Goal: Information Seeking & Learning: Find specific fact

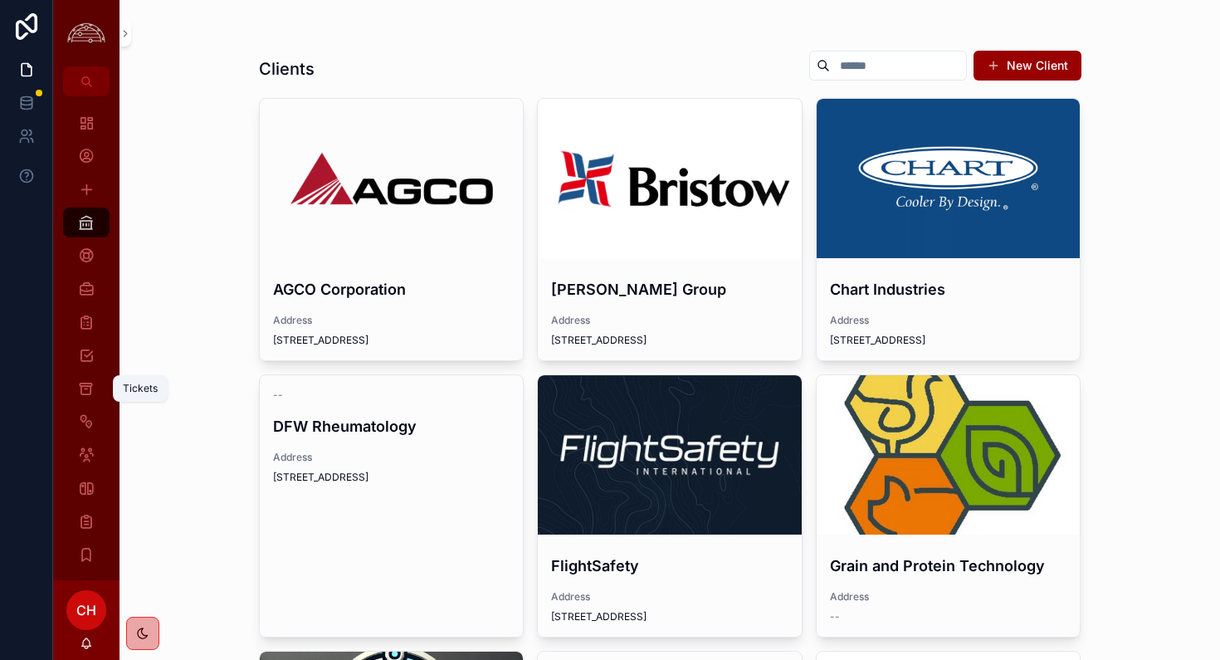
click at [80, 396] on icon "scrollable content" at bounding box center [86, 388] width 16 height 17
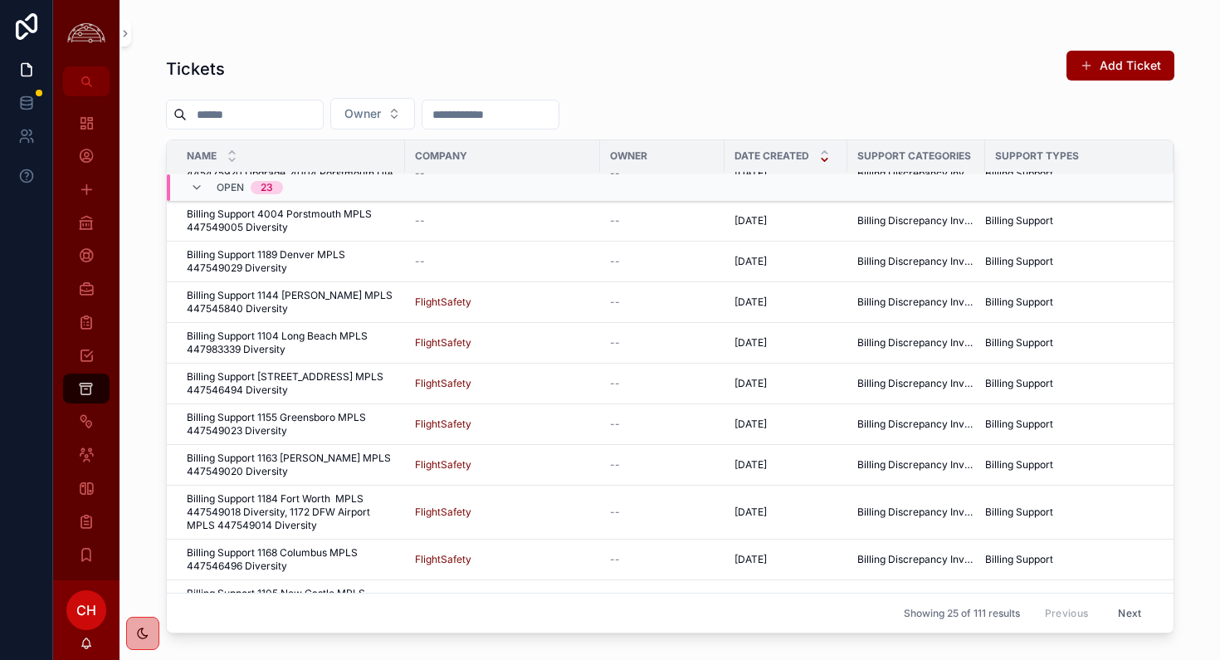
scroll to position [687, 0]
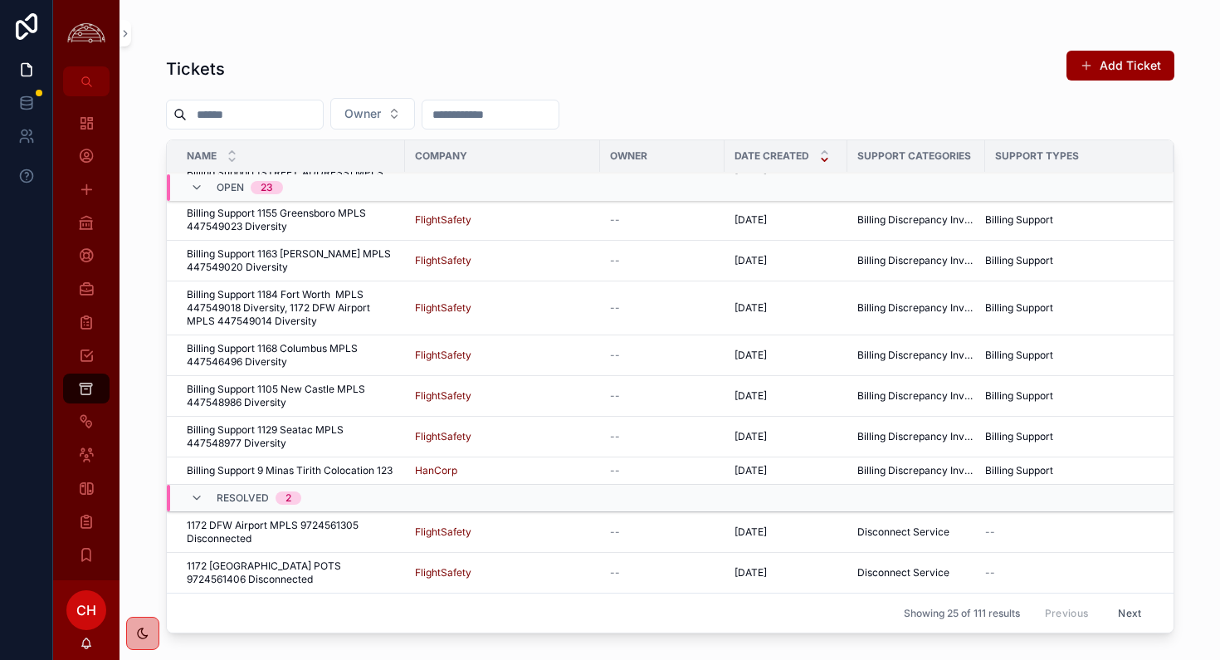
click at [1125, 617] on button "Next" at bounding box center [1129, 613] width 46 height 26
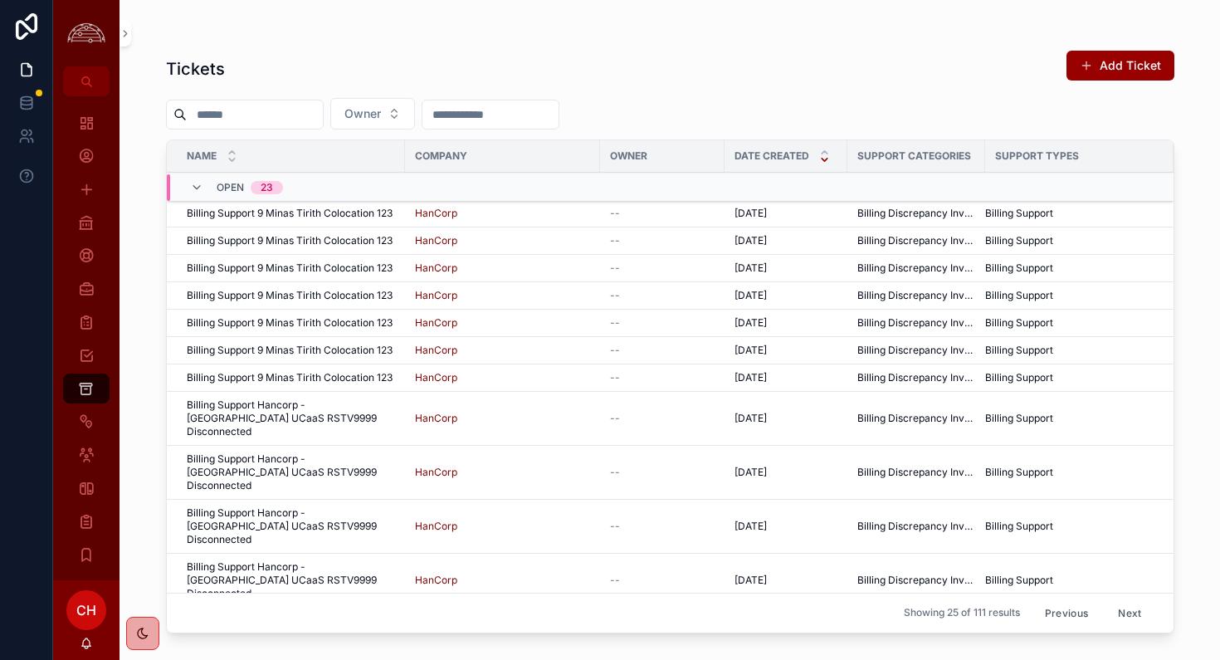
click at [1127, 618] on button "Next" at bounding box center [1129, 613] width 46 height 26
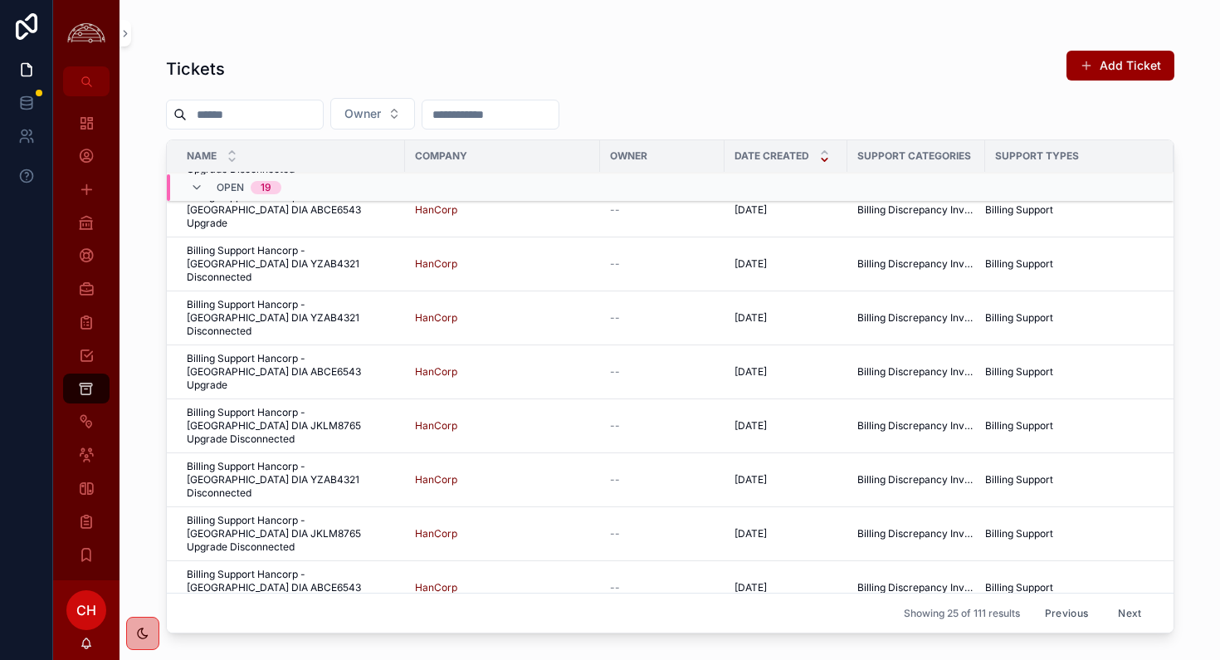
scroll to position [727, 0]
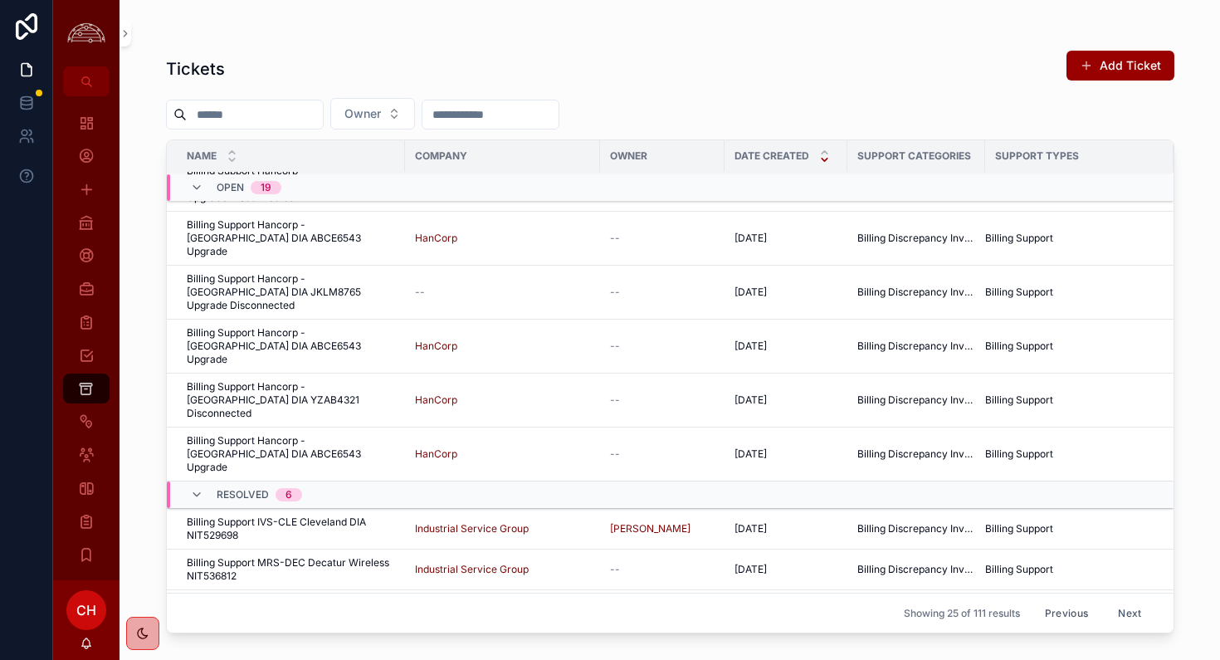
click at [1128, 613] on button "Next" at bounding box center [1129, 613] width 46 height 26
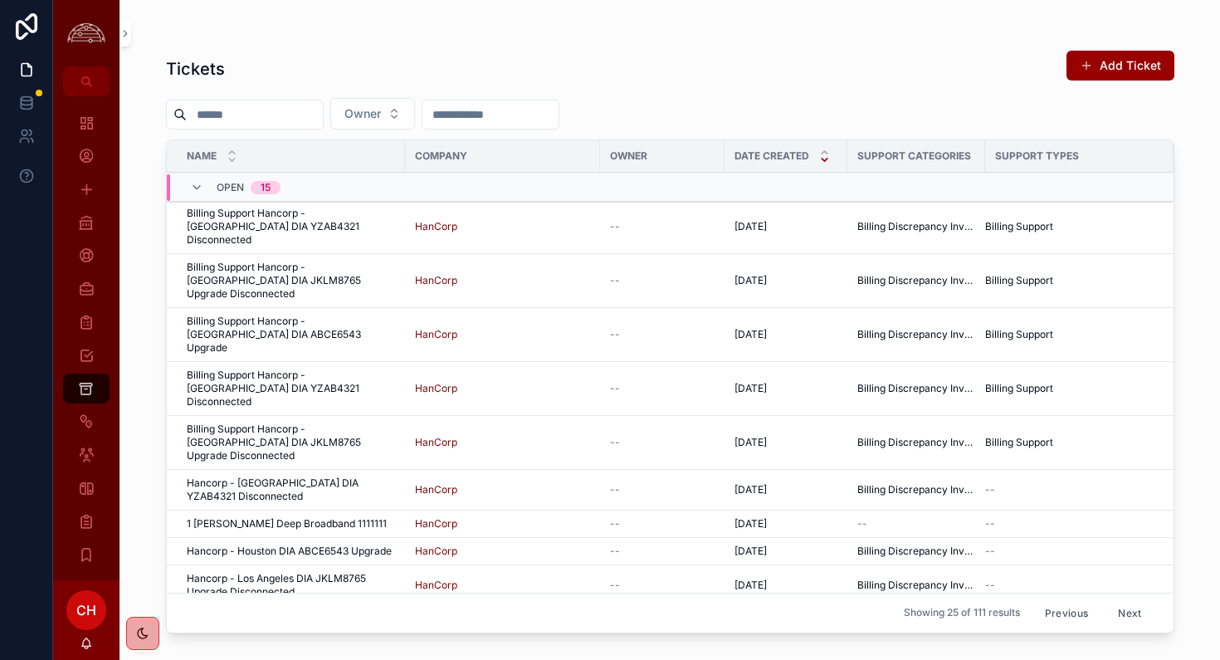
click at [1106, 607] on button "Next" at bounding box center [1129, 613] width 46 height 26
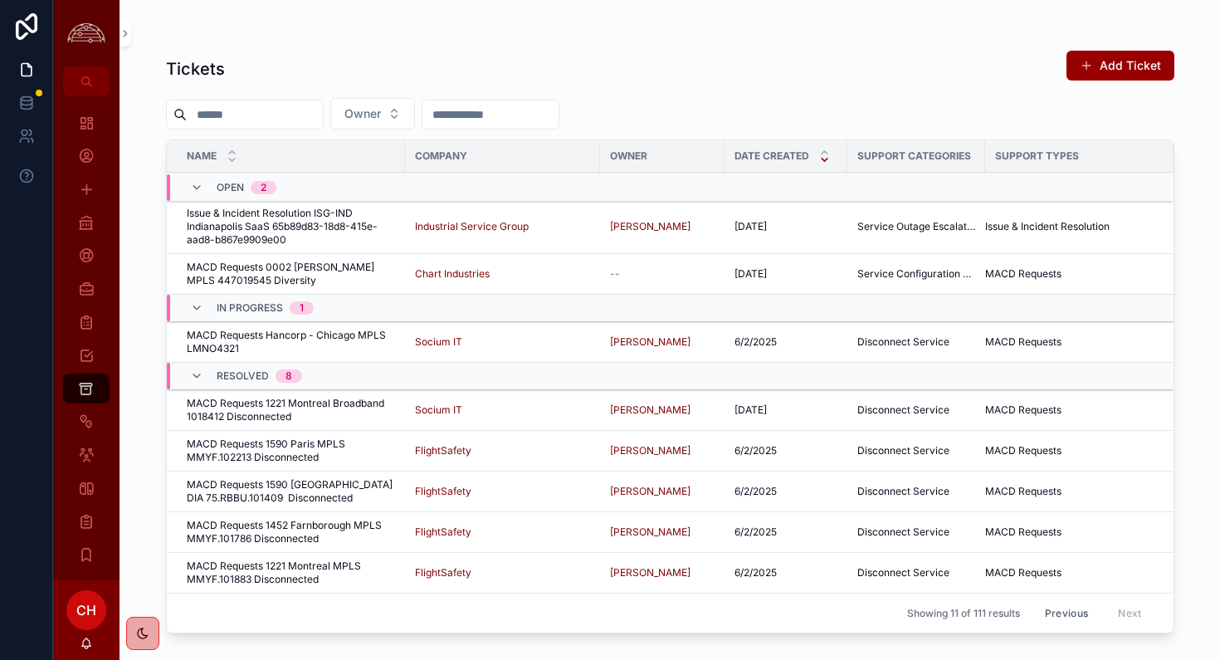
click at [1080, 616] on button "Previous" at bounding box center [1066, 613] width 66 height 26
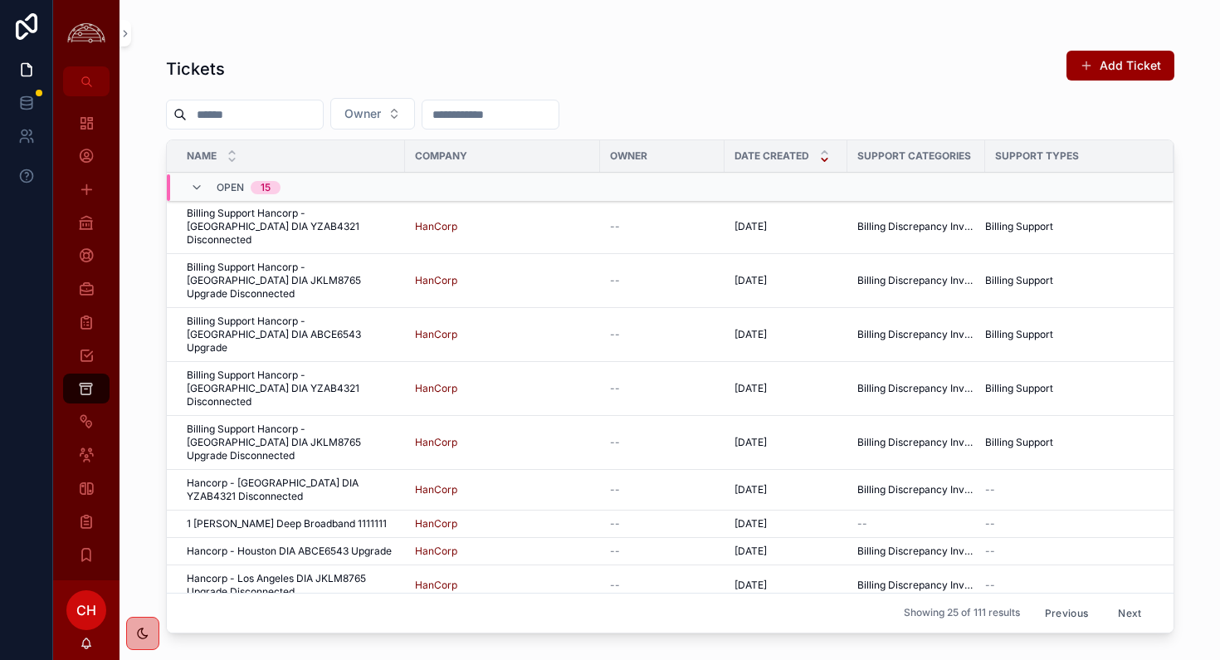
click at [1072, 617] on button "Previous" at bounding box center [1066, 613] width 66 height 26
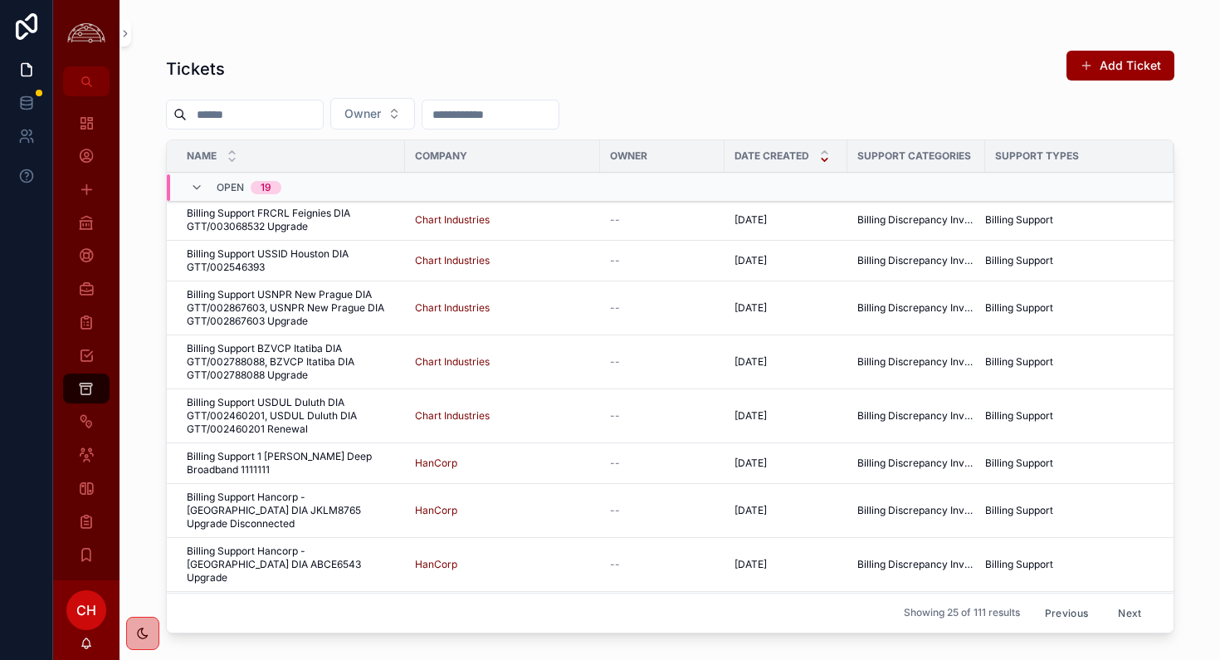
click at [1072, 617] on button "Previous" at bounding box center [1066, 613] width 66 height 26
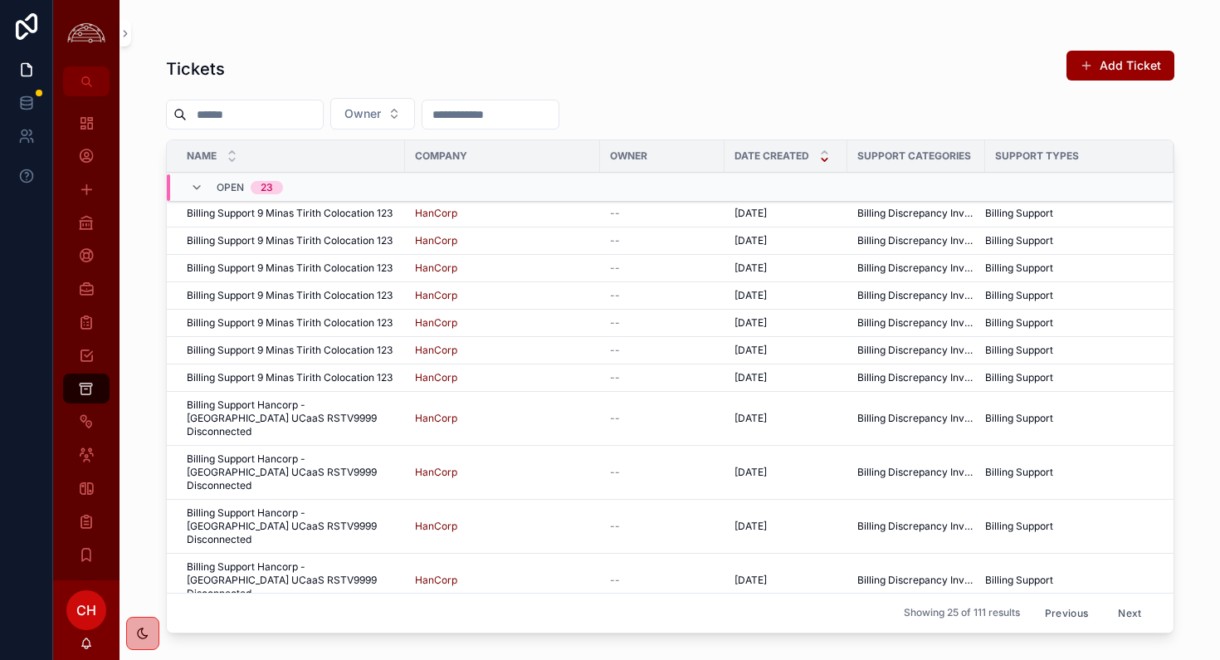
click at [1073, 622] on button "Previous" at bounding box center [1066, 613] width 66 height 26
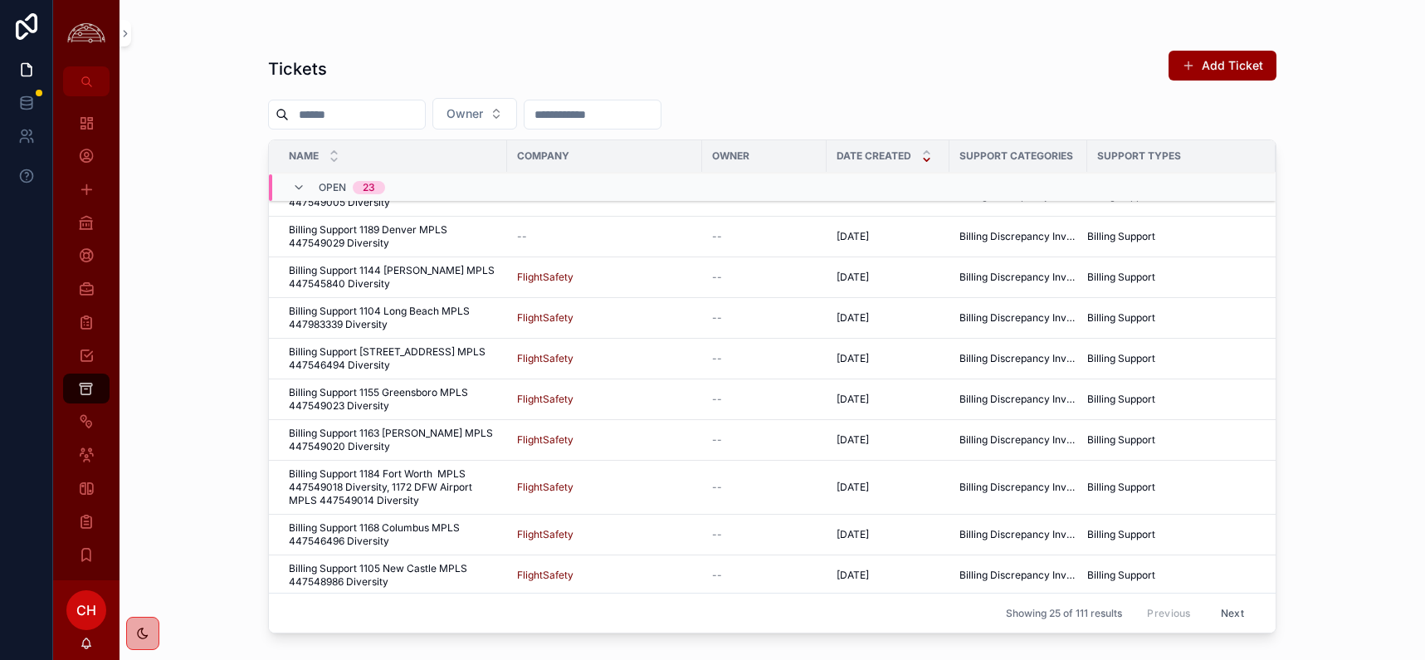
scroll to position [687, 0]
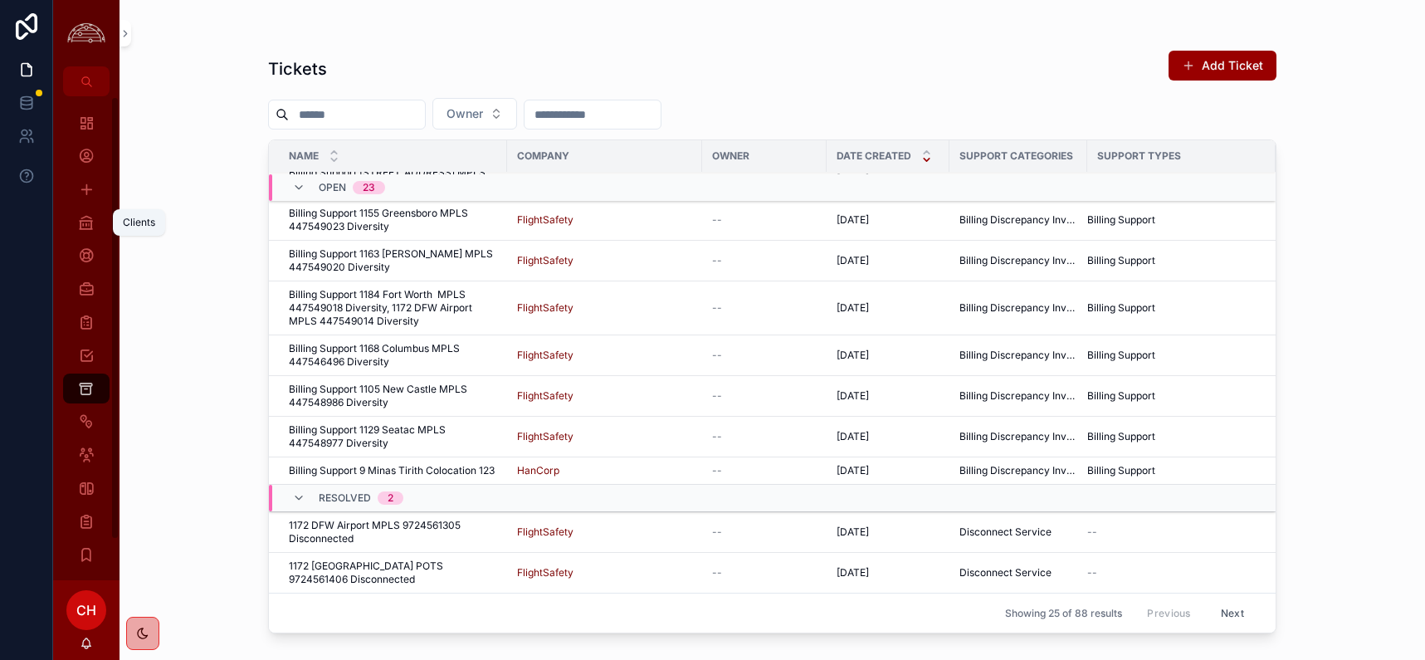
click at [85, 222] on icon "scrollable content" at bounding box center [86, 222] width 17 height 17
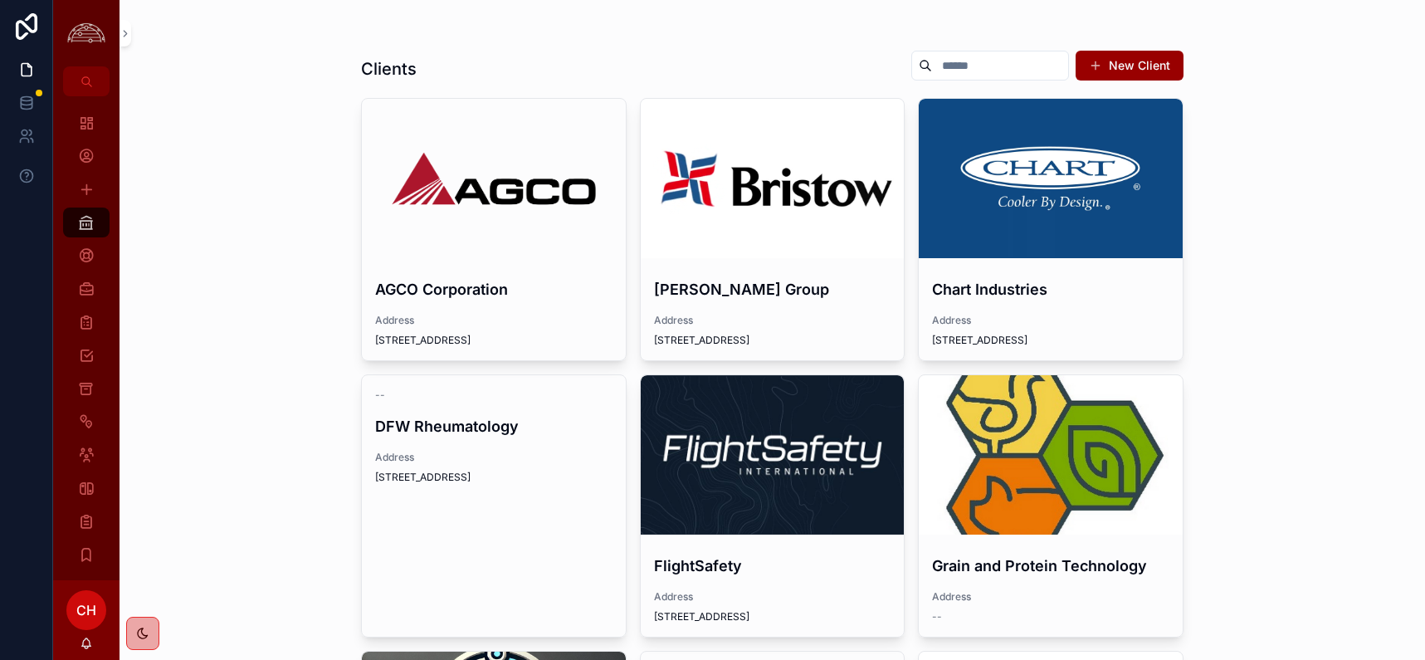
click at [803, 496] on div "scrollable content" at bounding box center [773, 454] width 264 height 159
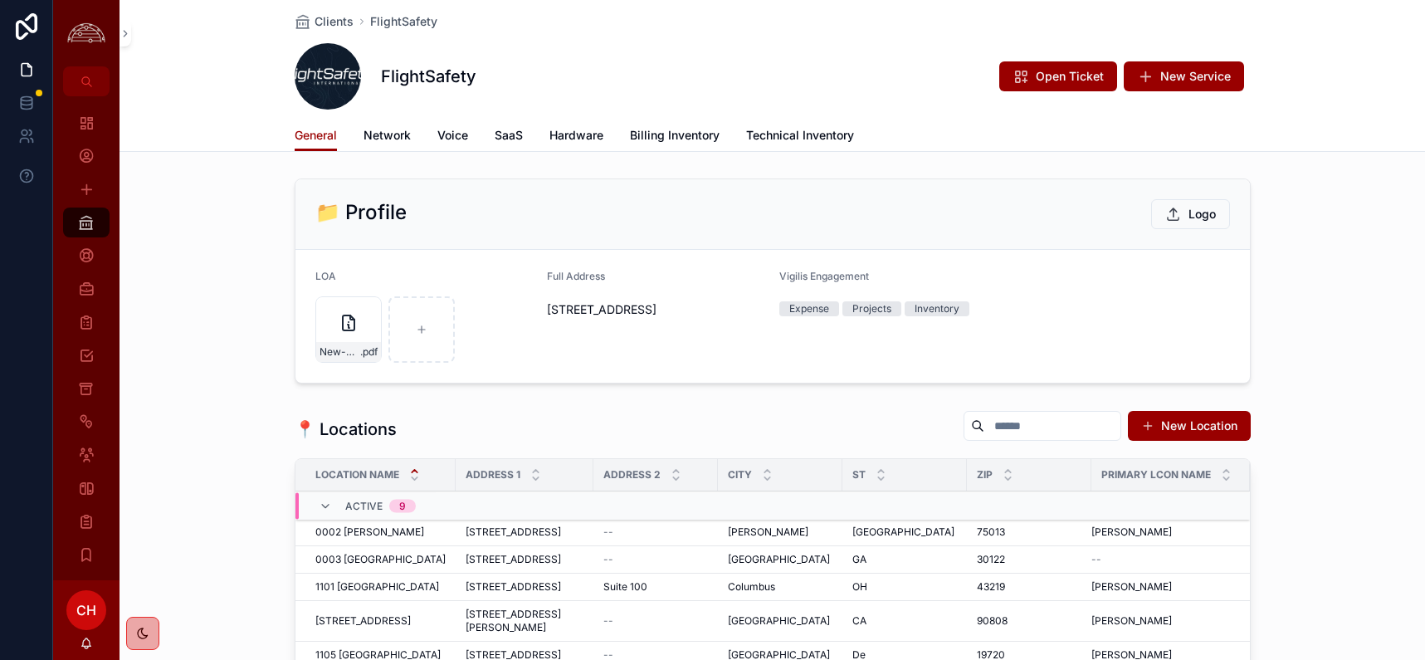
click at [399, 131] on span "Network" at bounding box center [386, 135] width 47 height 17
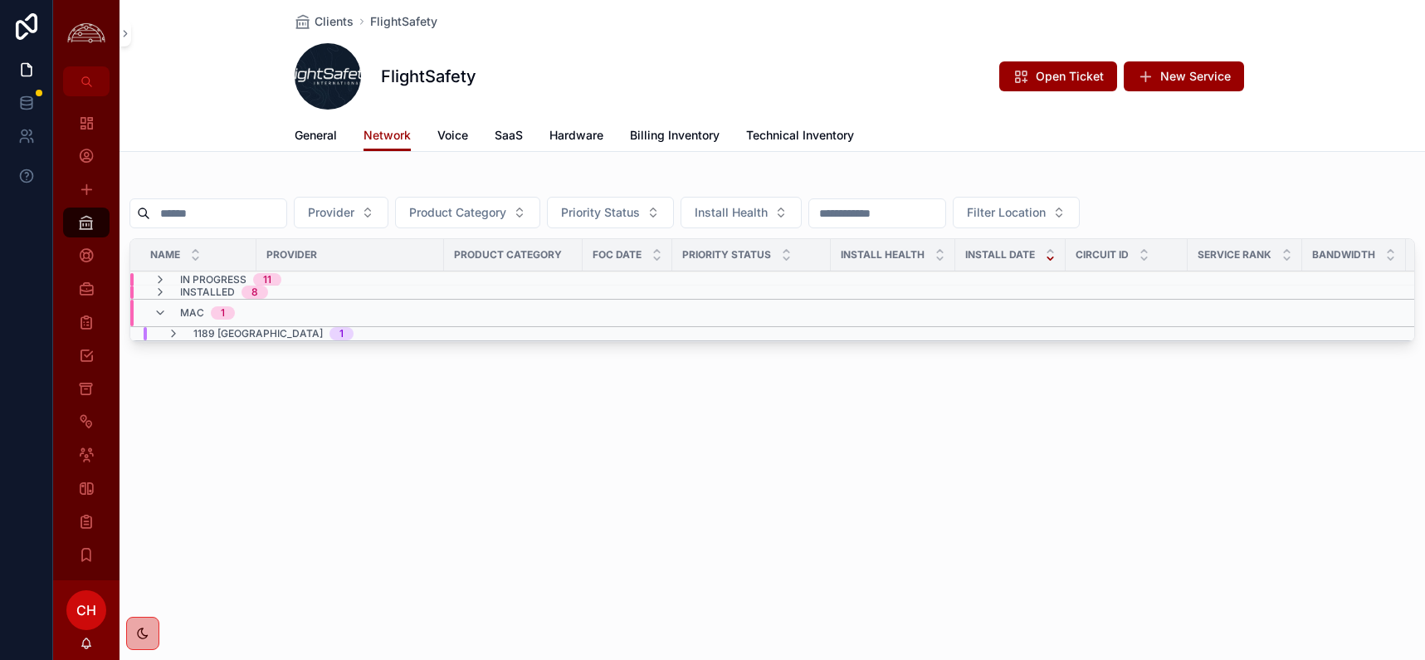
click at [166, 314] on icon "scrollable content" at bounding box center [160, 312] width 13 height 13
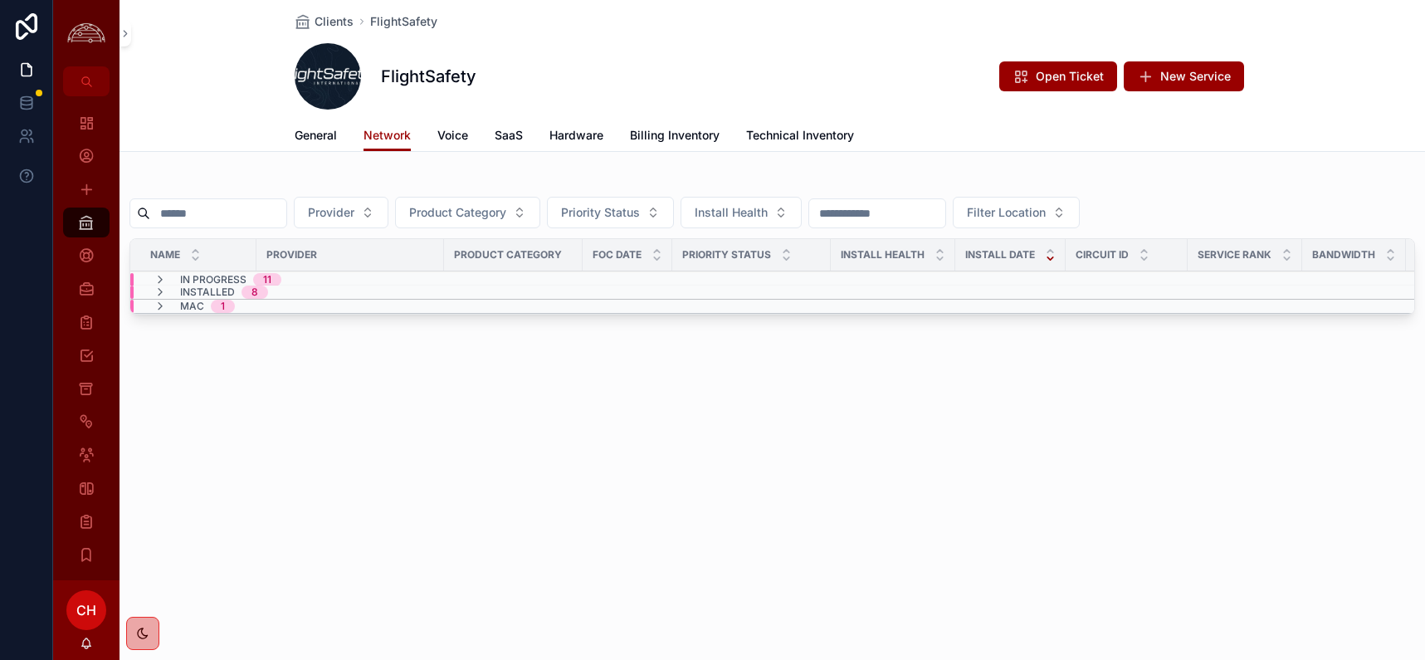
click at [166, 289] on icon "scrollable content" at bounding box center [160, 291] width 13 height 13
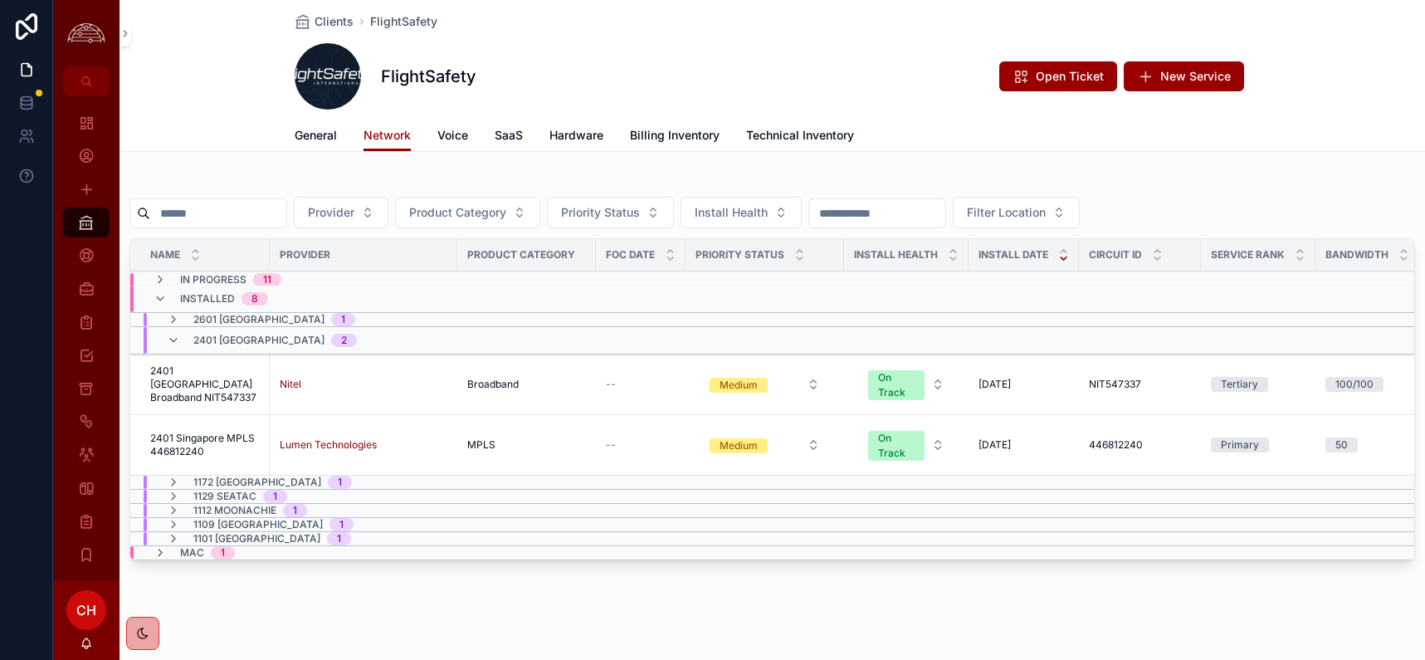
click at [163, 280] on icon "scrollable content" at bounding box center [160, 279] width 13 height 13
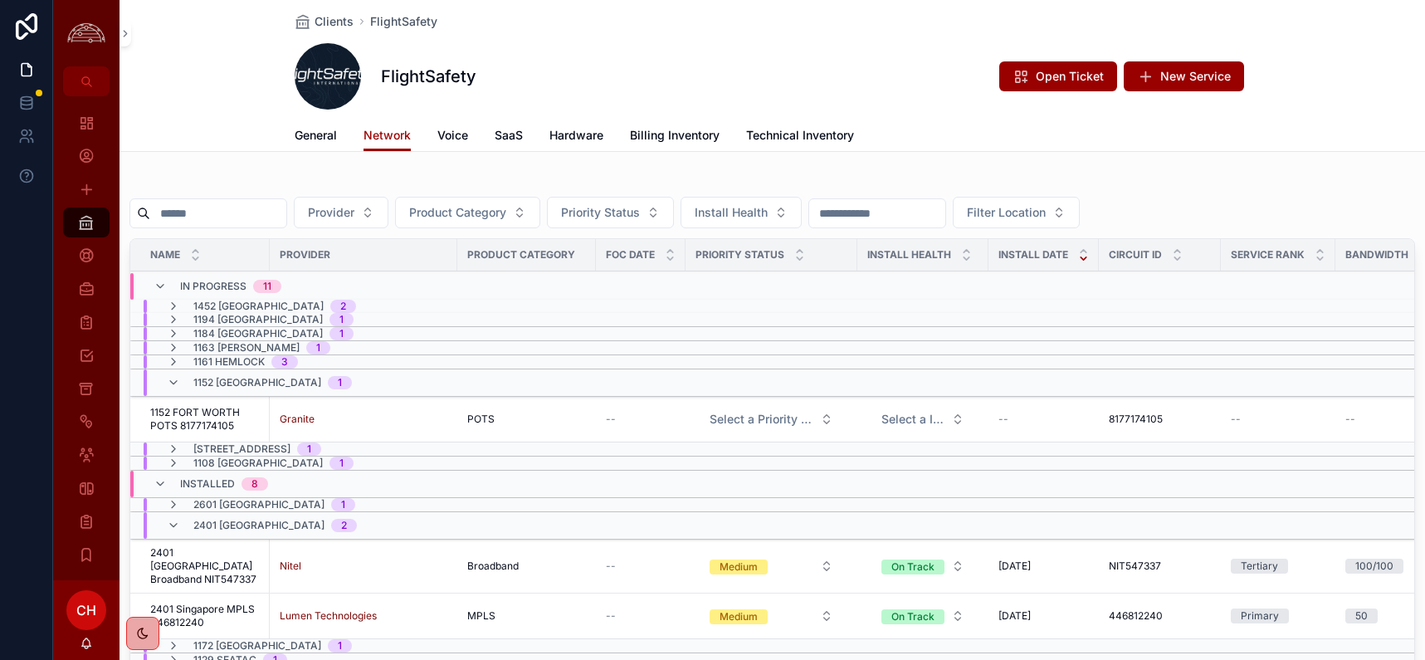
click at [179, 449] on icon "scrollable content" at bounding box center [173, 448] width 13 height 13
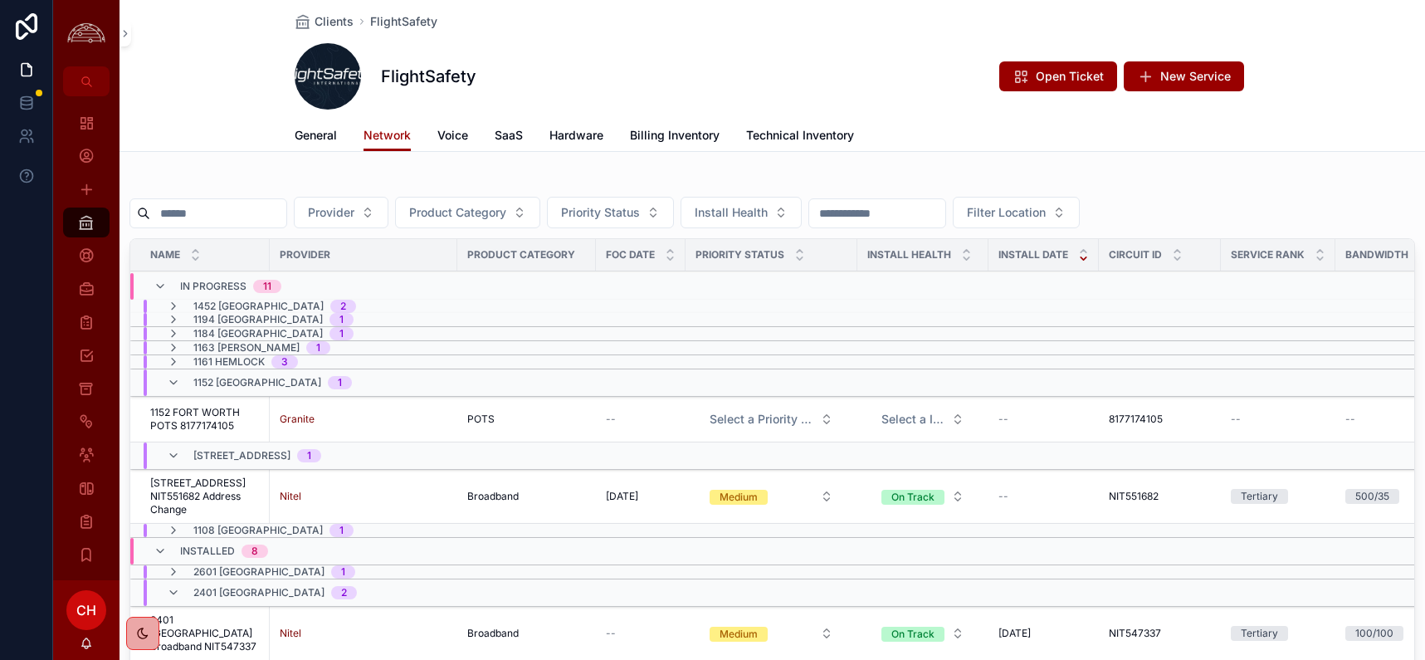
click at [214, 501] on span "1130 Salt Lake City Broadband NIT551682 Address Change" at bounding box center [205, 496] width 110 height 40
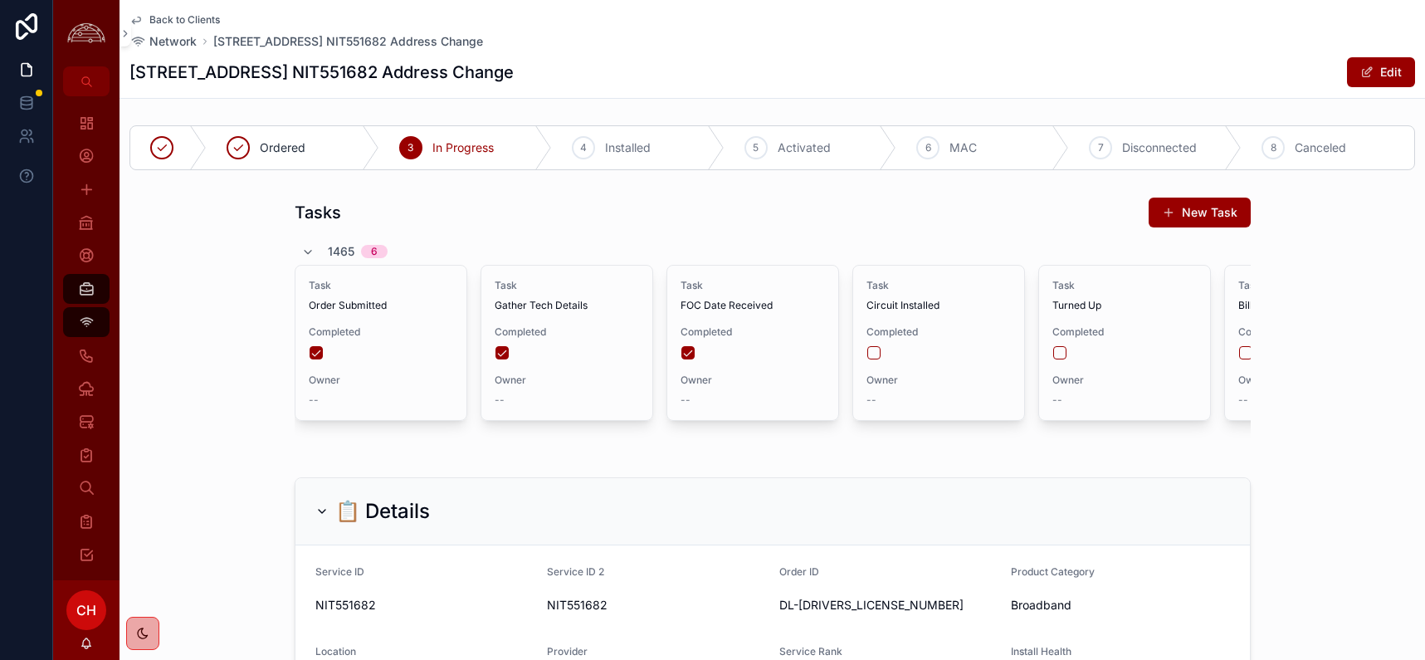
scroll to position [326, 0]
click at [876, 354] on button "scrollable content" at bounding box center [873, 352] width 13 height 13
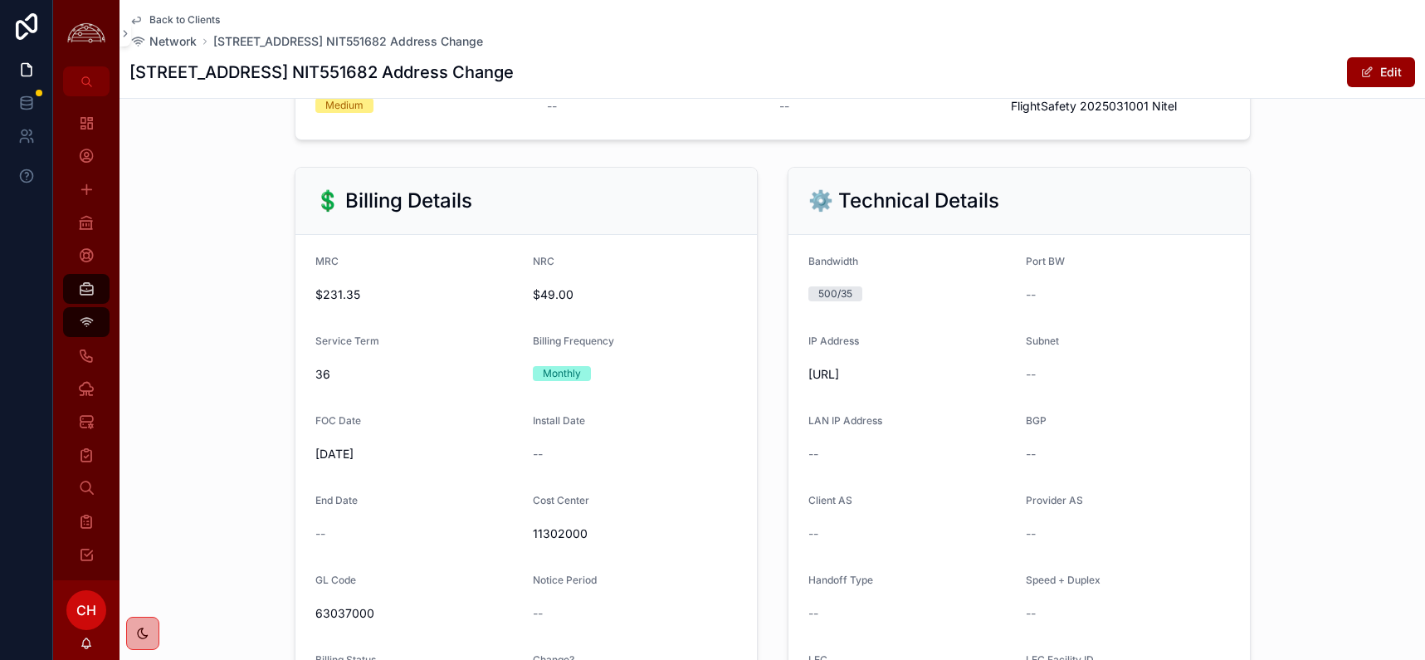
scroll to position [743, 0]
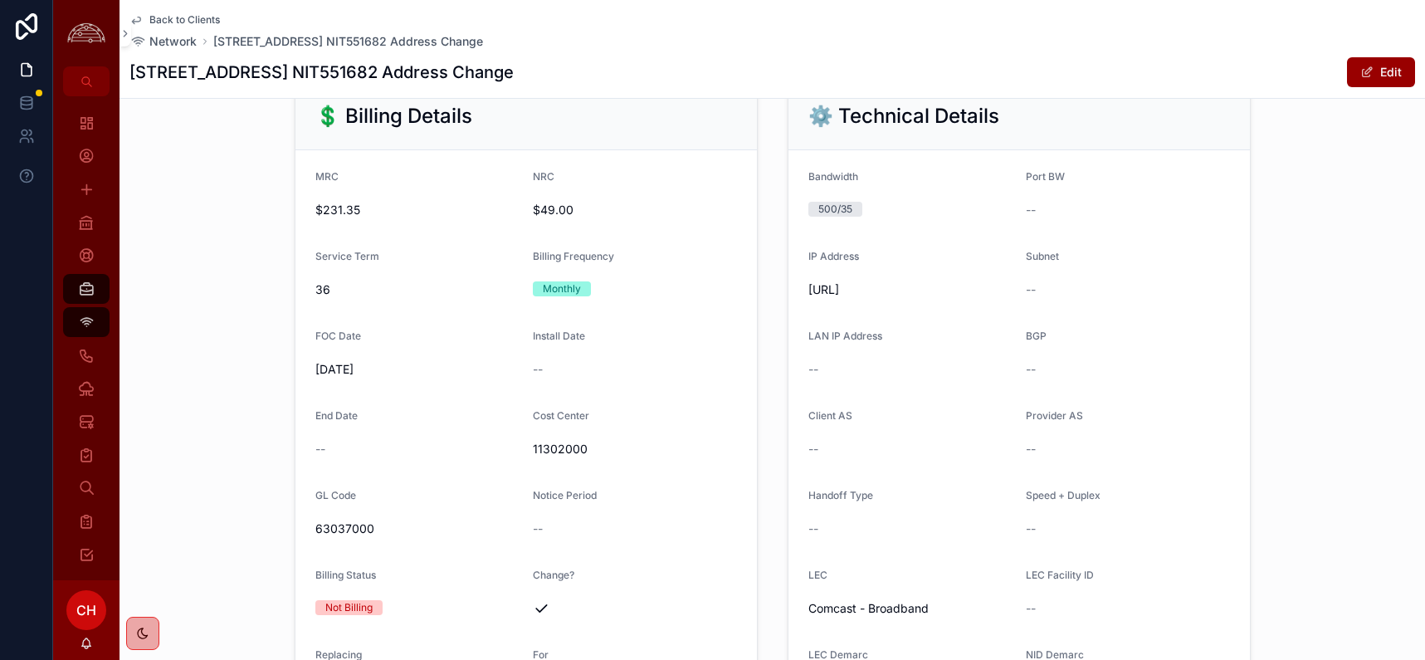
click at [1219, 73] on button "Edit" at bounding box center [1381, 72] width 68 height 30
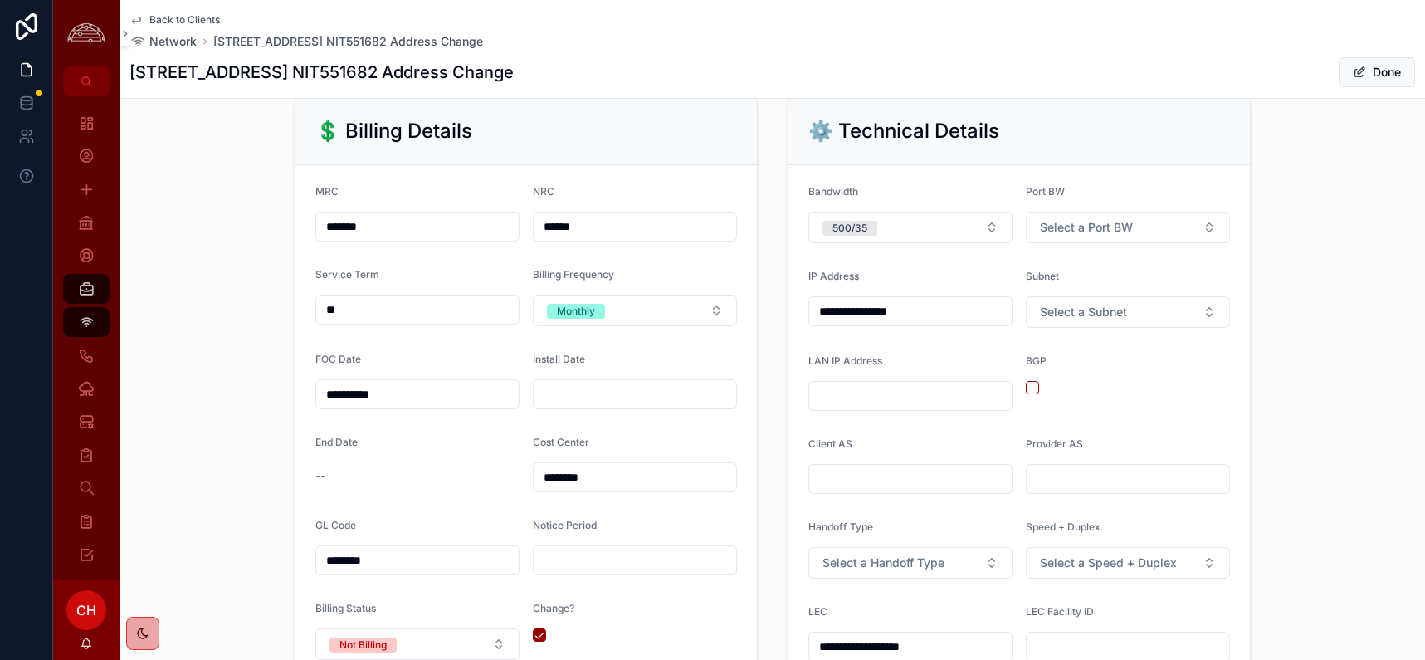
scroll to position [753, 0]
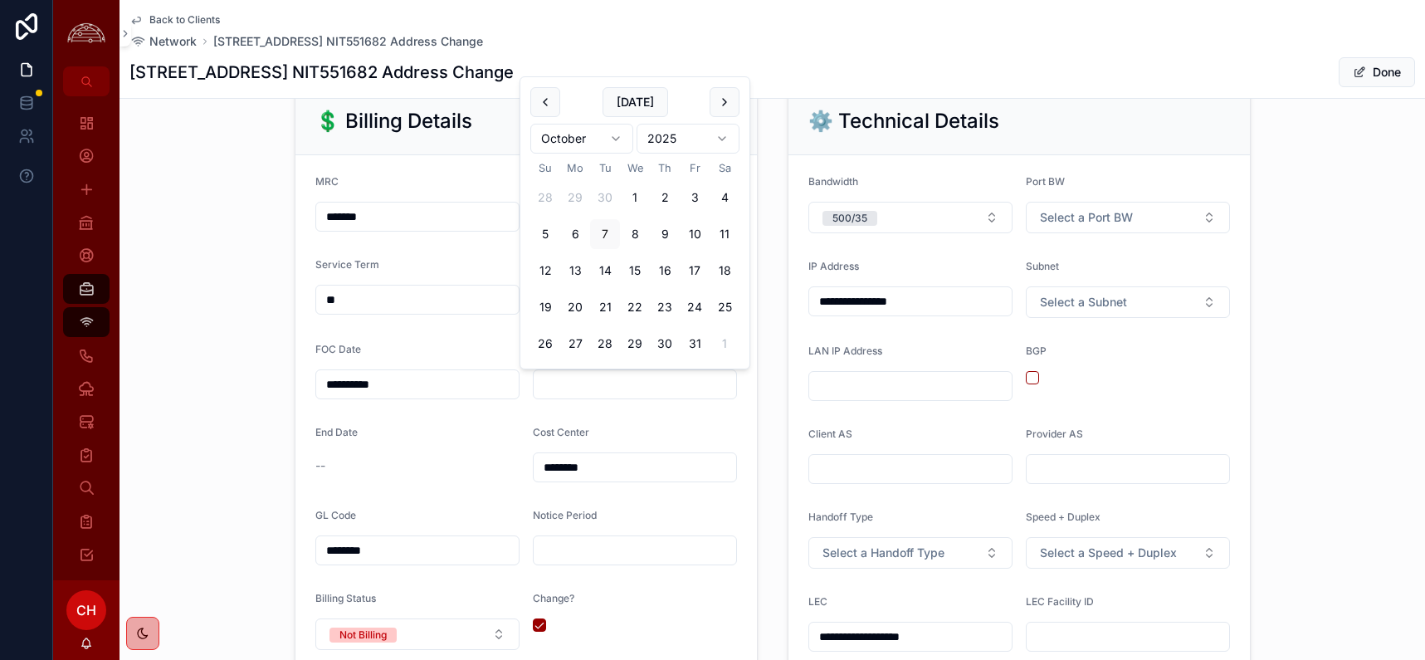
click at [582, 382] on input "scrollable content" at bounding box center [635, 384] width 202 height 23
click at [638, 109] on button "Today" at bounding box center [636, 102] width 66 height 30
type input "*********"
click at [451, 452] on div "--" at bounding box center [417, 465] width 204 height 27
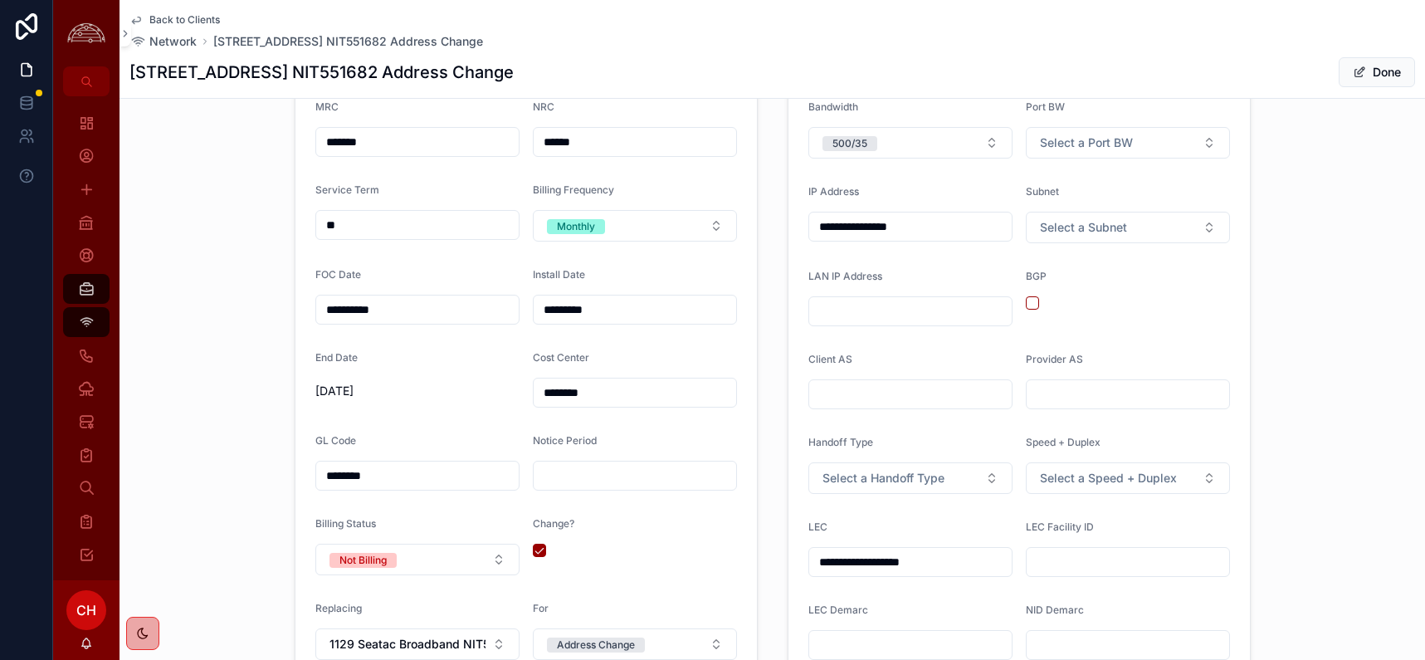
scroll to position [0, 0]
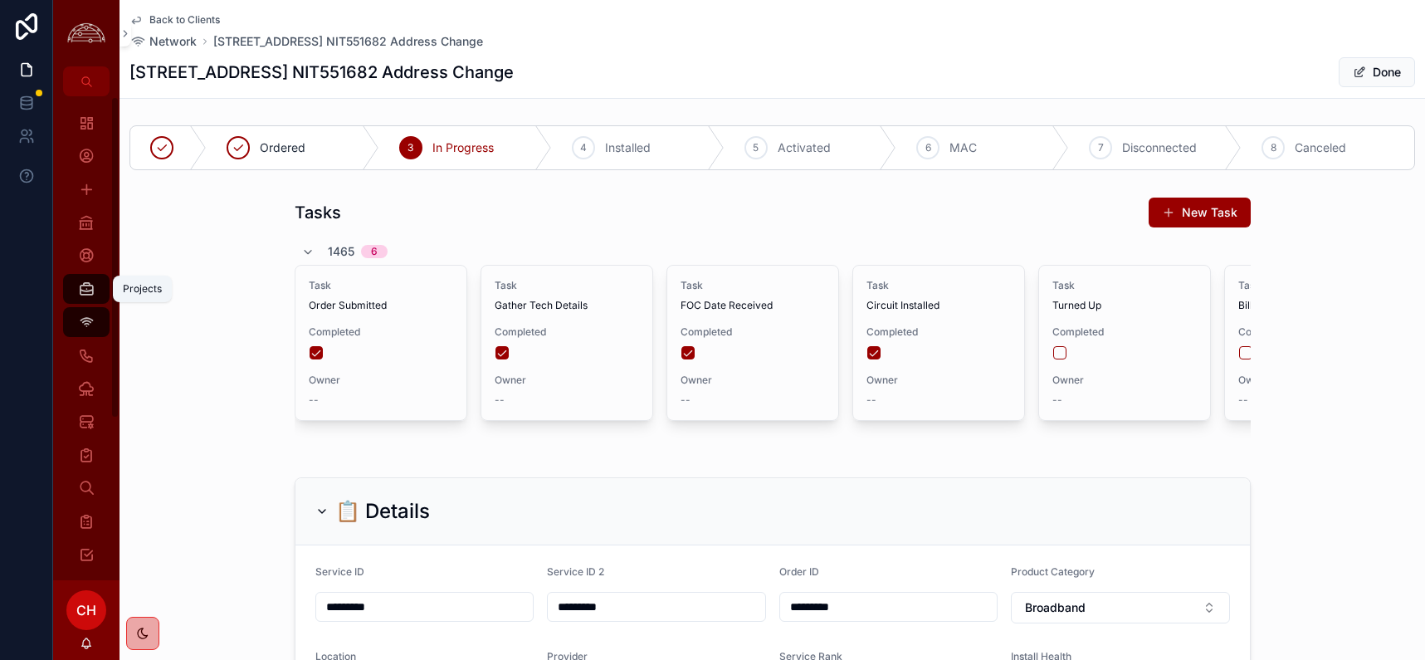
click at [86, 286] on icon "scrollable content" at bounding box center [86, 289] width 17 height 17
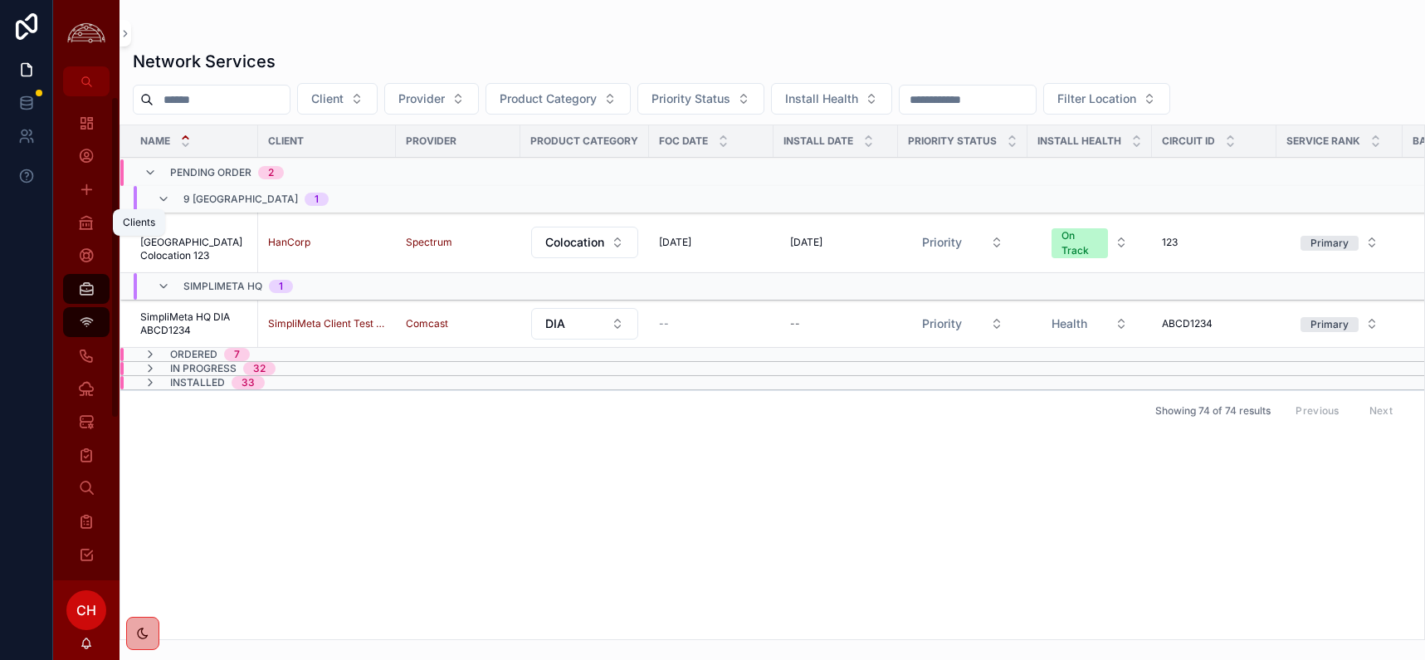
click at [94, 227] on icon "scrollable content" at bounding box center [86, 222] width 17 height 17
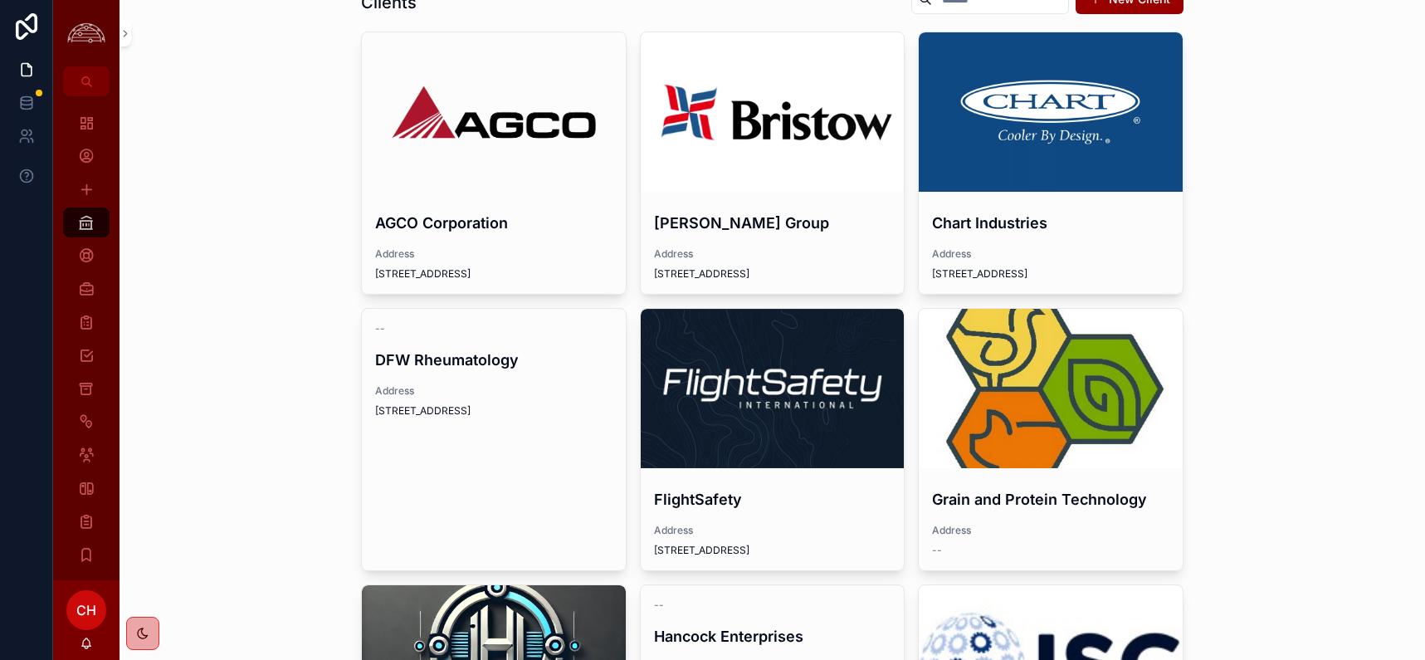
scroll to position [67, 0]
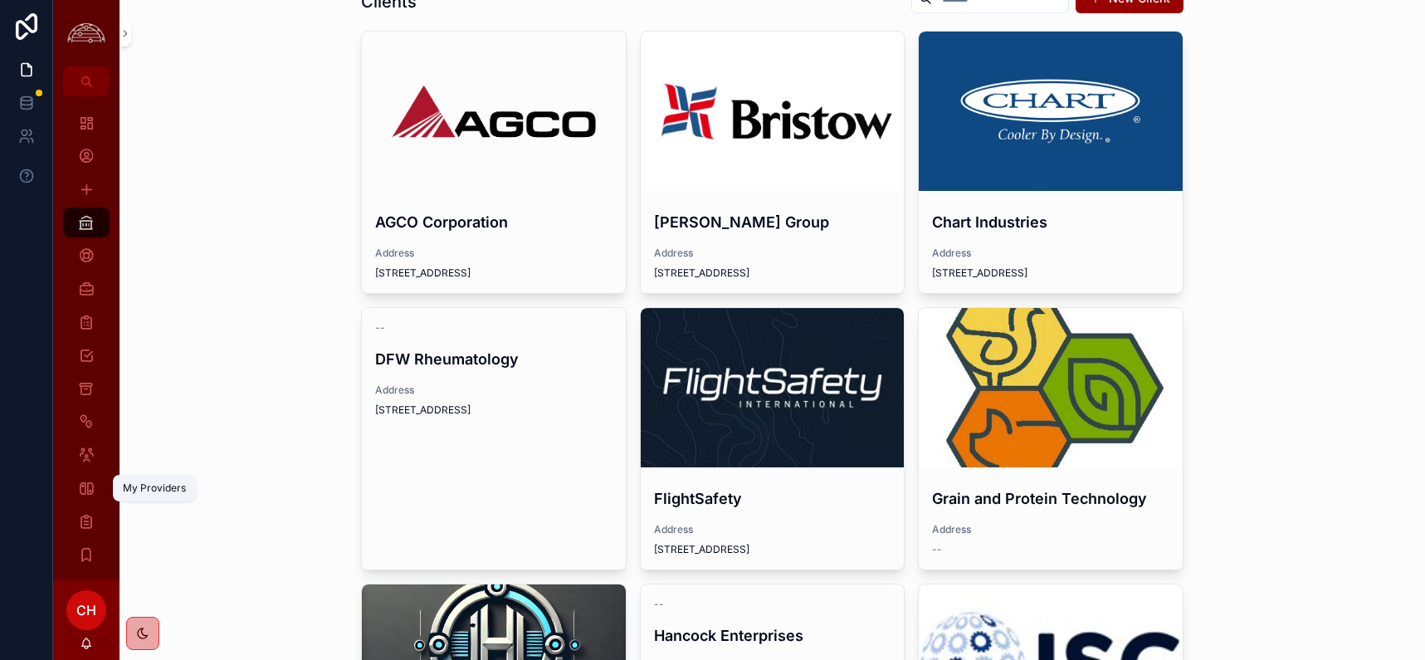
click at [85, 489] on icon "scrollable content" at bounding box center [86, 488] width 17 height 17
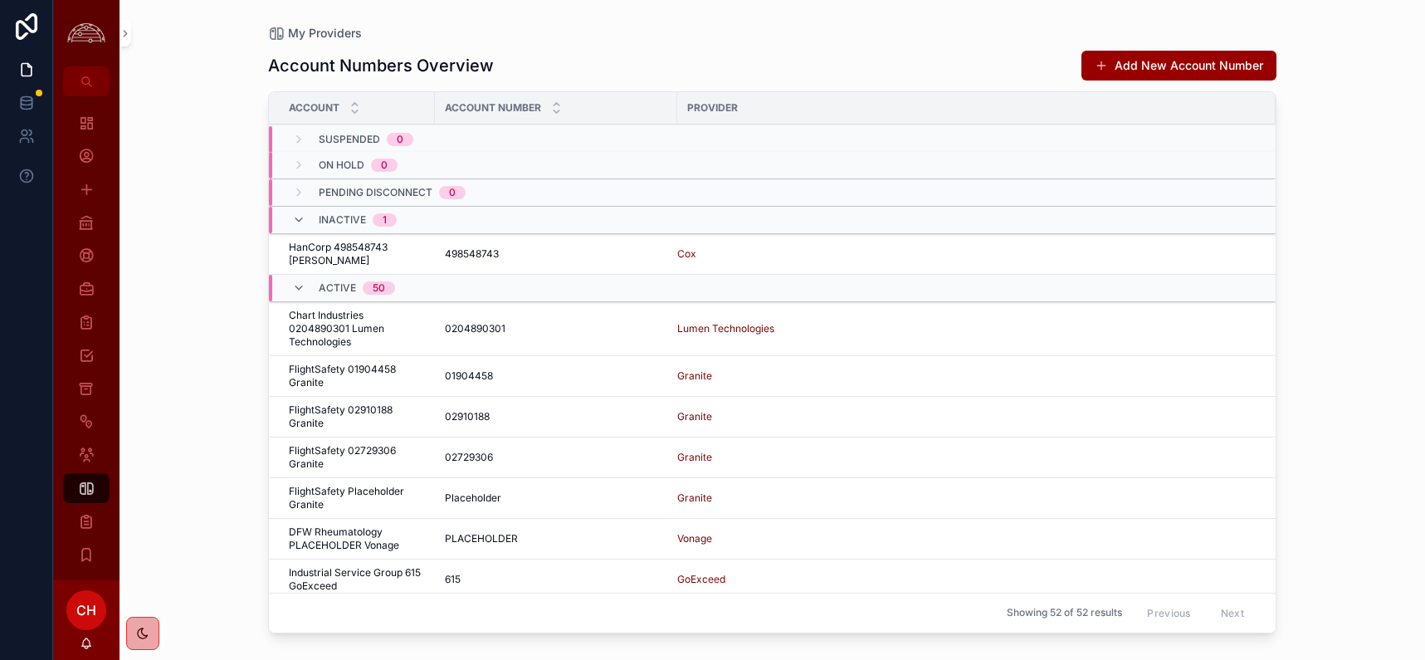
click at [299, 220] on icon "scrollable content" at bounding box center [298, 219] width 13 height 13
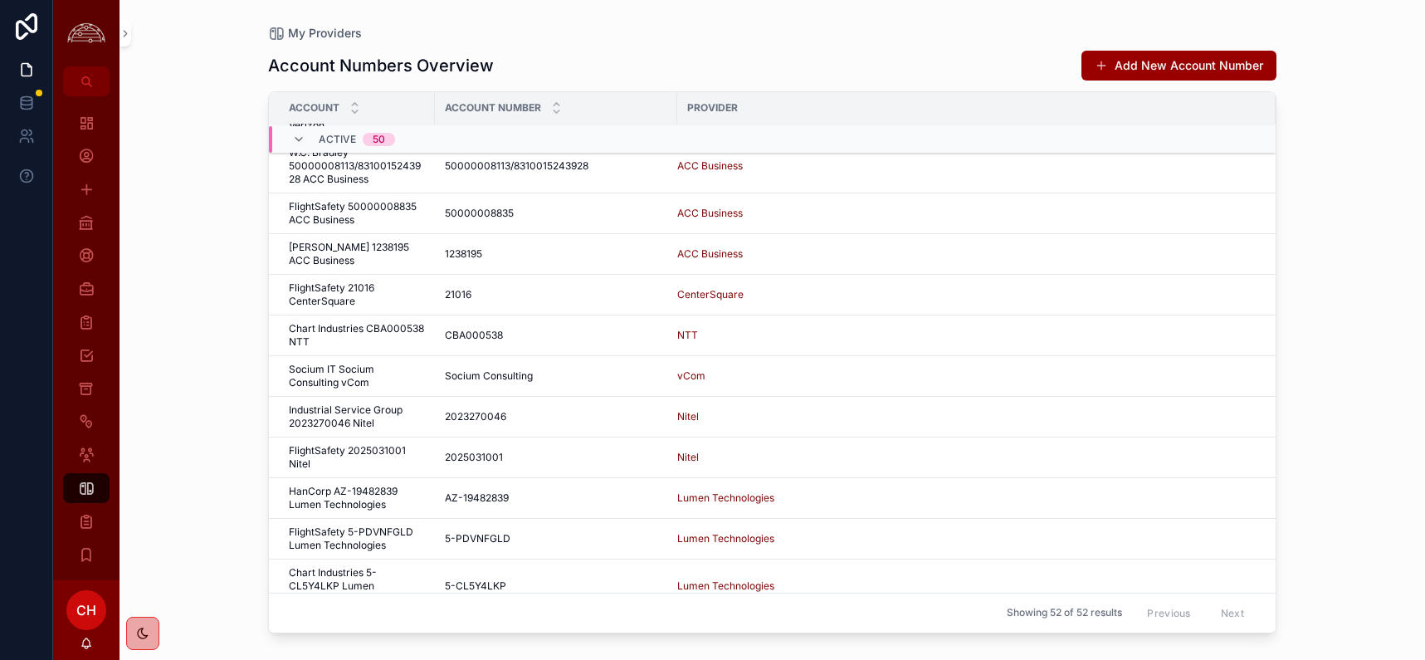
scroll to position [785, 0]
click at [359, 539] on span "FlightSafety 5-PDVNFGLD Lumen Technologies" at bounding box center [357, 537] width 136 height 27
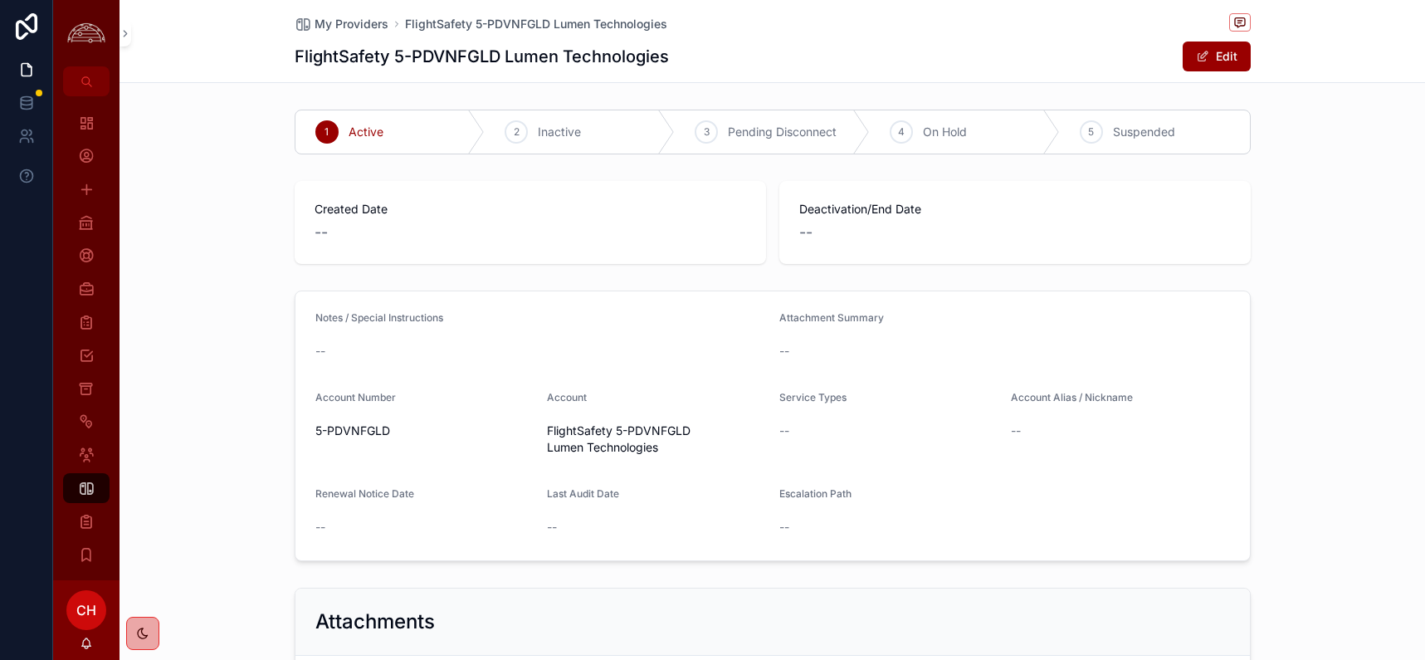
click at [1205, 48] on button "Edit" at bounding box center [1217, 56] width 68 height 30
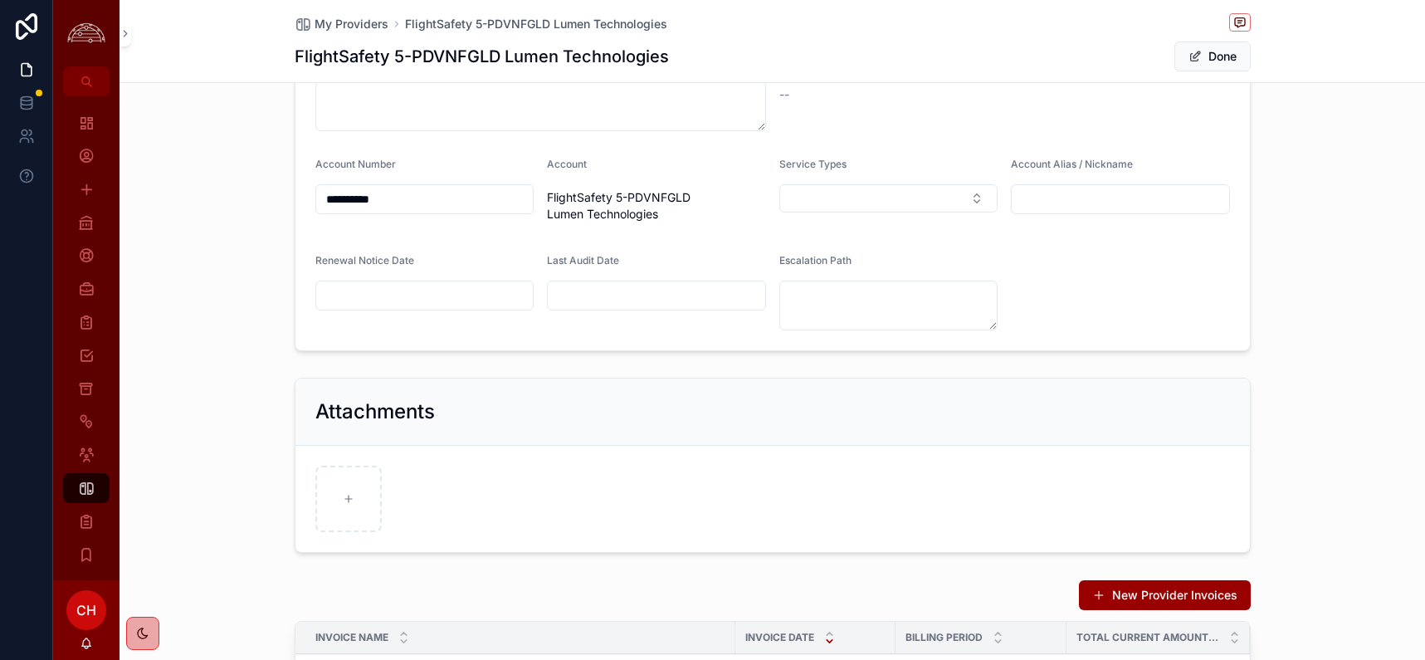
scroll to position [358, 0]
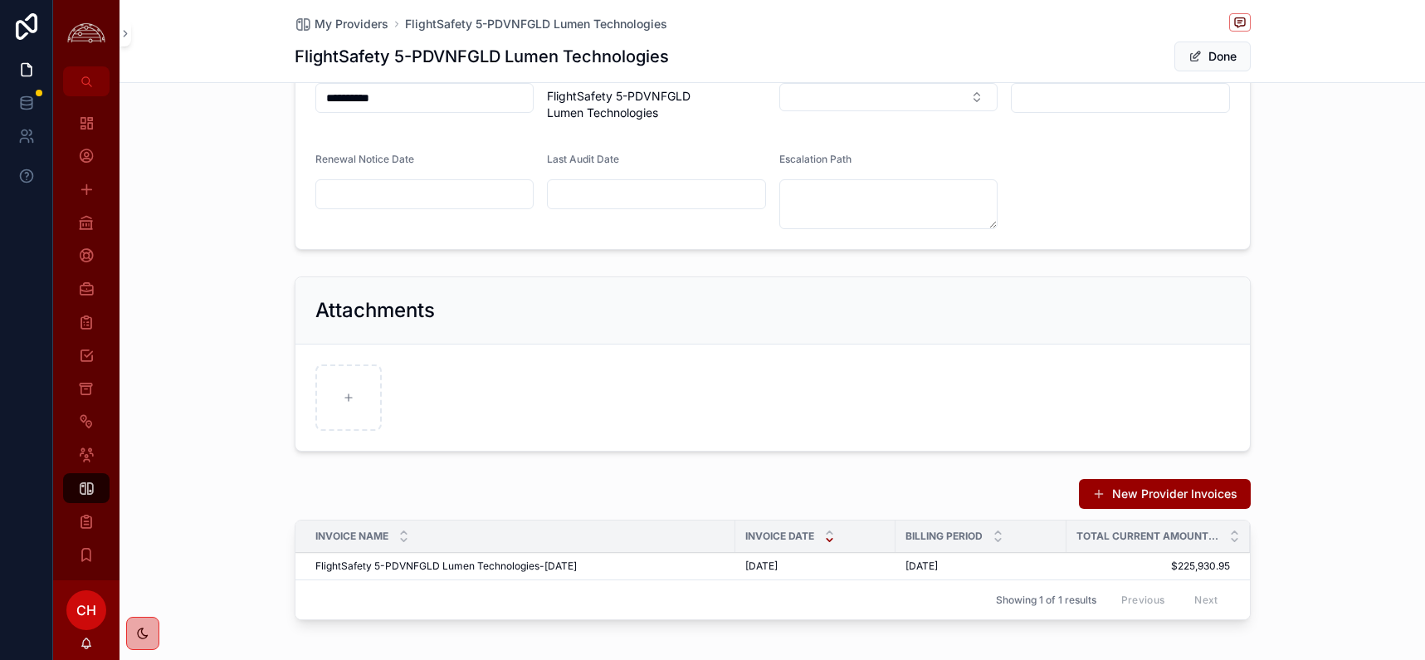
click at [1219, 56] on button "Done" at bounding box center [1212, 56] width 76 height 30
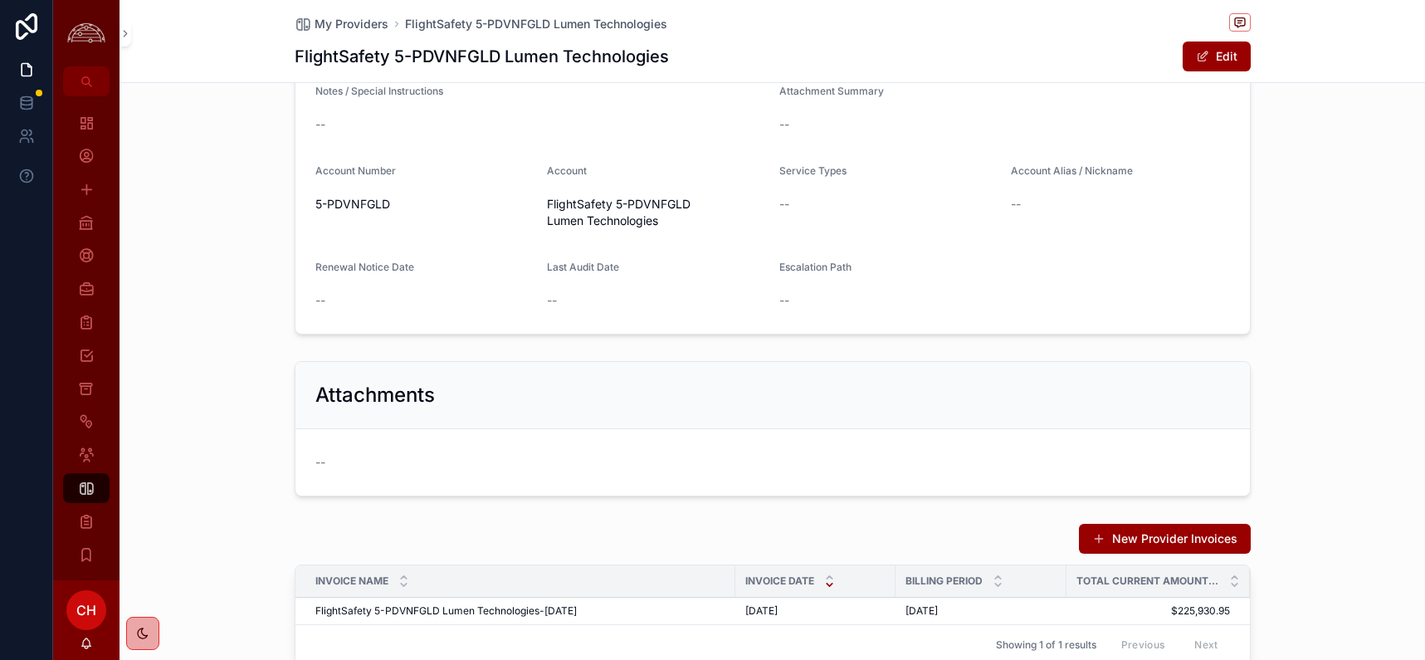
scroll to position [351, 0]
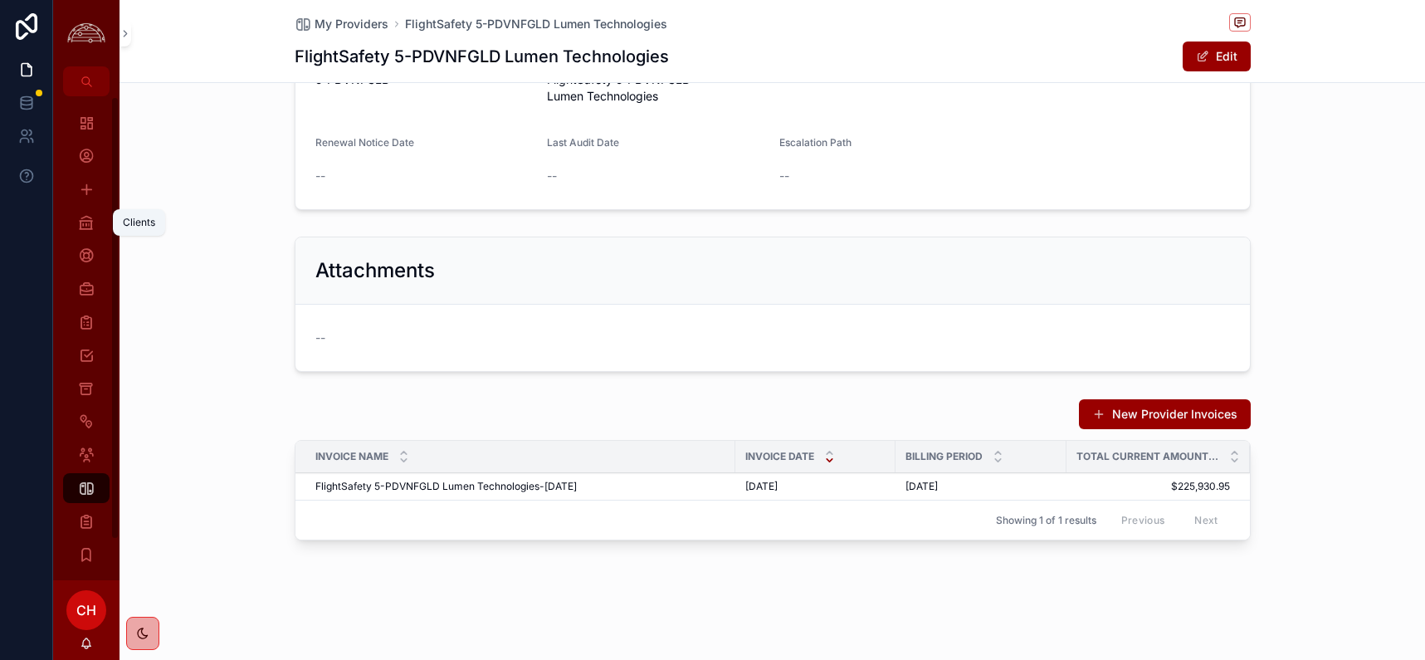
click at [93, 227] on icon "scrollable content" at bounding box center [86, 222] width 17 height 17
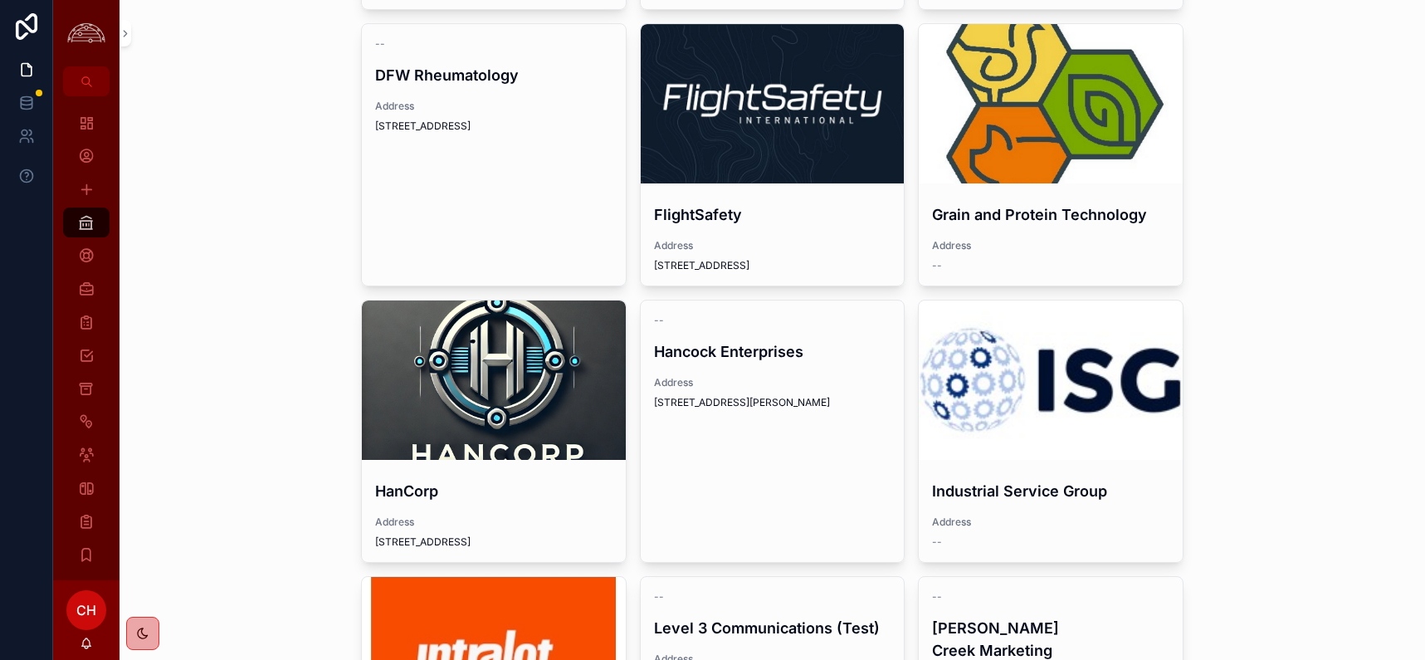
click at [88, 384] on icon "scrollable content" at bounding box center [86, 388] width 16 height 17
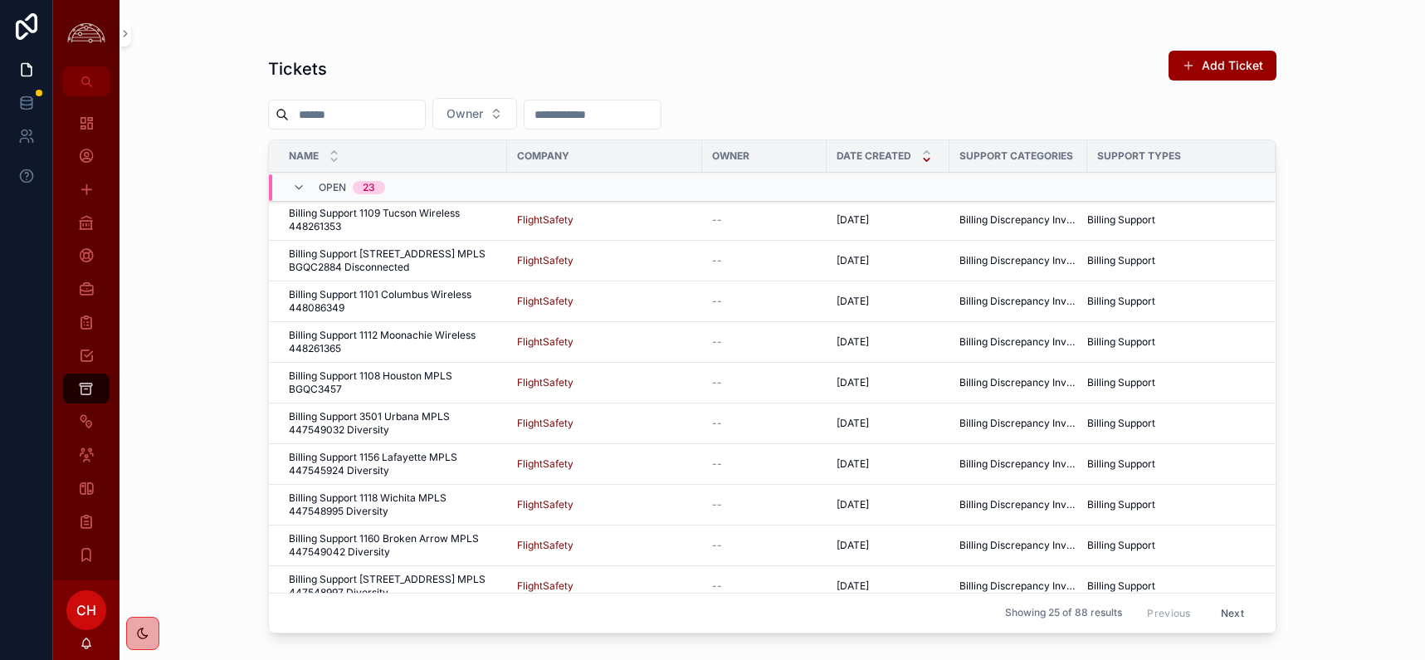
click at [362, 118] on input "scrollable content" at bounding box center [357, 114] width 136 height 23
type input "**********"
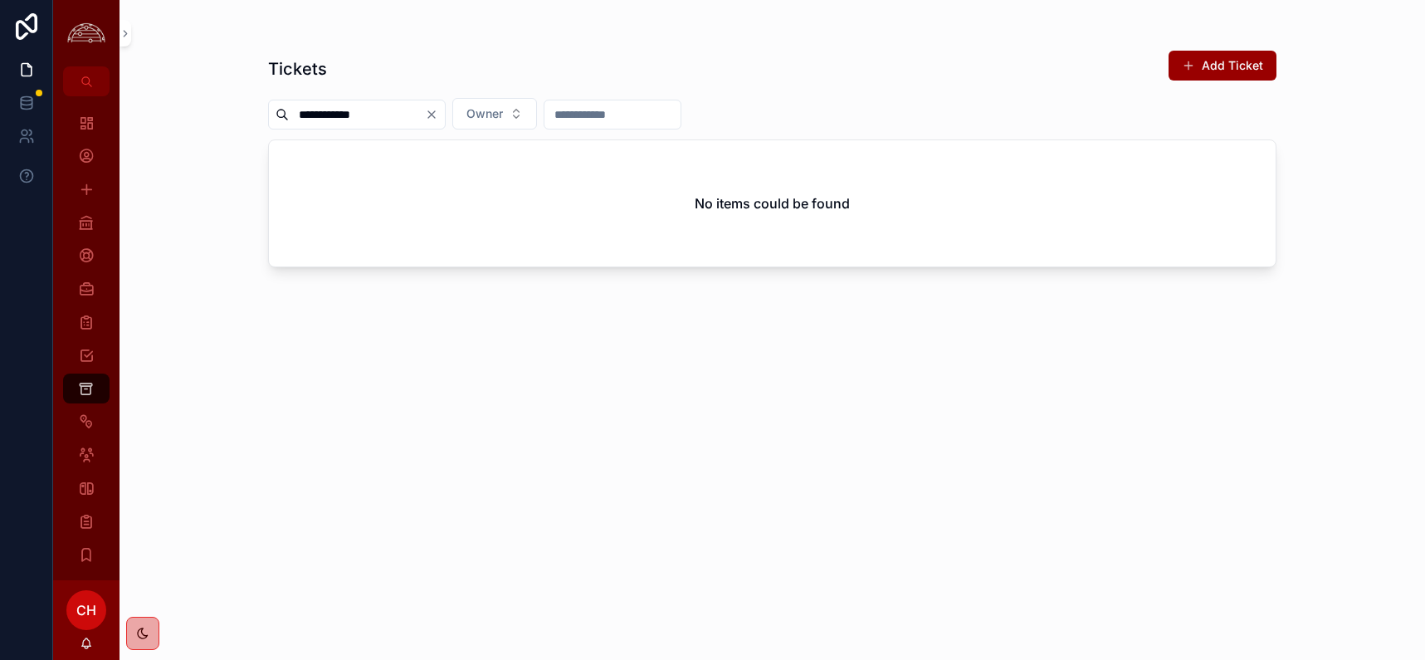
click at [438, 119] on icon "Clear" at bounding box center [431, 114] width 13 height 13
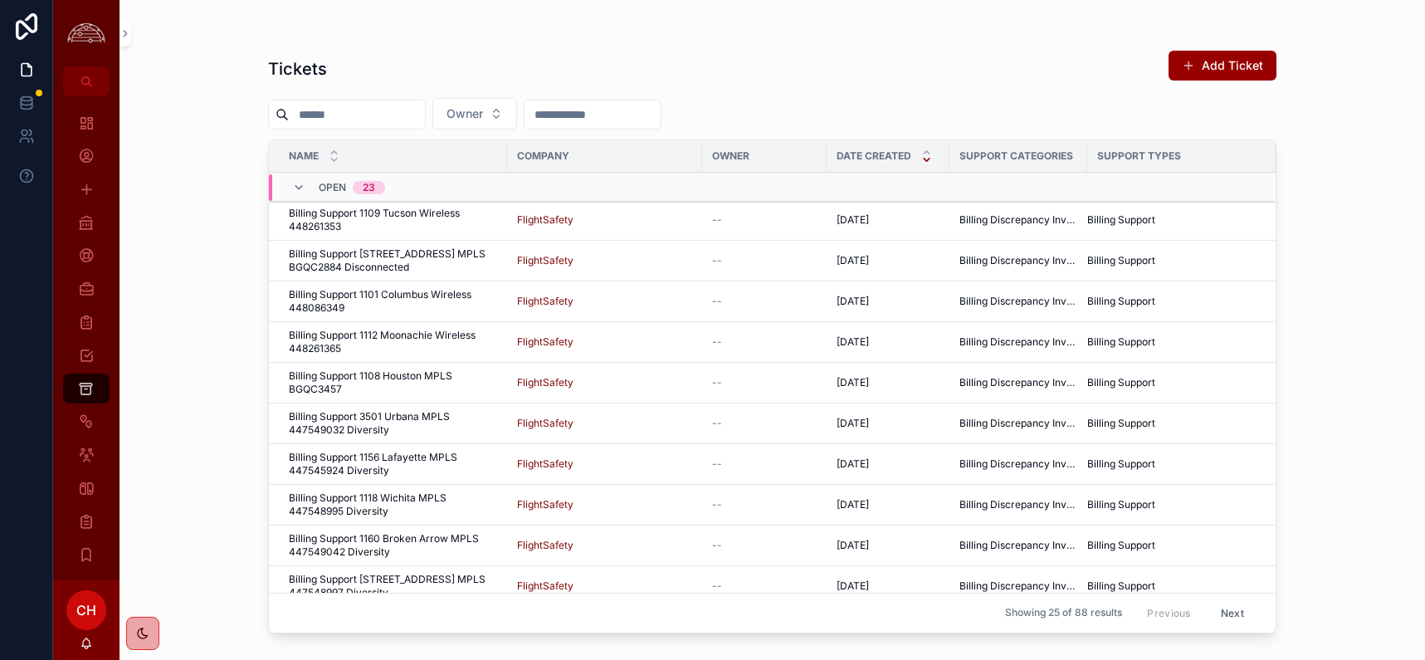
click at [479, 73] on div "Tickets Add Ticket" at bounding box center [772, 69] width 1008 height 38
type input "**********"
click at [85, 222] on icon "scrollable content" at bounding box center [86, 219] width 17 height 17
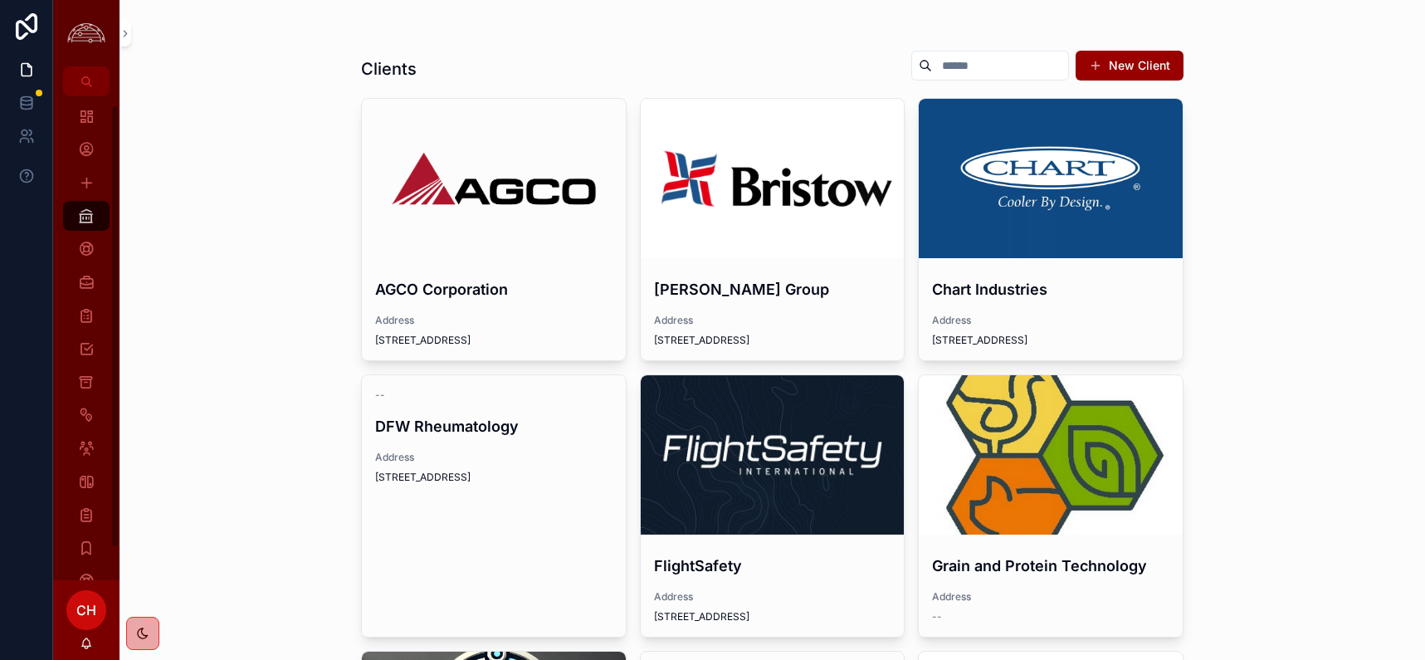
scroll to position [10, 0]
click at [1141, 207] on div "scrollable content" at bounding box center [1051, 178] width 264 height 159
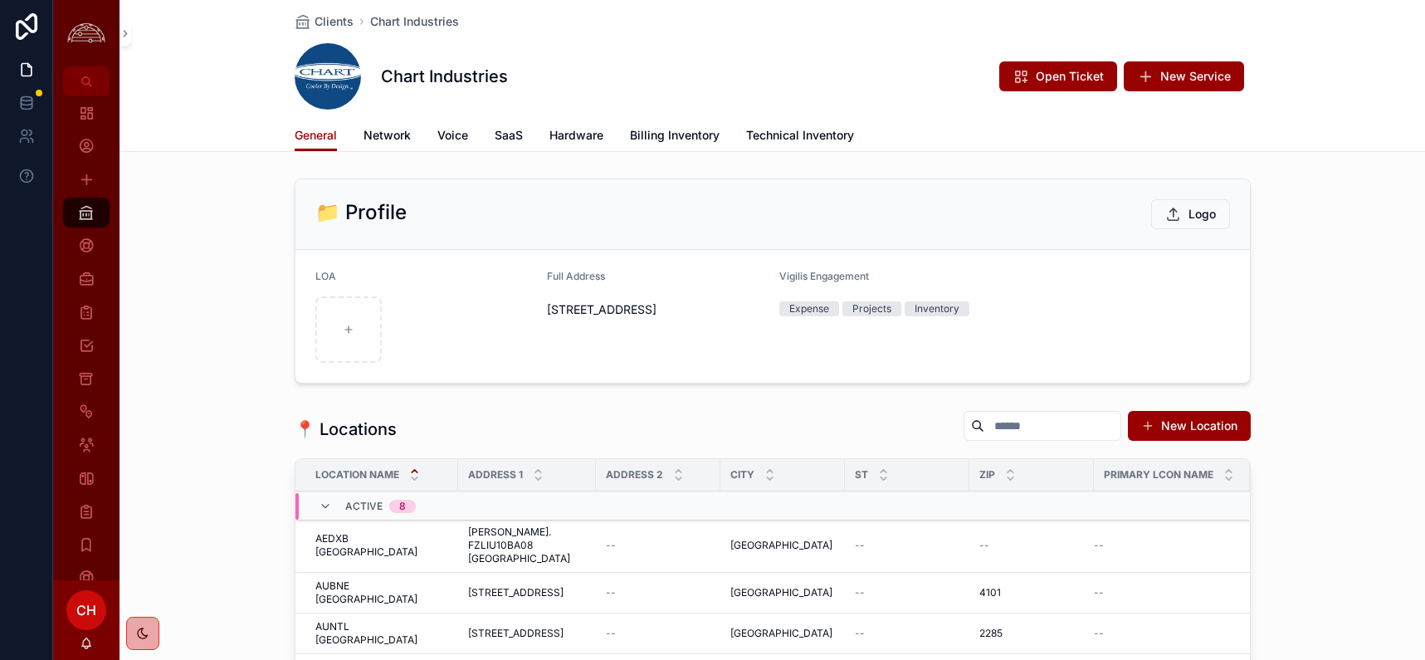
click at [392, 144] on link "Network" at bounding box center [386, 136] width 47 height 33
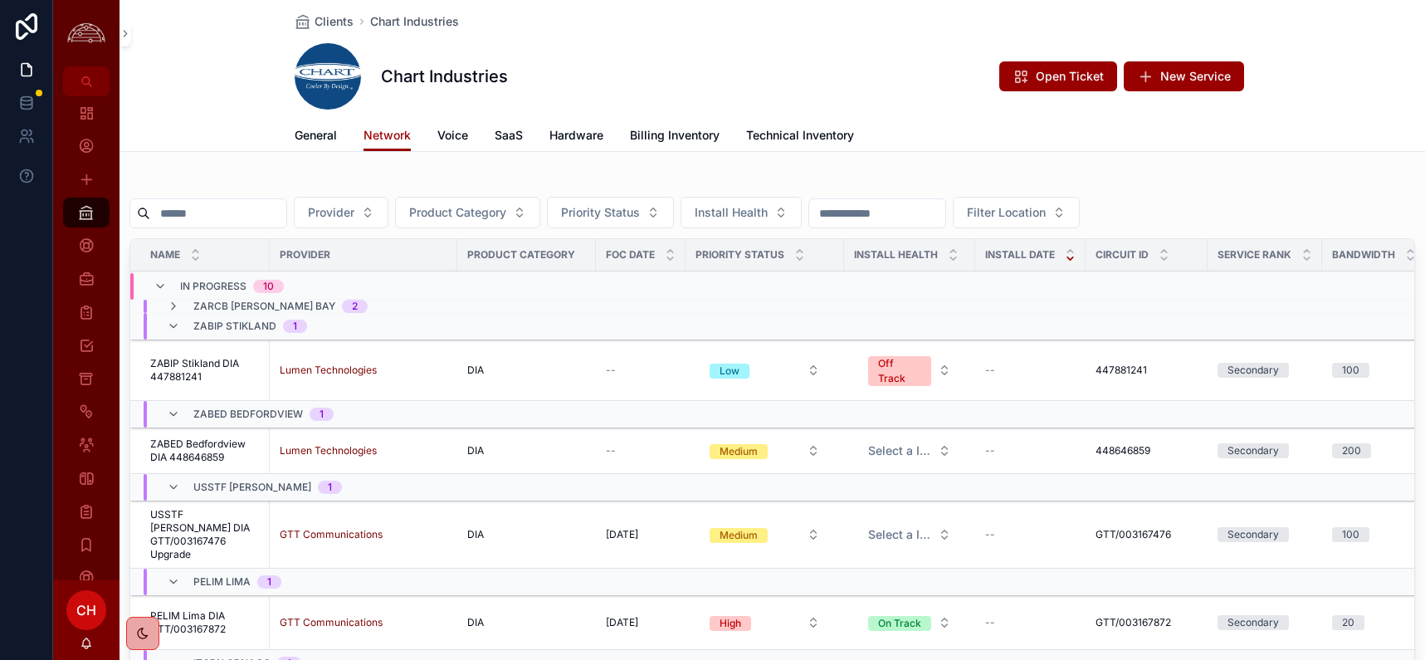
click at [174, 326] on icon "scrollable content" at bounding box center [173, 326] width 13 height 13
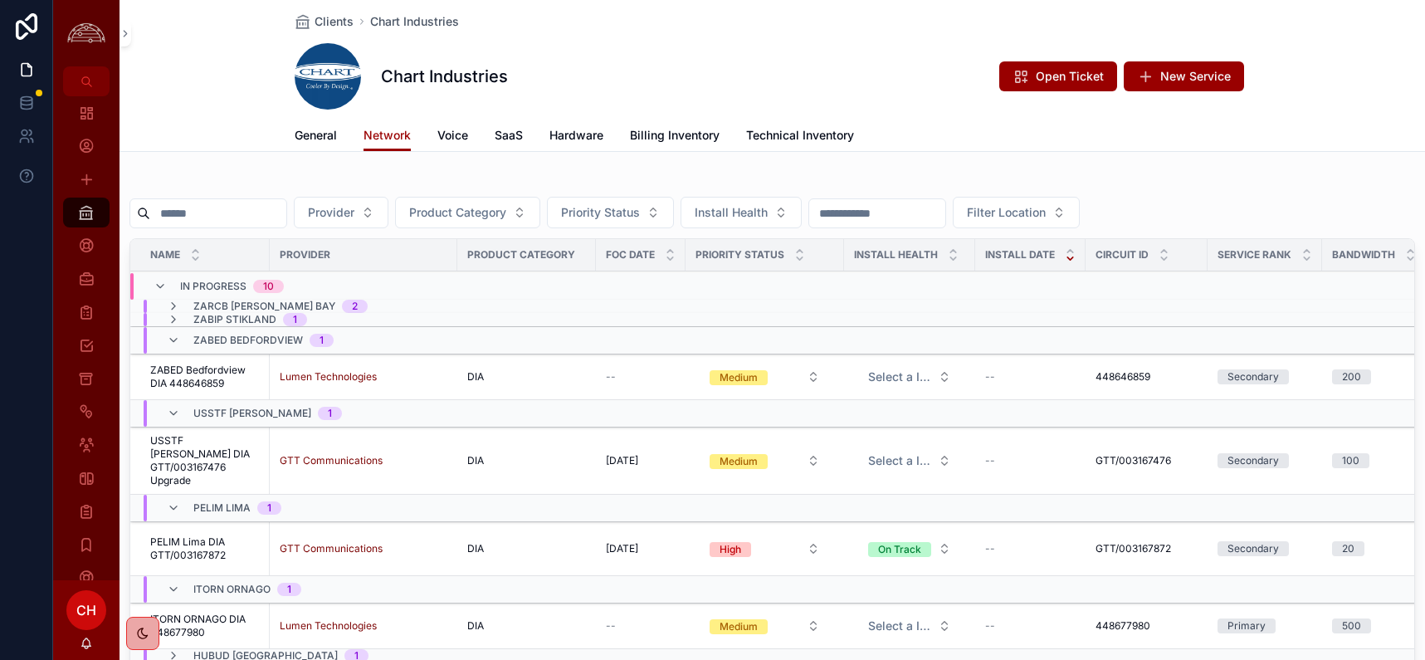
click at [183, 344] on div "ZABED Bedfordview 1" at bounding box center [250, 340] width 167 height 27
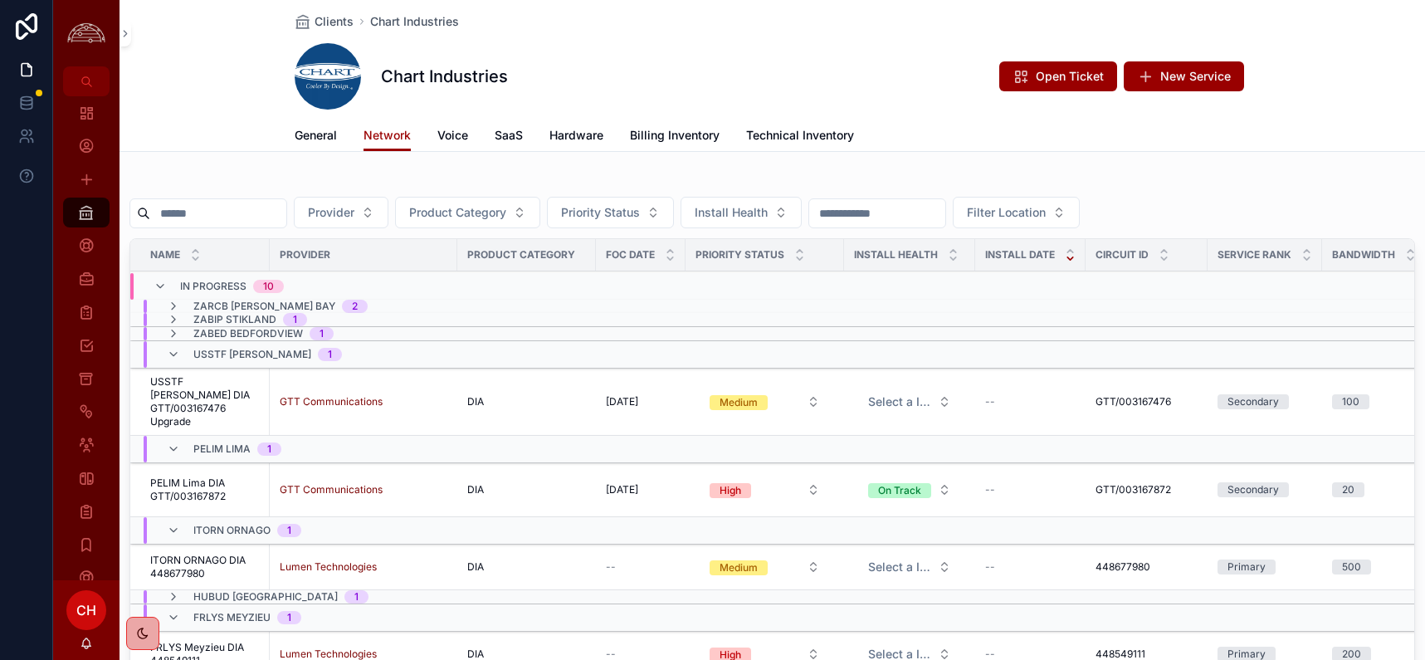
click at [180, 354] on div "USSTF Stafford 1" at bounding box center [254, 354] width 175 height 27
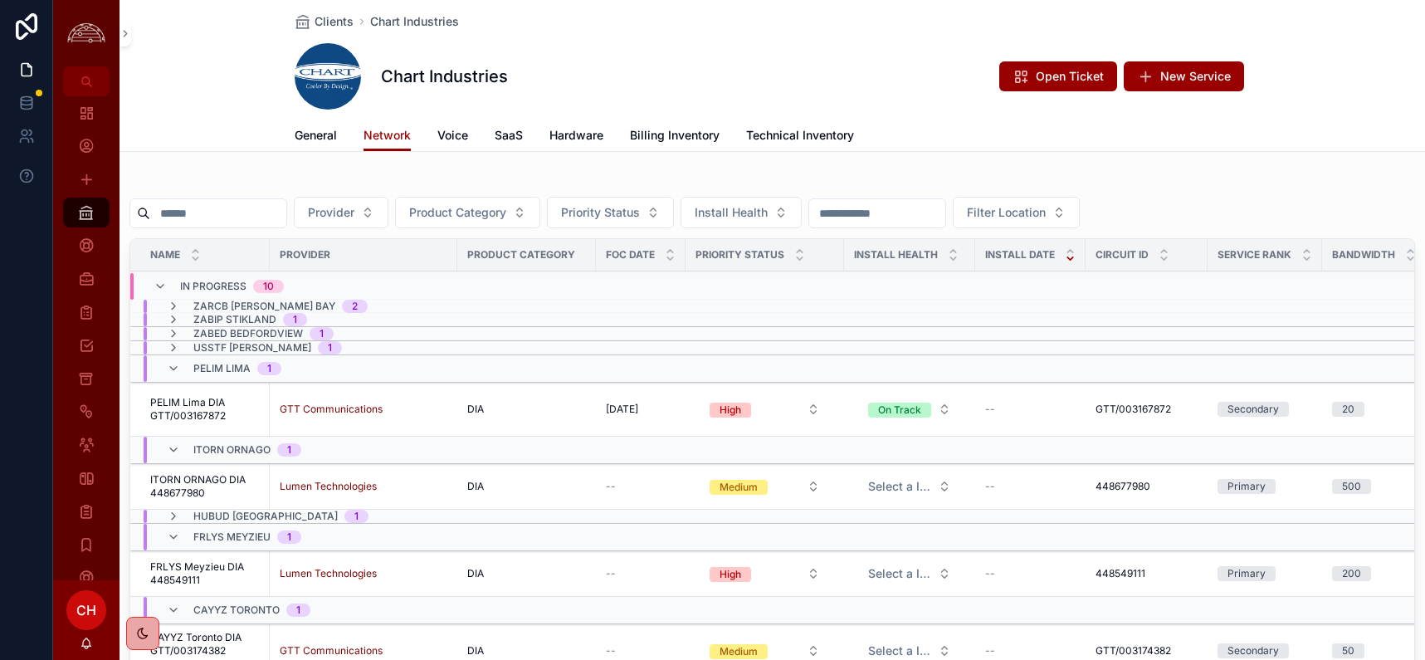
click at [178, 373] on icon "scrollable content" at bounding box center [173, 368] width 13 height 13
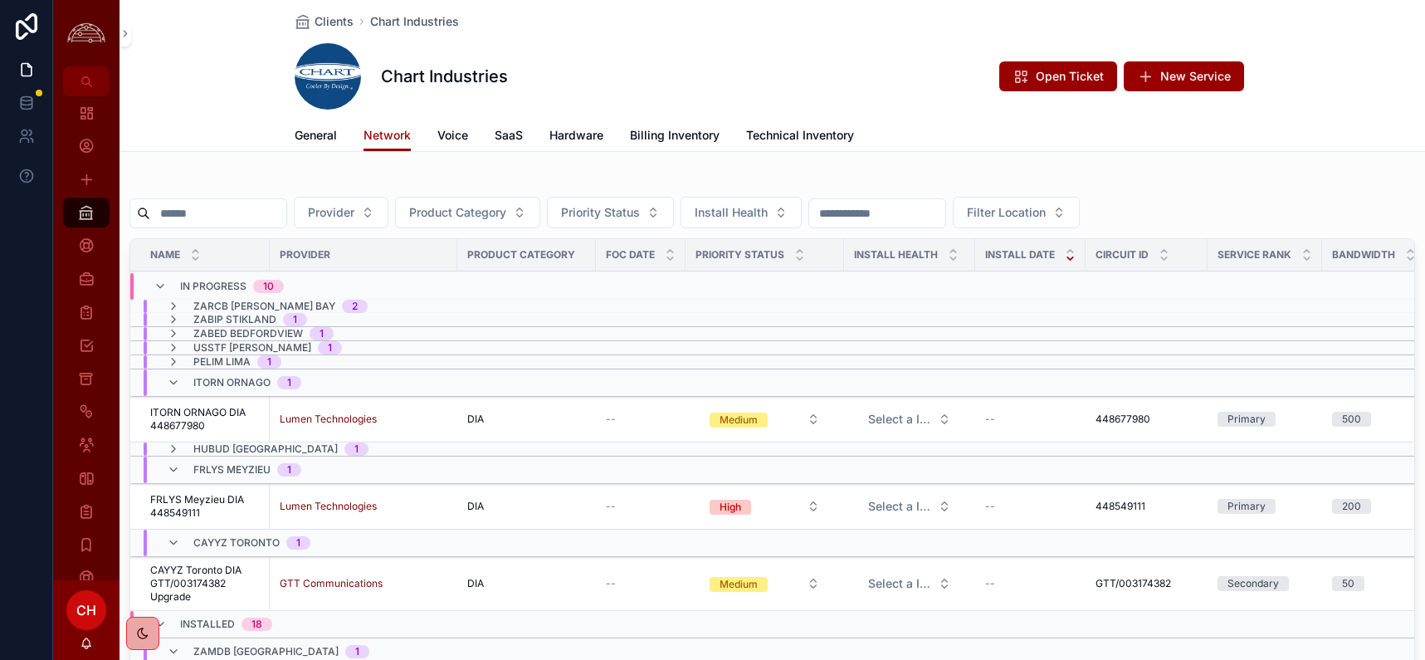
click at [173, 383] on icon "scrollable content" at bounding box center [173, 382] width 13 height 13
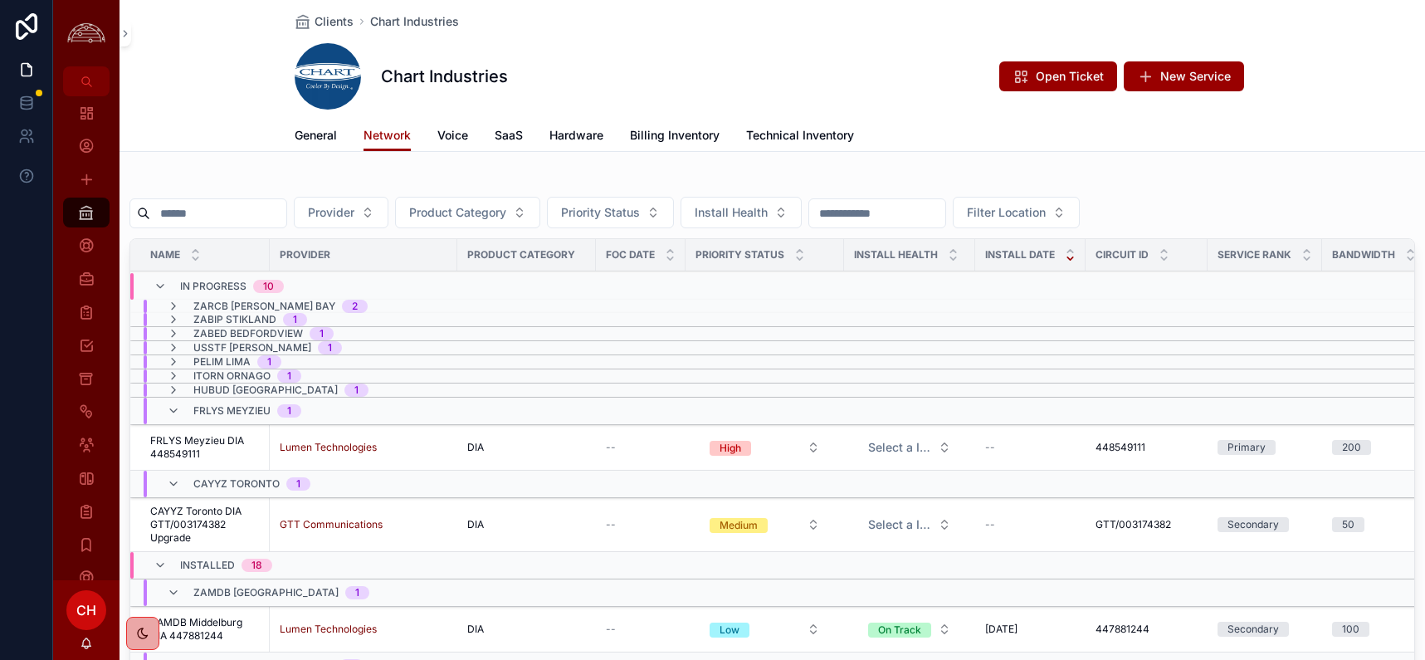
click at [175, 413] on icon "scrollable content" at bounding box center [173, 410] width 13 height 13
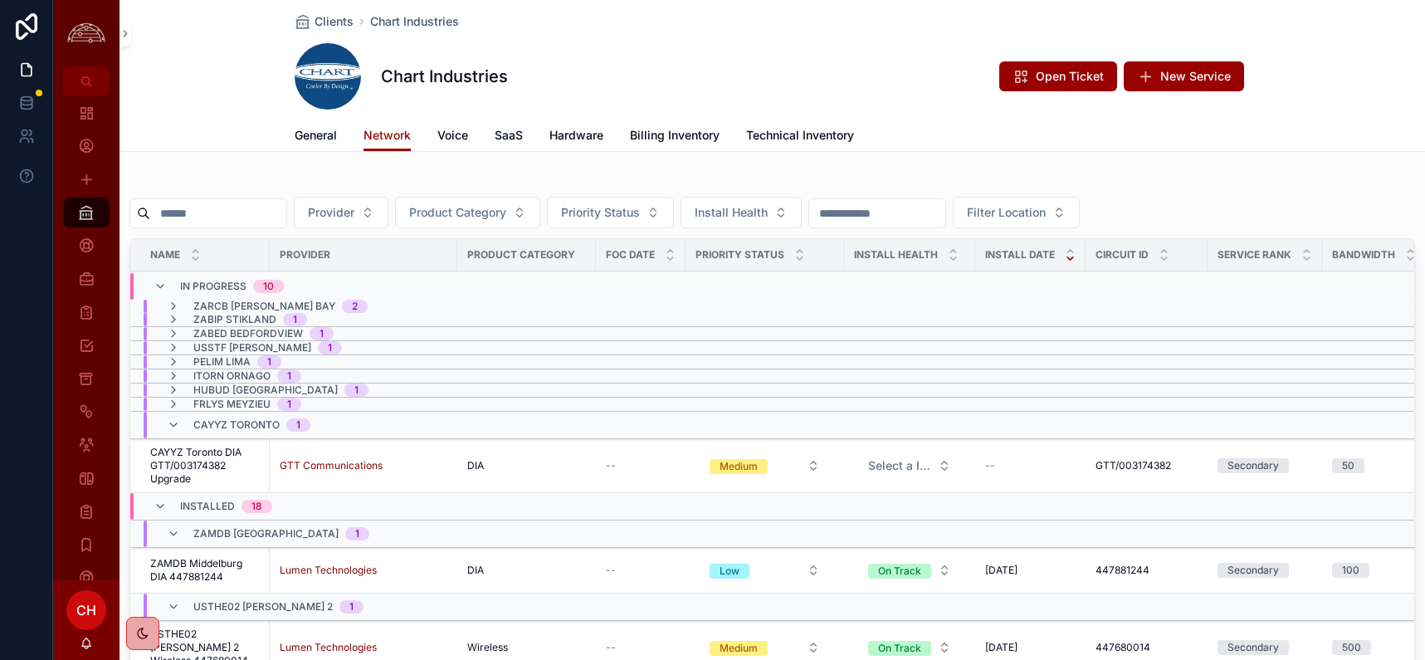
click at [177, 424] on icon "scrollable content" at bounding box center [173, 424] width 13 height 13
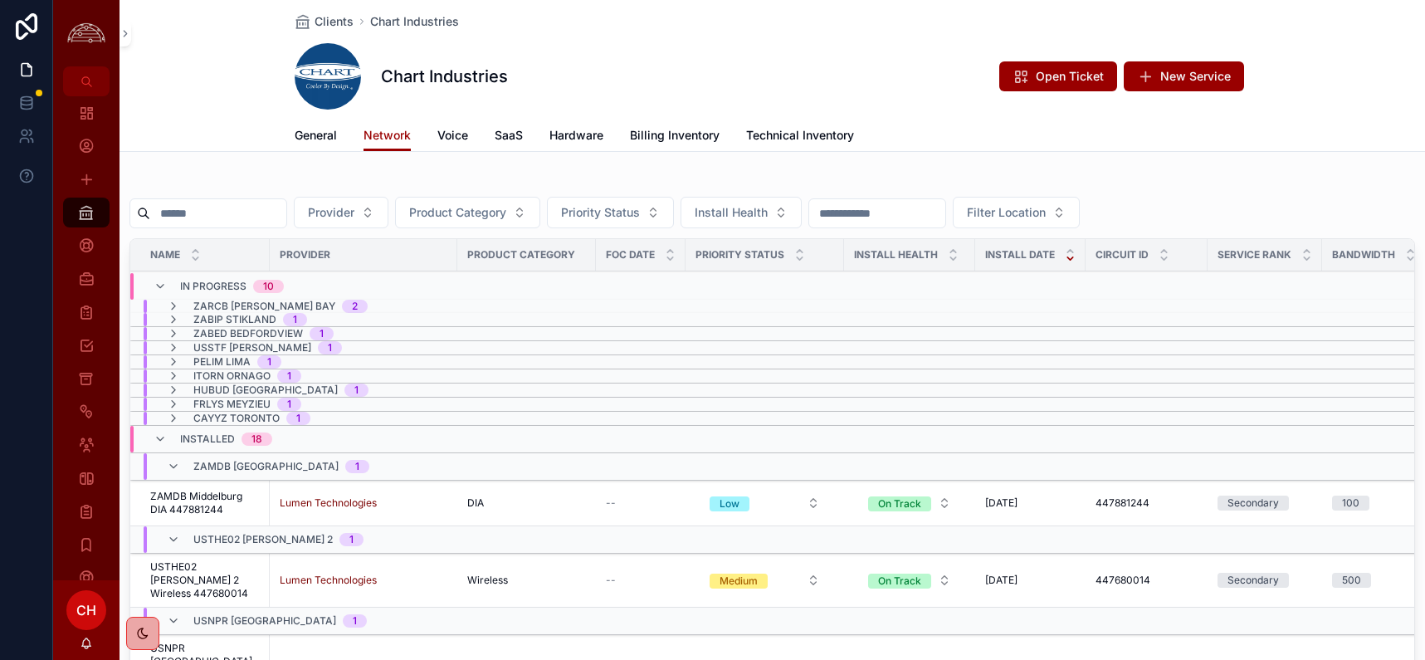
click at [171, 464] on icon "scrollable content" at bounding box center [173, 466] width 13 height 13
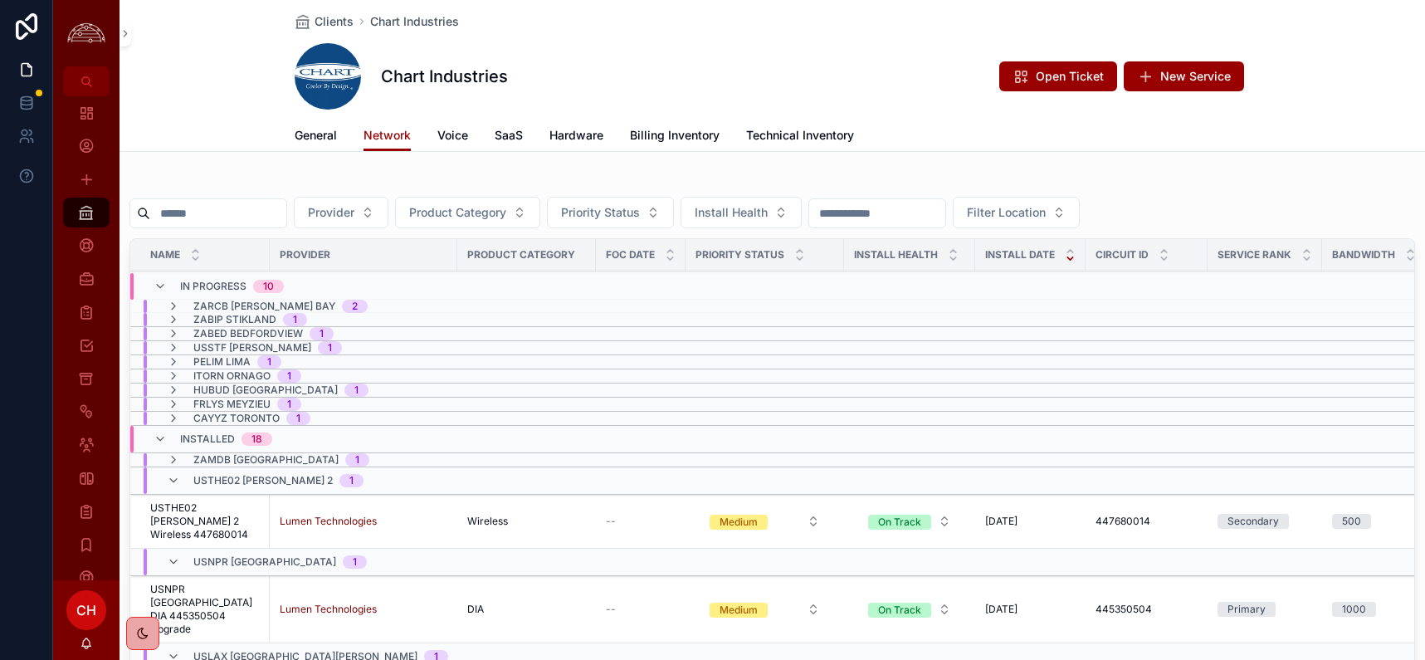
click at [171, 479] on icon "scrollable content" at bounding box center [173, 480] width 13 height 13
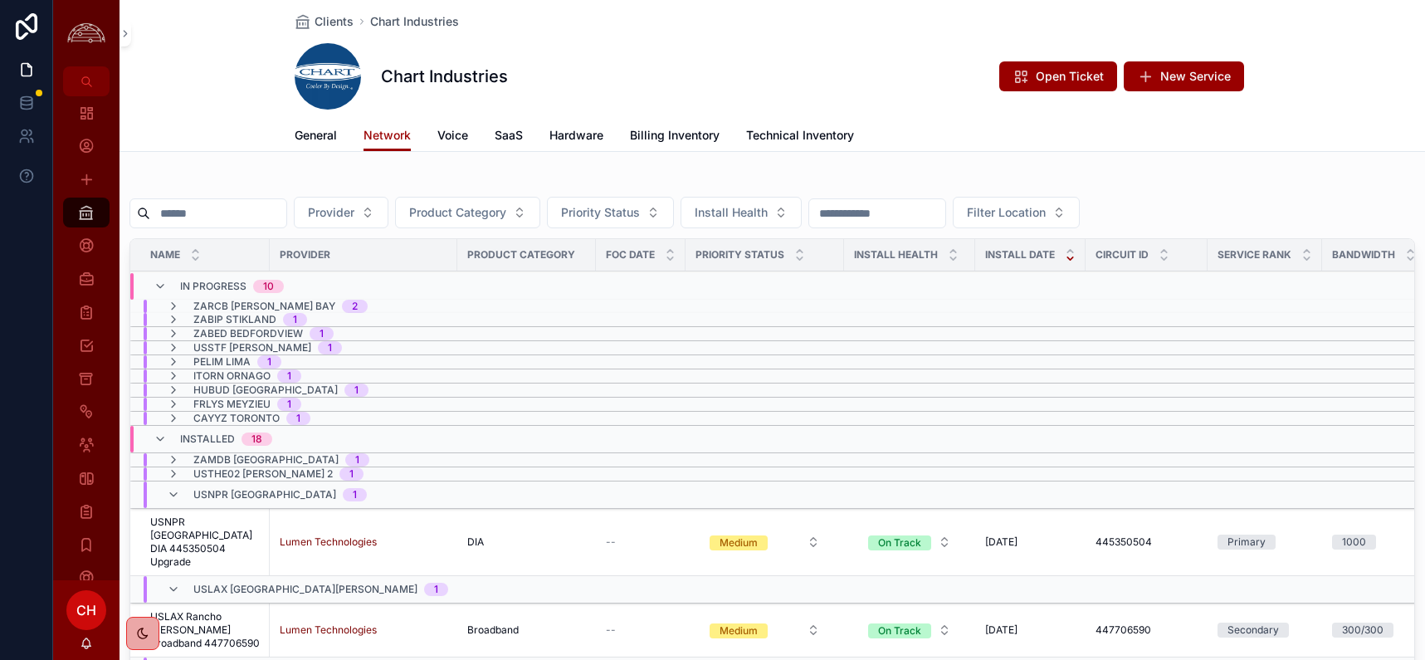
click at [174, 493] on icon "scrollable content" at bounding box center [173, 494] width 13 height 13
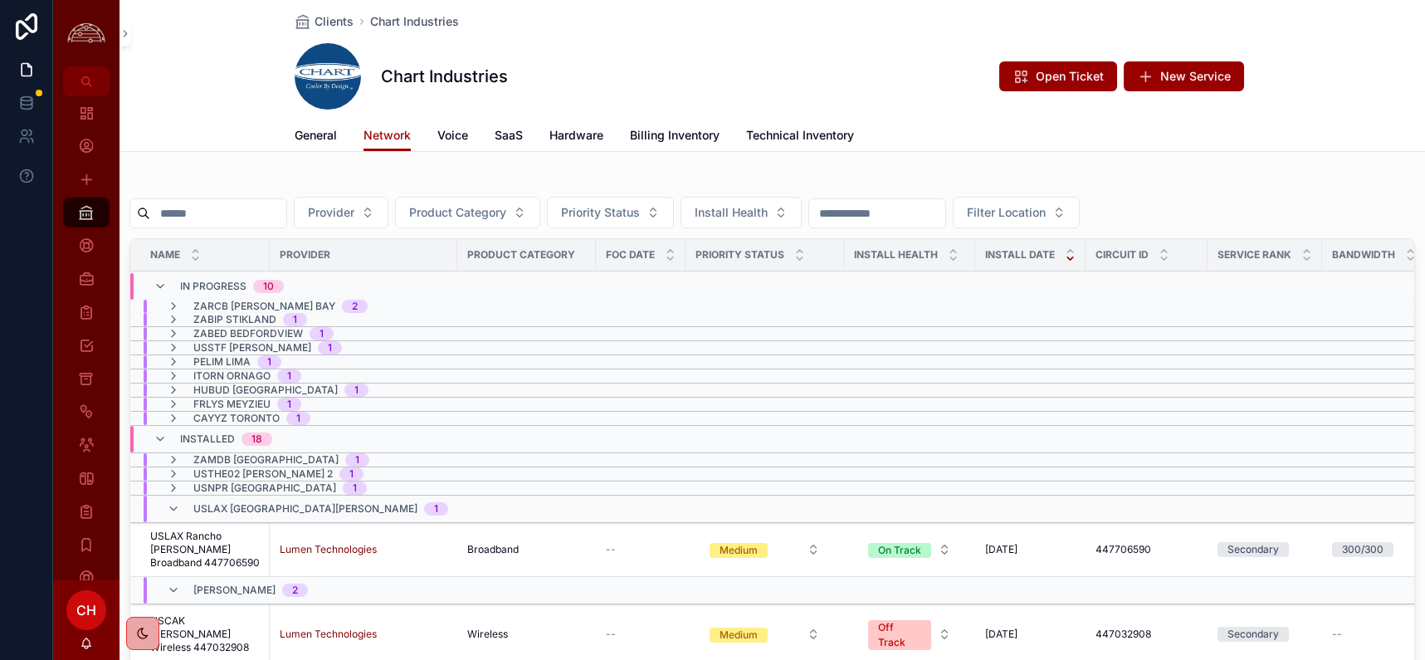
click at [179, 511] on icon "scrollable content" at bounding box center [173, 508] width 13 height 13
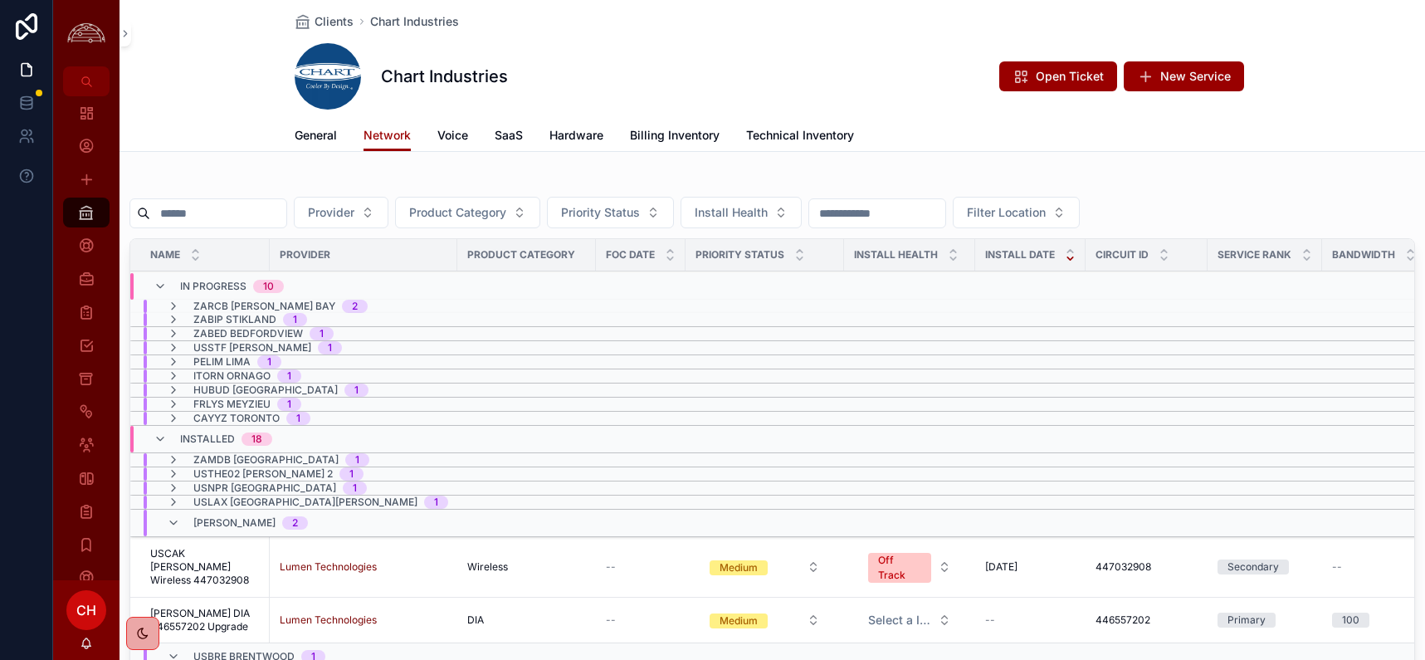
click at [163, 530] on div "USCAK Medina 2" at bounding box center [237, 523] width 181 height 27
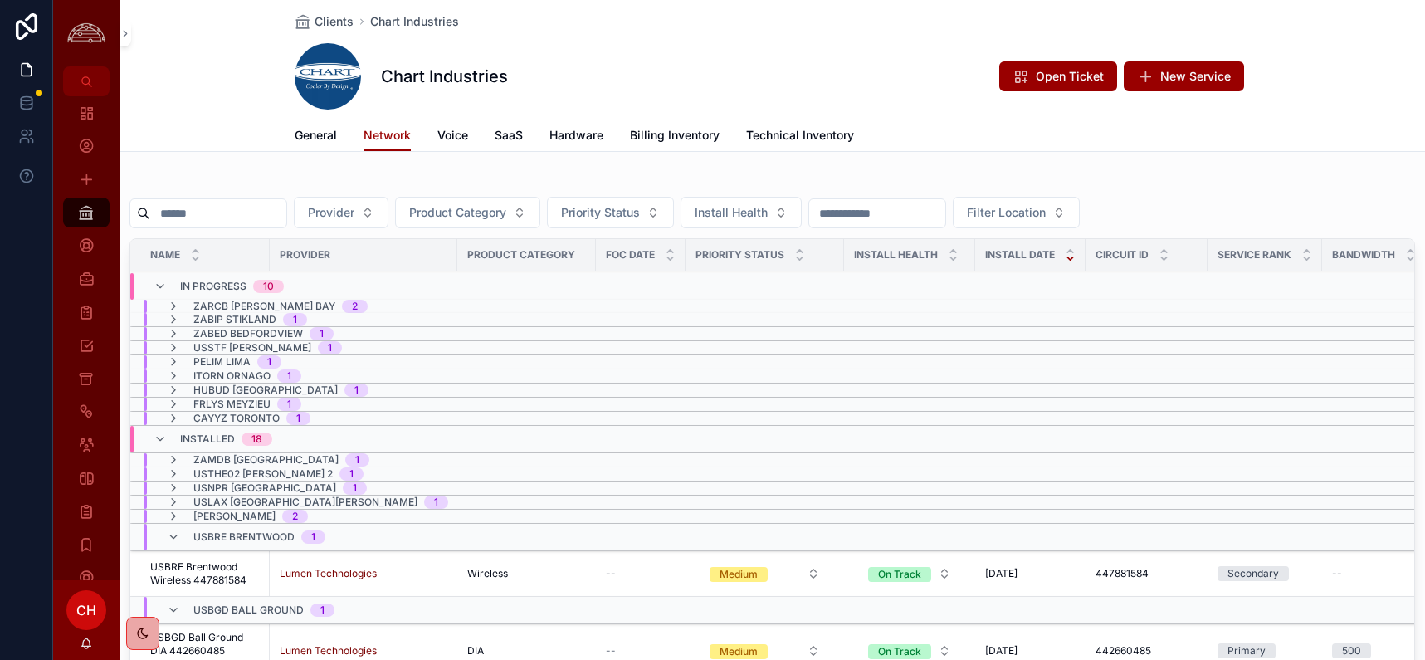
click at [709, 142] on span "Billing Inventory" at bounding box center [675, 135] width 90 height 17
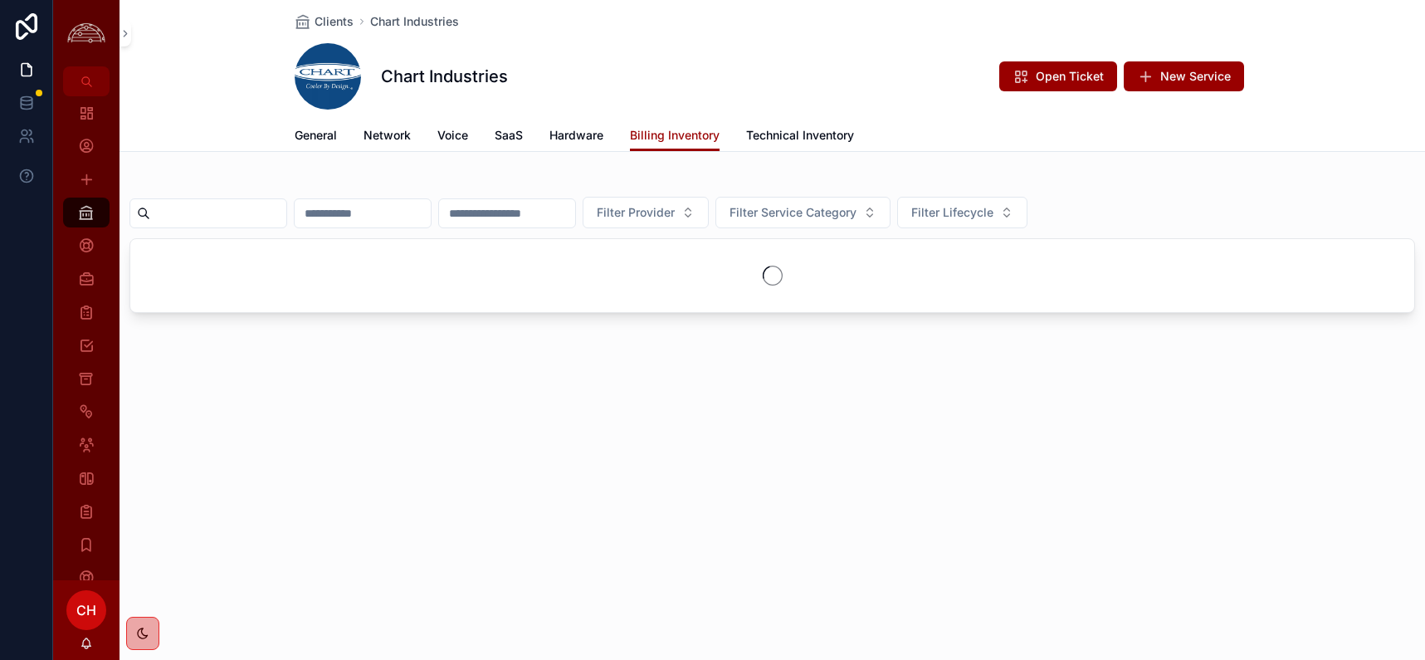
click at [526, 213] on input "scrollable content" at bounding box center [507, 213] width 136 height 23
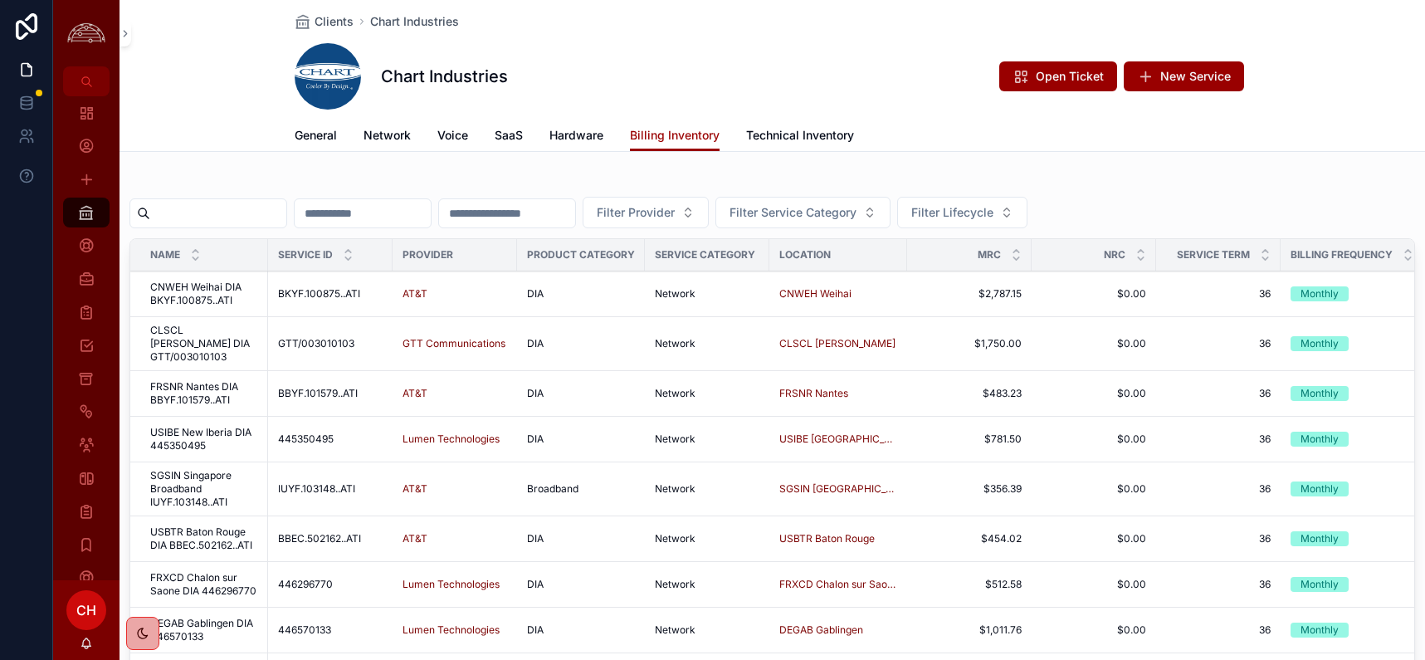
paste input "*********"
type input "*********"
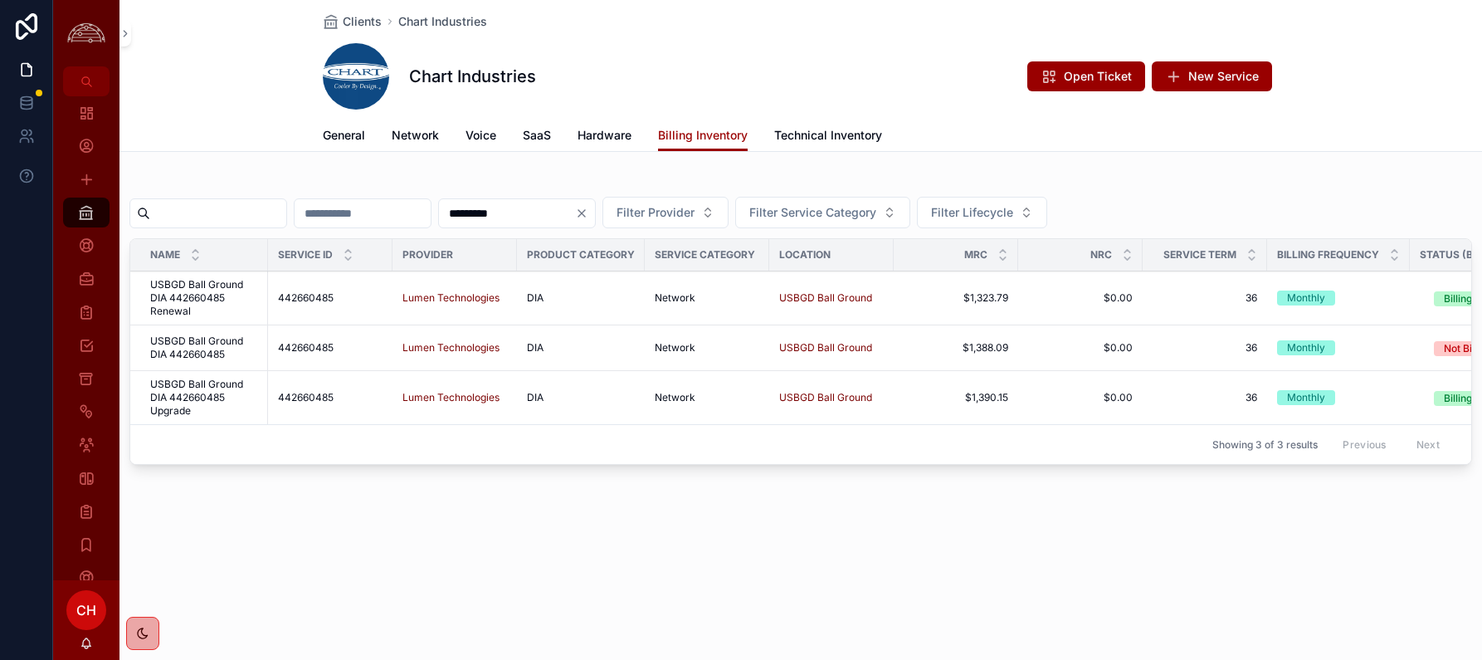
click at [226, 413] on span "USBGD Ball Ground DIA 442660485 Upgrade" at bounding box center [204, 398] width 108 height 40
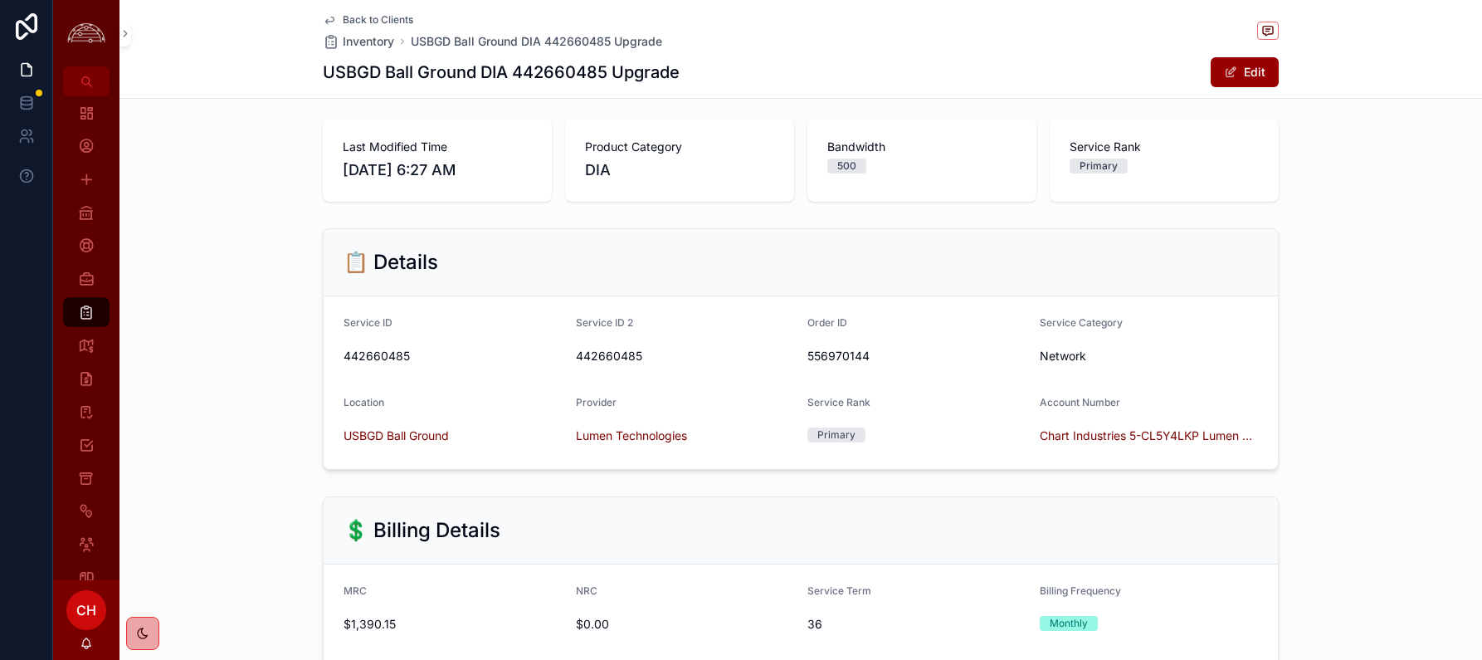
scroll to position [80, 0]
click at [407, 17] on span "Back to Clients" at bounding box center [378, 19] width 71 height 13
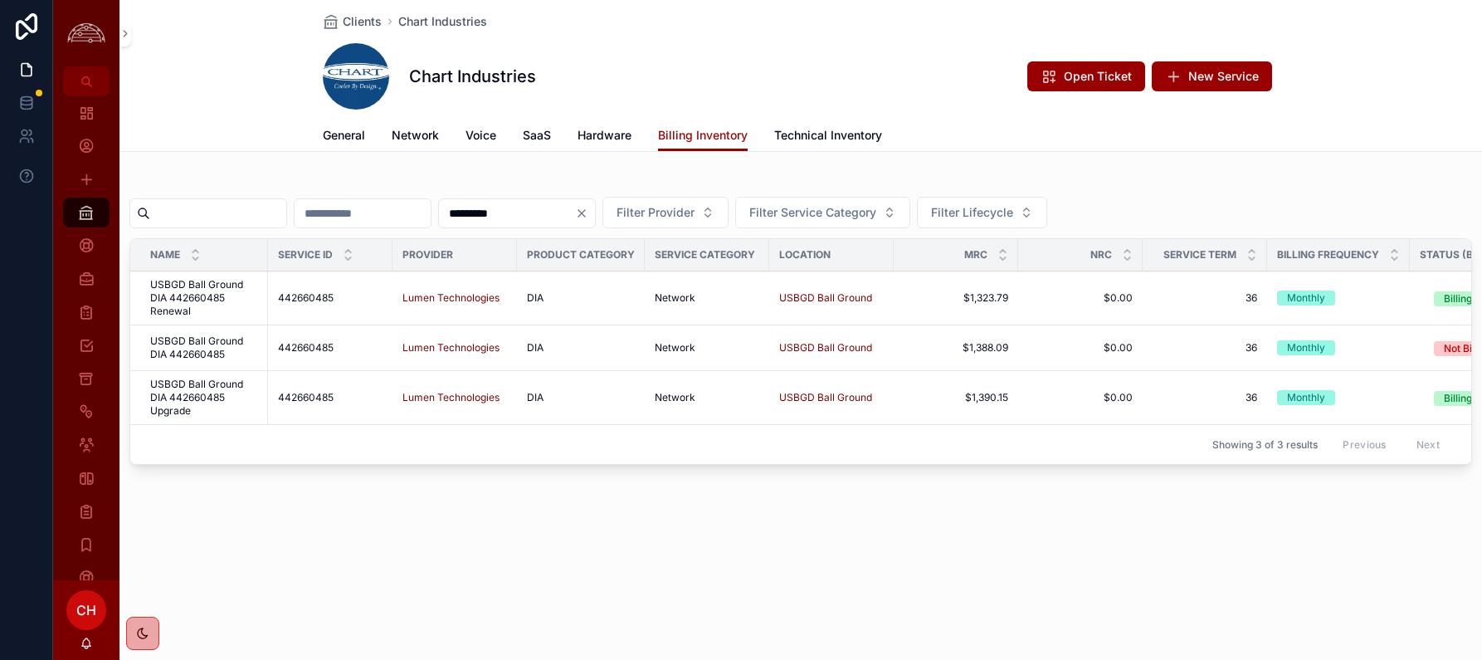
click at [588, 212] on icon "Clear" at bounding box center [581, 213] width 13 height 13
click at [256, 218] on input "scrollable content" at bounding box center [218, 213] width 136 height 23
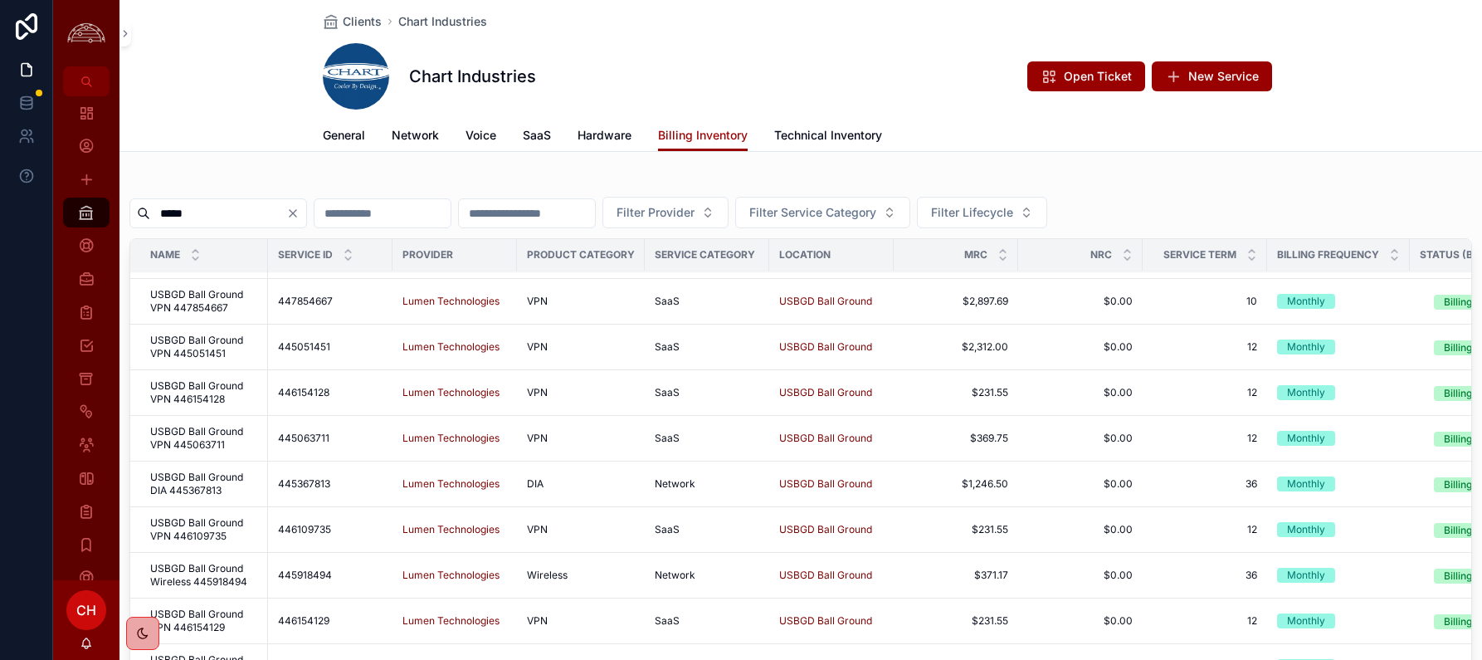
scroll to position [719, 10]
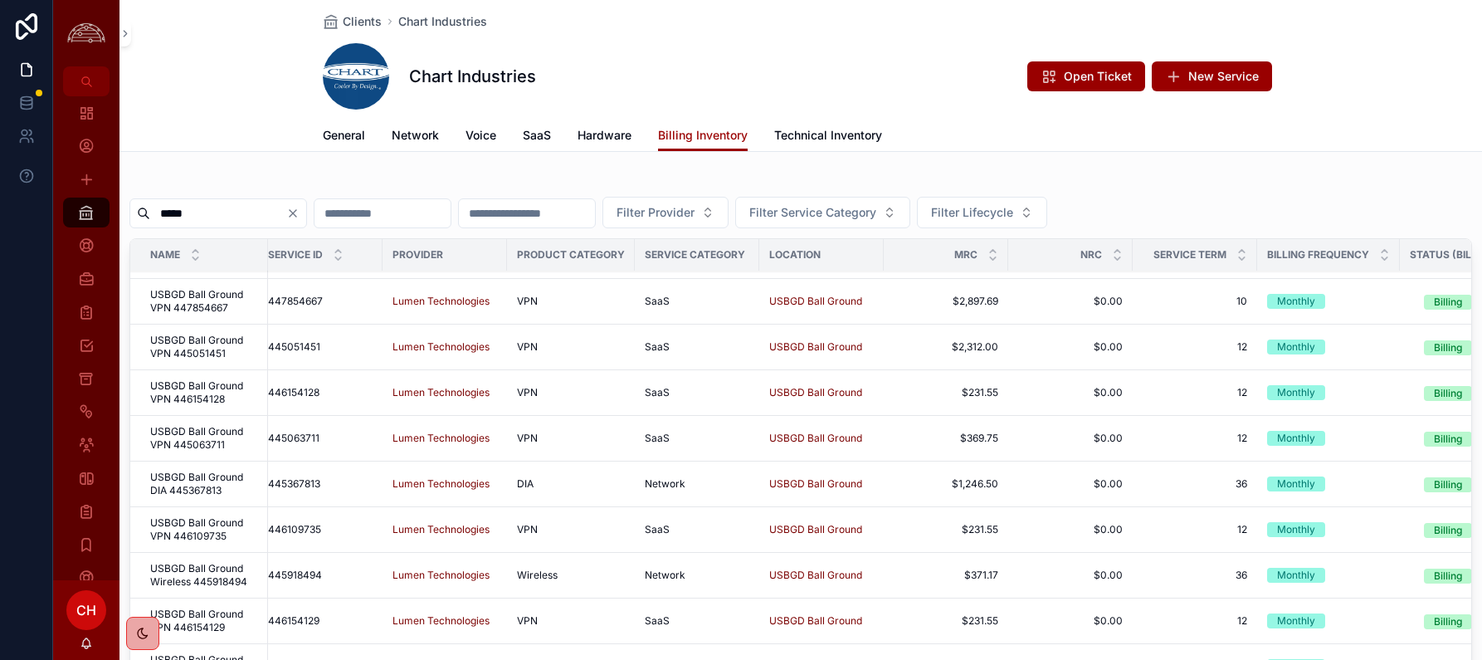
type input "*****"
click at [840, 223] on button "Filter Service Category" at bounding box center [822, 213] width 175 height 32
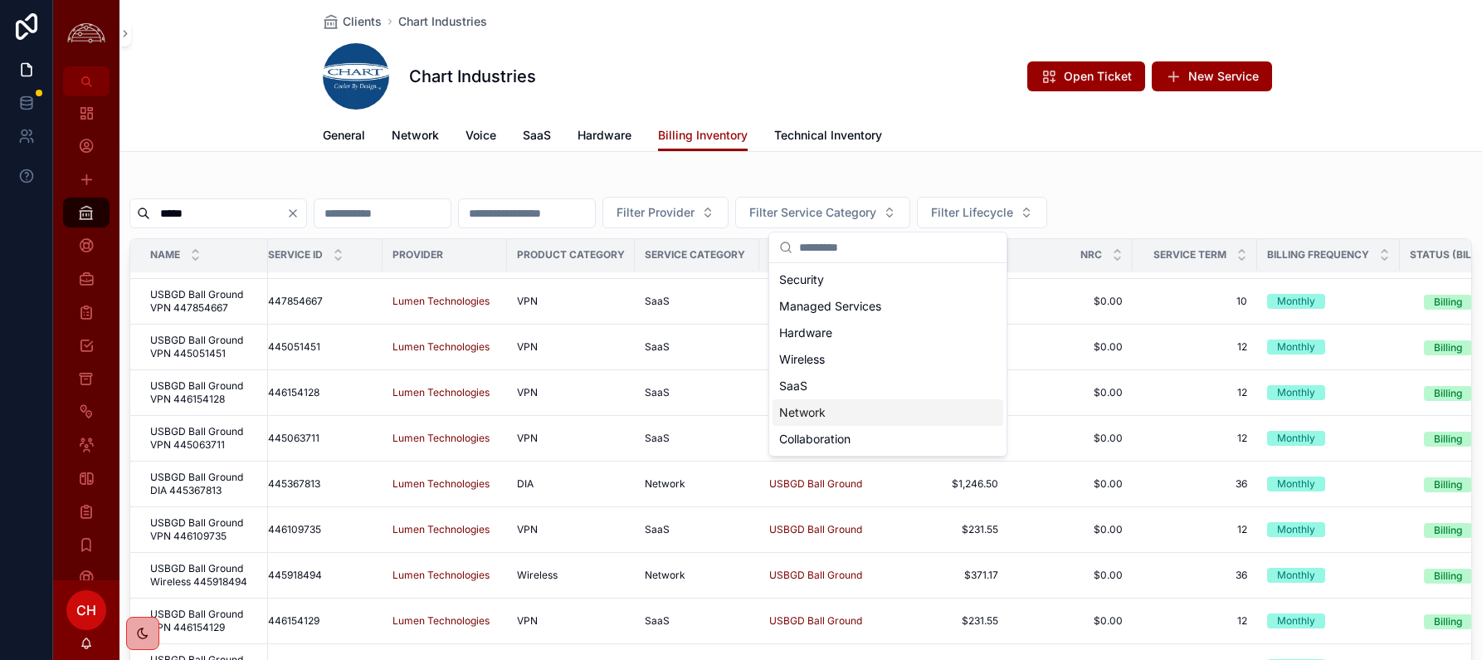
click at [842, 423] on div "Network" at bounding box center [888, 412] width 231 height 27
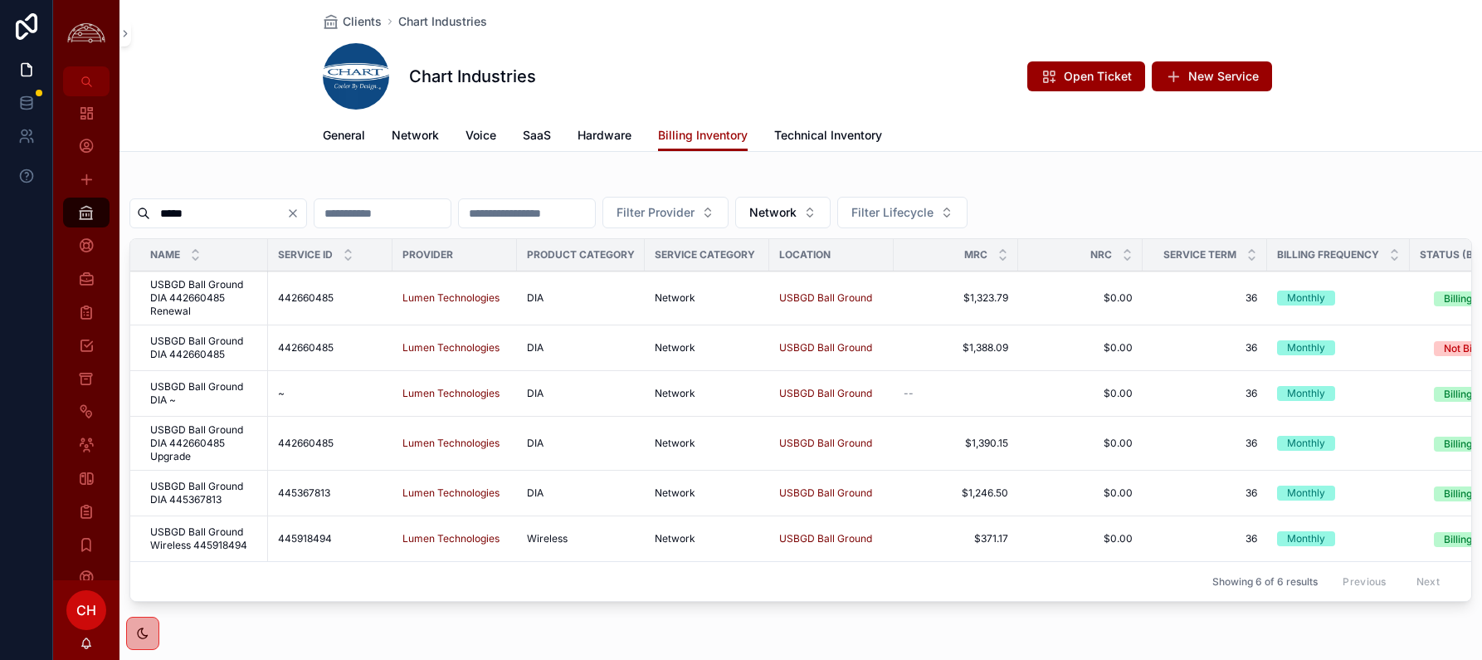
click at [232, 393] on span "USBGD Ball Ground DIA ~" at bounding box center [204, 393] width 108 height 27
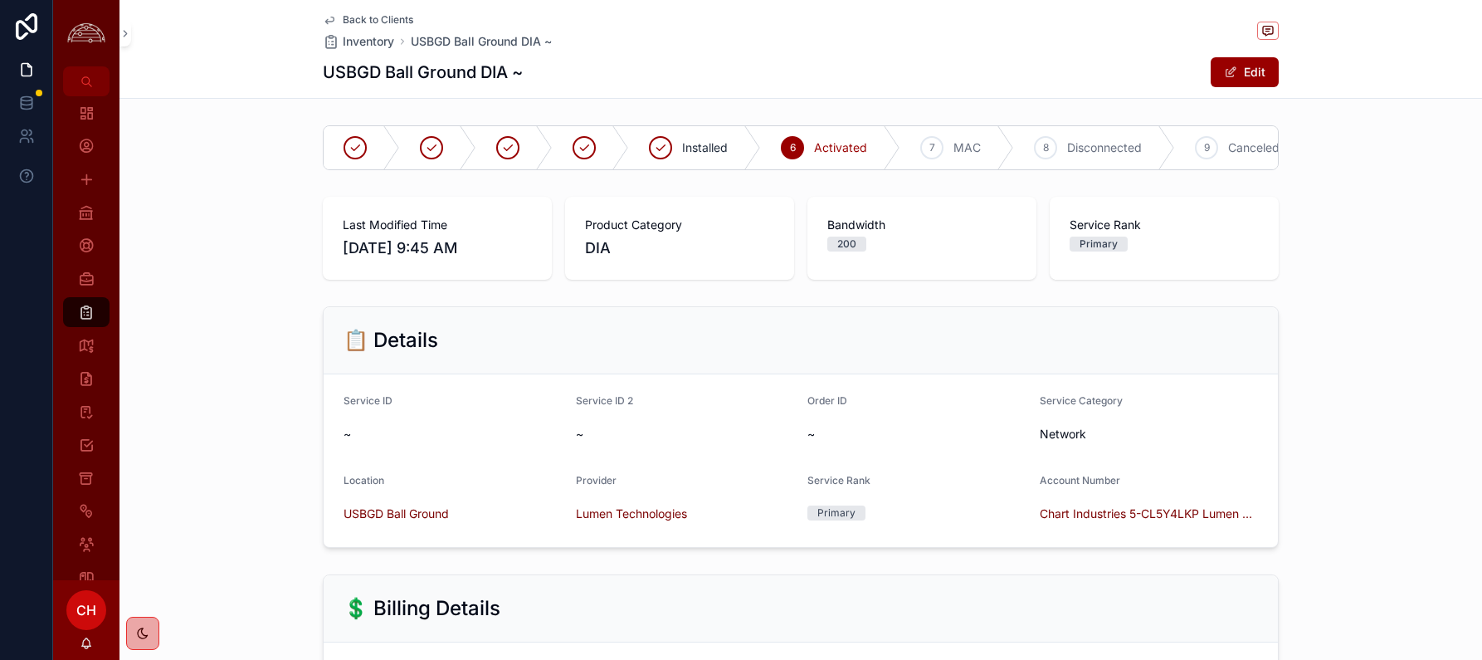
click at [392, 13] on span "Back to Clients" at bounding box center [378, 19] width 71 height 13
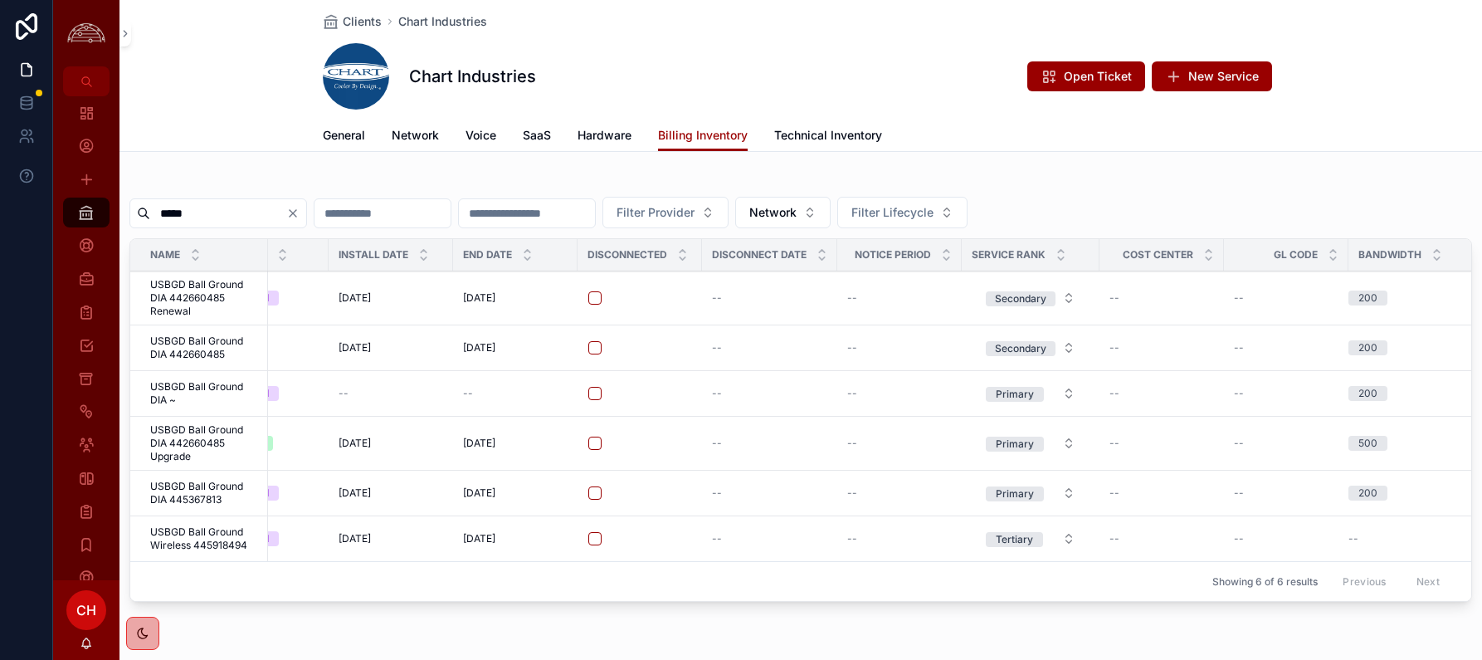
scroll to position [0, 1416]
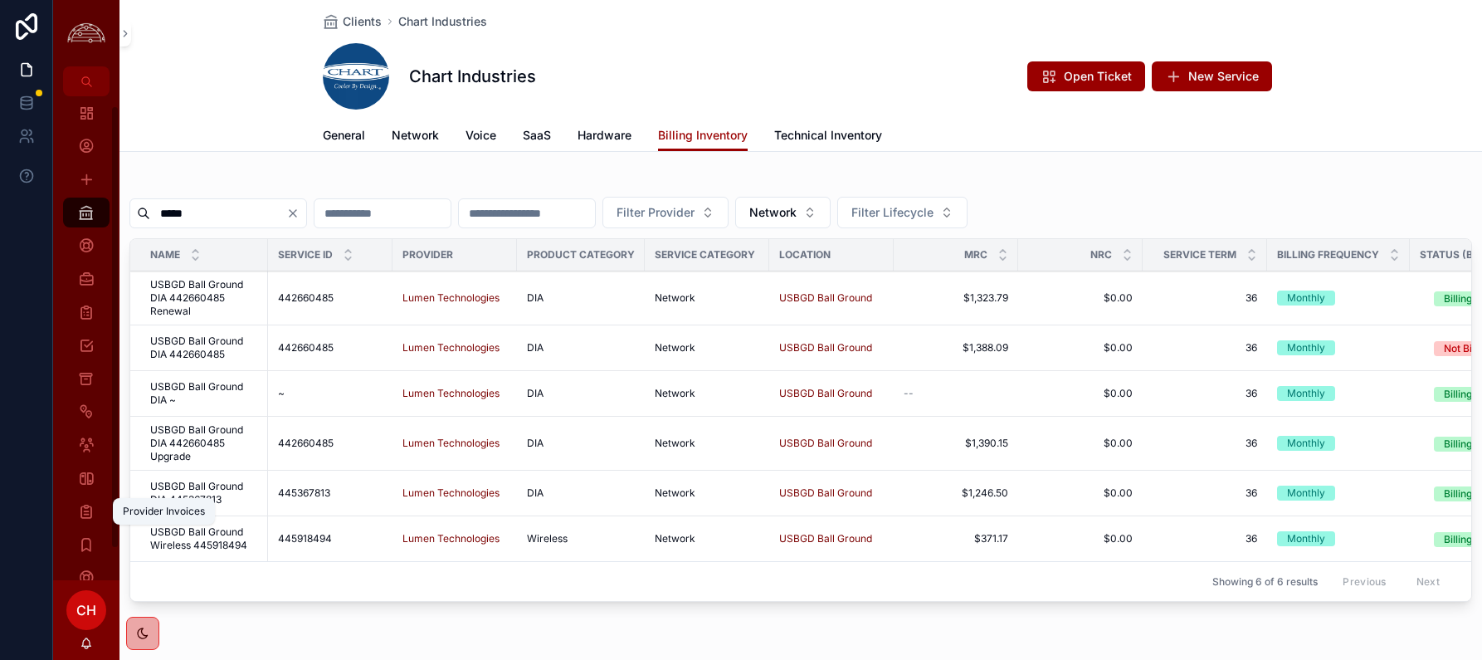
click at [95, 520] on div "Provider Invoices" at bounding box center [86, 511] width 27 height 27
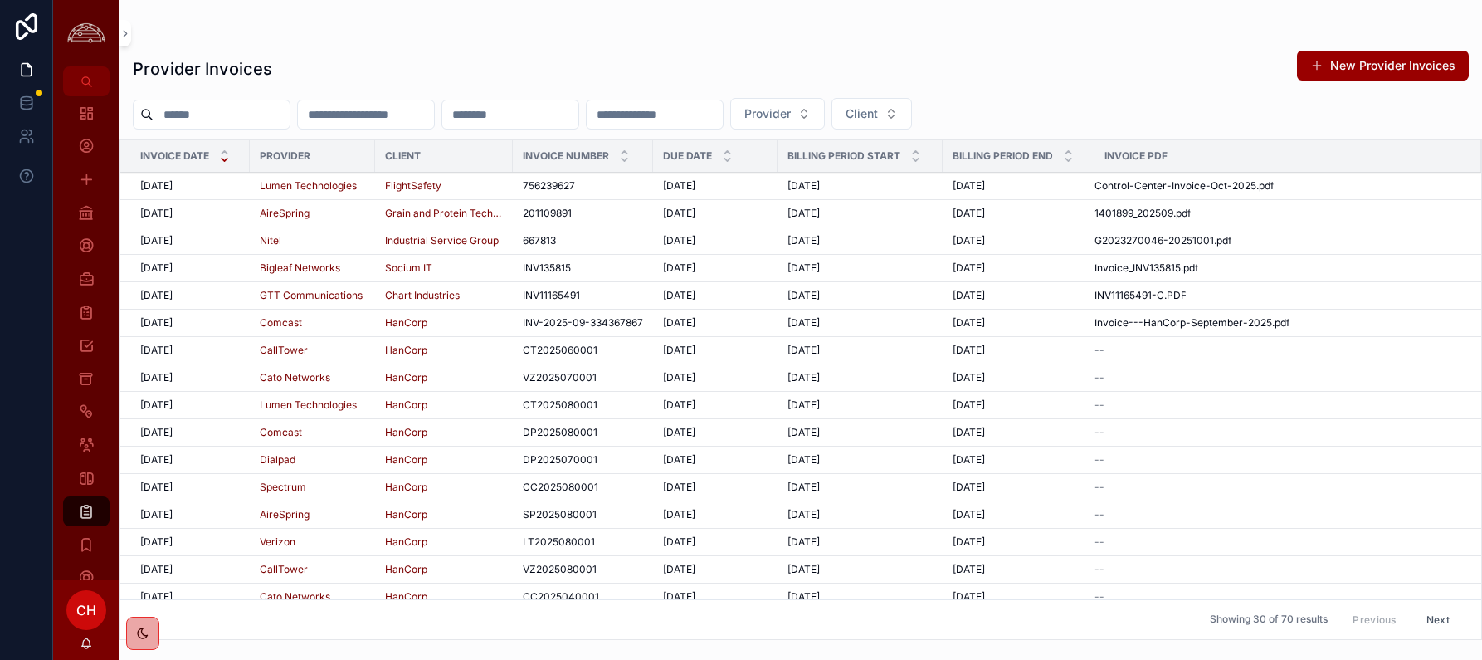
click at [200, 185] on div "10/1/2025 10/1/2025" at bounding box center [190, 185] width 100 height 13
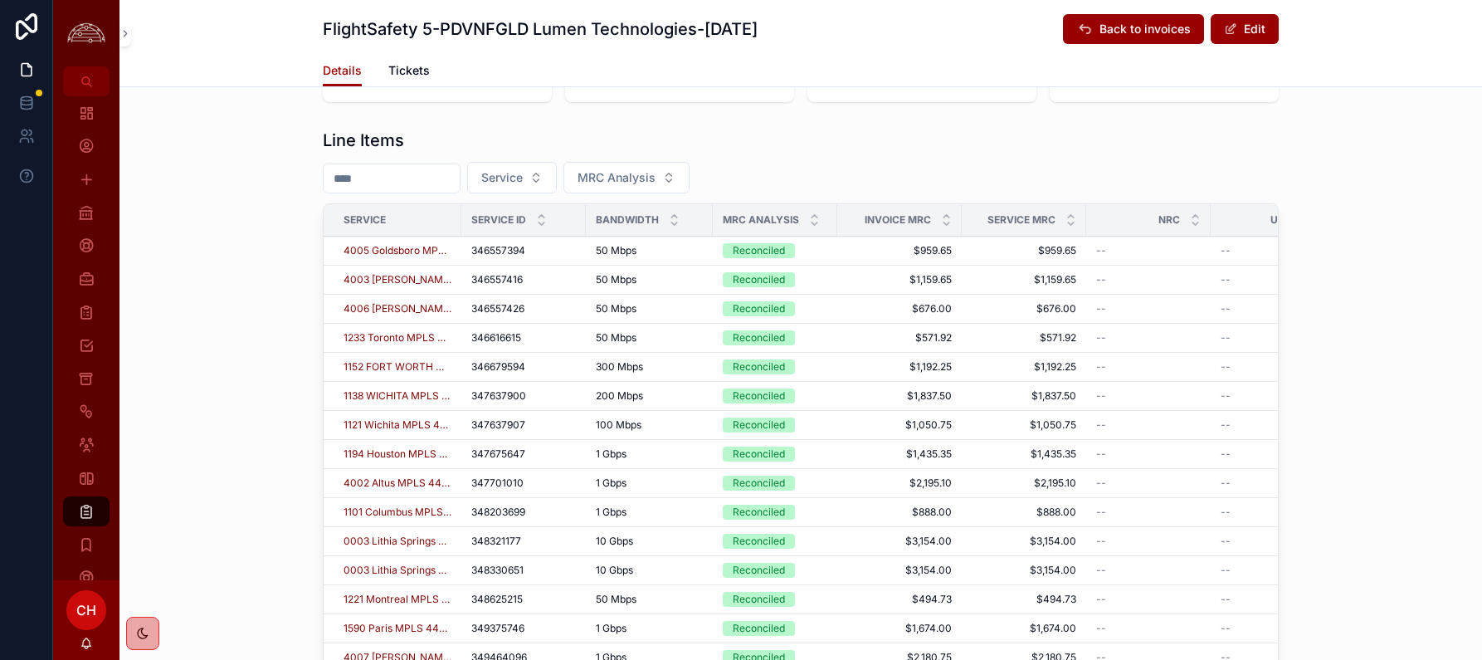
scroll to position [598, 0]
click at [812, 222] on icon "scrollable content" at bounding box center [815, 221] width 6 height 2
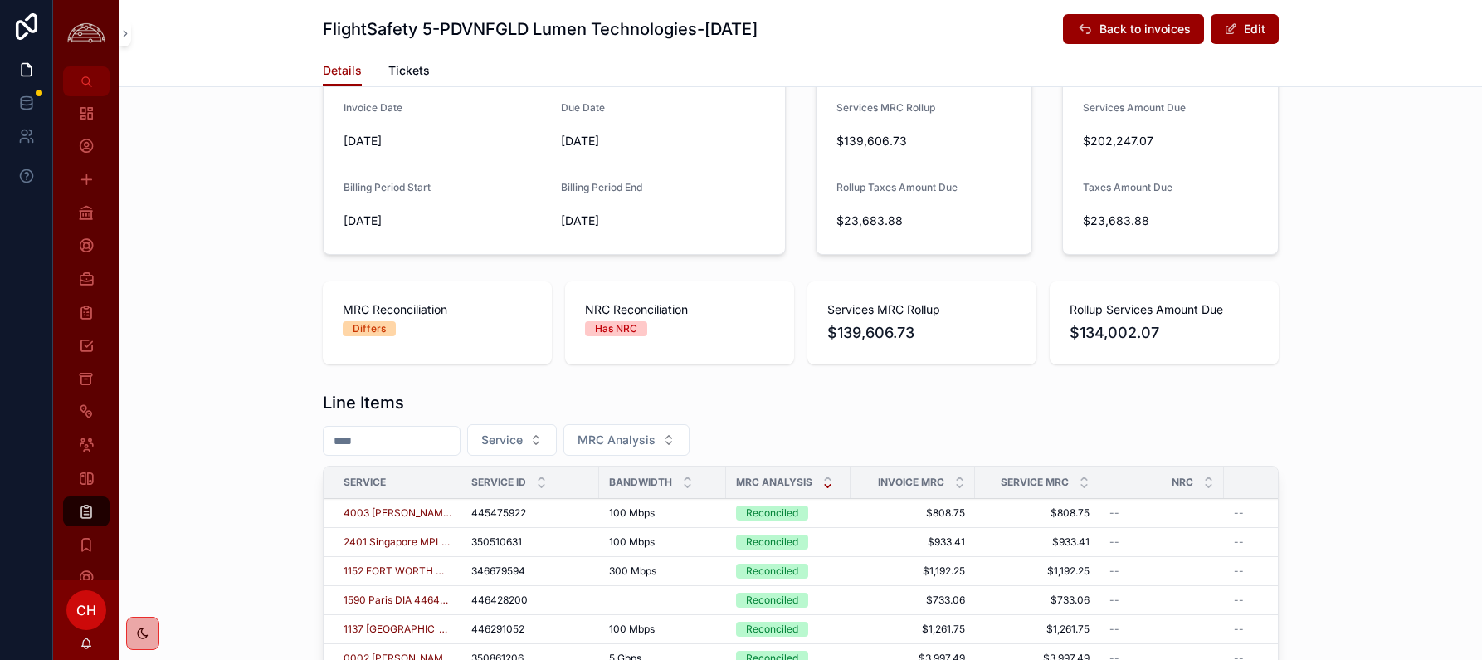
scroll to position [598, 0]
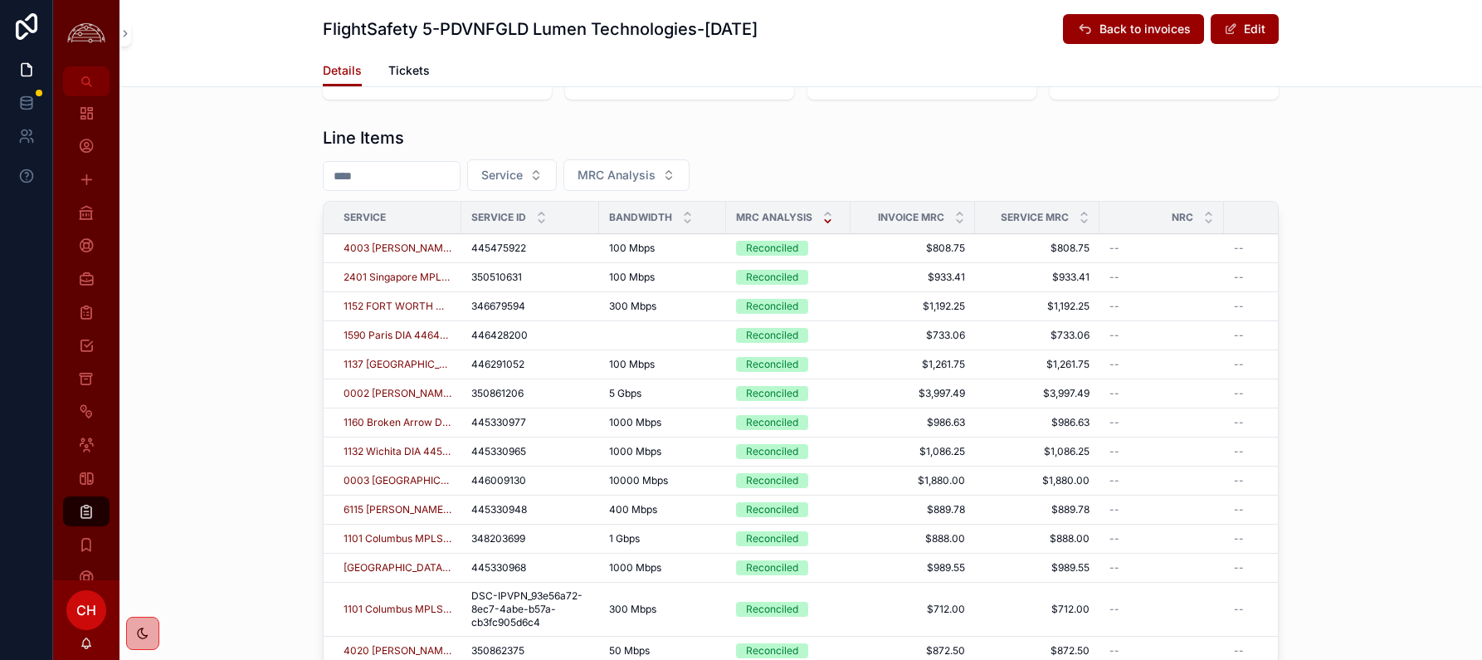
click at [827, 216] on div "scrollable content" at bounding box center [827, 217] width 11 height 18
click at [828, 212] on icon "scrollable content" at bounding box center [827, 213] width 11 height 11
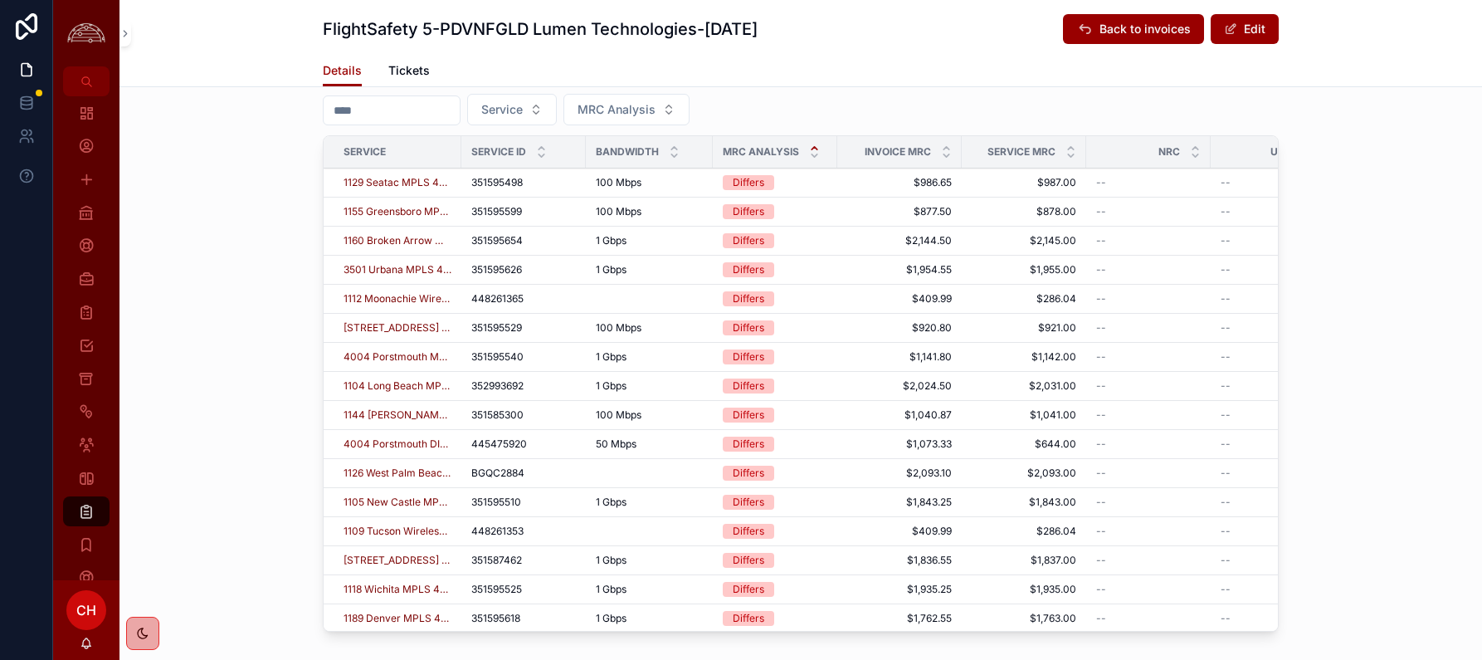
scroll to position [666, 0]
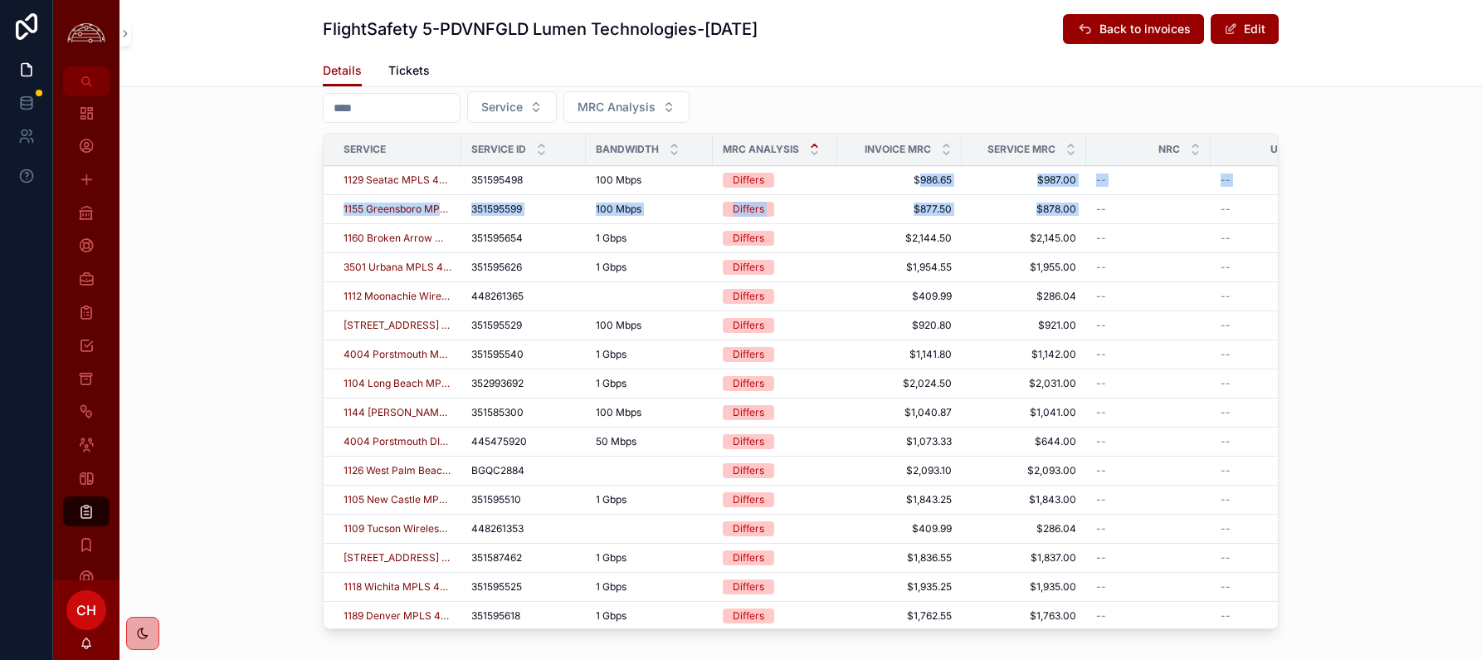
drag, startPoint x: 918, startPoint y: 179, endPoint x: 1086, endPoint y: 210, distance: 171.2
click at [1219, 216] on div "Line Items Service MRC Analysis Service Service ID Bandwidth MRC Analysis Invoi…" at bounding box center [801, 346] width 1363 height 591
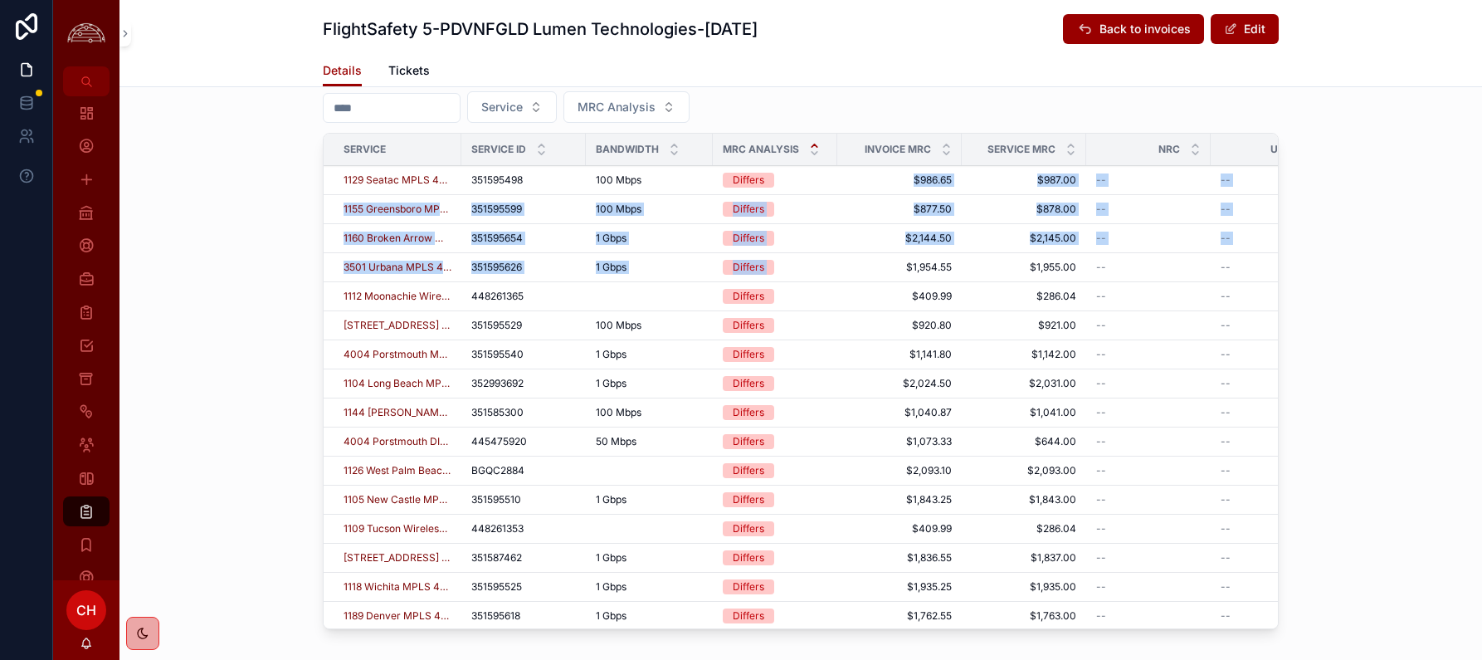
drag, startPoint x: 905, startPoint y: 268, endPoint x: 915, endPoint y: 182, distance: 86.8
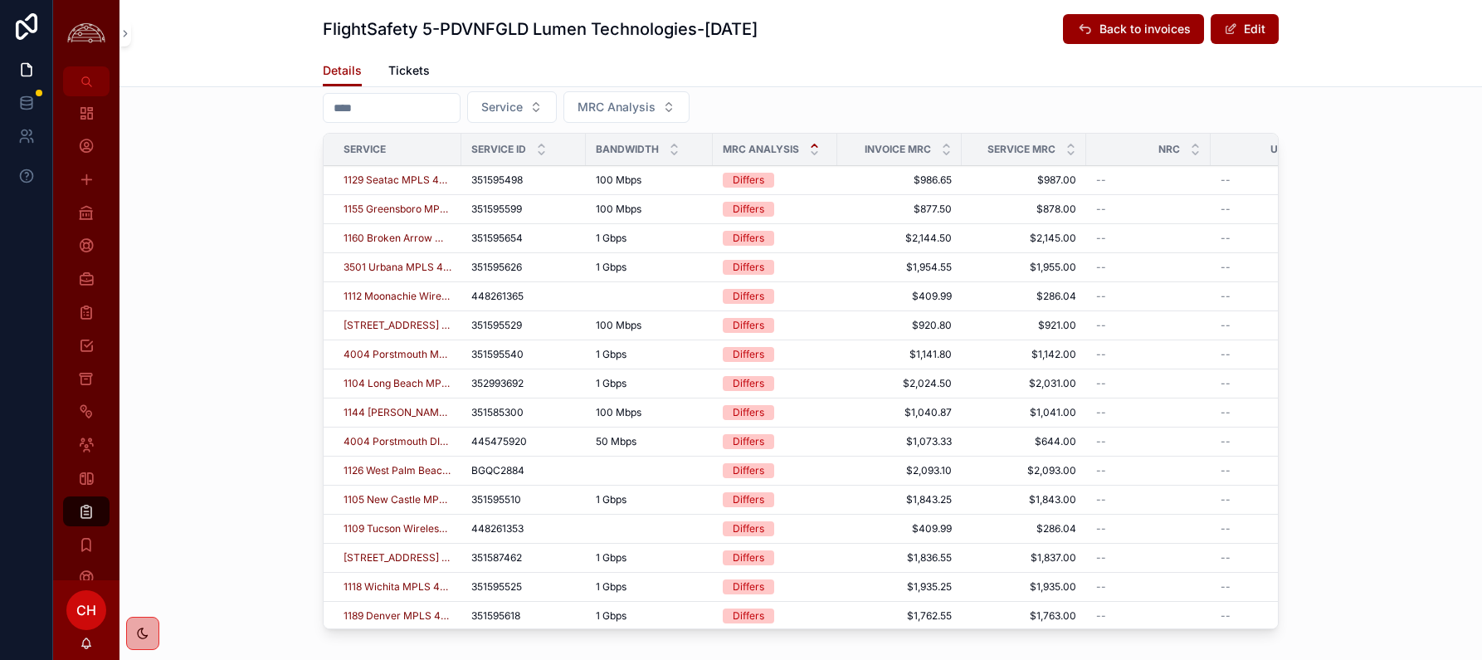
drag, startPoint x: 1402, startPoint y: 249, endPoint x: 861, endPoint y: 274, distance: 541.7
click at [1219, 249] on div "Line Items Service MRC Analysis Service Service ID Bandwidth MRC Analysis Invoi…" at bounding box center [801, 346] width 1363 height 591
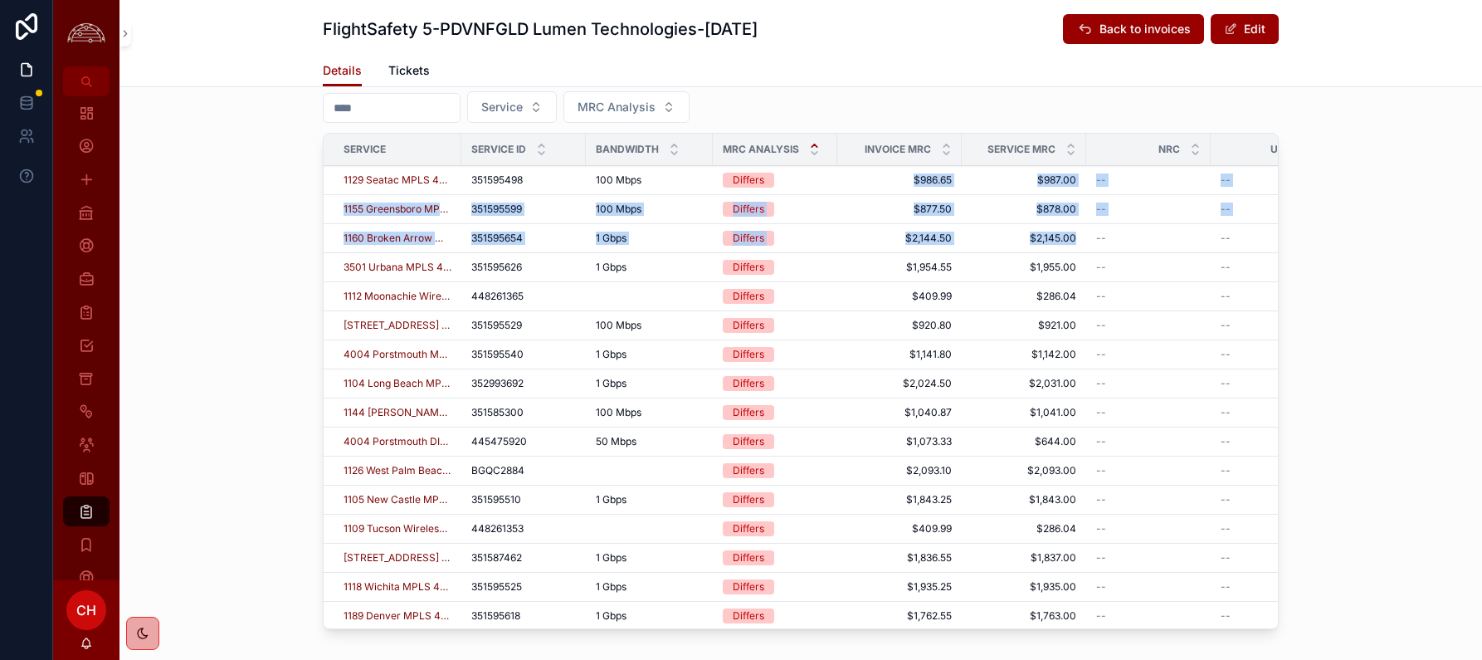
drag, startPoint x: 915, startPoint y: 174, endPoint x: 1081, endPoint y: 237, distance: 178.3
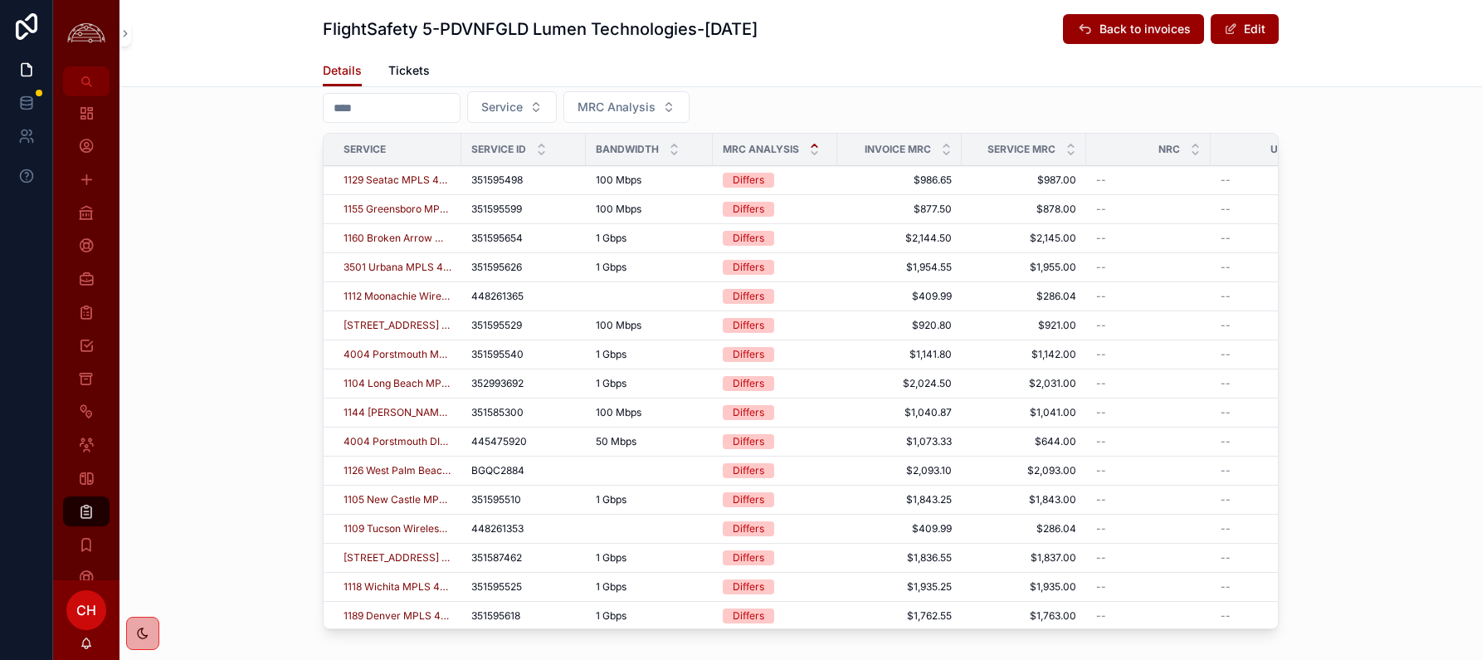
click at [1219, 266] on div "Line Items Service MRC Analysis Service Service ID Bandwidth MRC Analysis Invoi…" at bounding box center [801, 346] width 1363 height 591
drag, startPoint x: 1027, startPoint y: 295, endPoint x: 993, endPoint y: 294, distance: 34.0
click at [1023, 291] on span "$286.04" at bounding box center [1024, 296] width 105 height 13
drag, startPoint x: 962, startPoint y: 294, endPoint x: 837, endPoint y: 290, distance: 124.5
click at [837, 290] on tr "1112 Moonachie Wireless 448261365 448261365 448261365 Differs $409.99 $409.99 $…" at bounding box center [1040, 296] width 1433 height 29
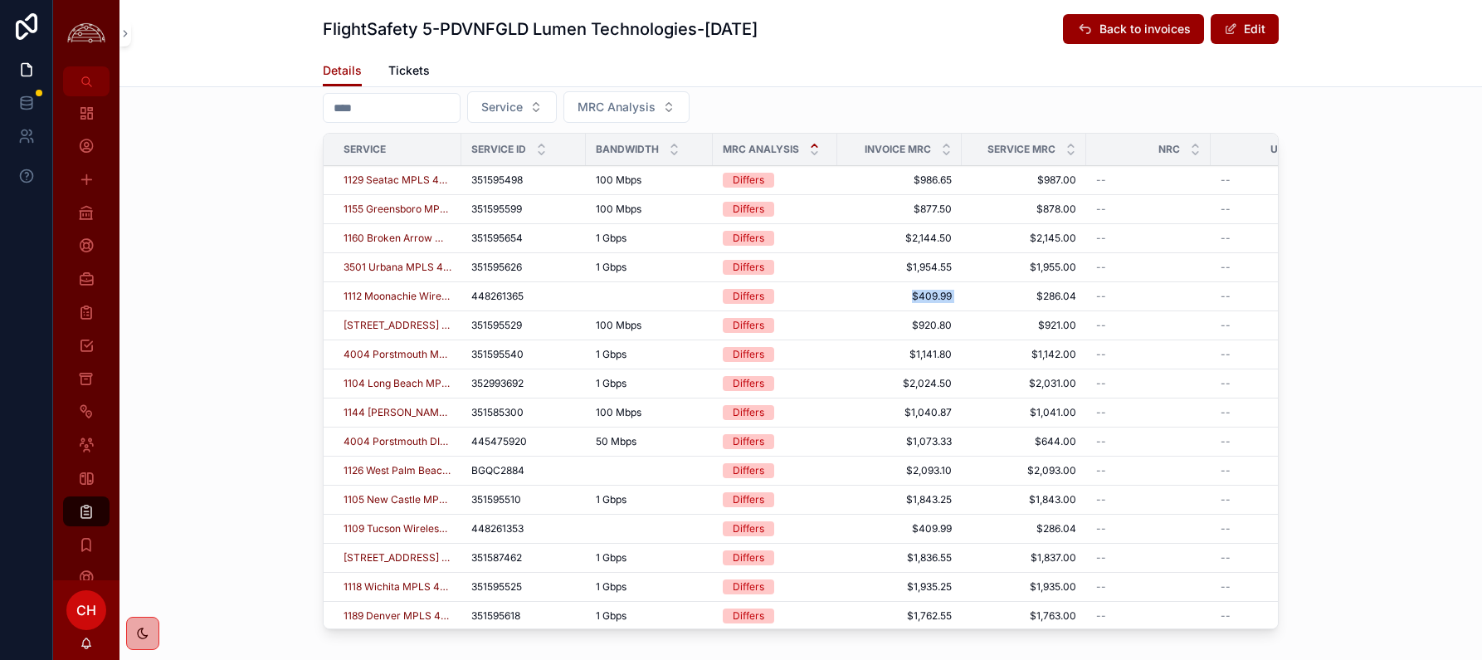
click at [909, 299] on span "$409.99" at bounding box center [899, 296] width 105 height 13
drag, startPoint x: 909, startPoint y: 299, endPoint x: 991, endPoint y: 299, distance: 82.2
click at [991, 299] on tr "1112 Moonachie Wireless 448261365 448261365 448261365 Differs $409.99 $409.99 $…" at bounding box center [1040, 296] width 1433 height 29
drag, startPoint x: 907, startPoint y: 323, endPoint x: 1107, endPoint y: 324, distance: 200.0
click at [1107, 324] on tr "1130 Salt Lake City MPLS 447548997 Diversity 351595529 351595529 100 Mbps 100 M…" at bounding box center [1040, 325] width 1433 height 29
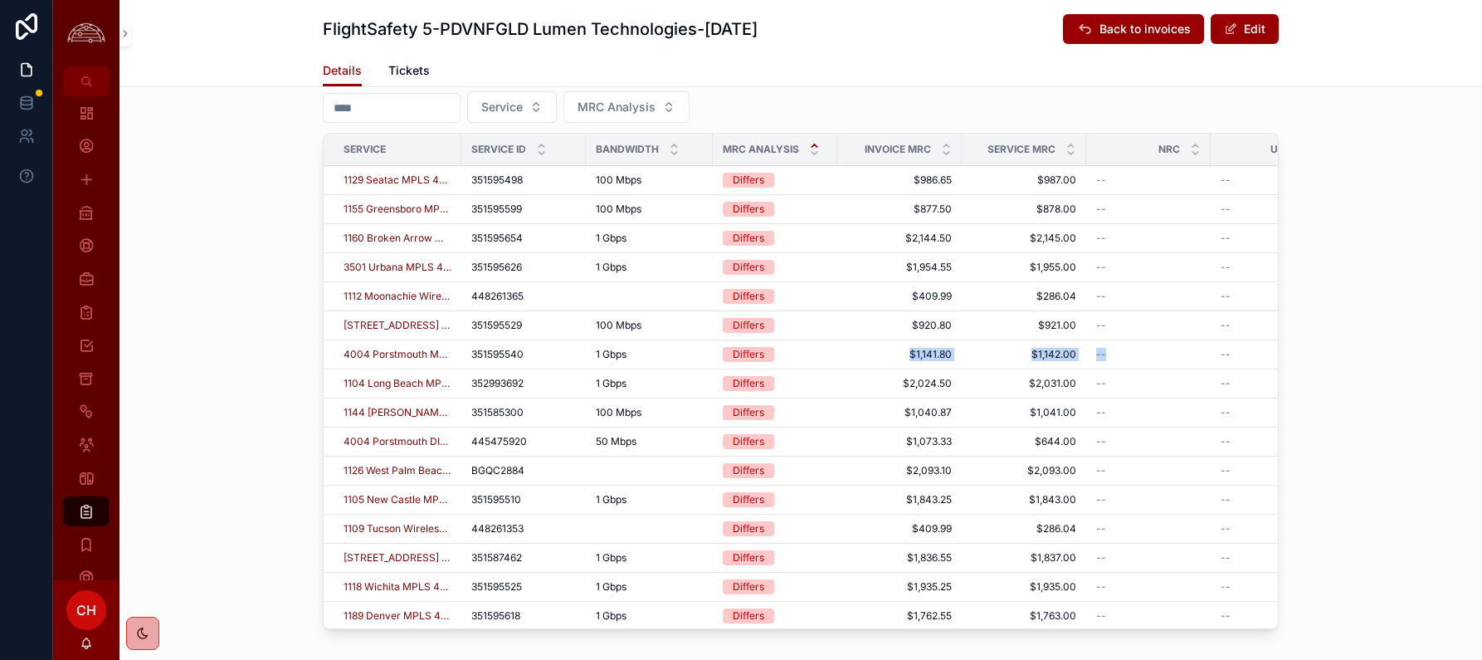
drag, startPoint x: 912, startPoint y: 351, endPoint x: 1114, endPoint y: 356, distance: 201.7
click at [1114, 356] on tr "4004 Porstmouth MPLS 447549005 Diversity 351595540 351595540 1 Gbps 1 Gbps Diff…" at bounding box center [1040, 354] width 1433 height 29
drag, startPoint x: 901, startPoint y: 388, endPoint x: 1087, endPoint y: 382, distance: 186.0
click at [1087, 382] on tr "1104 Long Beach MPLS 447983339 Diversity 352993692 352993692 1 Gbps 1 Gbps Diff…" at bounding box center [1040, 383] width 1433 height 29
drag, startPoint x: 1081, startPoint y: 415, endPoint x: 895, endPoint y: 412, distance: 185.1
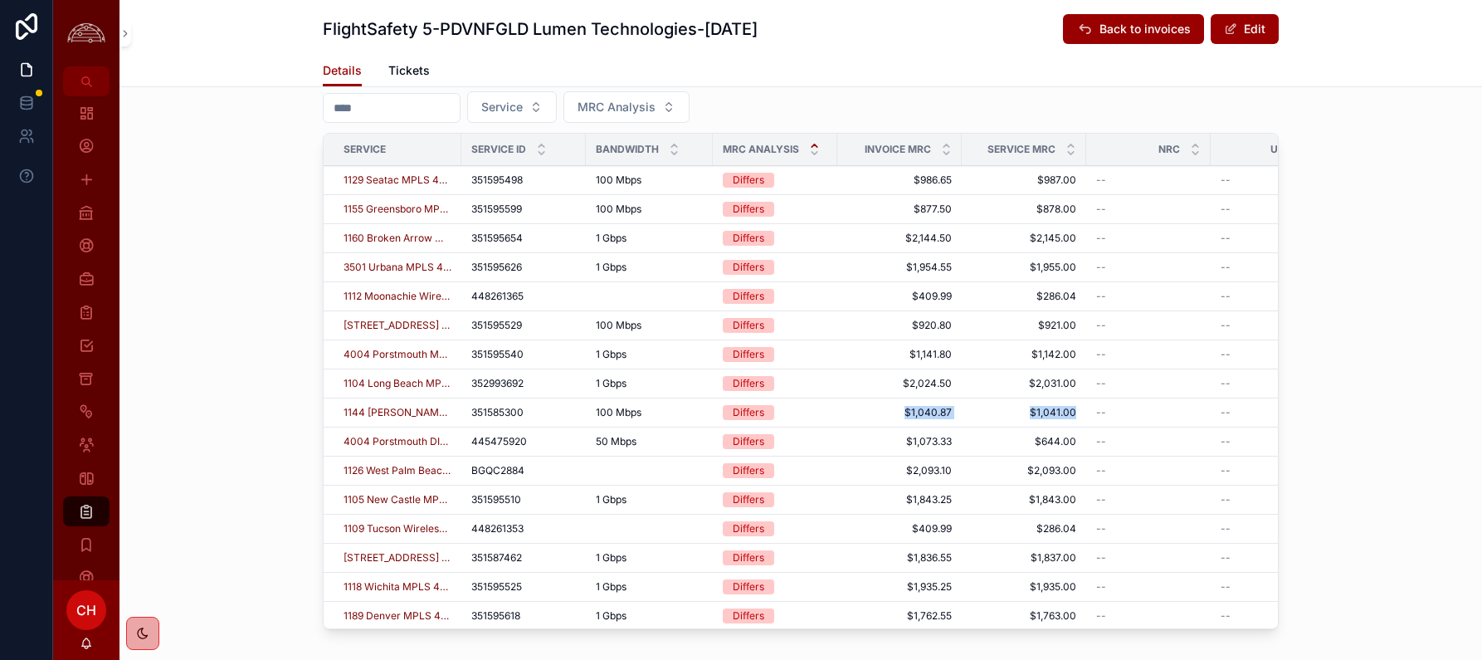
click at [895, 412] on tr "1144 Erlanger MPLS 447545840 Diversity 351585300 351585300 100 Mbps 100 Mbps Di…" at bounding box center [1040, 412] width 1433 height 29
drag, startPoint x: 900, startPoint y: 445, endPoint x: 1086, endPoint y: 446, distance: 185.9
click at [1086, 446] on tr "4004 Porstmouth DIA 445475920 Upgrade 445475920 445475920 50 Mbps 50 Mbps Diffe…" at bounding box center [1040, 441] width 1433 height 29
drag, startPoint x: 892, startPoint y: 471, endPoint x: 1113, endPoint y: 482, distance: 221.0
click at [1113, 482] on tr "1126 West Palm Beach MPLS BGQC2884 Disconnected BGQC2884 BGQC2884 Differs $2,09…" at bounding box center [1040, 470] width 1433 height 29
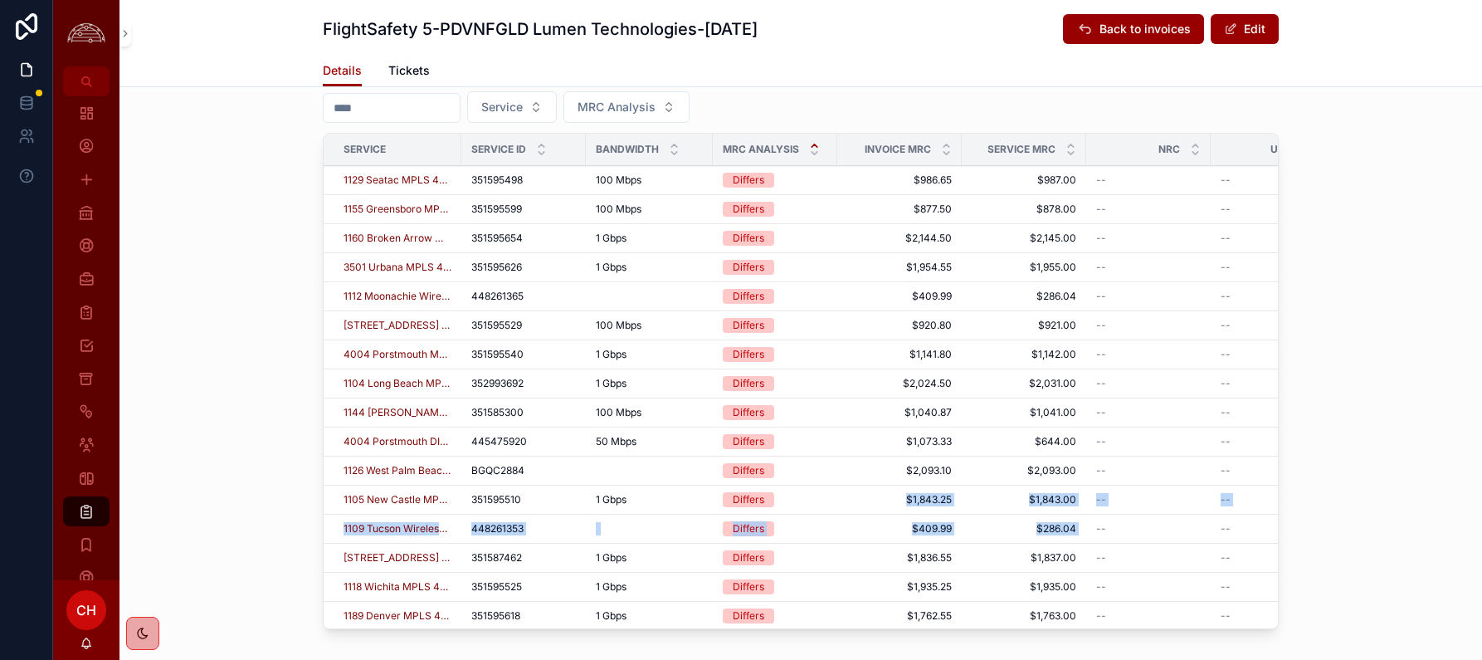
drag, startPoint x: 904, startPoint y: 505, endPoint x: 1179, endPoint y: 514, distance: 275.7
click at [1219, 526] on div "Line Items Service MRC Analysis Service Service ID Bandwidth MRC Analysis Invoi…" at bounding box center [801, 346] width 1363 height 591
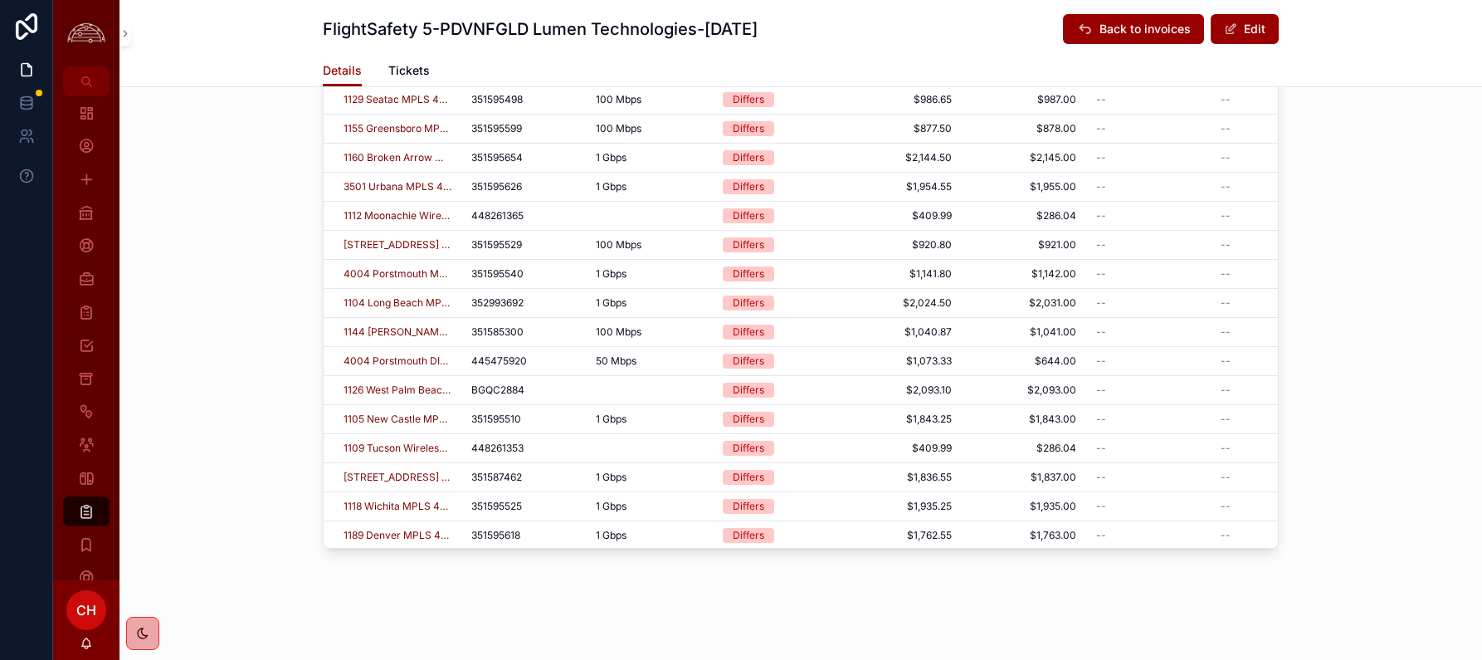
scroll to position [751, 0]
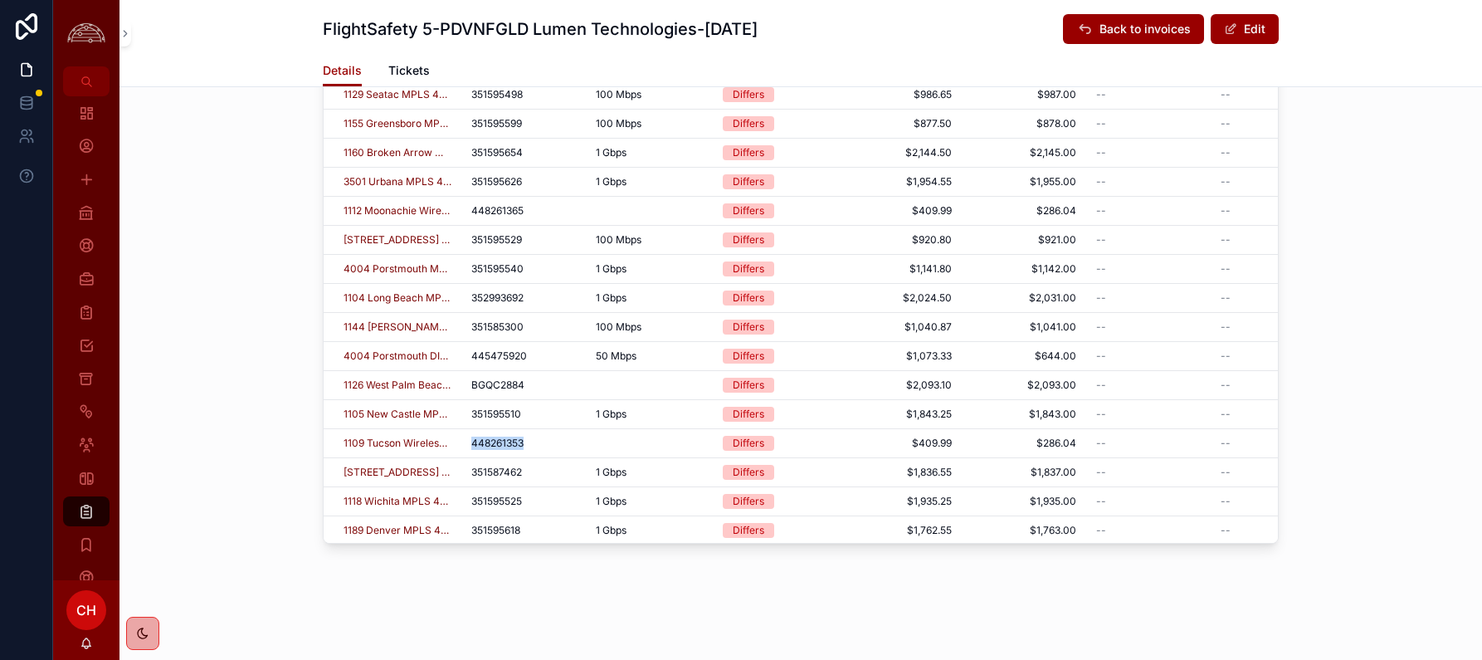
drag, startPoint x: 542, startPoint y: 448, endPoint x: 464, endPoint y: 448, distance: 78.0
click at [464, 448] on td "448261353 448261353" at bounding box center [523, 443] width 124 height 29
copy span "448261353"
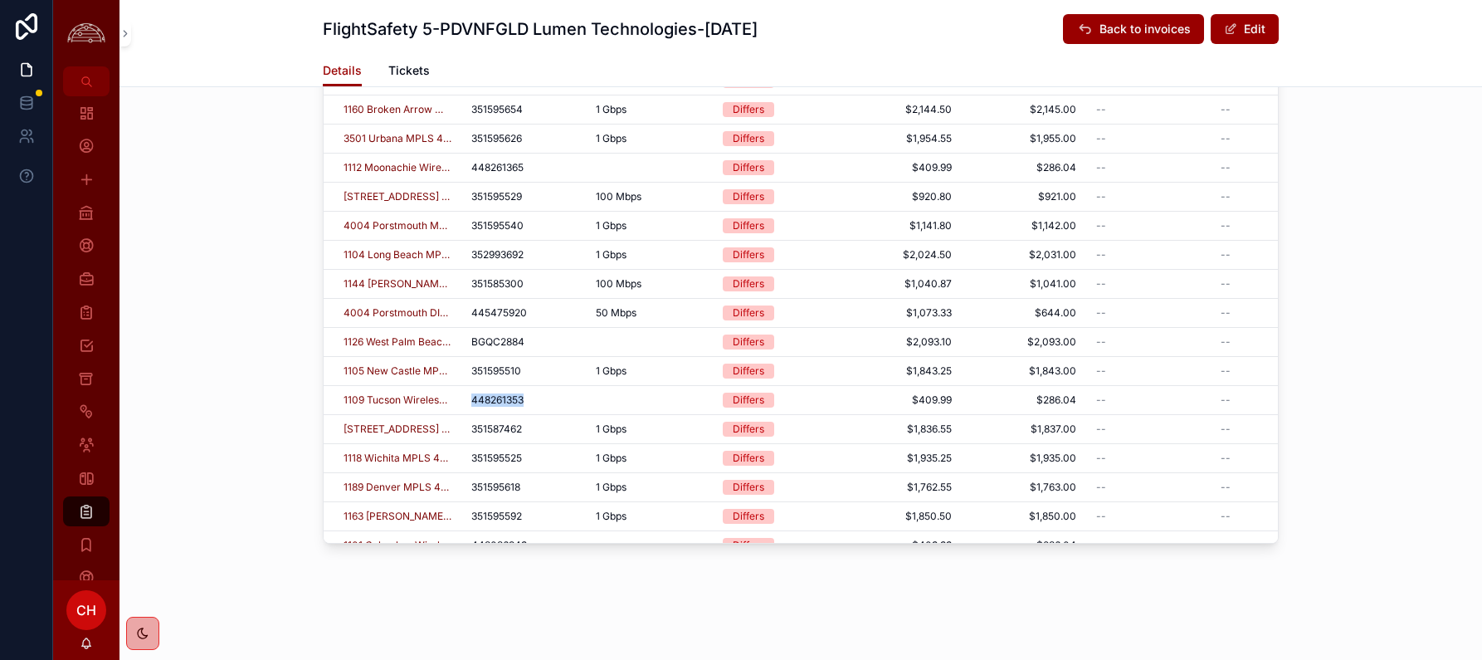
scroll to position [54, 0]
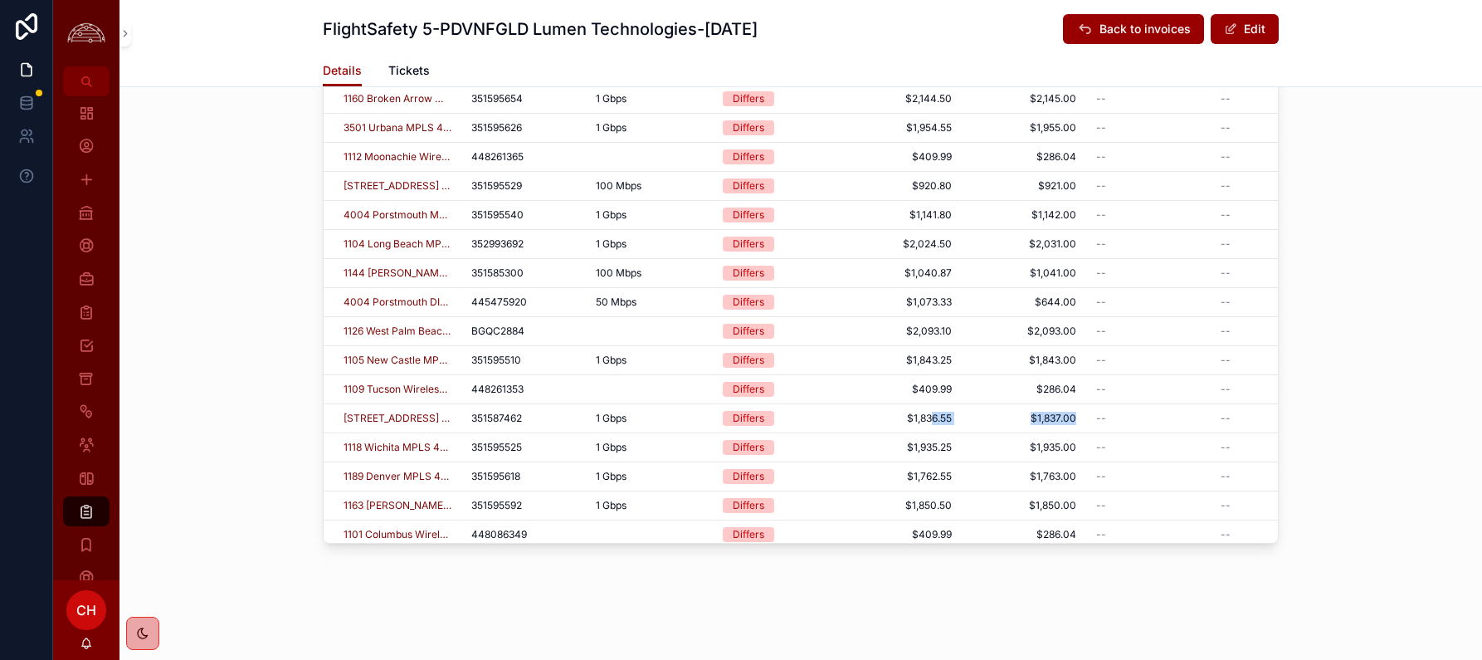
drag, startPoint x: 933, startPoint y: 419, endPoint x: 1066, endPoint y: 432, distance: 133.4
drag, startPoint x: 973, startPoint y: 447, endPoint x: 1038, endPoint y: 447, distance: 65.6
click at [1038, 447] on tr "1118 Wichita MPLS 447548995 Diversity 351595525 351595525 1 Gbps 1 Gbps Differs…" at bounding box center [1040, 447] width 1433 height 29
drag, startPoint x: 944, startPoint y: 480, endPoint x: 1051, endPoint y: 480, distance: 107.1
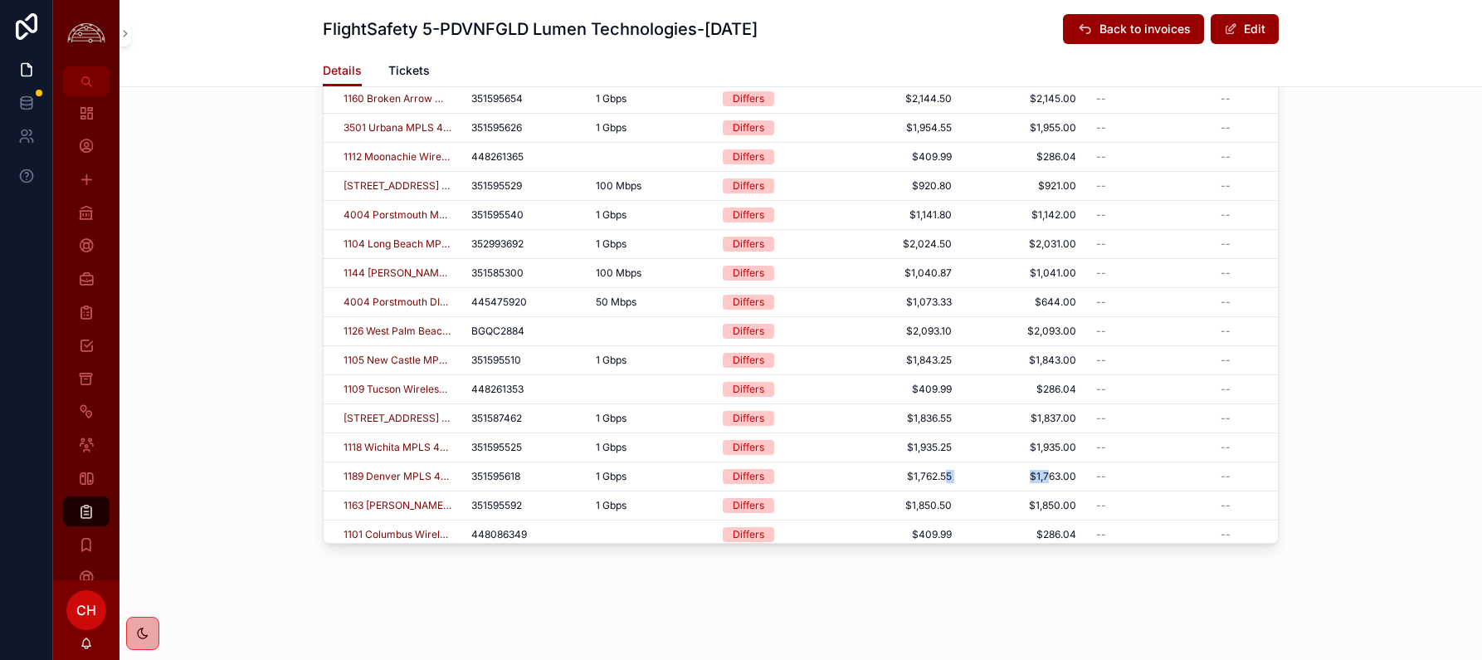
click at [1051, 480] on tr "1189 Denver MPLS 447549029 Diversity 351595618 351595618 1 Gbps 1 Gbps Differs …" at bounding box center [1040, 476] width 1433 height 29
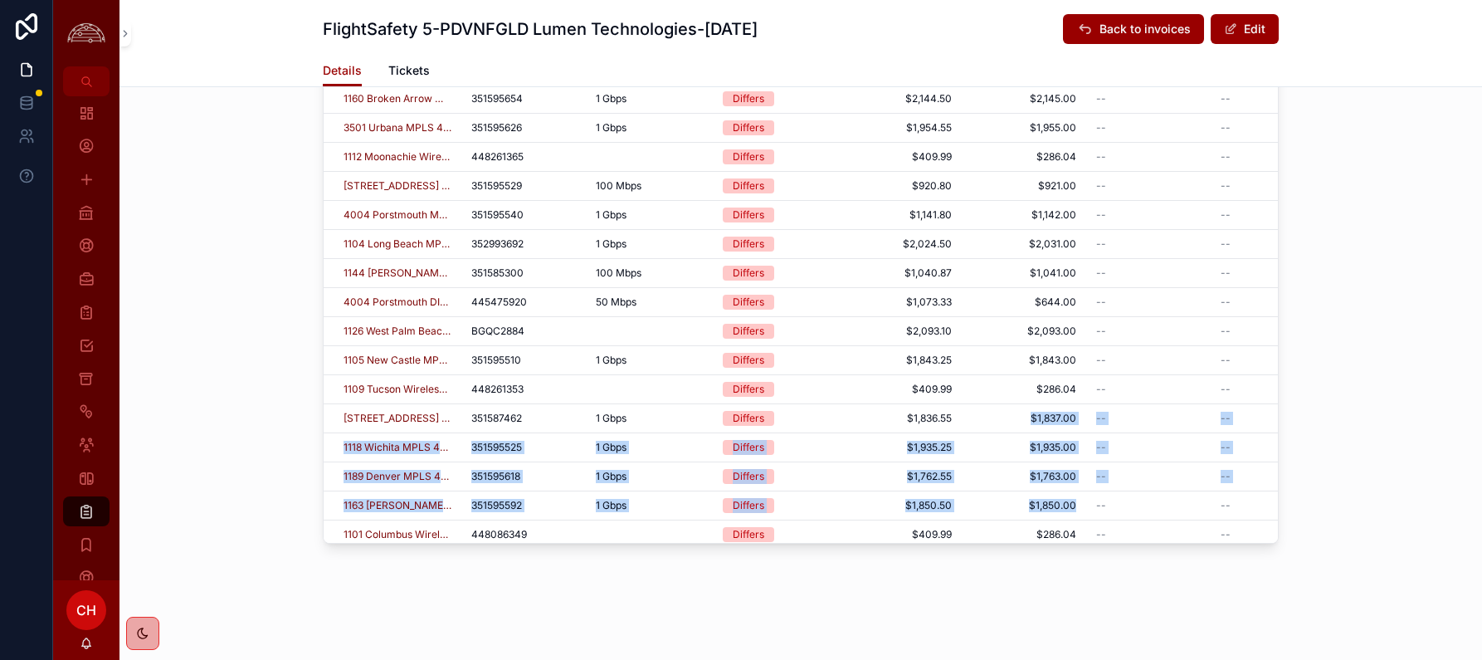
drag, startPoint x: 1080, startPoint y: 510, endPoint x: 890, endPoint y: 432, distance: 204.7
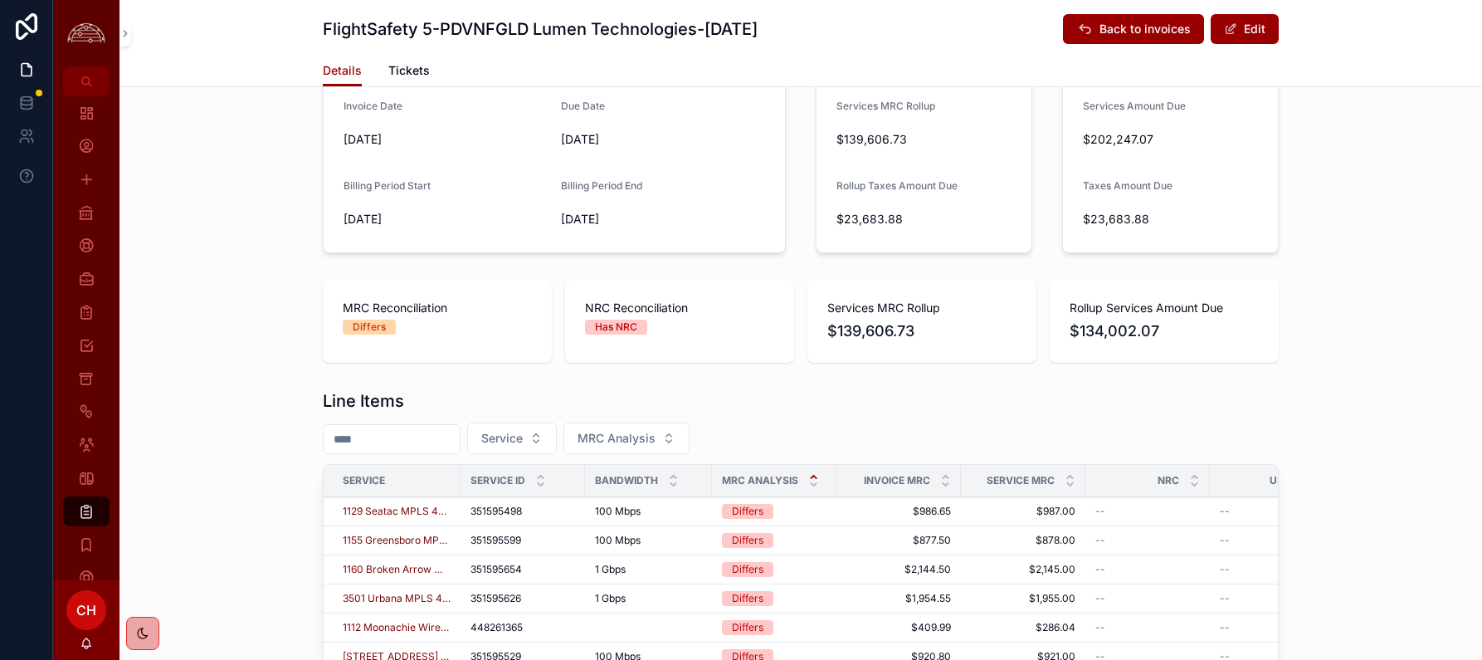
scroll to position [0, 0]
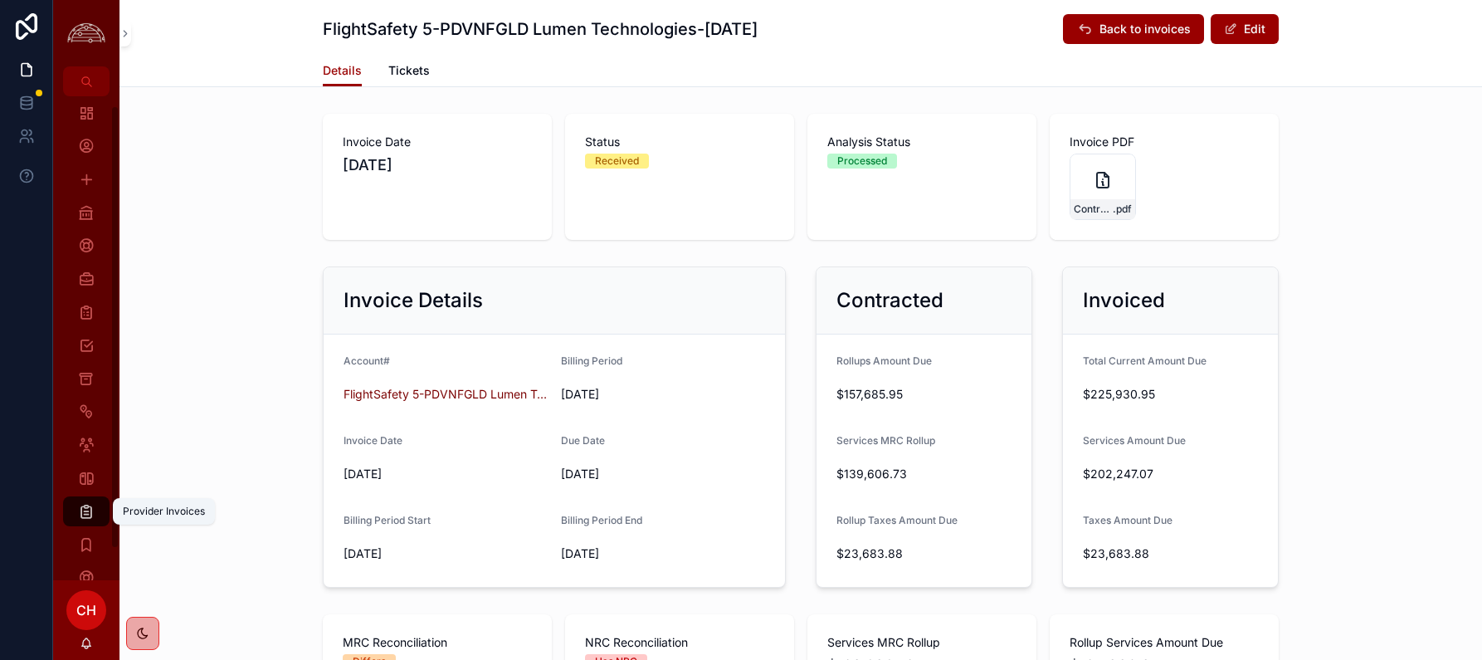
click at [87, 518] on icon "scrollable content" at bounding box center [86, 511] width 17 height 17
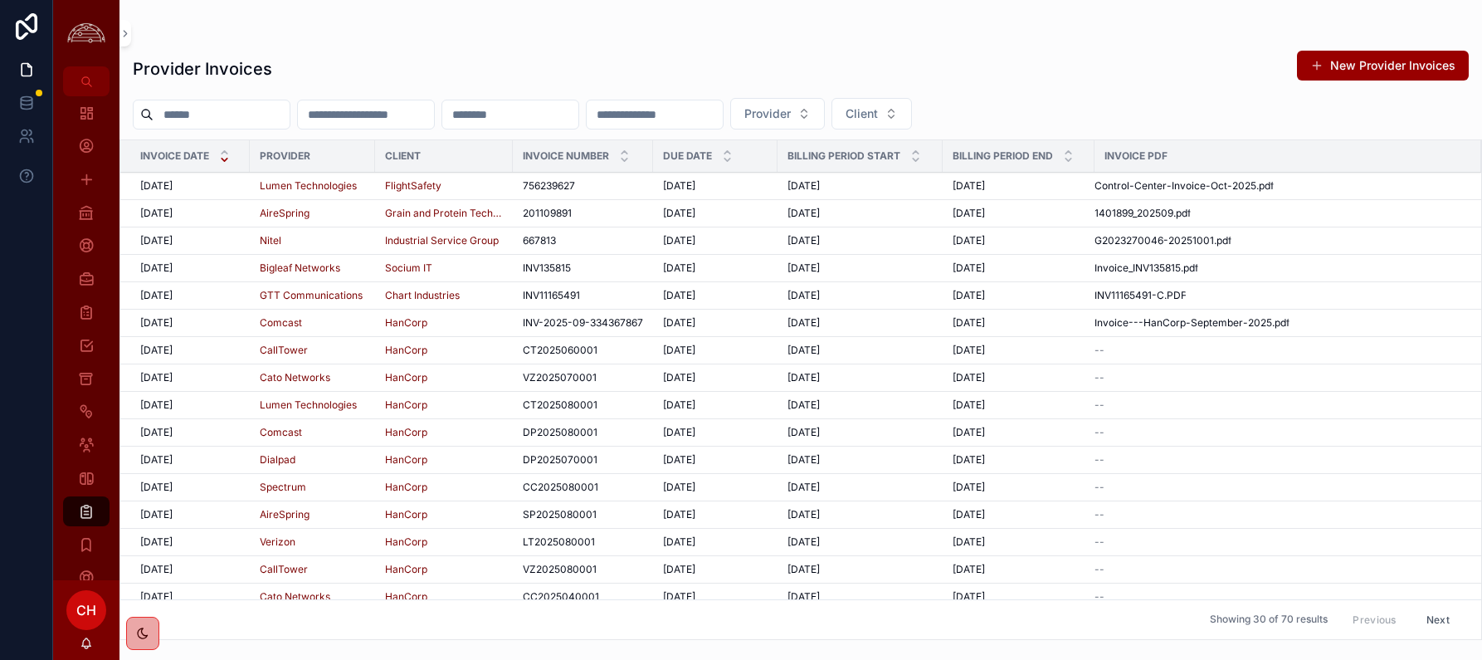
click at [204, 297] on div "10/1/2025 10/1/2025" at bounding box center [190, 295] width 100 height 13
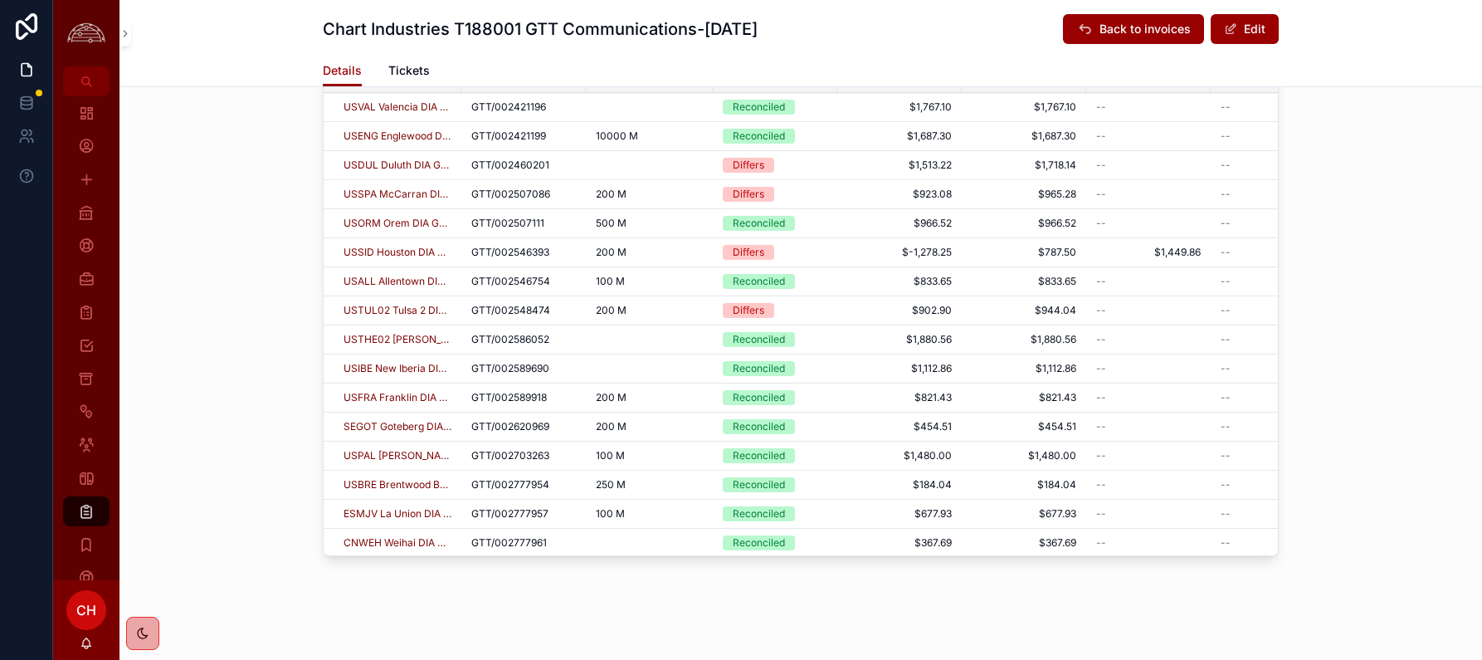
scroll to position [731, 0]
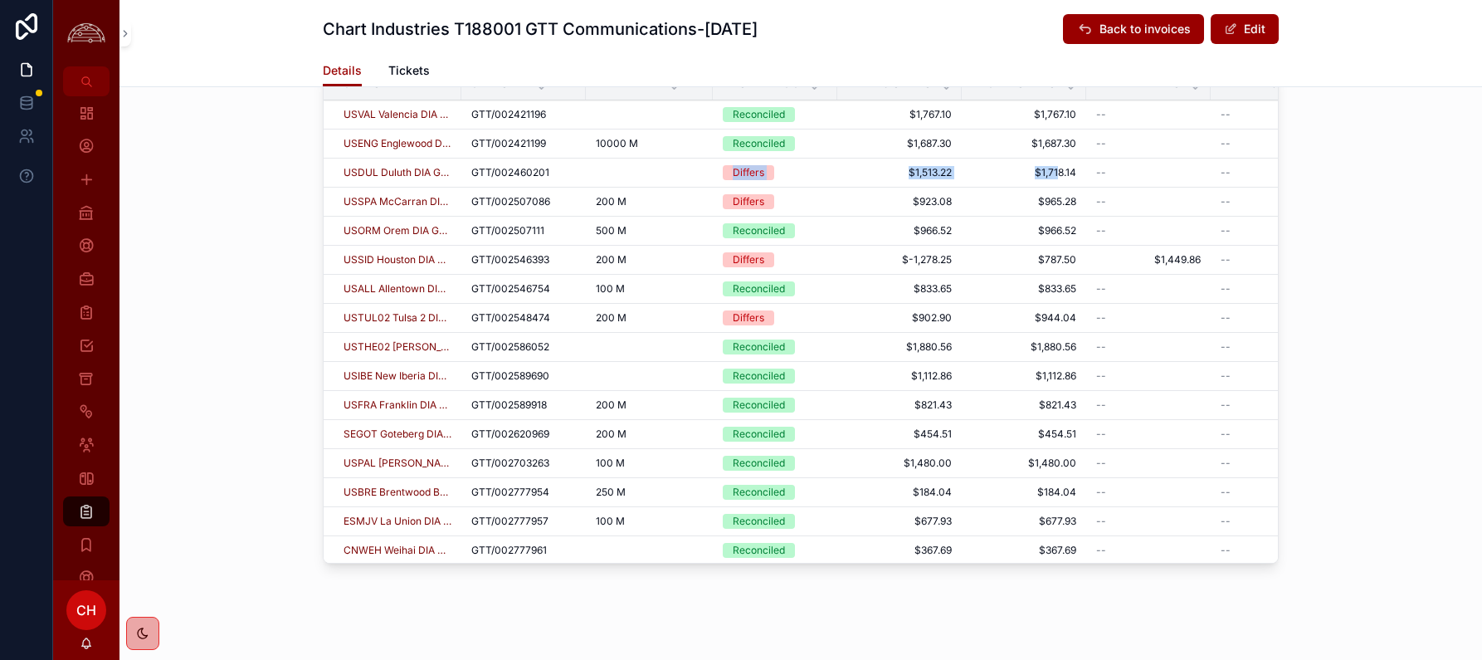
drag, startPoint x: 1057, startPoint y: 175, endPoint x: 730, endPoint y: 158, distance: 327.4
click at [730, 159] on tr "USDUL Duluth DIA GTT/002460201 GTT/002460201 GTT/002460201 Differs $1,513.22 $1…" at bounding box center [1040, 173] width 1433 height 29
drag, startPoint x: 1367, startPoint y: 347, endPoint x: 1342, endPoint y: 365, distance: 30.9
click at [1219, 347] on div "Line Items Service MRC Analysis Service Service ID Bandwidth MRC Analysis Invoi…" at bounding box center [801, 281] width 1363 height 591
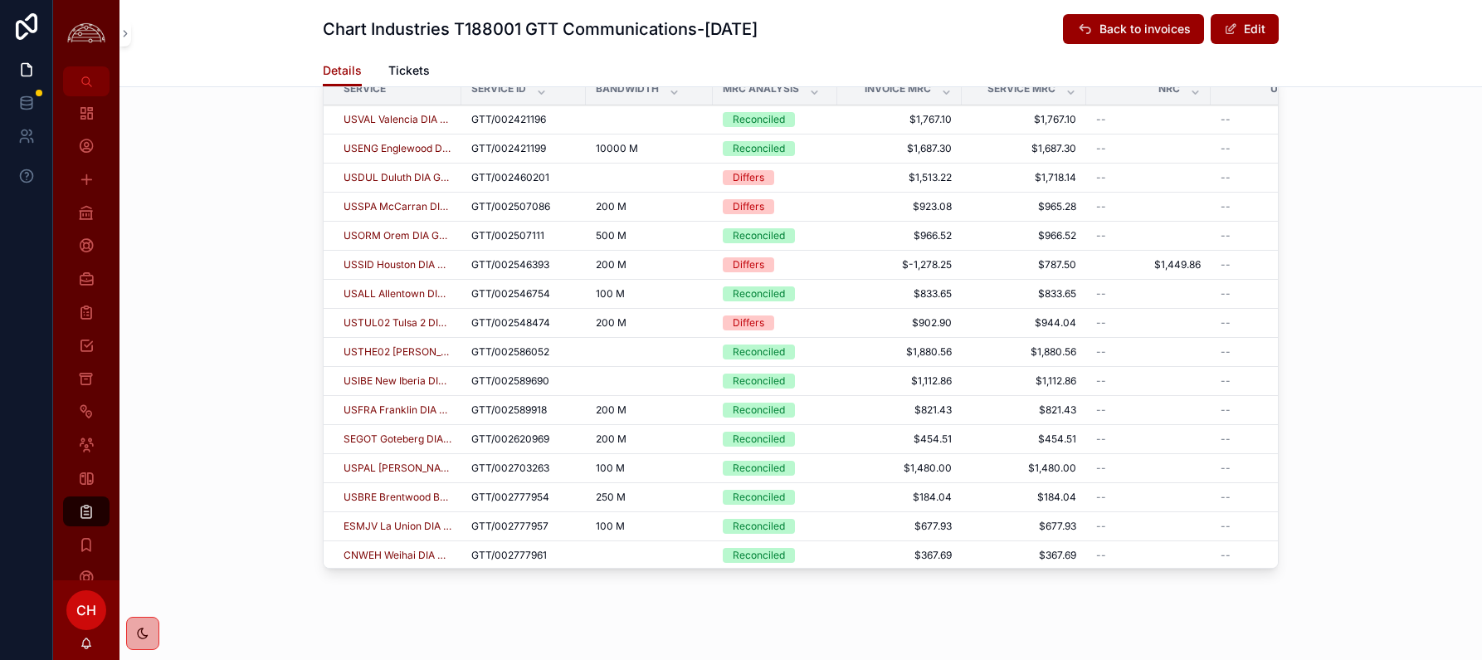
scroll to position [732, 0]
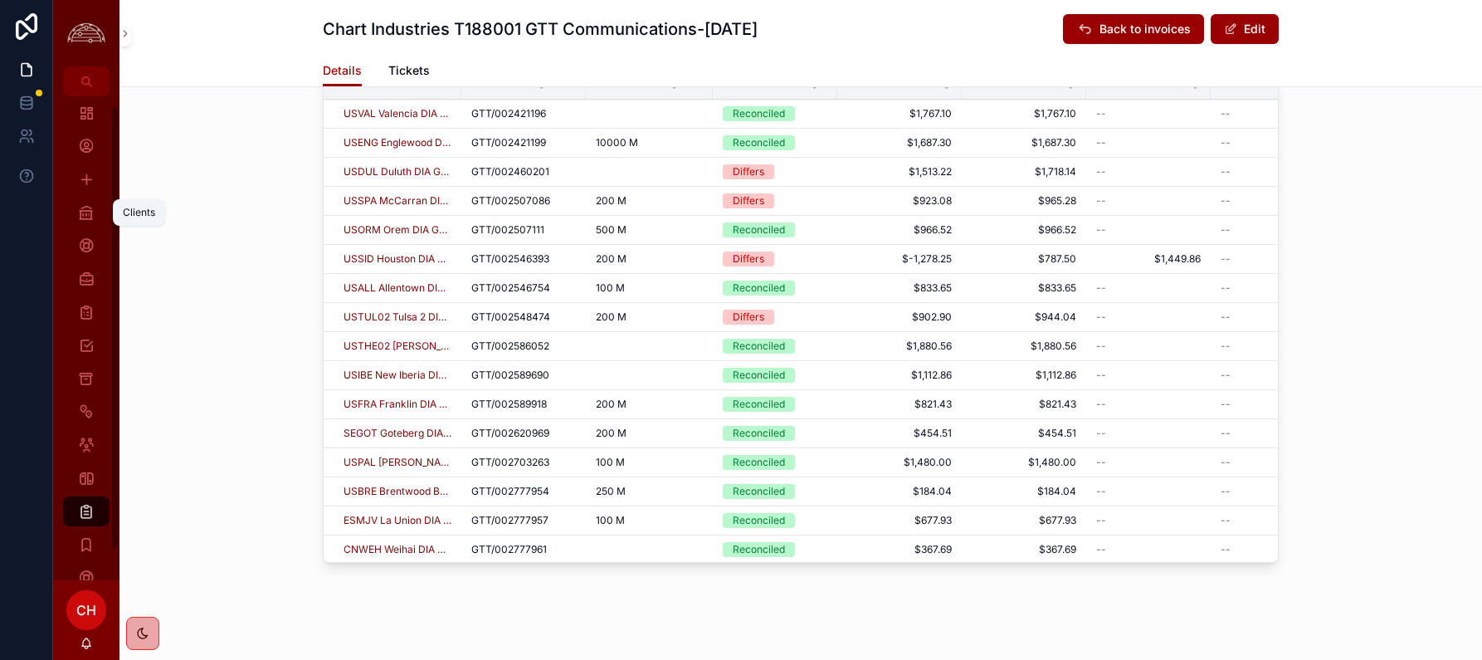
click at [101, 212] on link "Clients" at bounding box center [86, 213] width 46 height 30
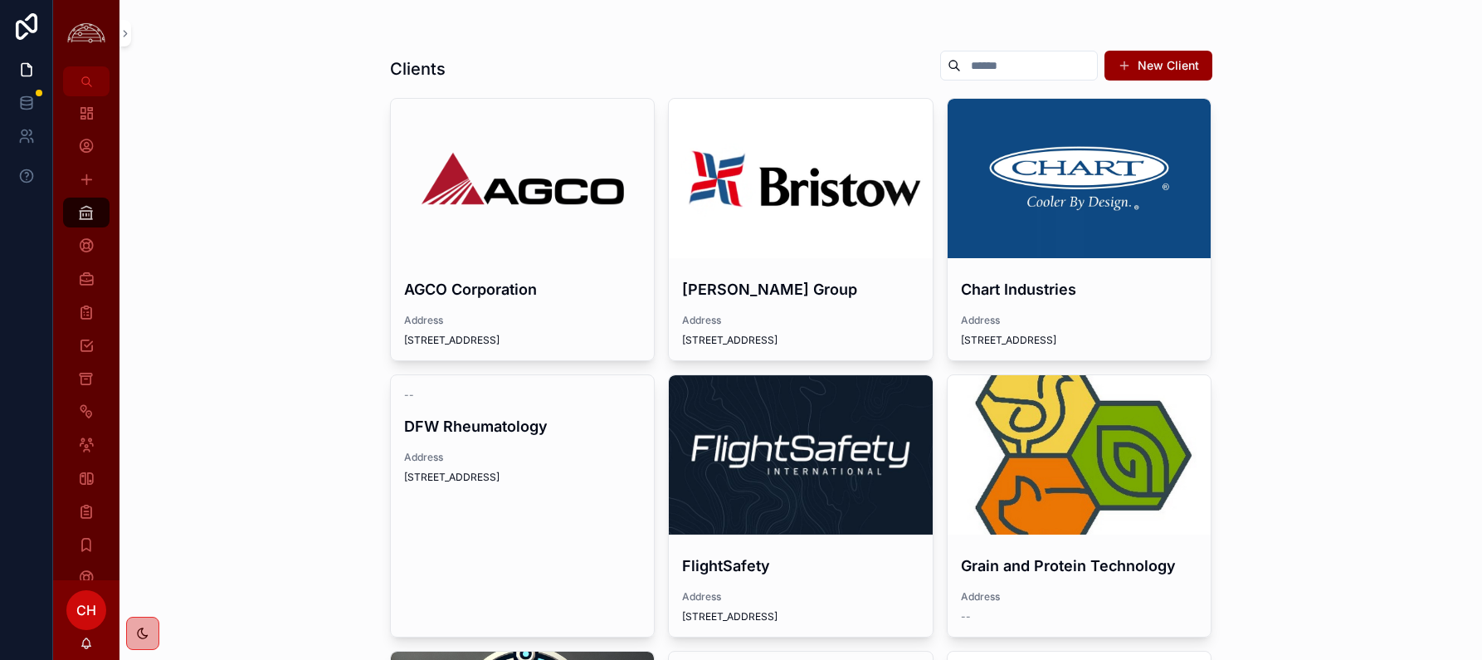
click at [832, 482] on div "scrollable content" at bounding box center [801, 454] width 264 height 159
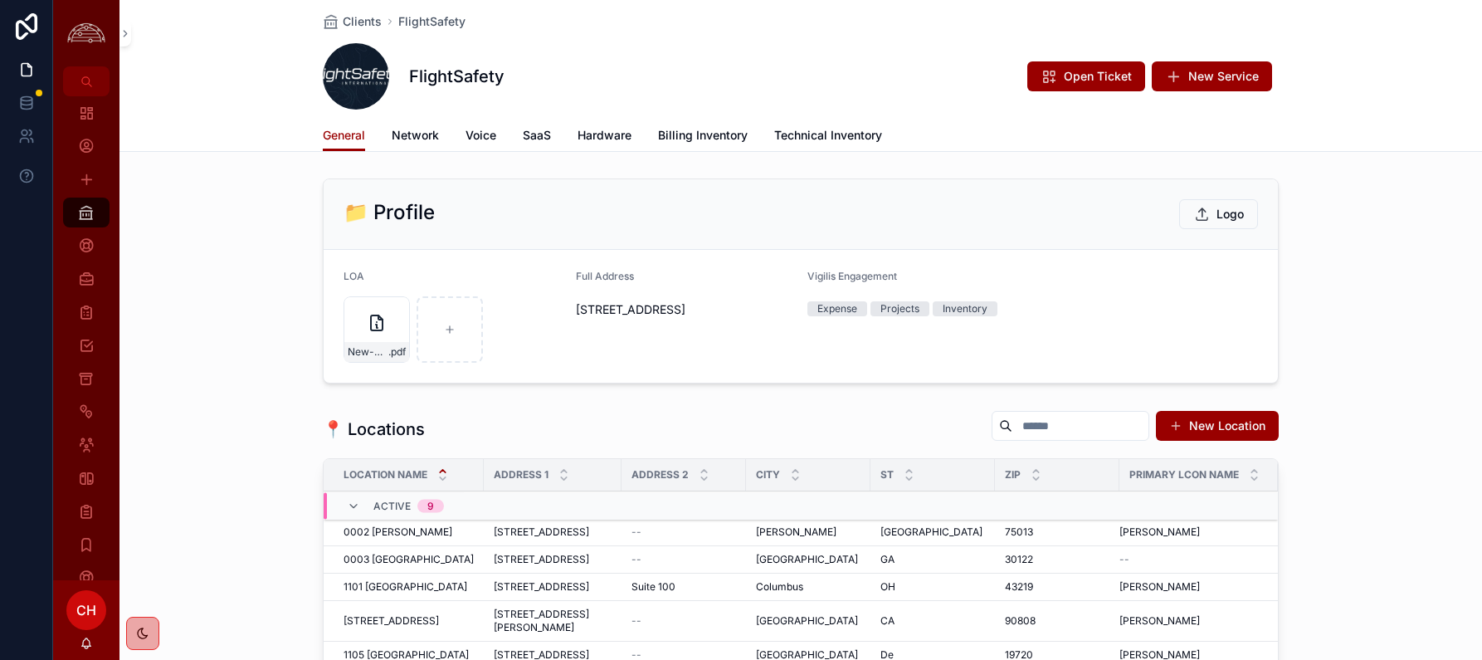
click at [422, 144] on link "Network" at bounding box center [415, 136] width 47 height 33
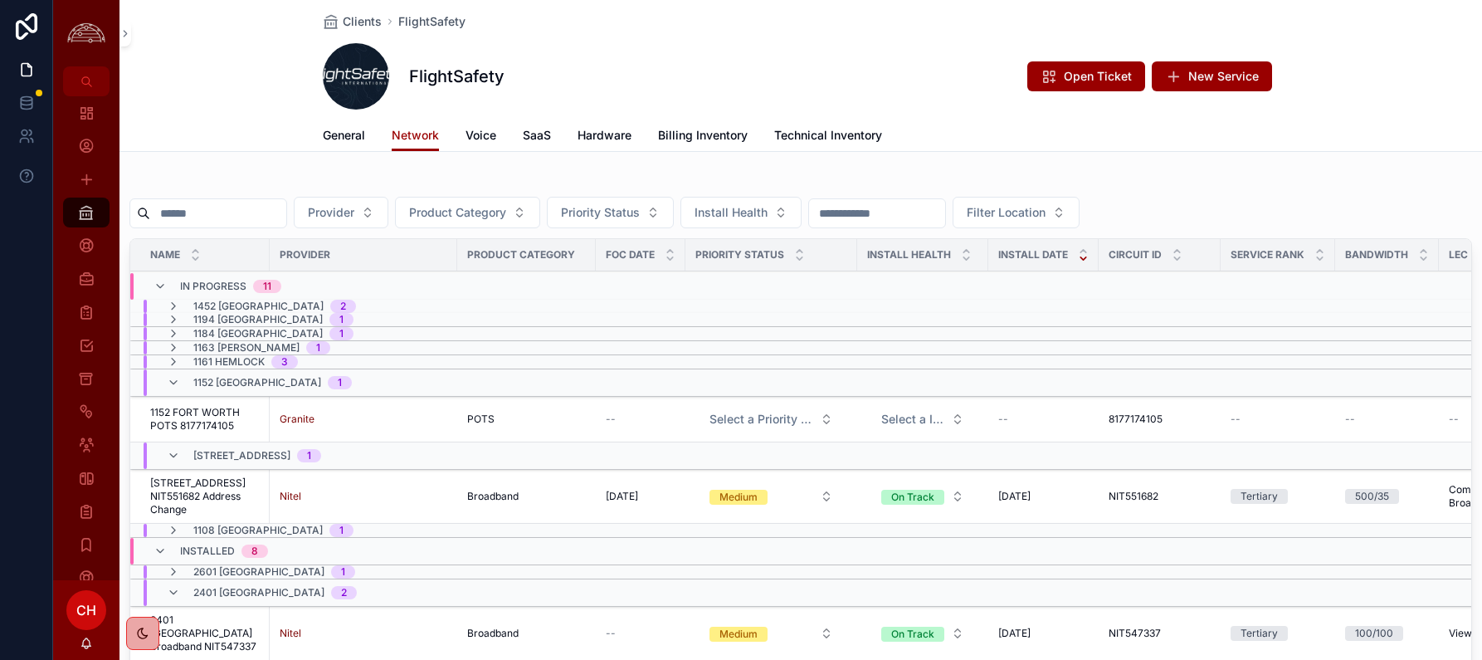
click at [201, 495] on span "1130 Salt Lake City Broadband NIT551682 Address Change" at bounding box center [205, 496] width 110 height 40
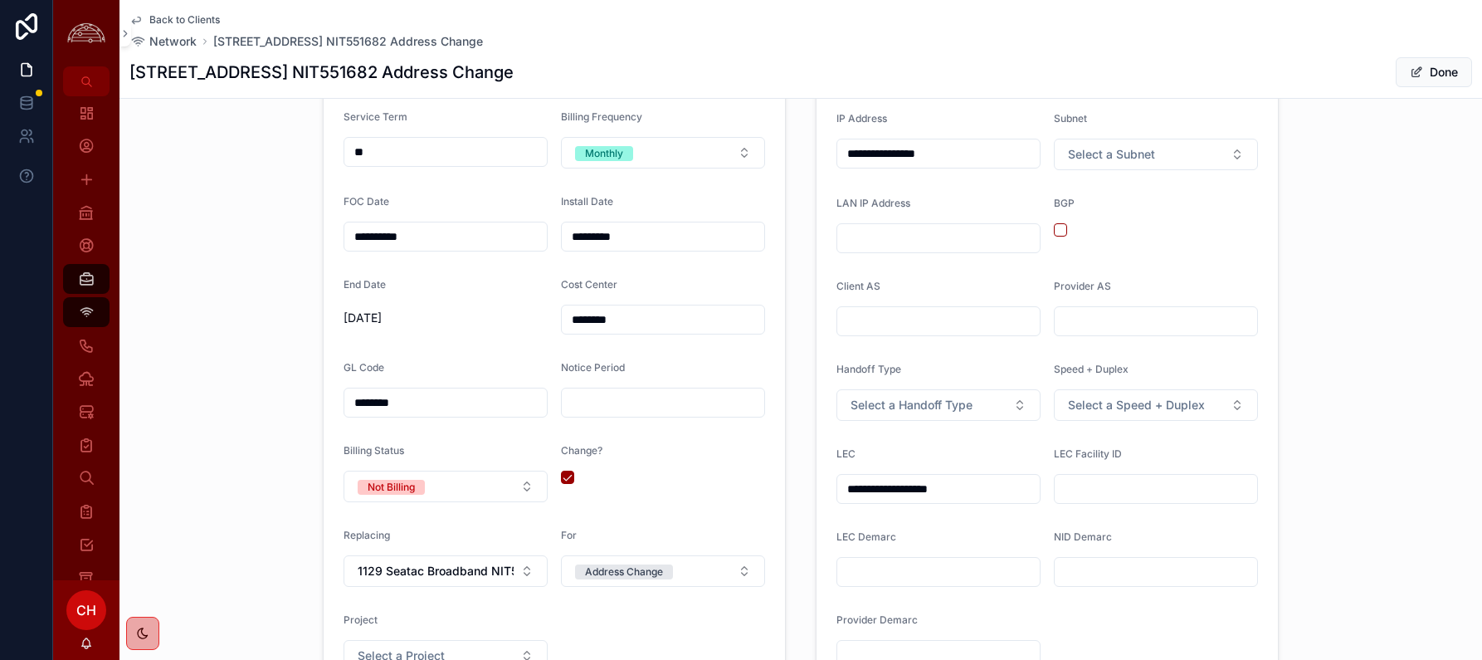
scroll to position [901, 0]
click at [510, 485] on button "Not Billing" at bounding box center [446, 486] width 204 height 32
click at [727, 484] on div "Change?" at bounding box center [663, 472] width 204 height 58
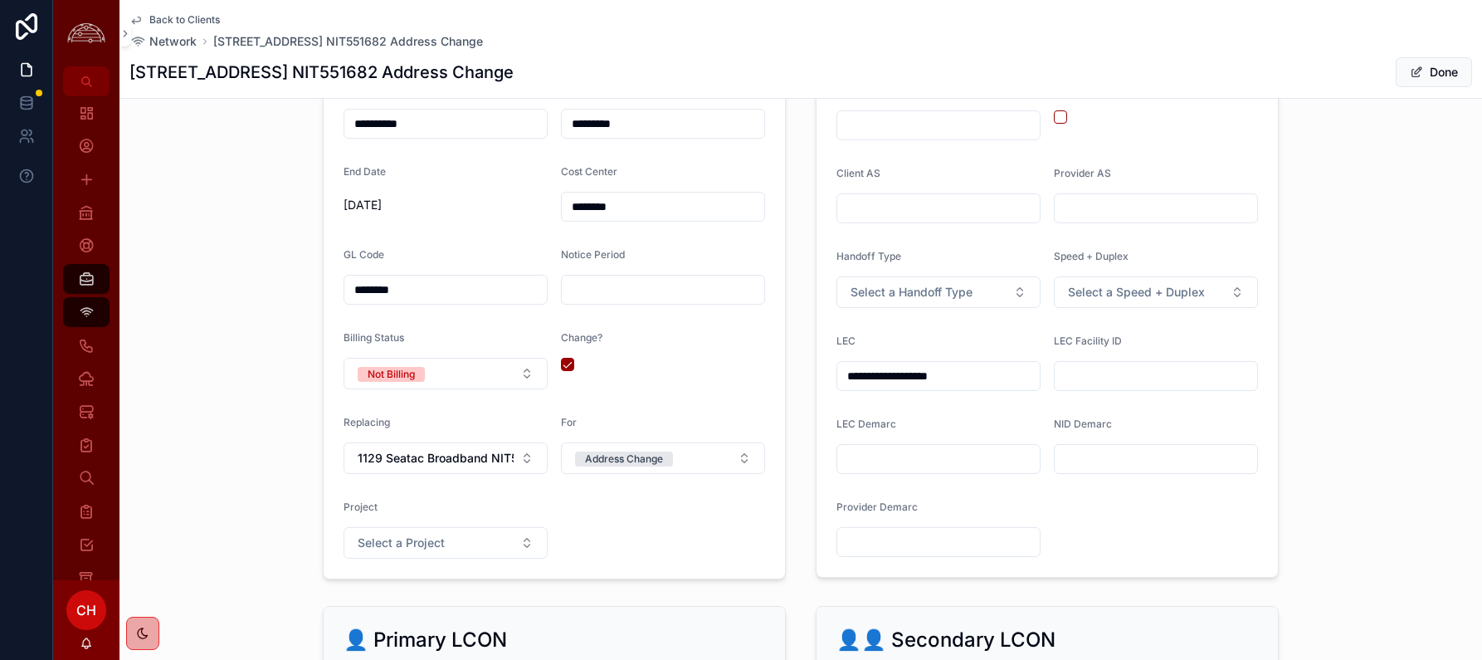
scroll to position [1012, 0]
click at [515, 377] on button "Not Billing" at bounding box center [446, 375] width 204 height 32
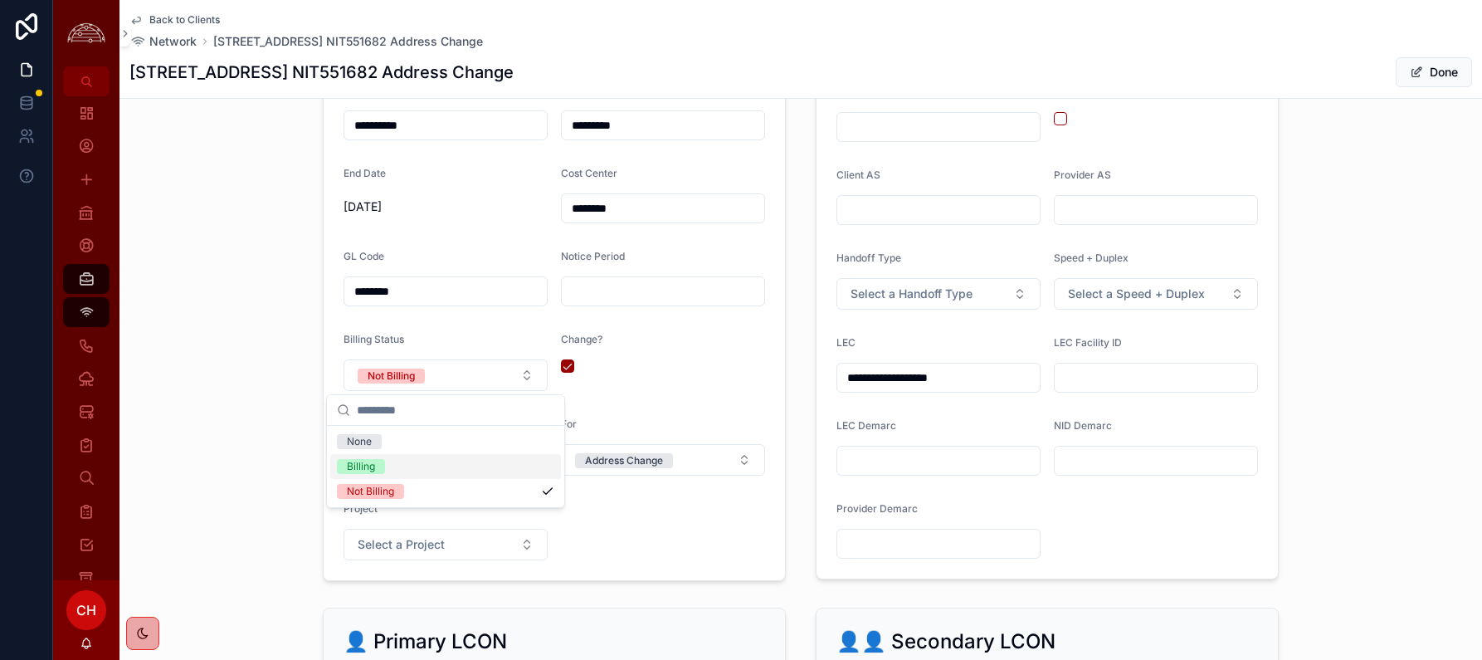
click at [436, 461] on div "Billing" at bounding box center [445, 466] width 231 height 25
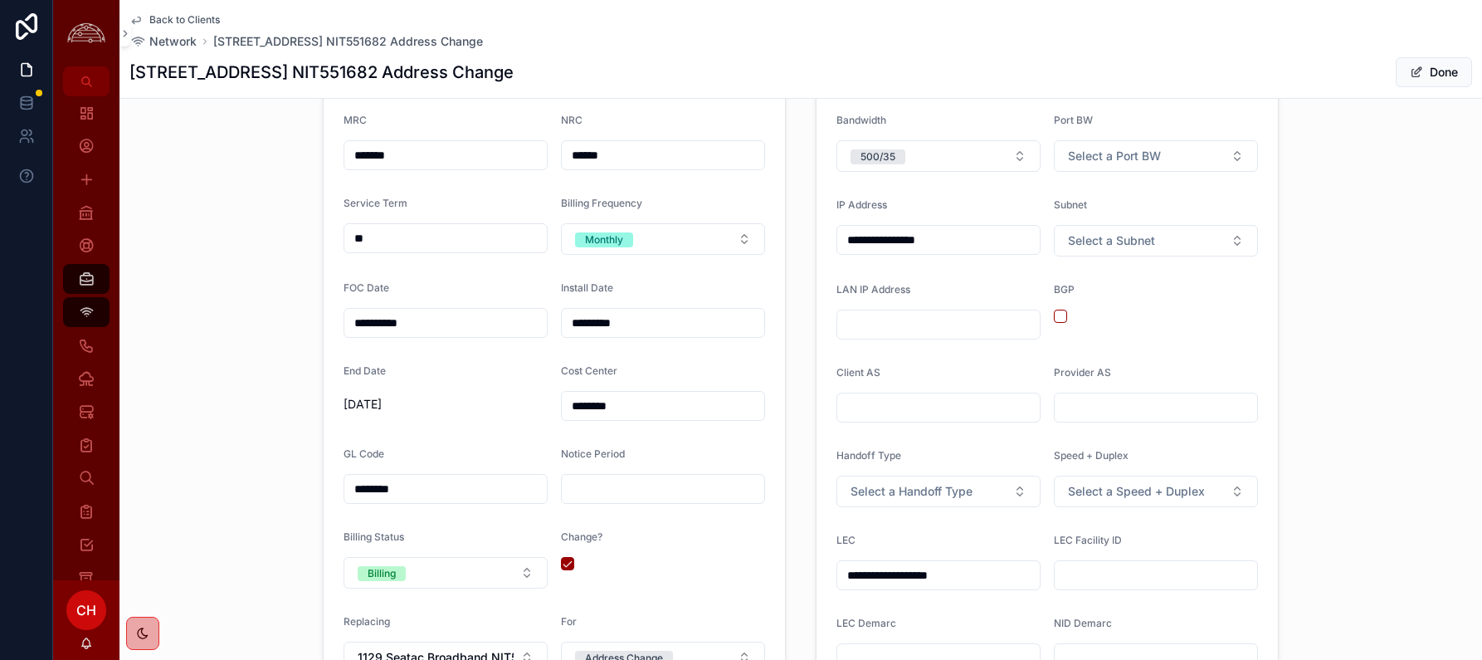
scroll to position [816, 0]
click at [978, 242] on input "**********" at bounding box center [938, 238] width 202 height 23
type input "**********"
click at [1219, 239] on button "Select a Subnet" at bounding box center [1156, 239] width 204 height 32
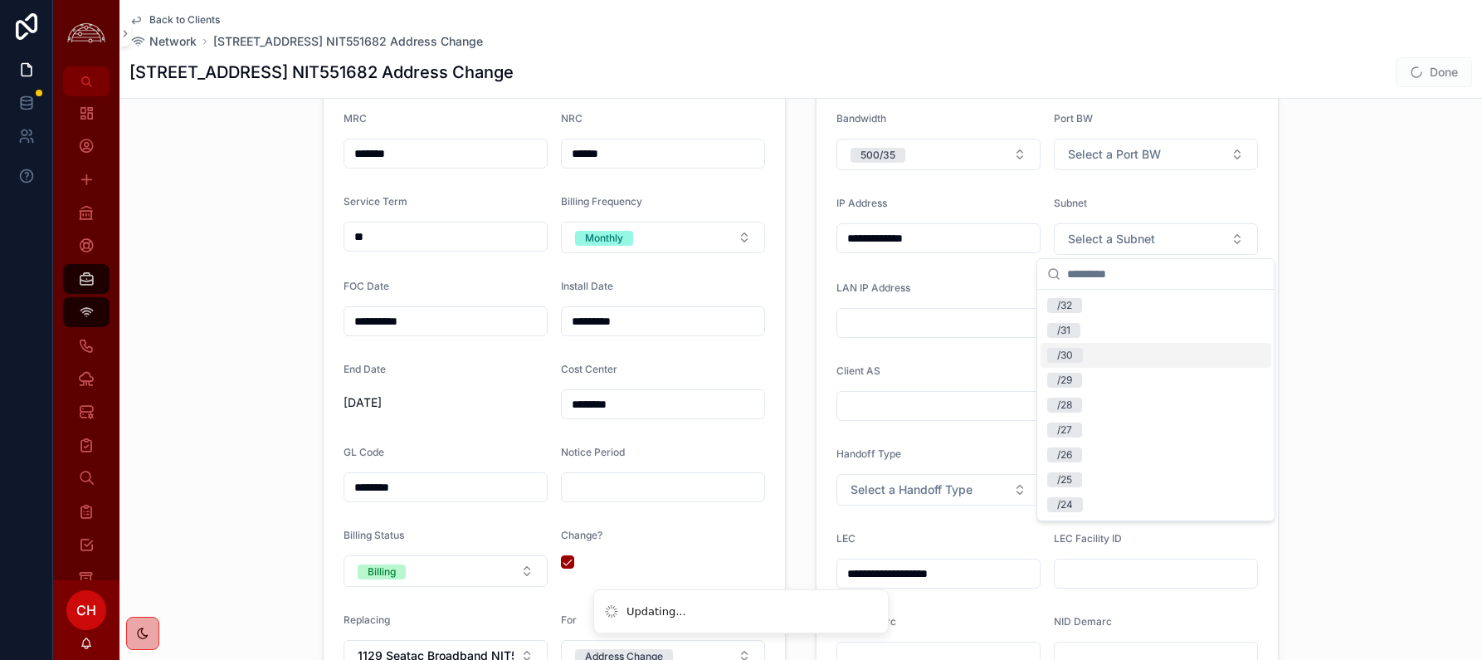
click at [1087, 354] on div "/30" at bounding box center [1156, 355] width 231 height 25
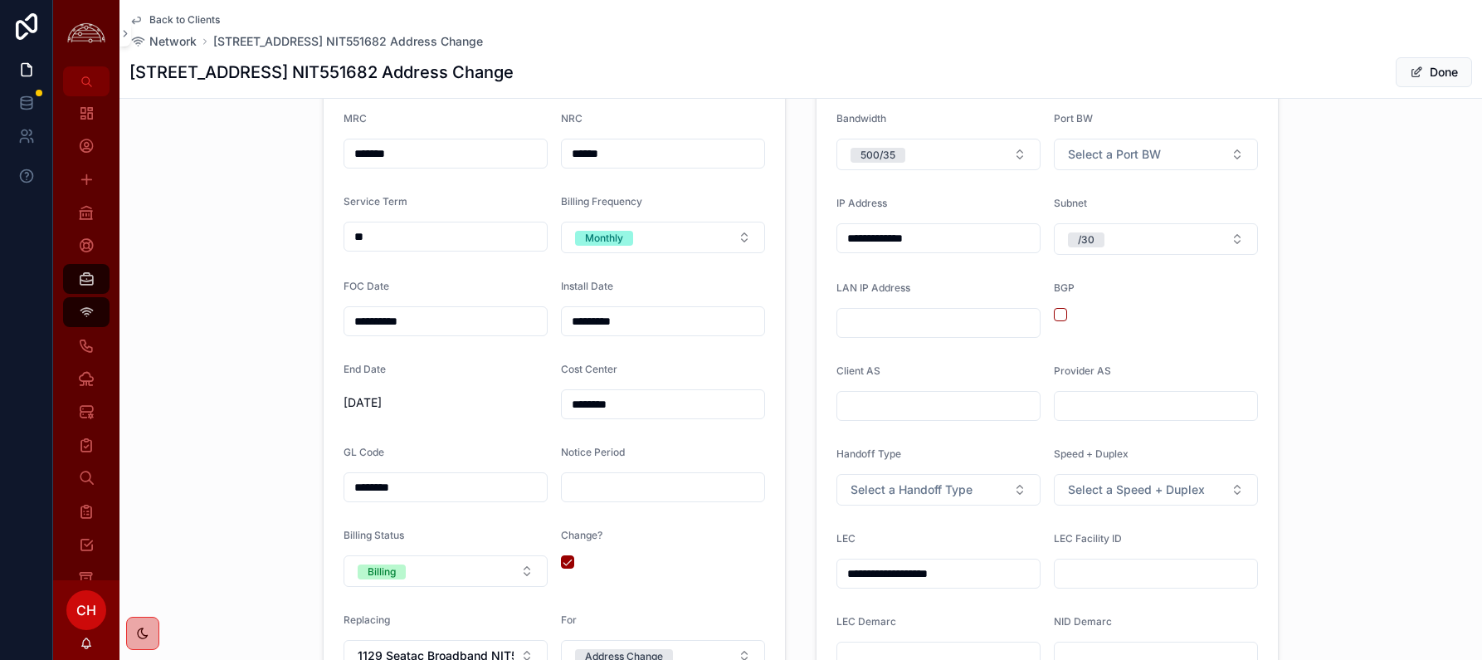
click at [926, 327] on input "scrollable content" at bounding box center [938, 322] width 202 height 23
paste input "**********"
type input "**********"
click at [1219, 344] on div "**********" at bounding box center [1047, 400] width 483 height 766
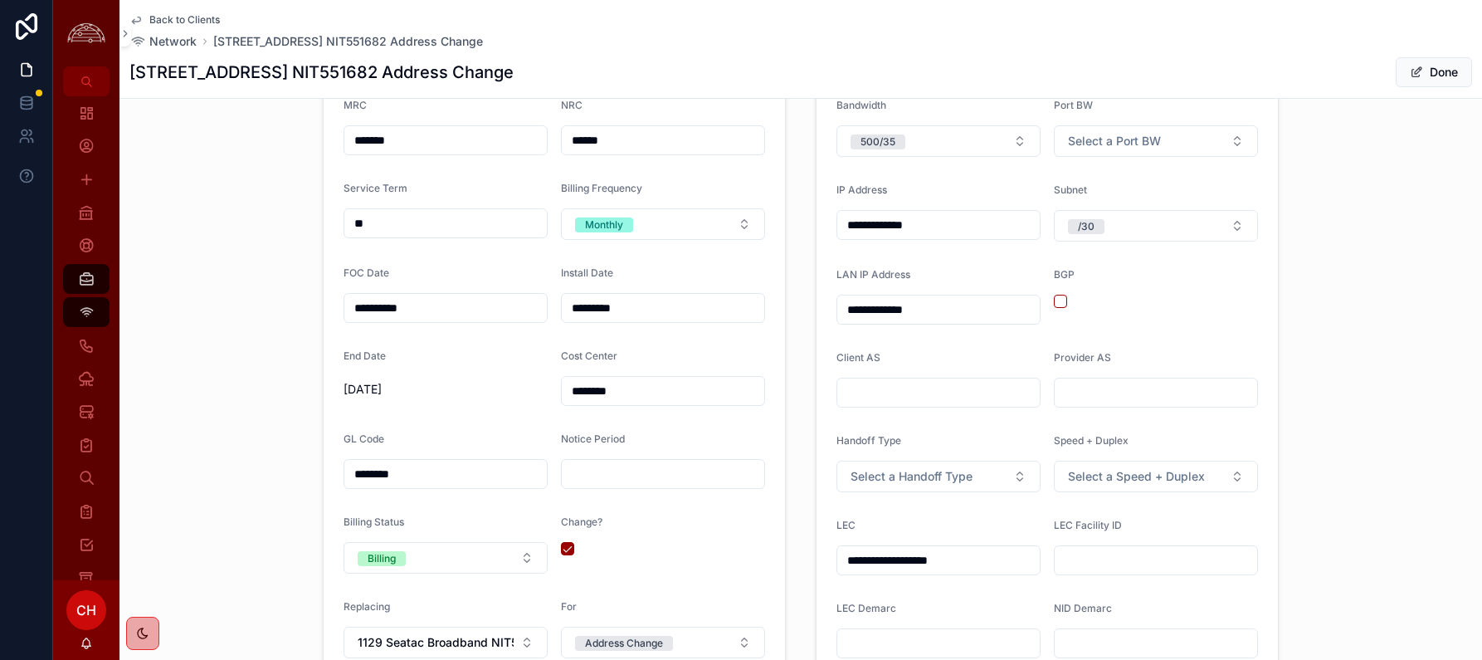
scroll to position [842, 0]
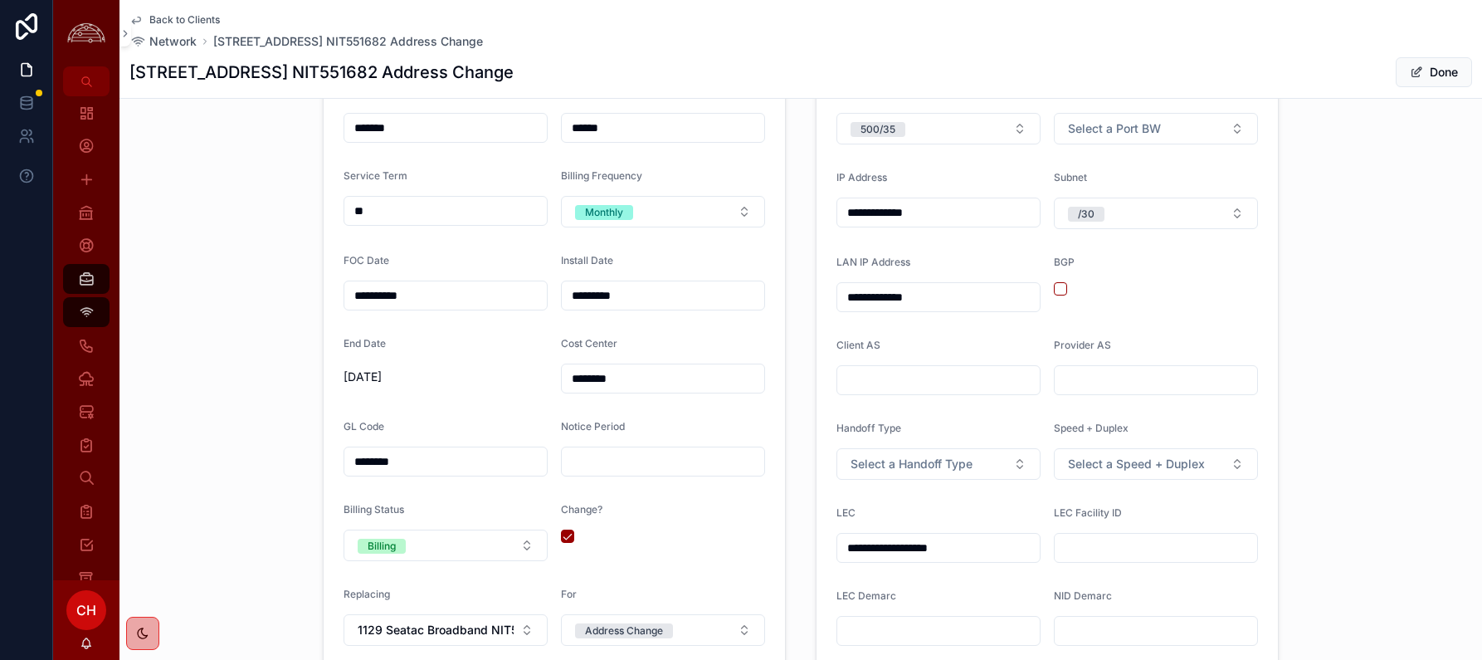
click at [980, 491] on form "**********" at bounding box center [1047, 407] width 461 height 682
click at [997, 476] on button "Select a Handoff Type" at bounding box center [939, 464] width 204 height 32
click at [915, 579] on div "Ethernet" at bounding box center [938, 580] width 231 height 25
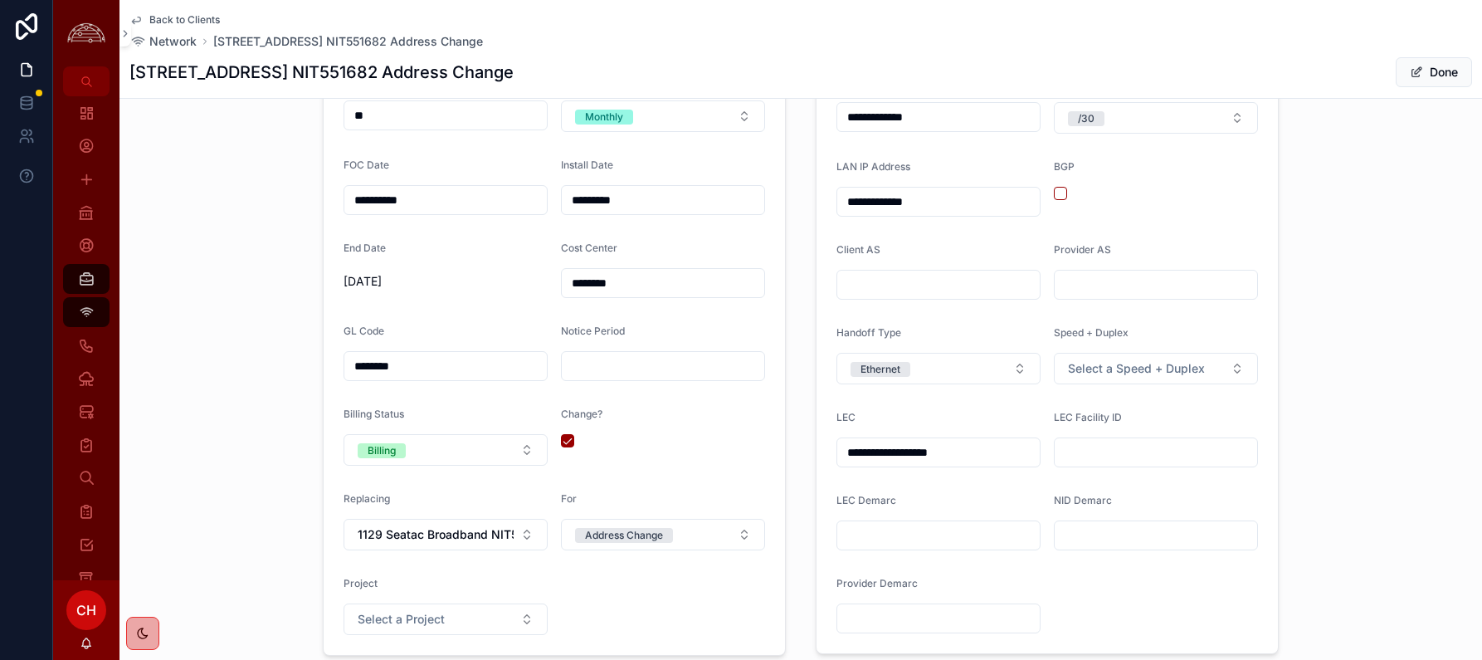
scroll to position [999, 0]
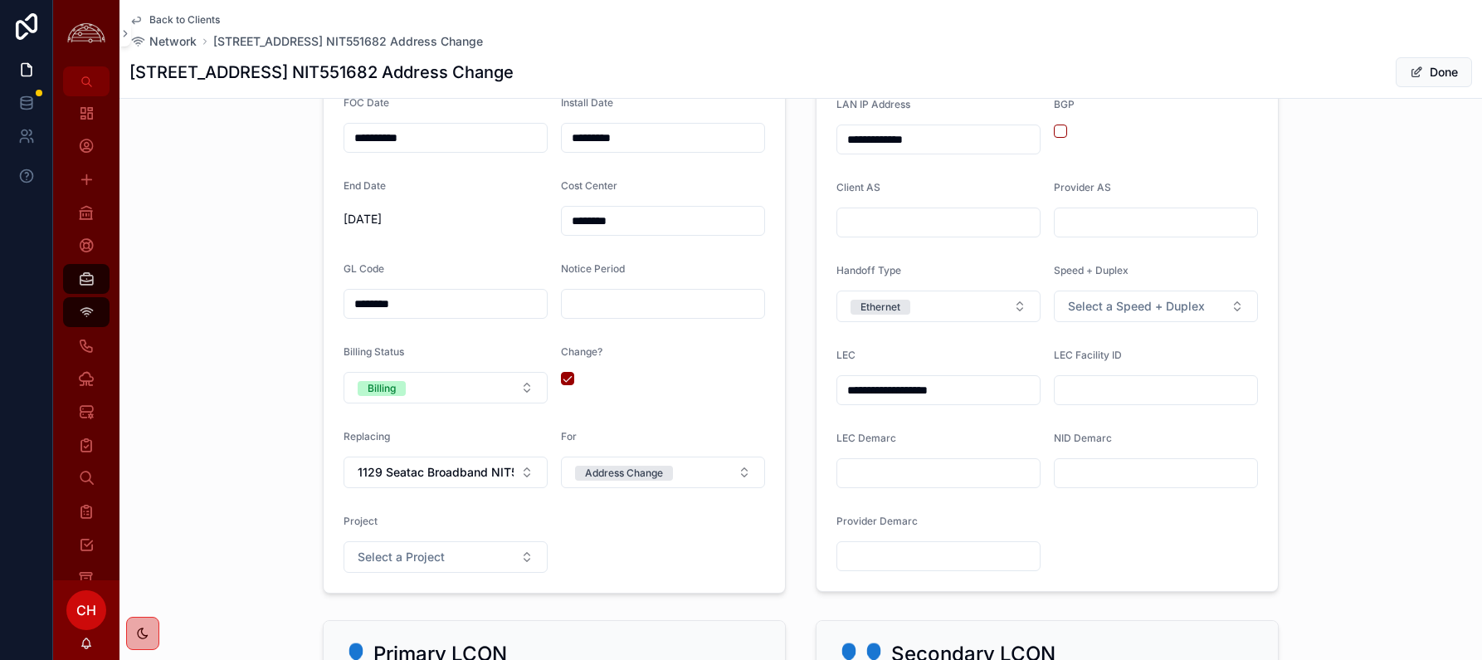
click at [1219, 76] on span "scrollable content" at bounding box center [1416, 72] width 13 height 13
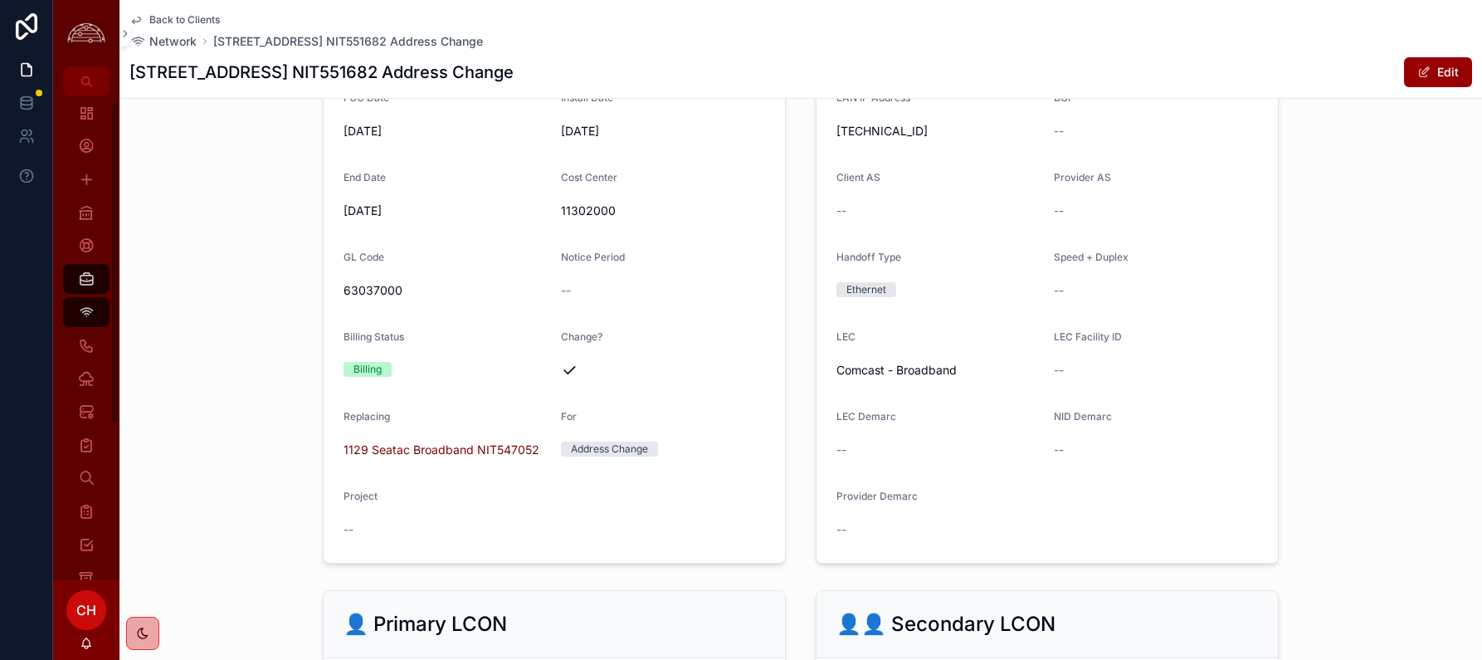
scroll to position [326, 0]
click at [1219, 72] on button "Edit" at bounding box center [1438, 72] width 68 height 30
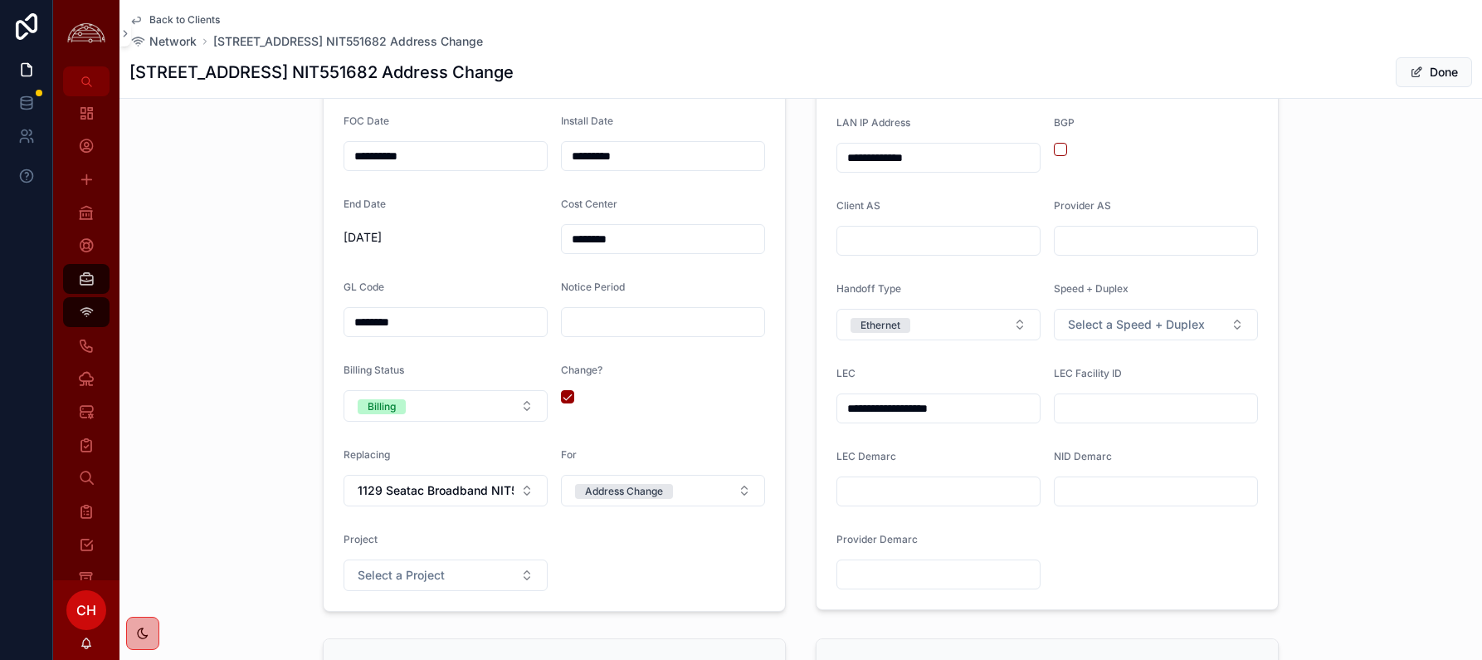
scroll to position [999, 0]
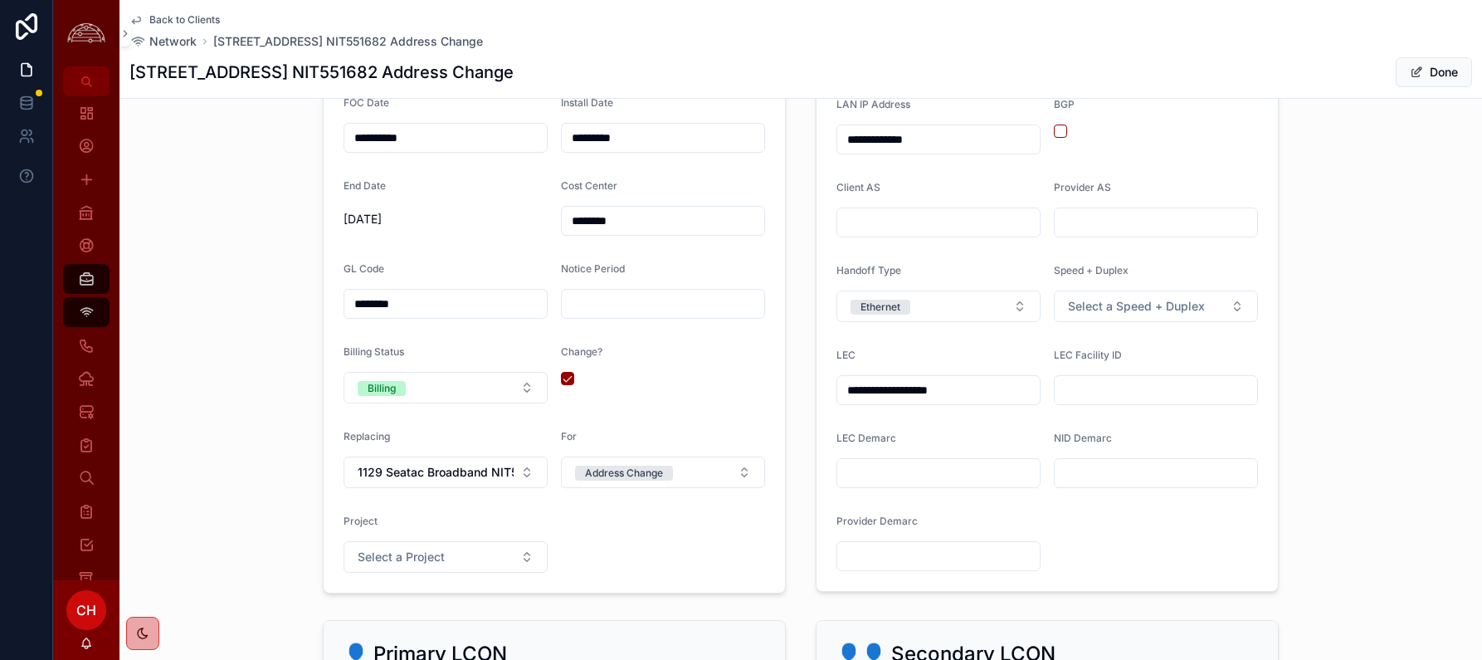
click at [468, 378] on button "Billing" at bounding box center [446, 388] width 204 height 32
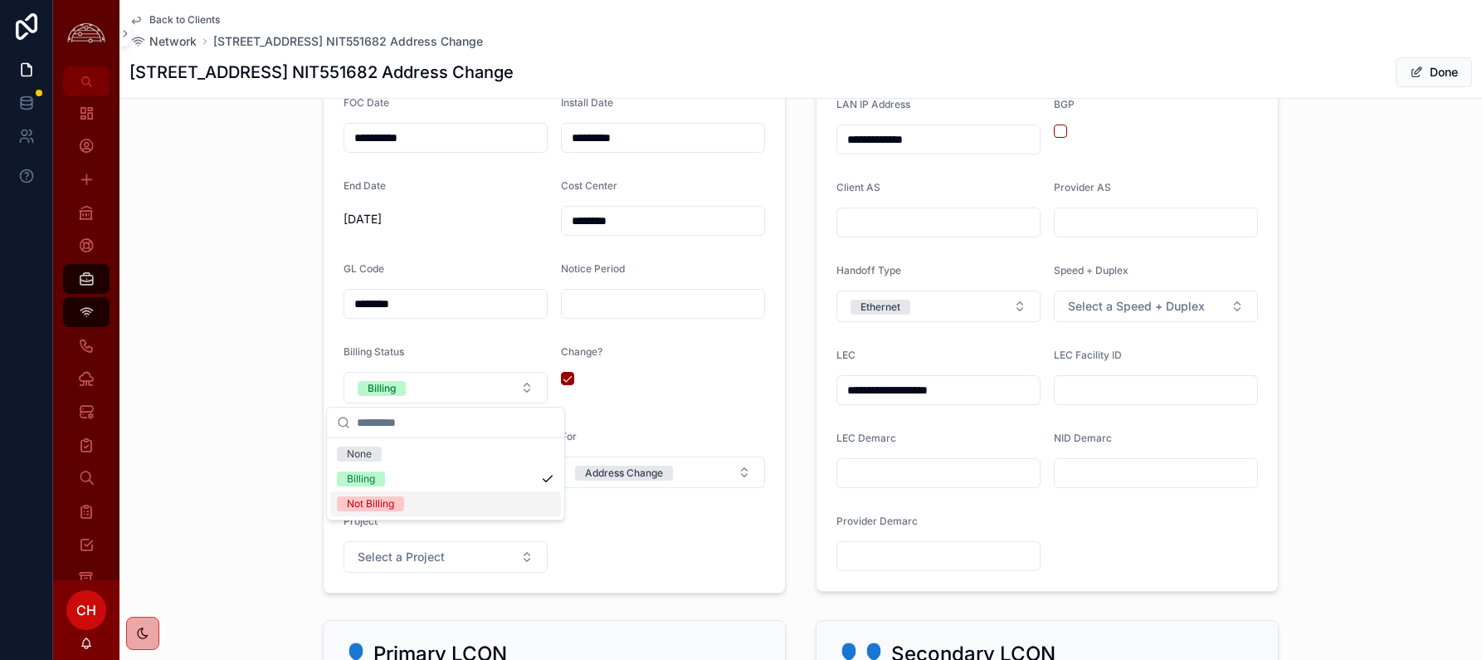
click at [381, 495] on div "Not Billing" at bounding box center [445, 503] width 231 height 25
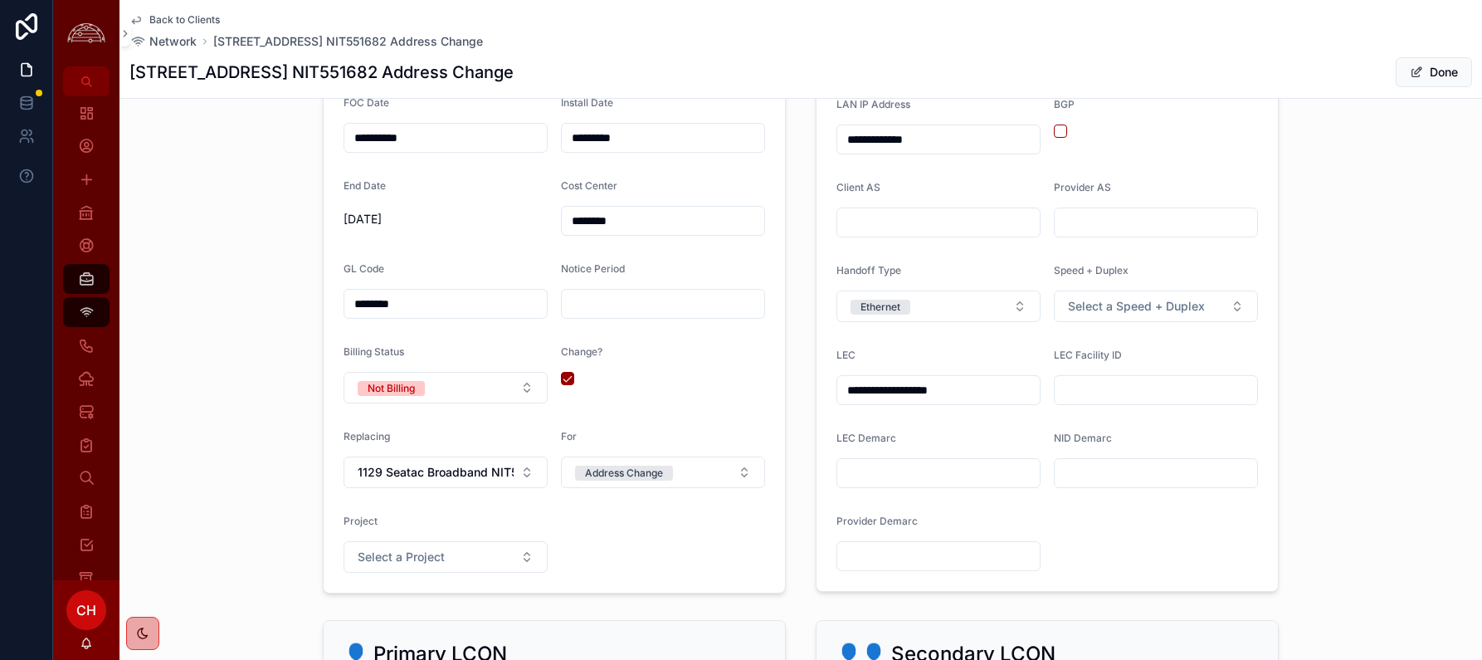
click at [636, 152] on div "*********" at bounding box center [663, 138] width 204 height 30
click at [638, 144] on input "*********" at bounding box center [663, 137] width 202 height 23
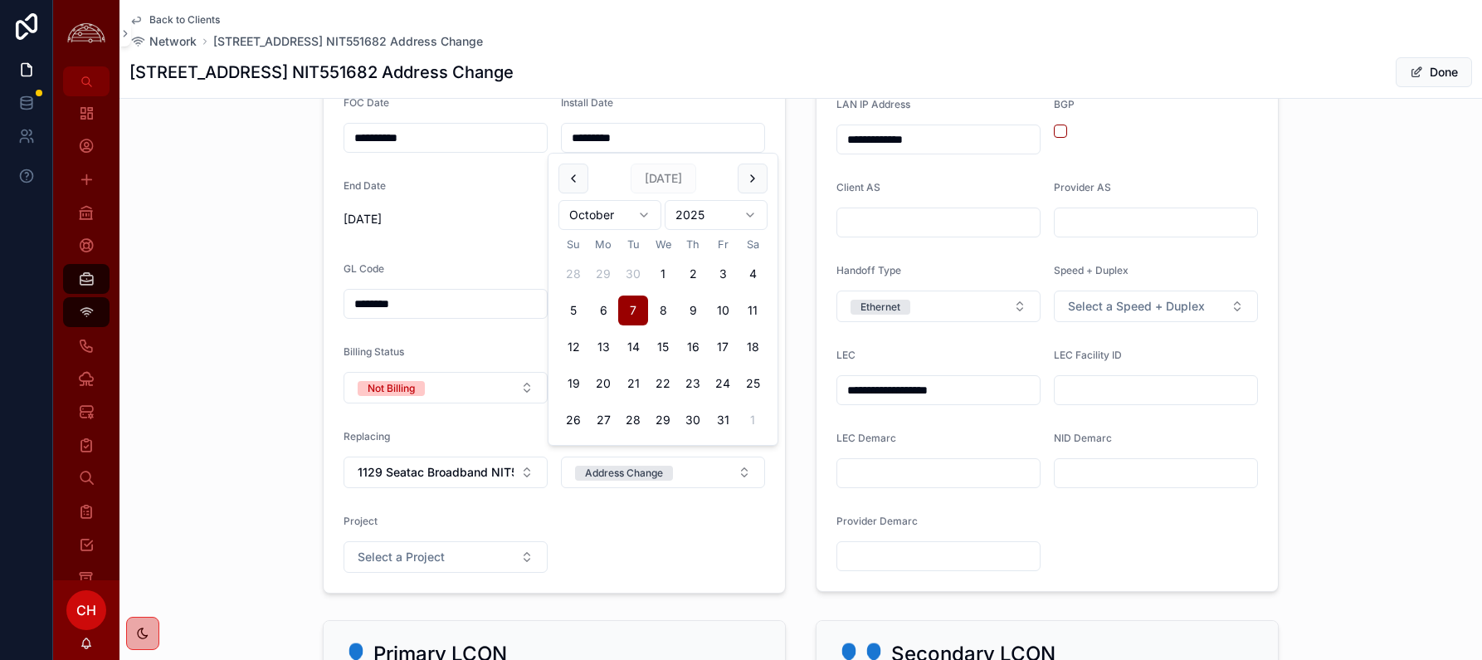
click at [638, 144] on input "*********" at bounding box center [663, 137] width 202 height 23
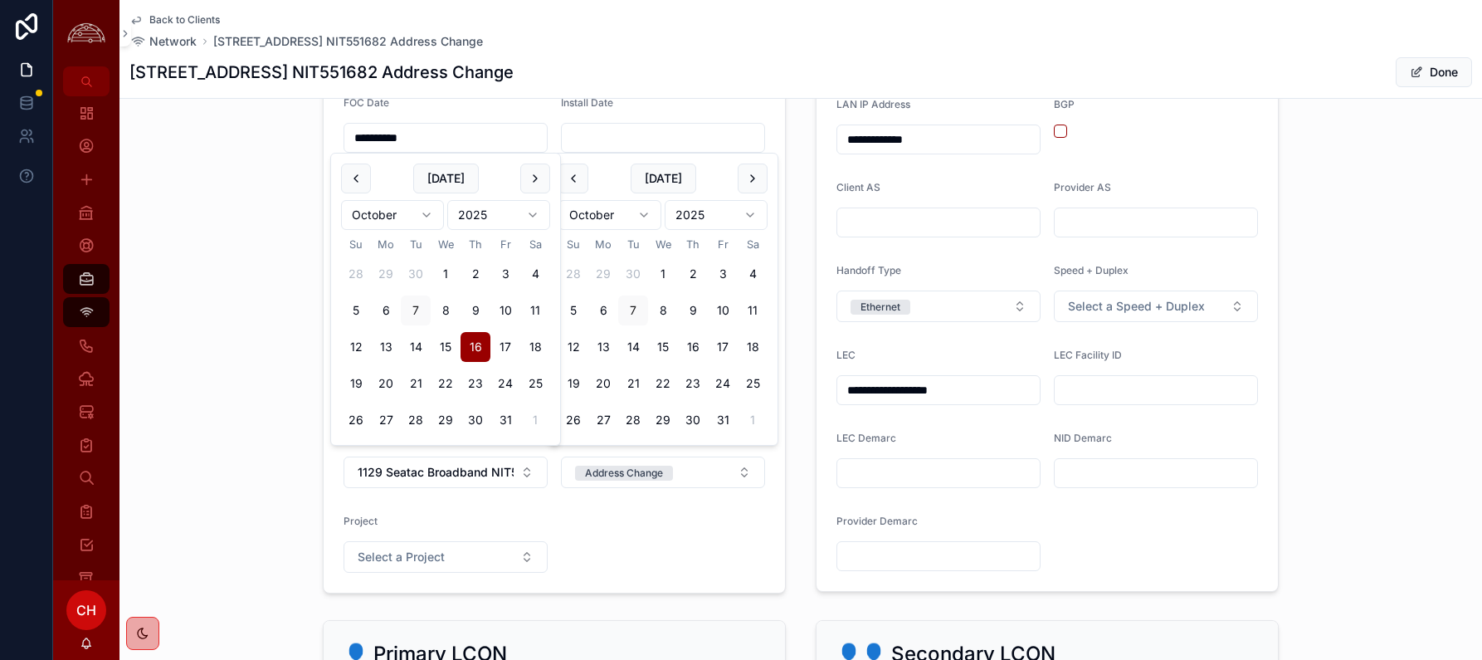
click at [432, 143] on input "**********" at bounding box center [445, 137] width 202 height 23
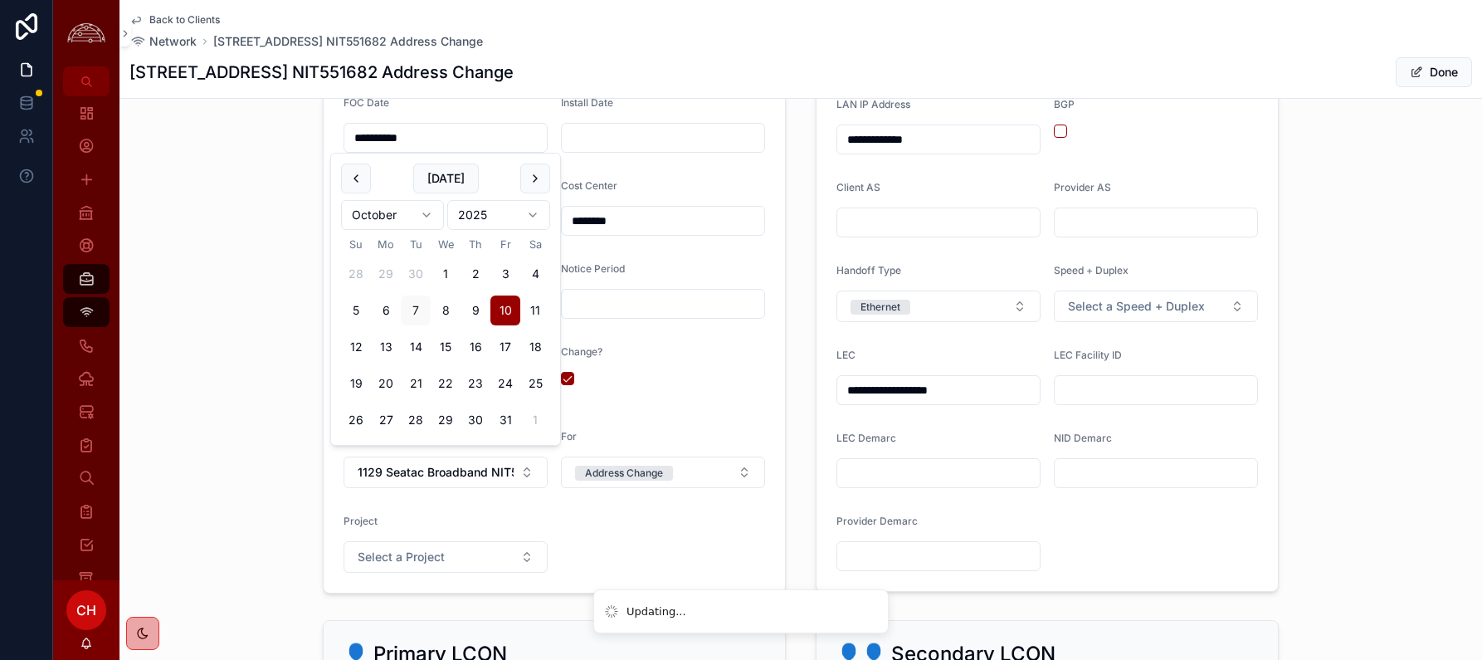
type input "**********"
click at [659, 368] on div "Change?" at bounding box center [663, 374] width 204 height 58
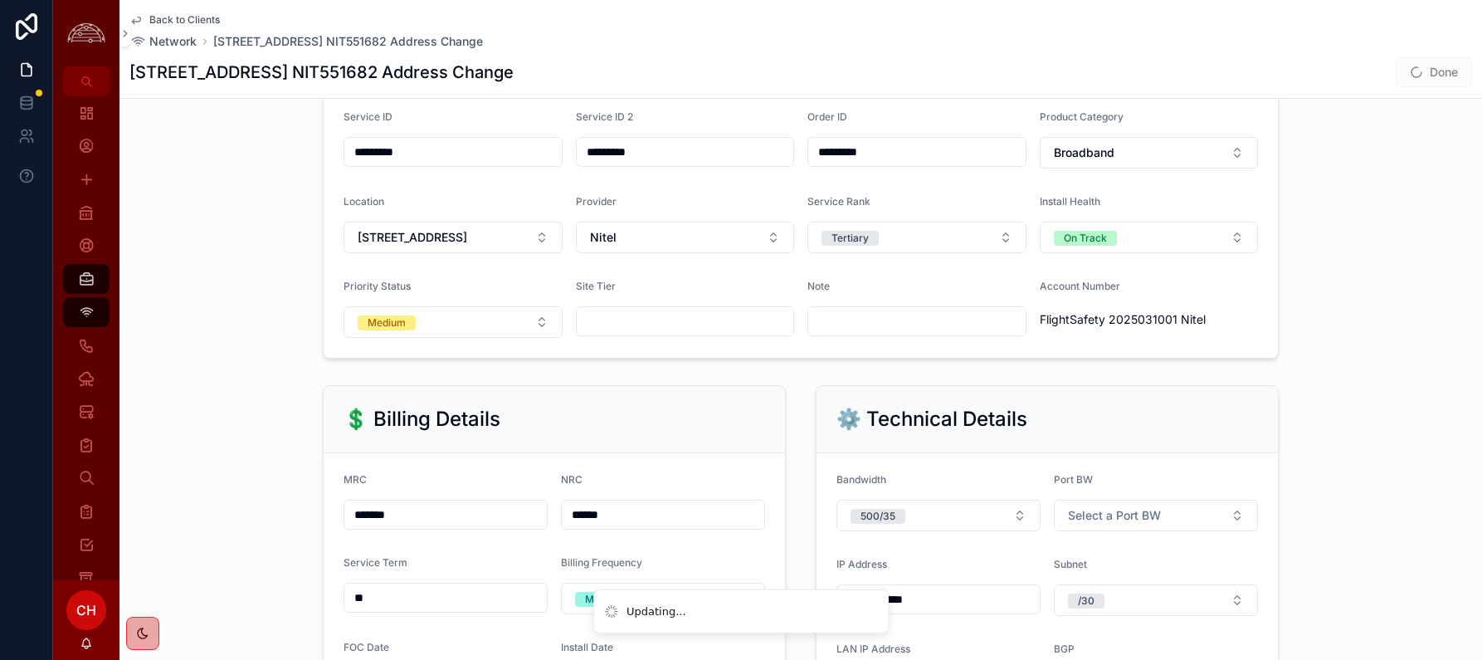
scroll to position [0, 0]
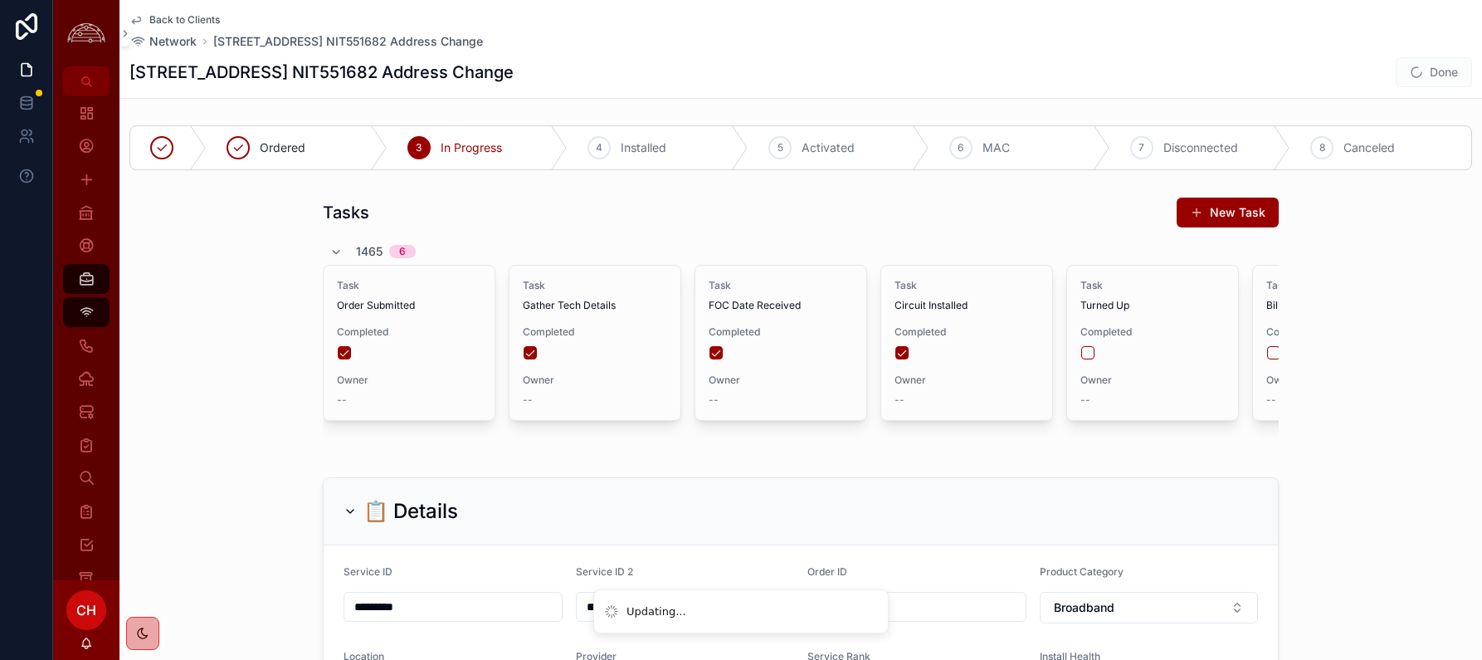
click at [1219, 76] on span "Done" at bounding box center [1434, 72] width 76 height 30
click at [904, 356] on button "scrollable content" at bounding box center [901, 352] width 13 height 13
click at [211, 22] on span "Back to Clients" at bounding box center [184, 19] width 71 height 13
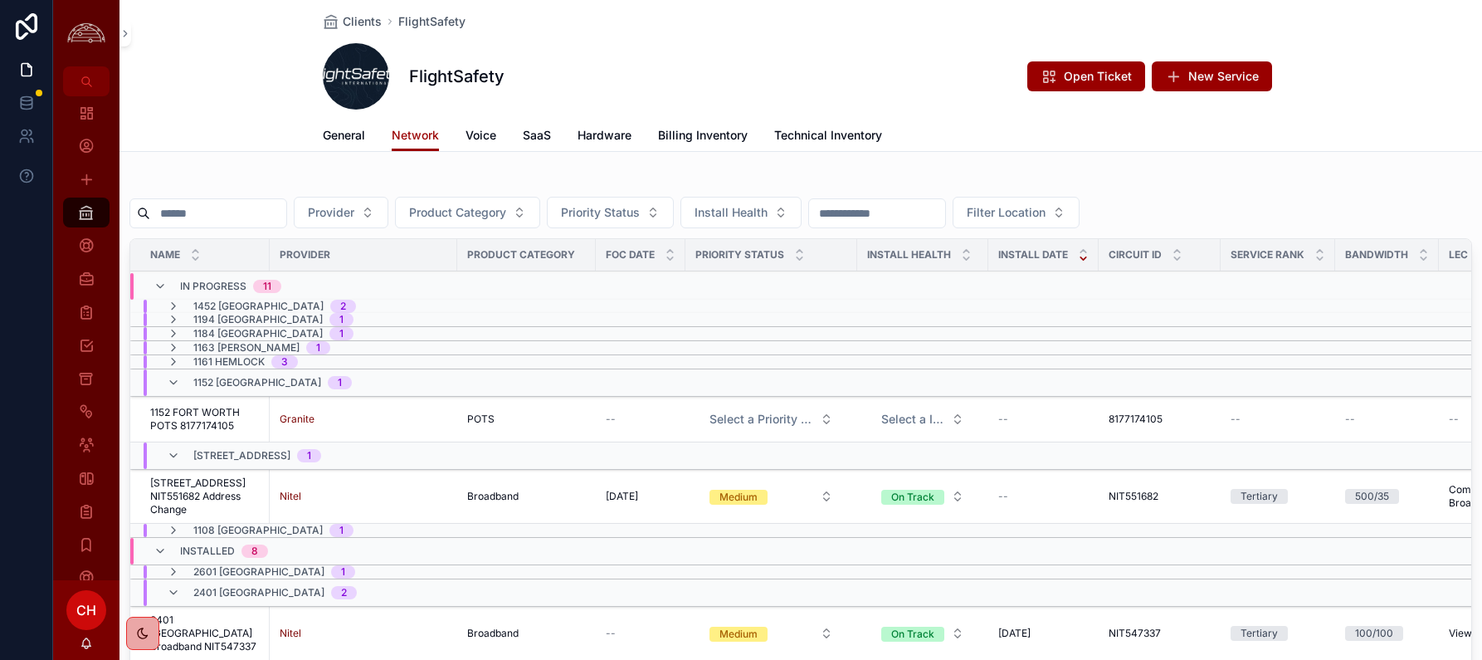
click at [214, 13] on div "Clients FlightSafety FlightSafety Open Ticket New Service Network General Netwo…" at bounding box center [801, 76] width 1363 height 152
click at [173, 380] on icon "scrollable content" at bounding box center [173, 382] width 13 height 13
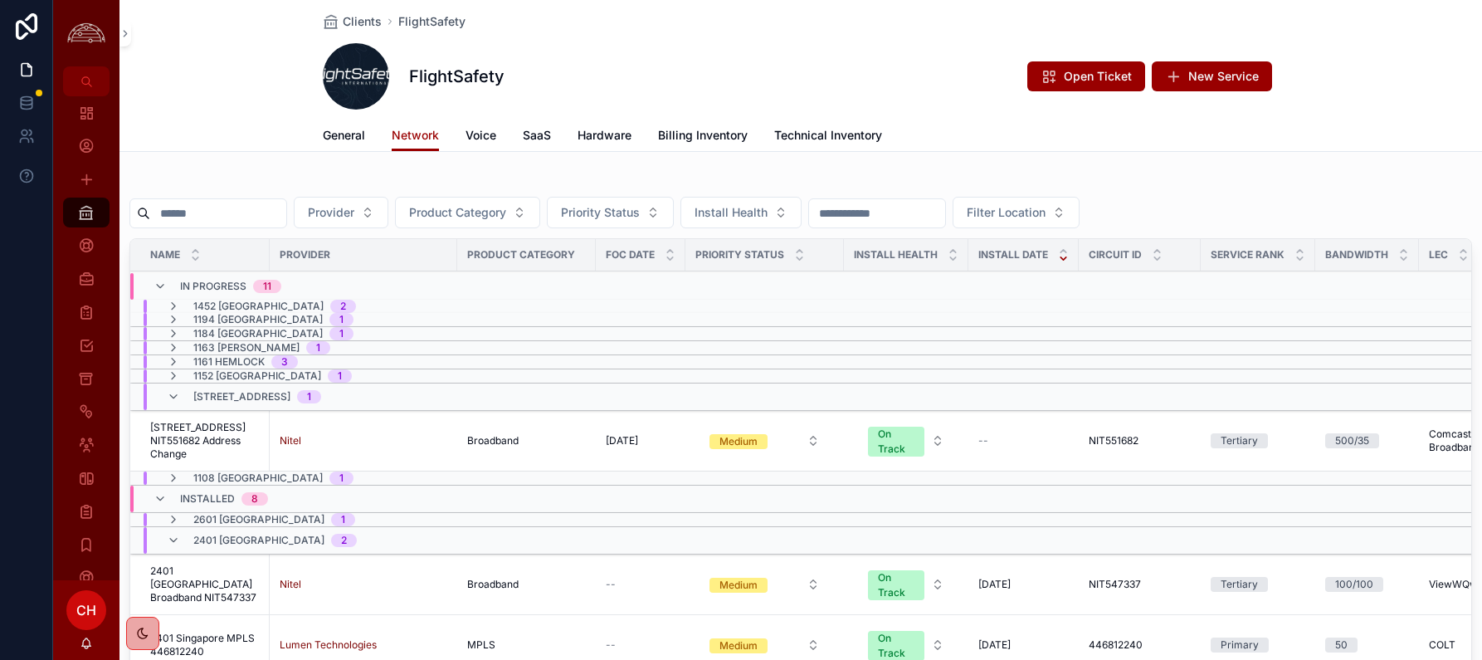
click at [174, 307] on icon "scrollable content" at bounding box center [173, 306] width 13 height 13
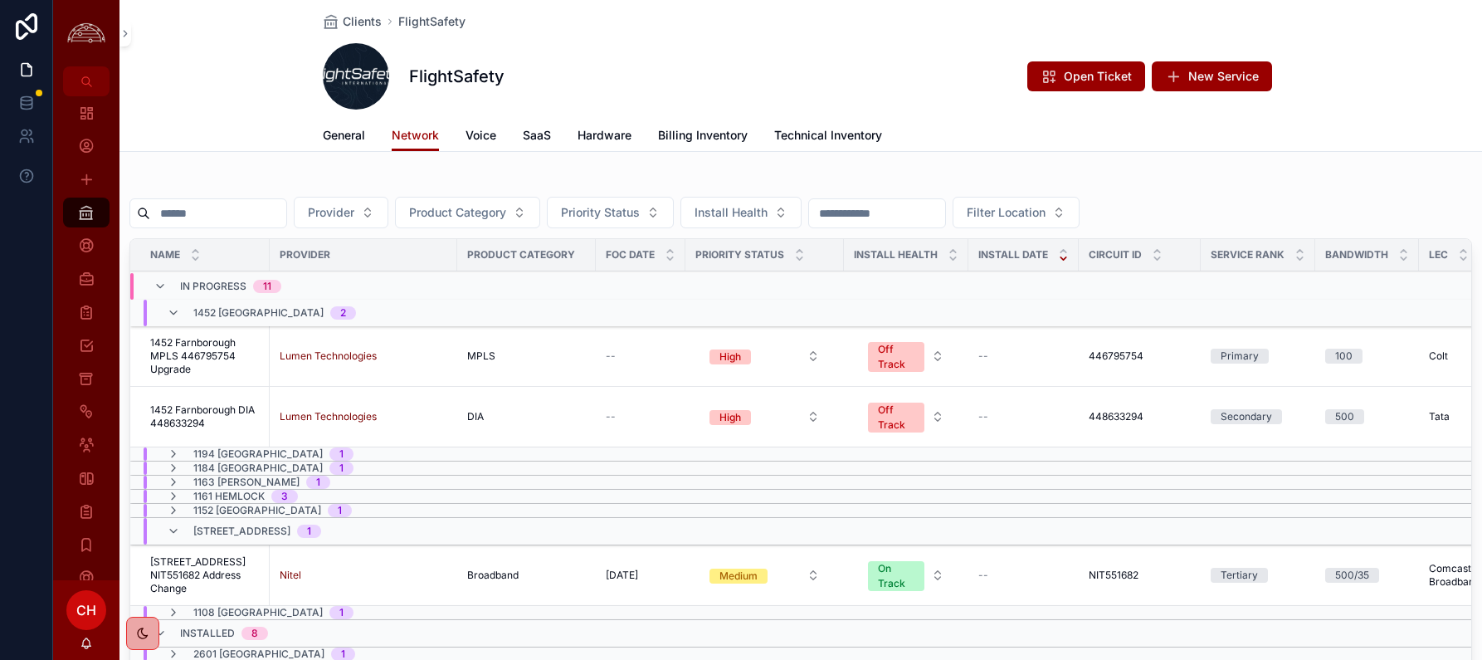
click at [171, 314] on icon "scrollable content" at bounding box center [173, 312] width 13 height 13
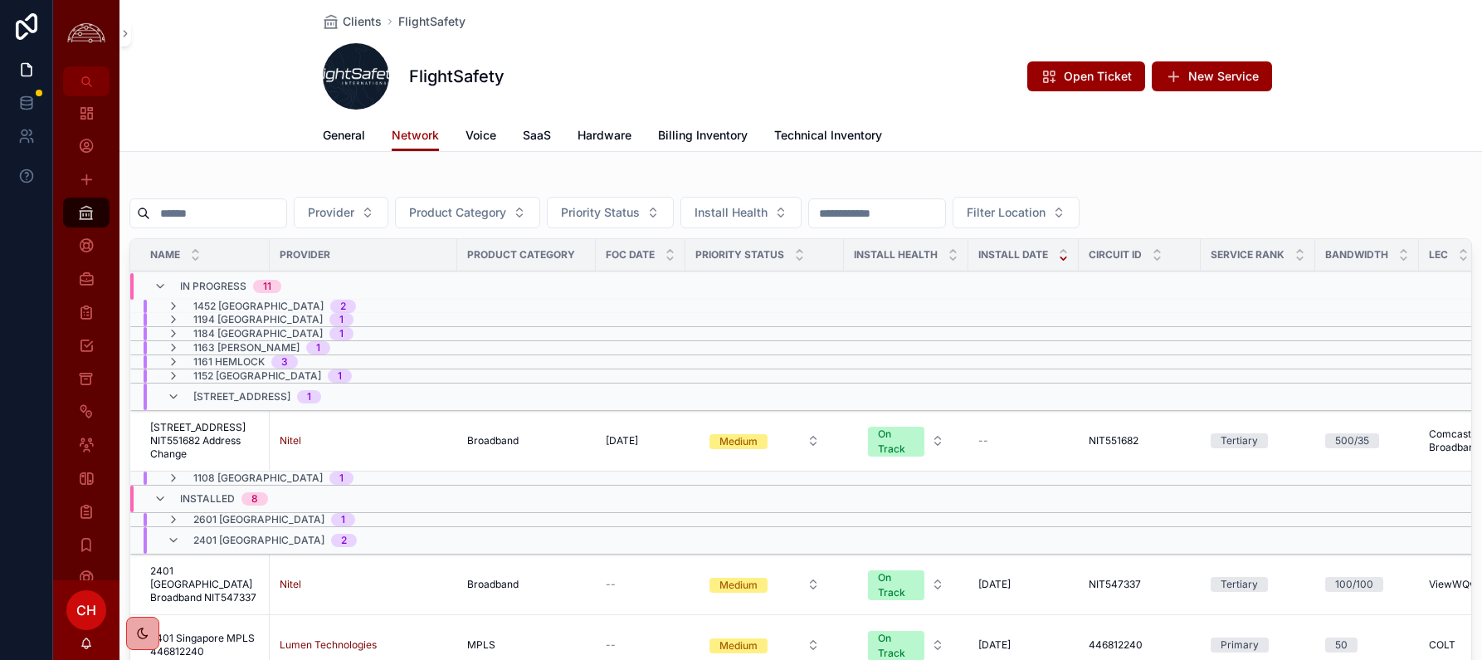
click at [173, 321] on icon "scrollable content" at bounding box center [173, 319] width 13 height 13
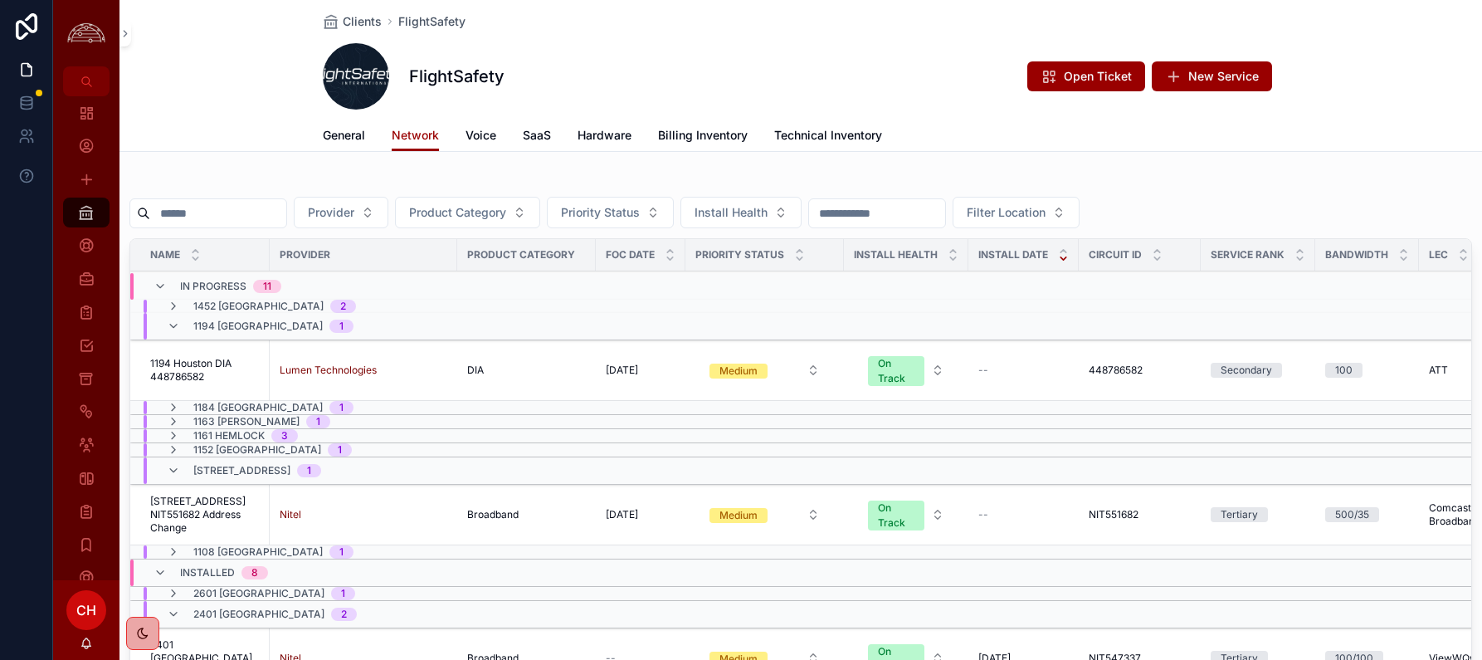
click at [178, 412] on icon "scrollable content" at bounding box center [173, 407] width 13 height 13
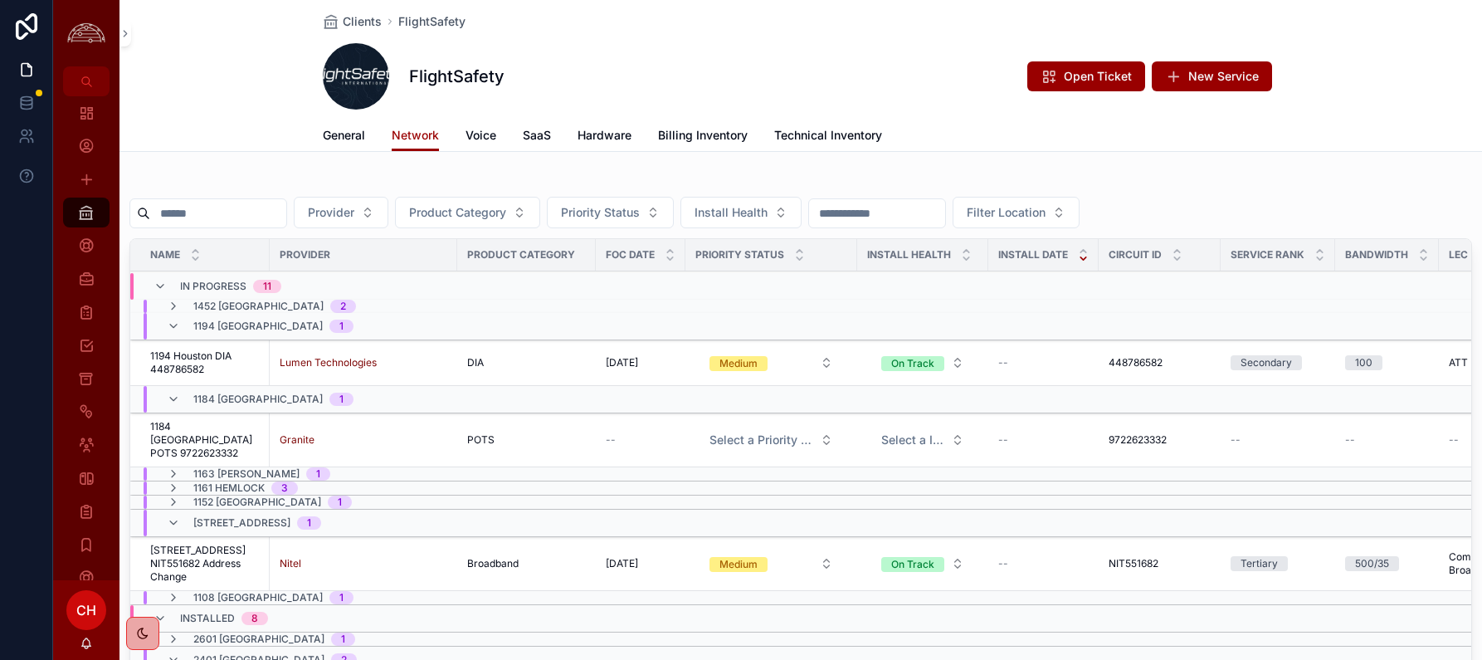
click at [178, 412] on td "1184 Fort Worth 1" at bounding box center [363, 399] width 466 height 27
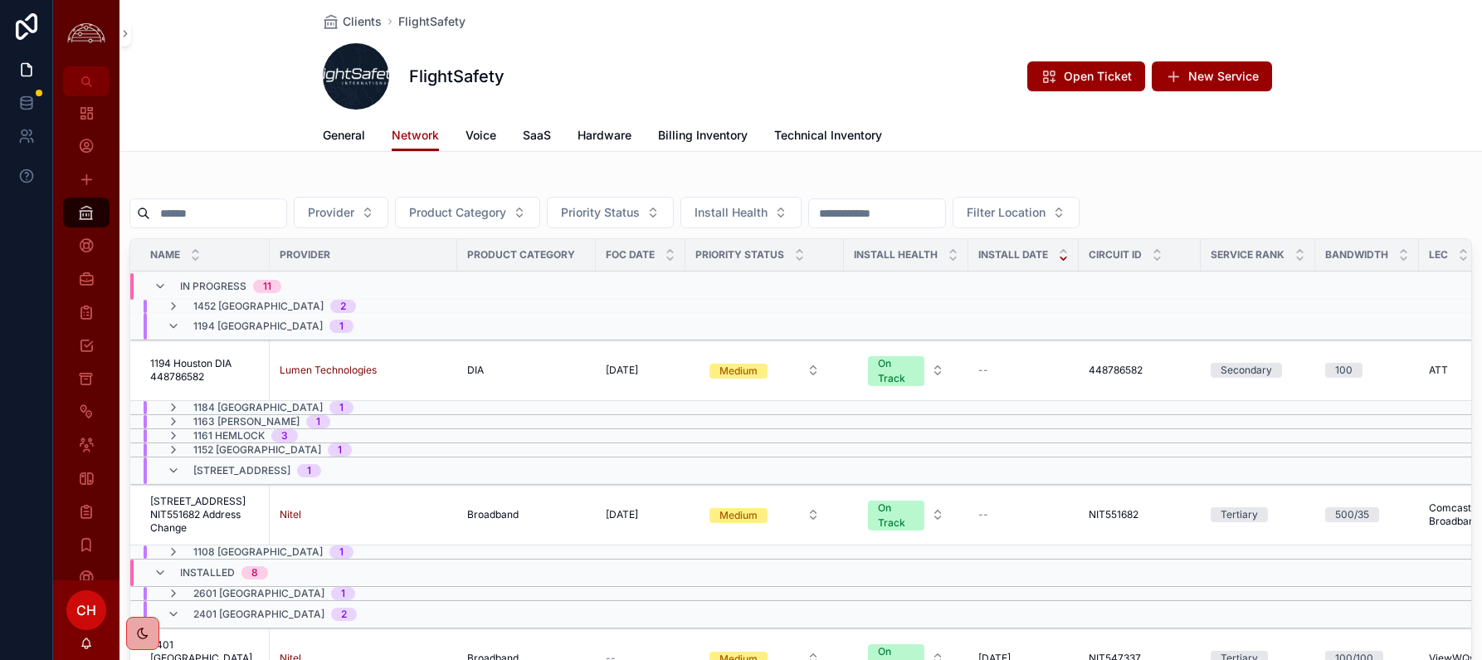
click at [176, 473] on icon "scrollable content" at bounding box center [173, 470] width 13 height 13
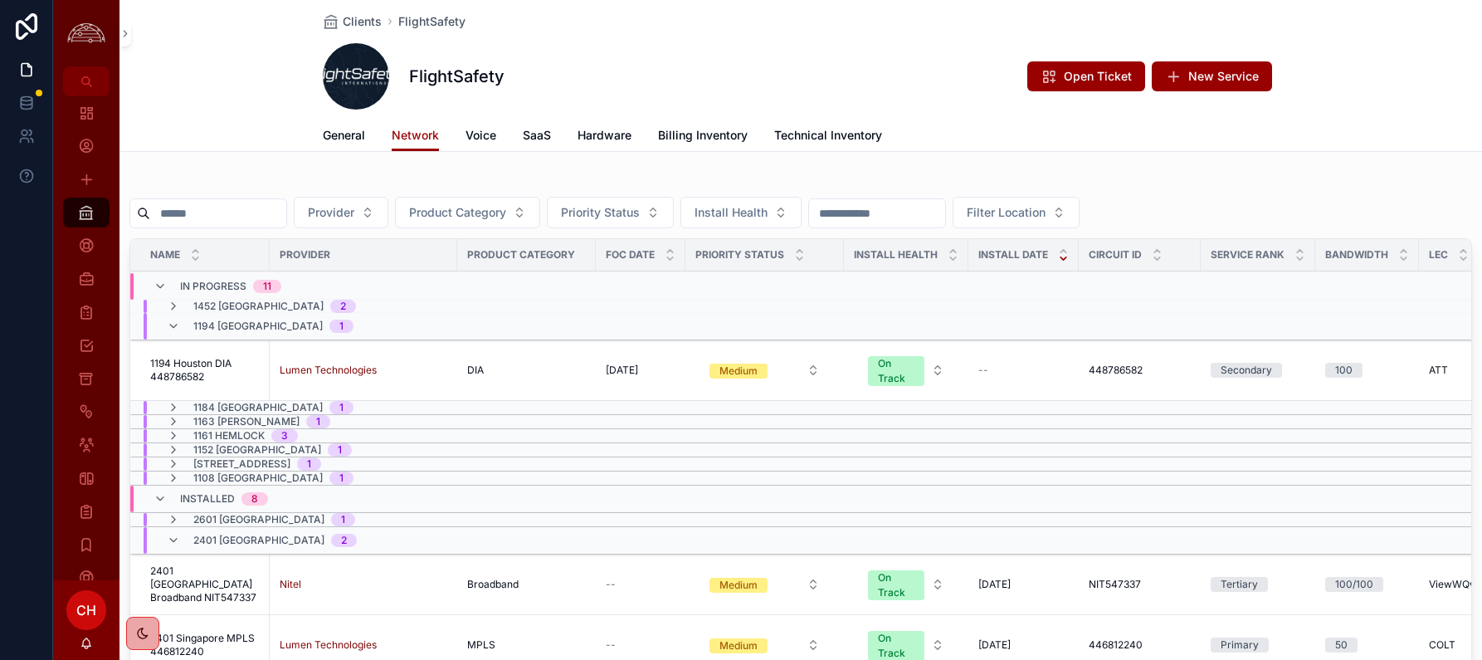
click at [178, 540] on icon "scrollable content" at bounding box center [173, 540] width 13 height 13
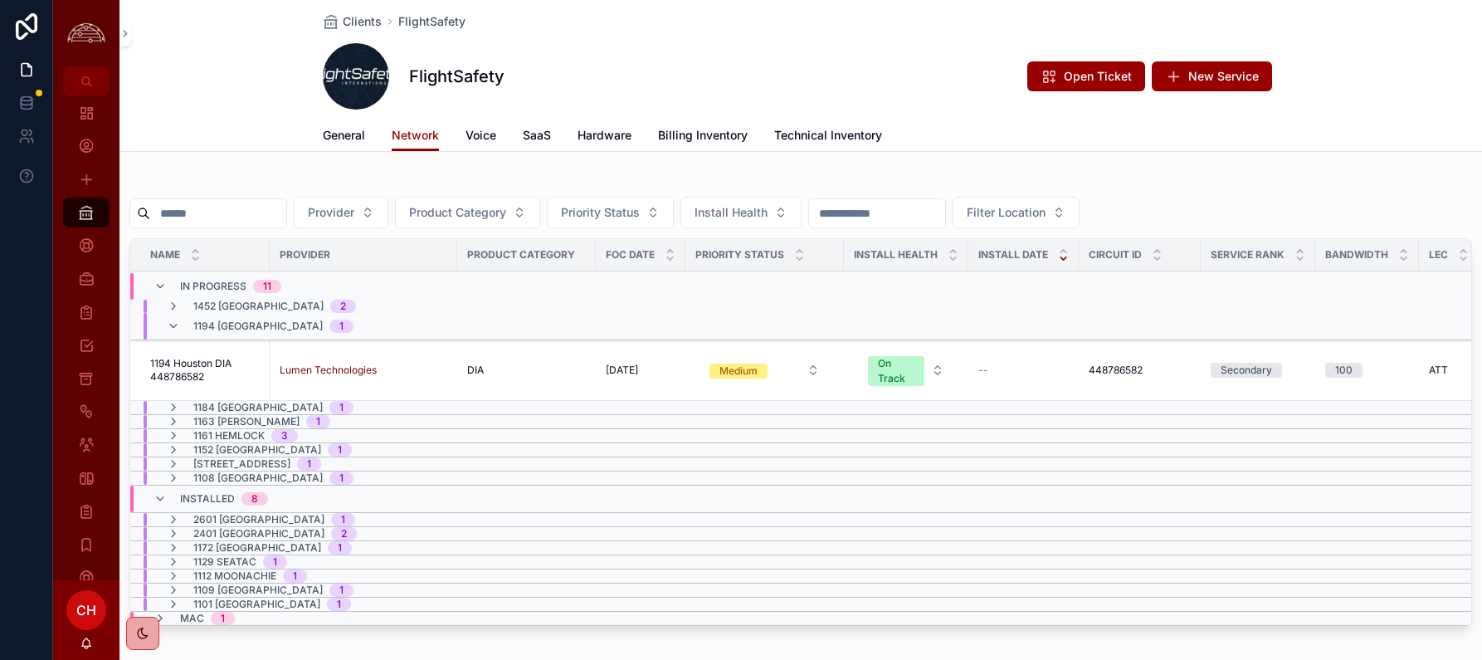
click at [176, 549] on icon "scrollable content" at bounding box center [173, 547] width 13 height 13
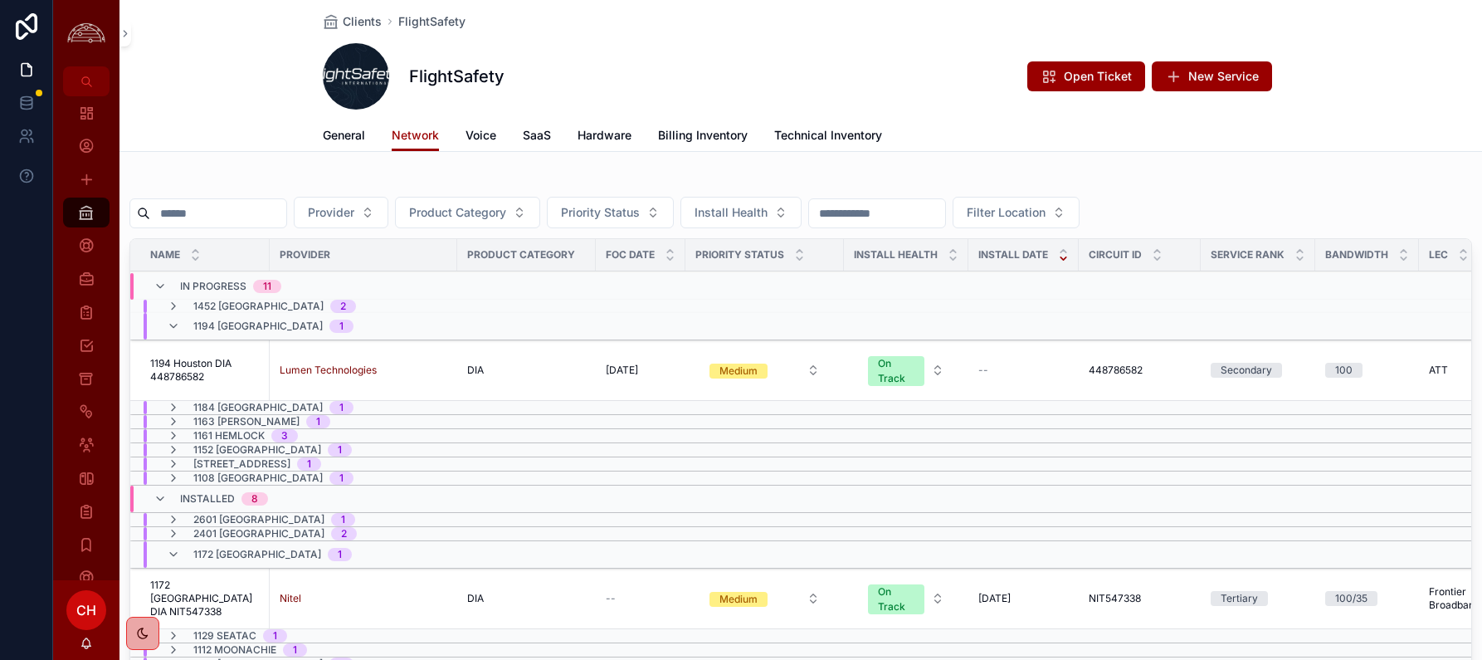
click at [176, 549] on icon "scrollable content" at bounding box center [173, 554] width 13 height 13
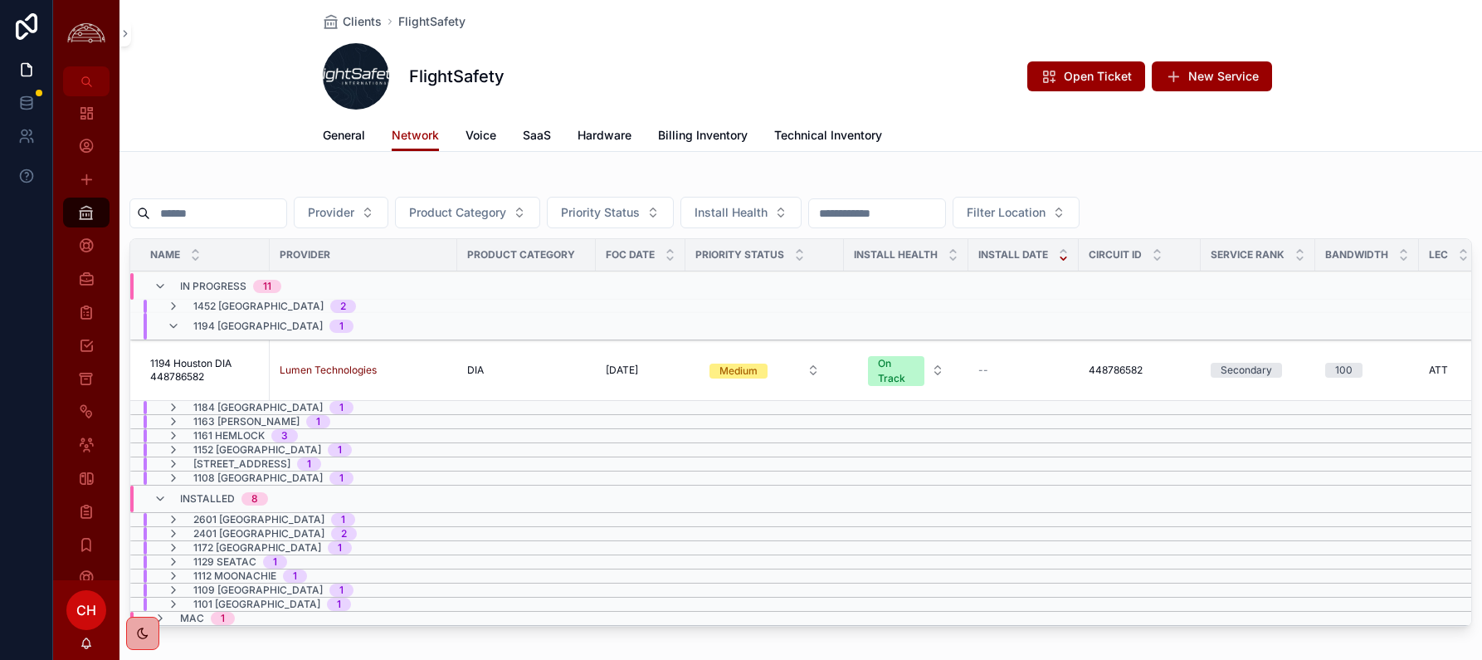
scroll to position [1, 0]
click at [184, 329] on div "1194 Houston 1" at bounding box center [260, 325] width 187 height 27
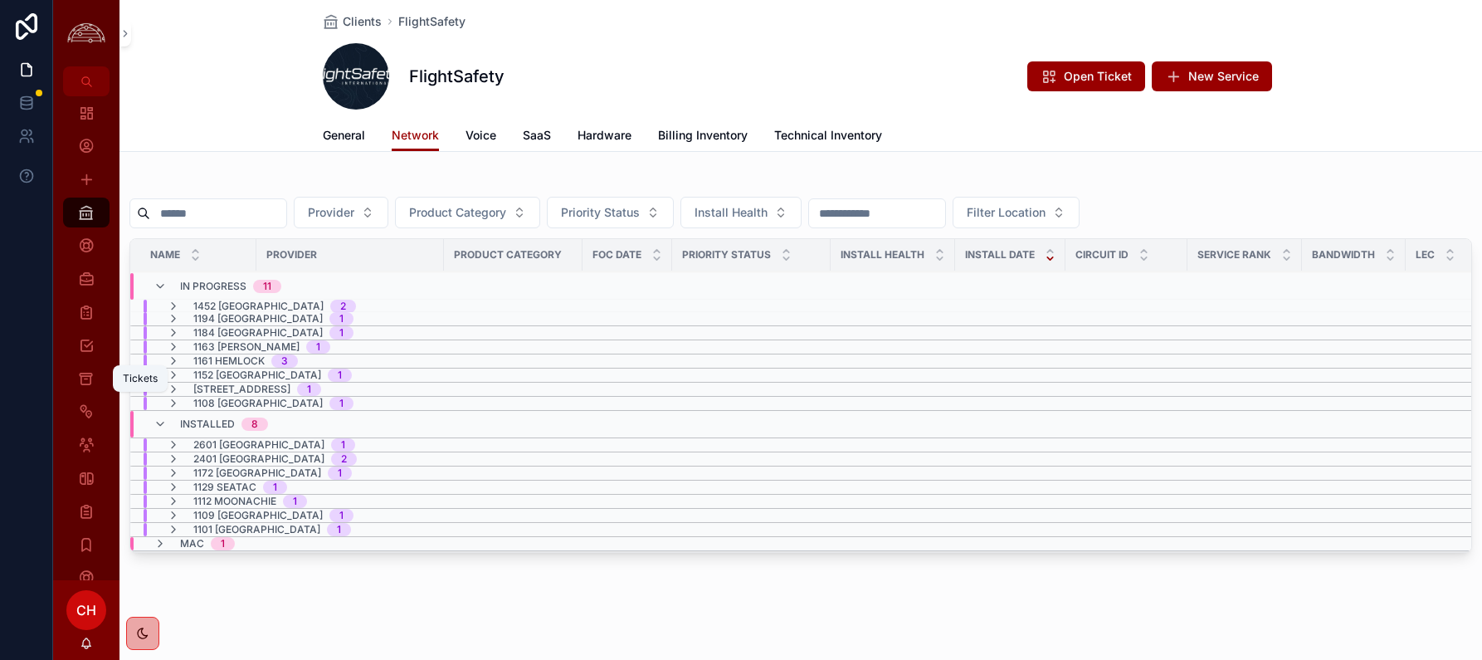
click at [91, 373] on icon "scrollable content" at bounding box center [86, 378] width 16 height 17
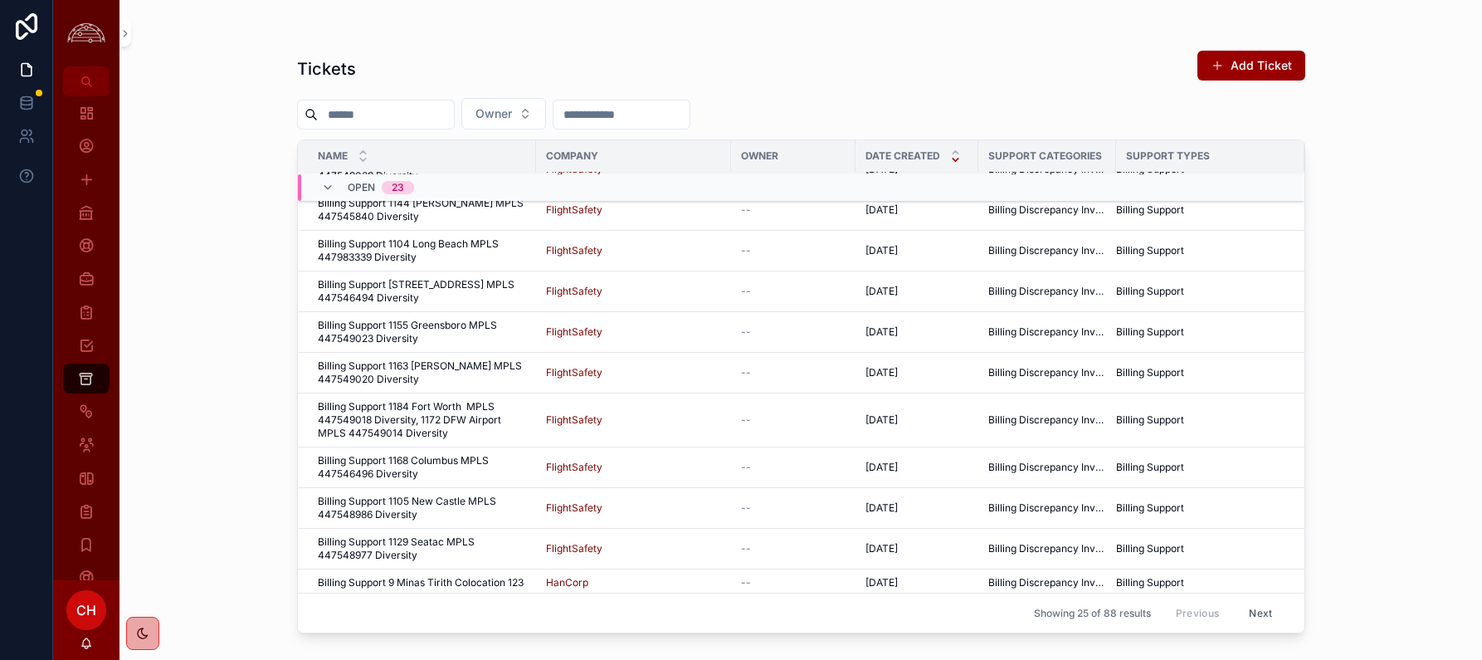
scroll to position [687, 0]
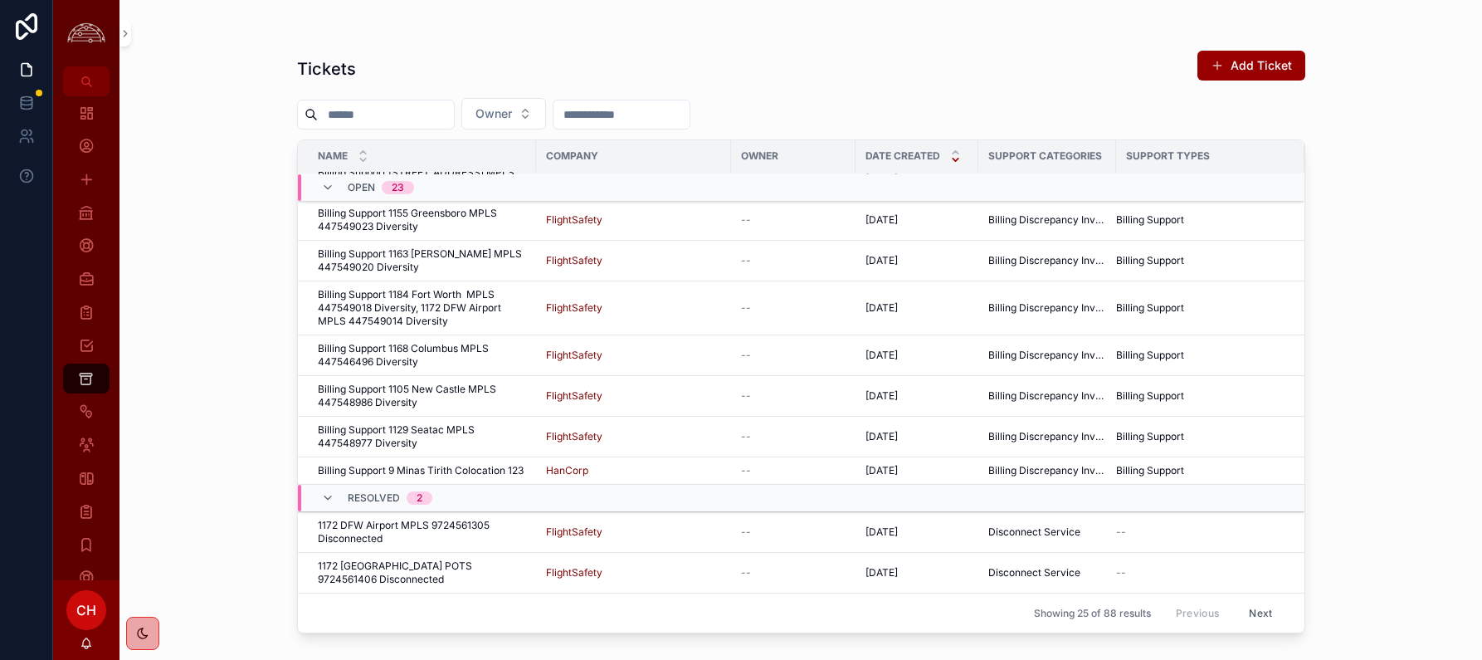
click at [409, 111] on input "scrollable content" at bounding box center [386, 114] width 136 height 23
click at [1219, 612] on button "Next" at bounding box center [1260, 613] width 46 height 26
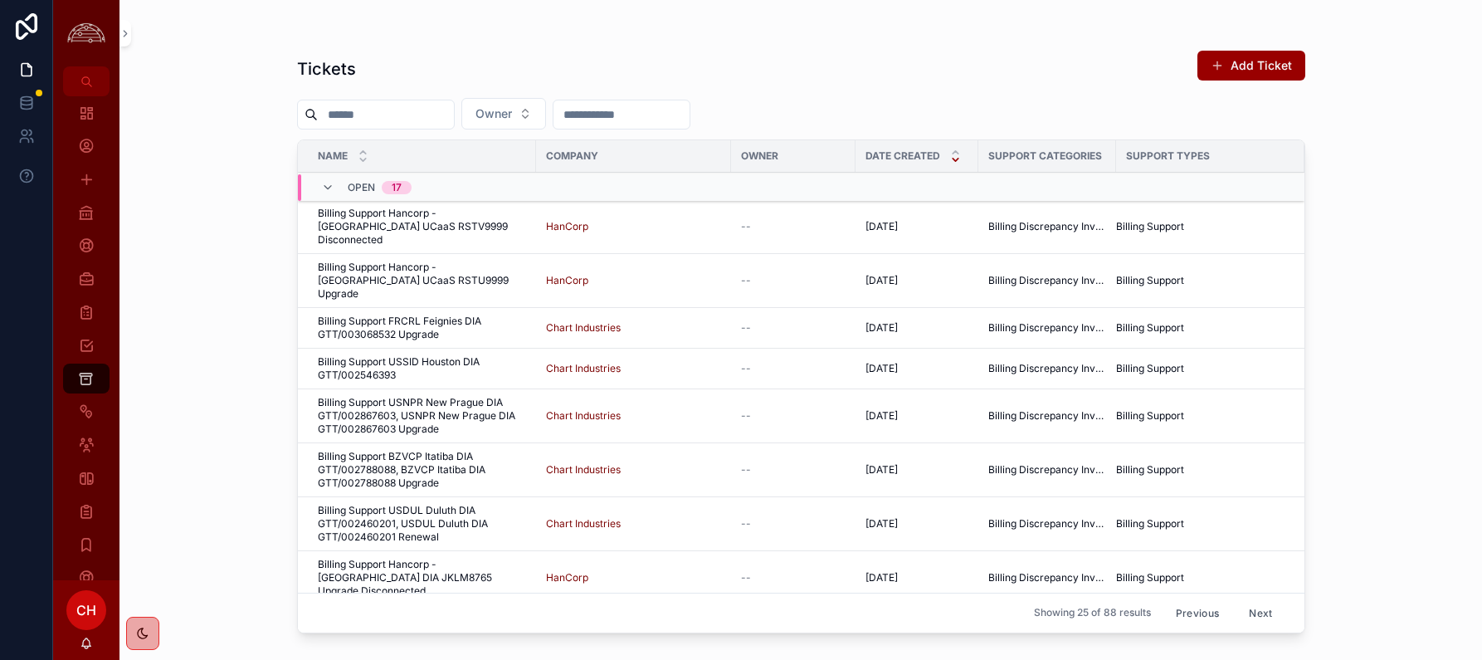
click at [466, 315] on span "Billing Support FRCRL Feignies DIA GTT/003068532 Upgrade" at bounding box center [422, 328] width 208 height 27
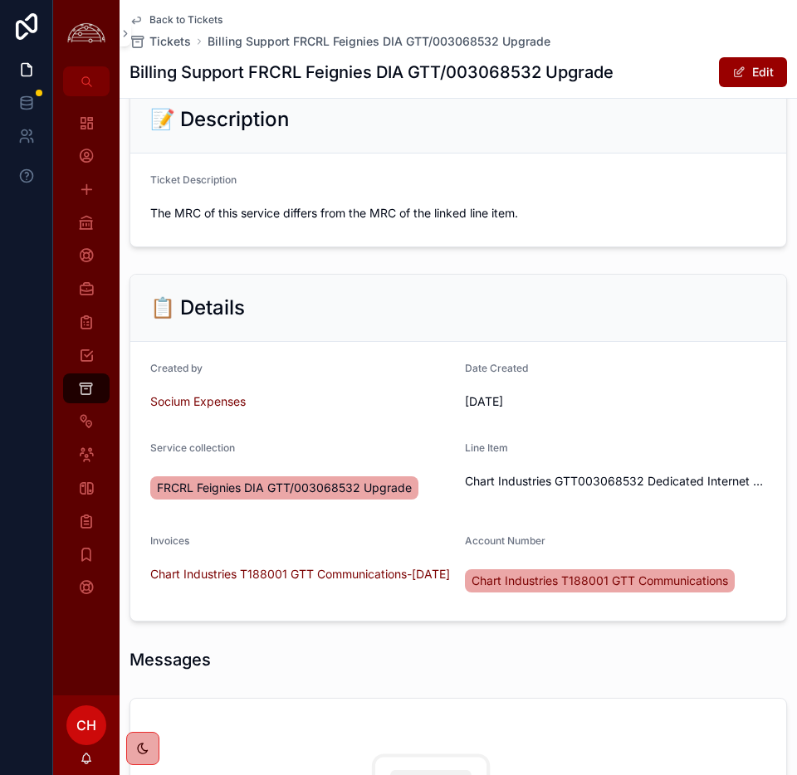
scroll to position [232, 0]
click at [751, 78] on button "Edit" at bounding box center [753, 72] width 68 height 30
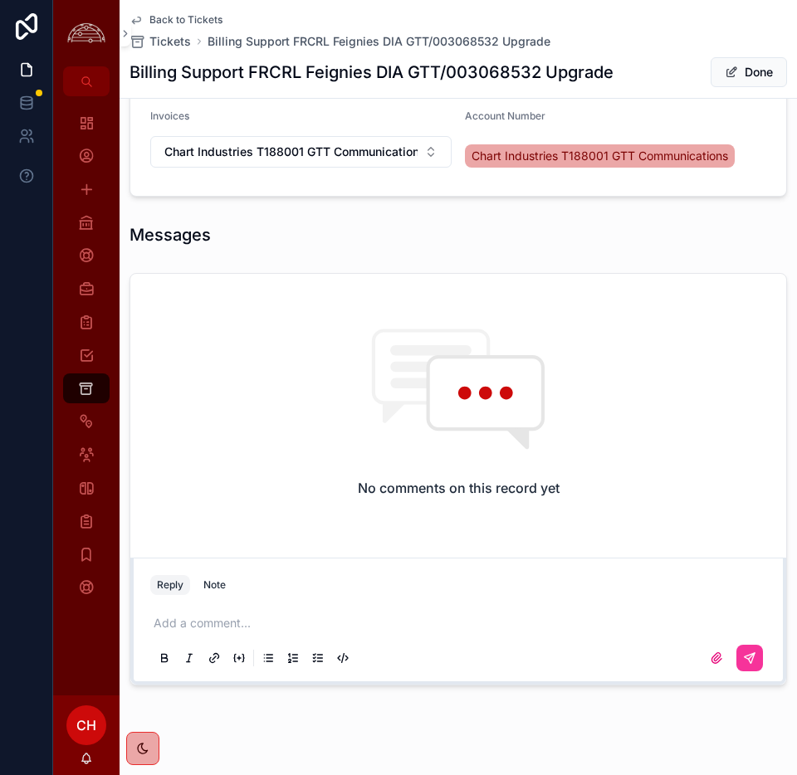
scroll to position [759, 0]
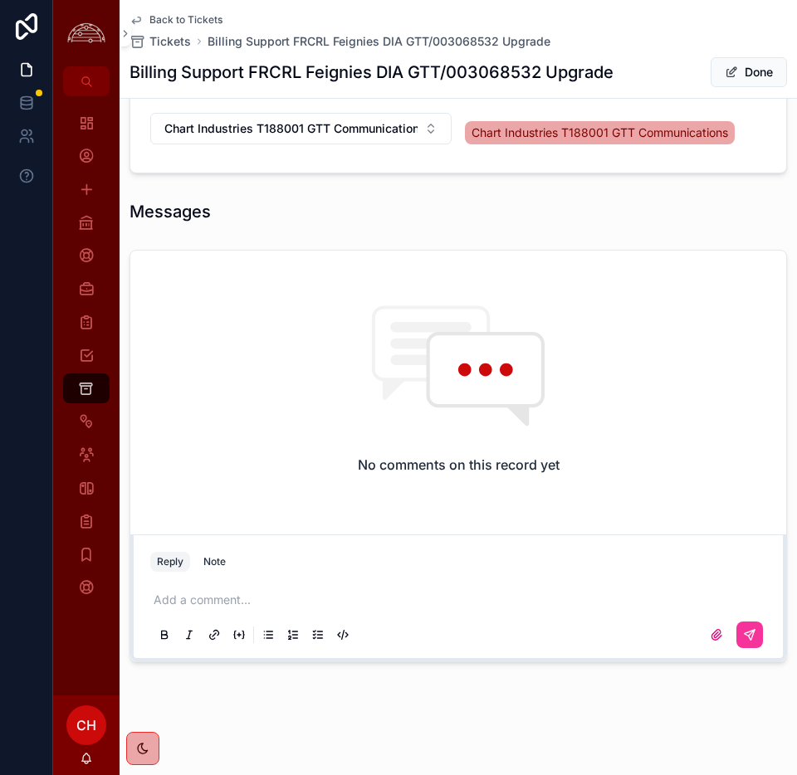
click at [217, 605] on p "scrollable content" at bounding box center [462, 600] width 616 height 17
click at [743, 634] on icon "scrollable content" at bounding box center [749, 634] width 13 height 13
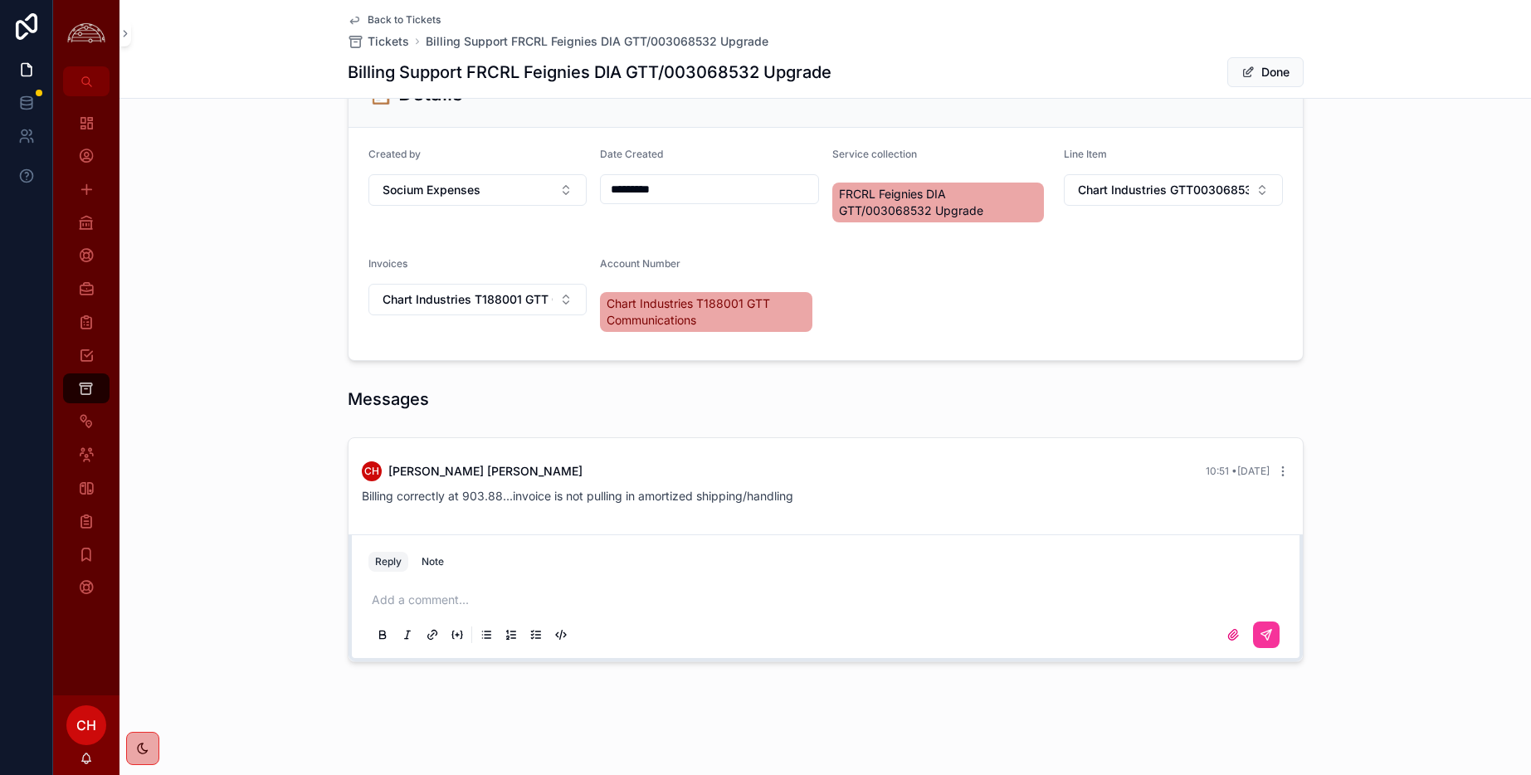
scroll to position [0, 0]
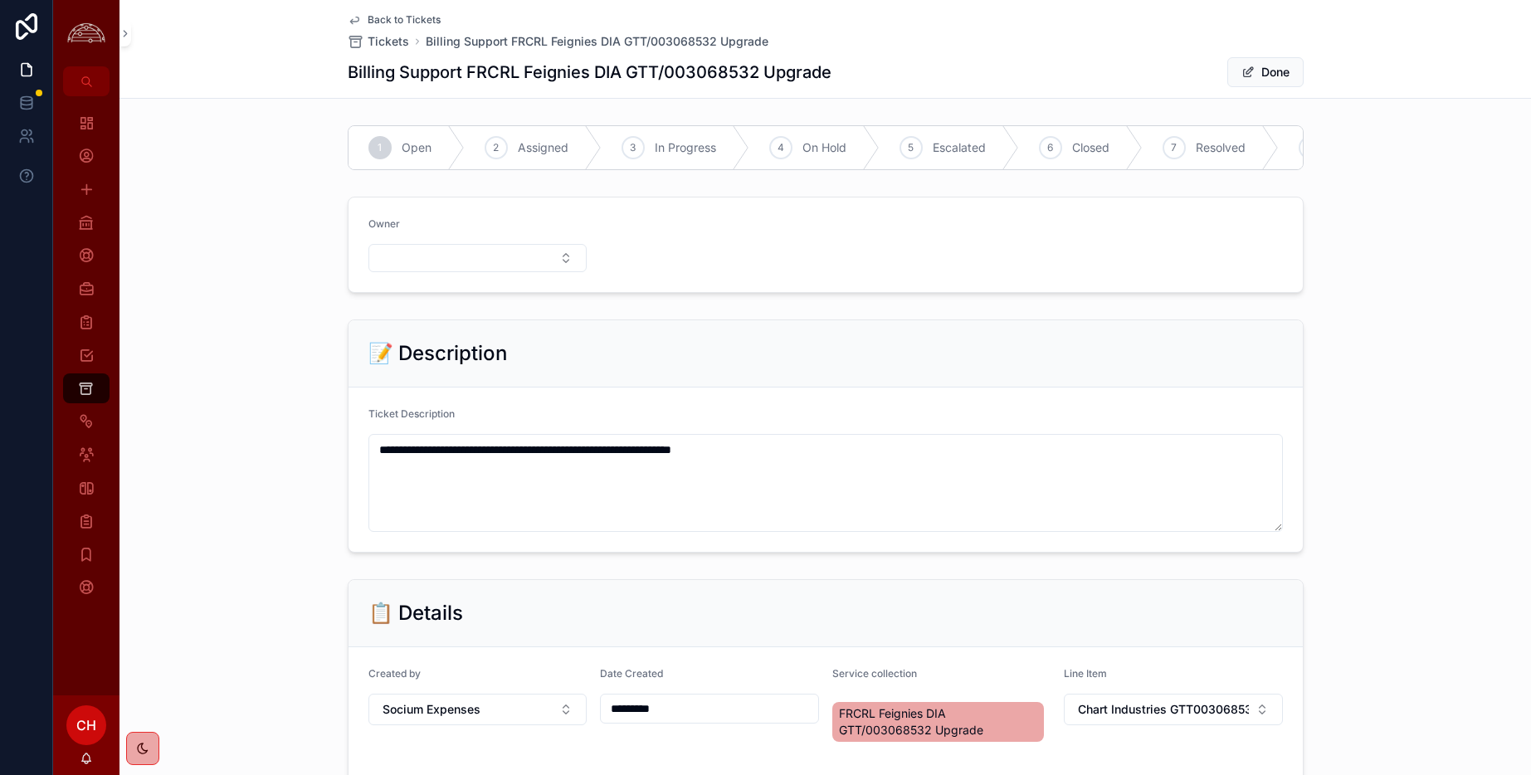
click at [0, 0] on icon "scrollable content" at bounding box center [0, 0] width 0 height 0
click at [1219, 74] on button "Done" at bounding box center [1265, 72] width 76 height 30
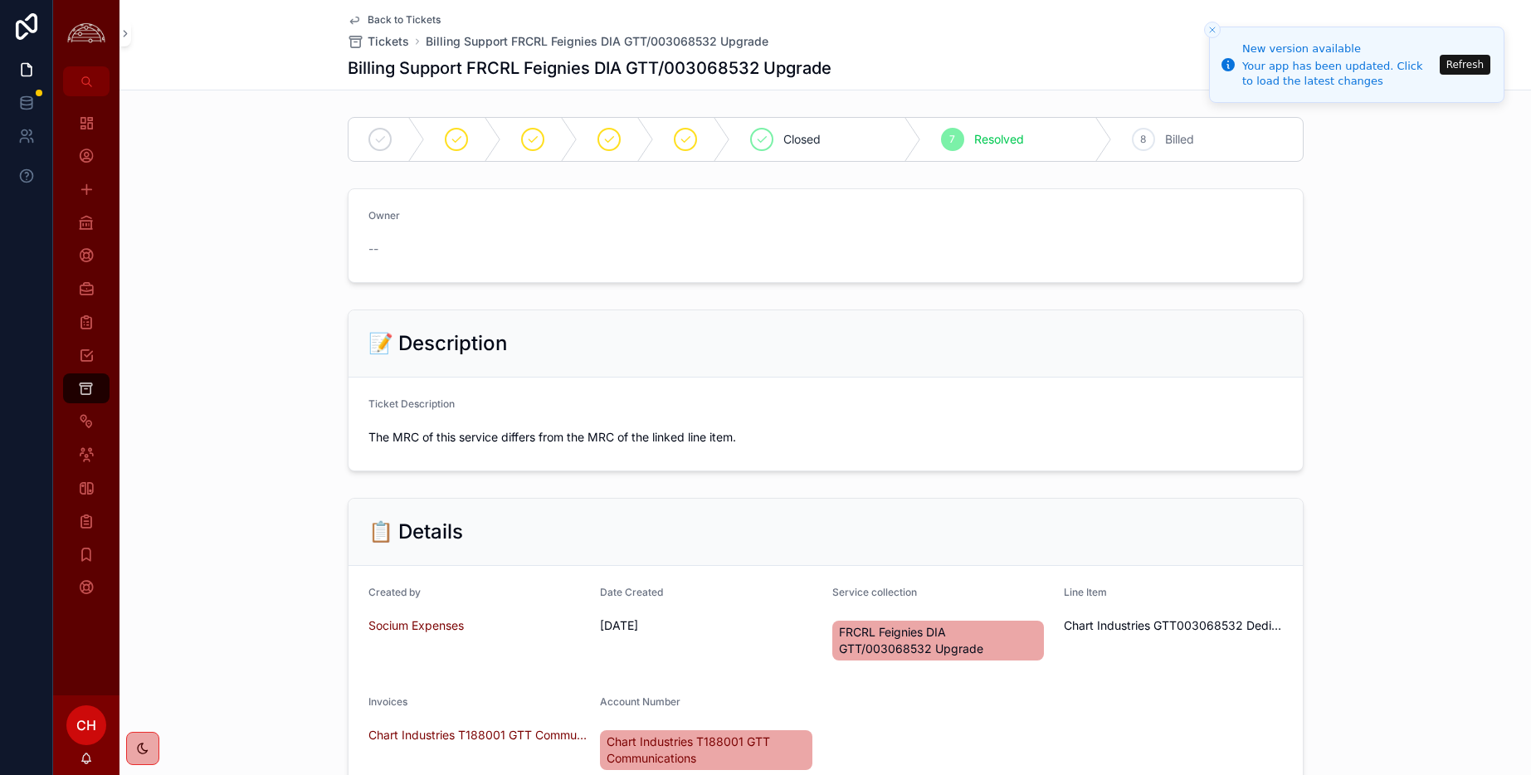
click at [1215, 30] on icon "Close toast" at bounding box center [1213, 30] width 10 height 10
click at [422, 17] on span "Back to Tickets" at bounding box center [404, 19] width 73 height 13
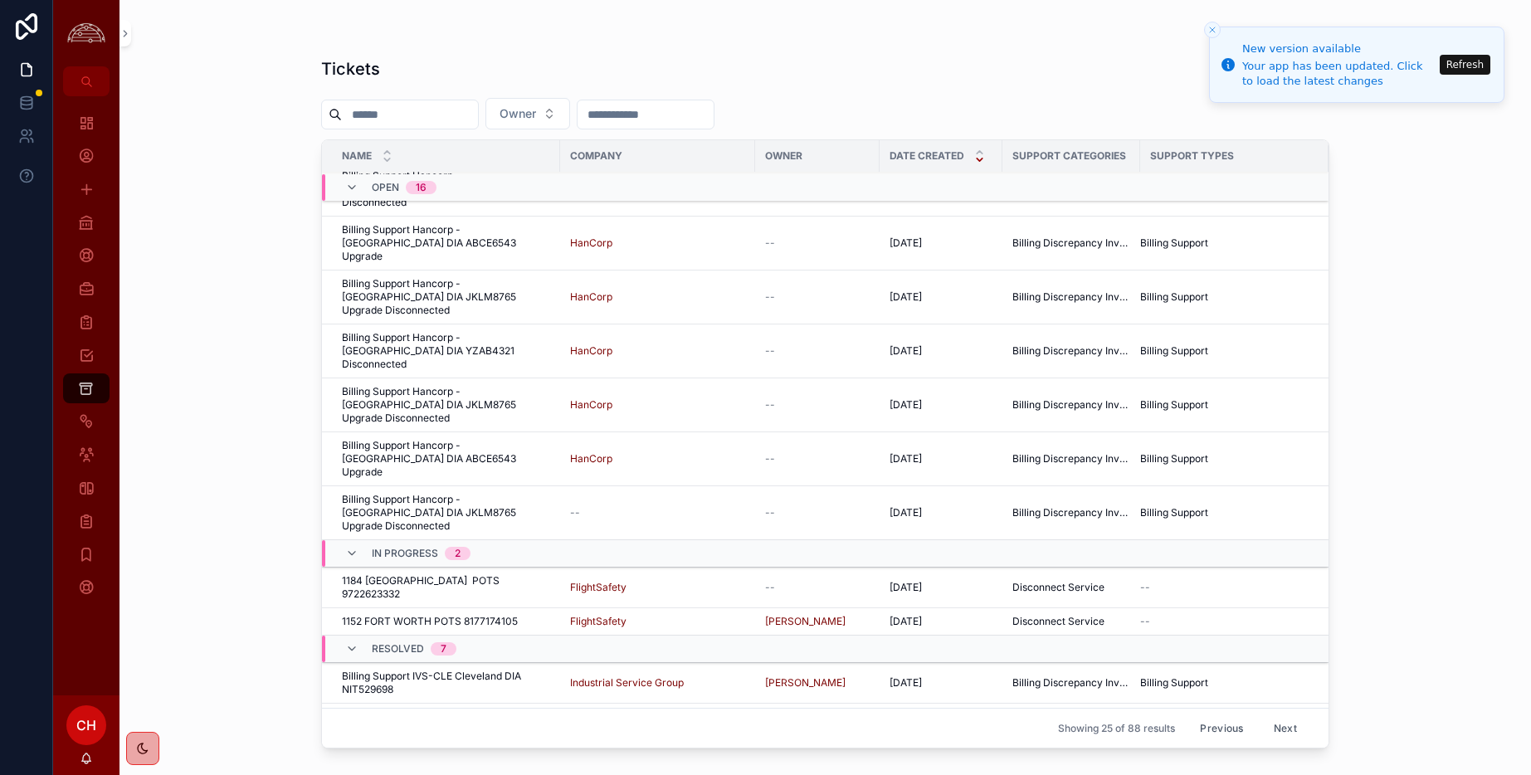
scroll to position [612, 0]
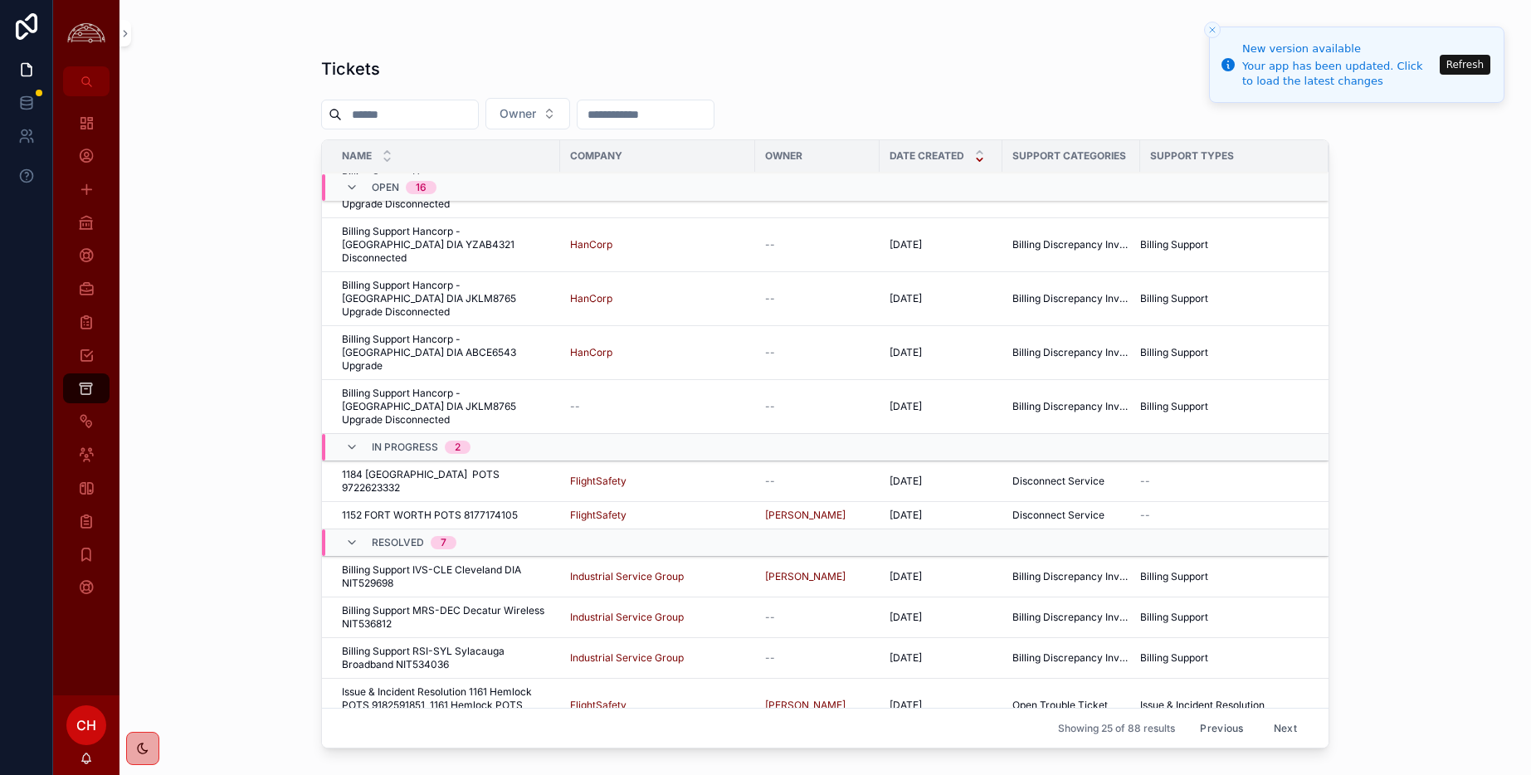
click at [487, 659] on span "Billing Support FRCRL Feignies DIA GTT/003068532 Upgrade" at bounding box center [446, 752] width 208 height 27
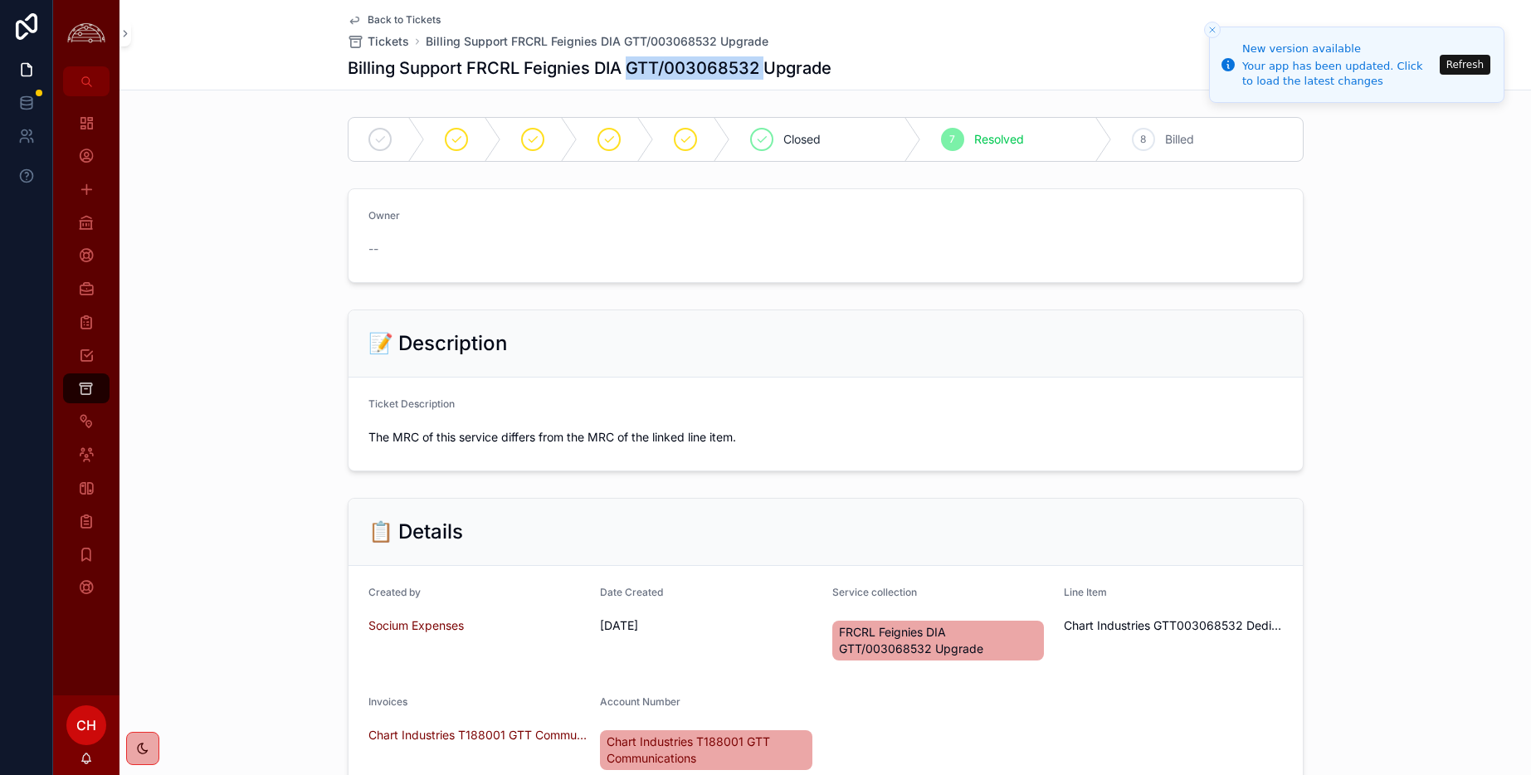
drag, startPoint x: 768, startPoint y: 73, endPoint x: 627, endPoint y: 65, distance: 141.3
click at [627, 65] on h1 "Billing Support FRCRL Feignies DIA GTT/003068532 Upgrade" at bounding box center [590, 67] width 484 height 23
copy h1 "GTT/003068532"
click at [1217, 29] on icon "Close toast" at bounding box center [1213, 30] width 10 height 10
click at [1211, 31] on icon "Close toast" at bounding box center [1213, 30] width 10 height 10
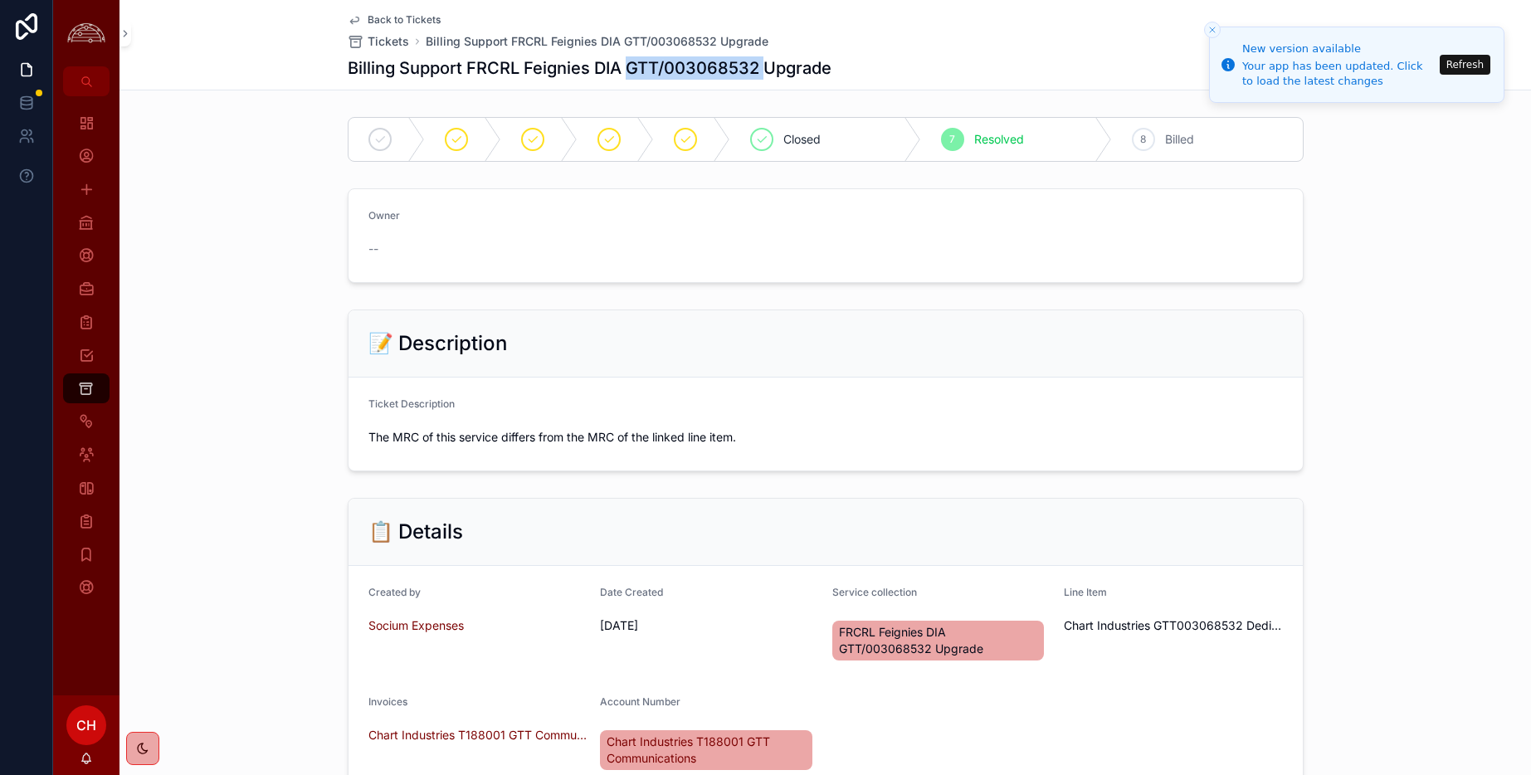
click at [764, 137] on icon "scrollable content" at bounding box center [762, 140] width 8 height 6
click at [1215, 32] on icon "Close toast" at bounding box center [1213, 30] width 10 height 10
click at [405, 20] on span "Back to Tickets" at bounding box center [404, 19] width 73 height 13
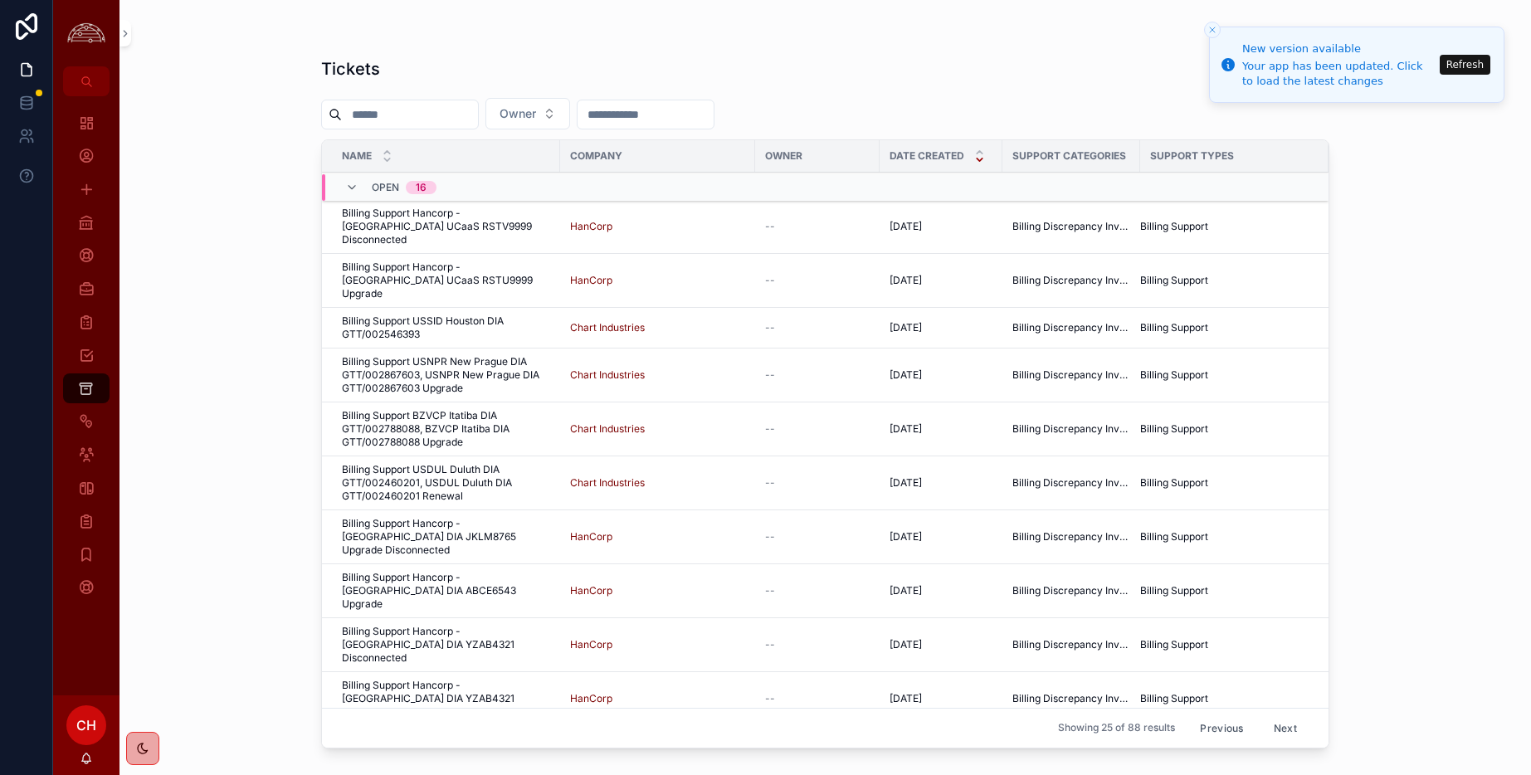
click at [469, 315] on span "Billing Support USSID Houston DIA GTT/002546393" at bounding box center [446, 328] width 208 height 27
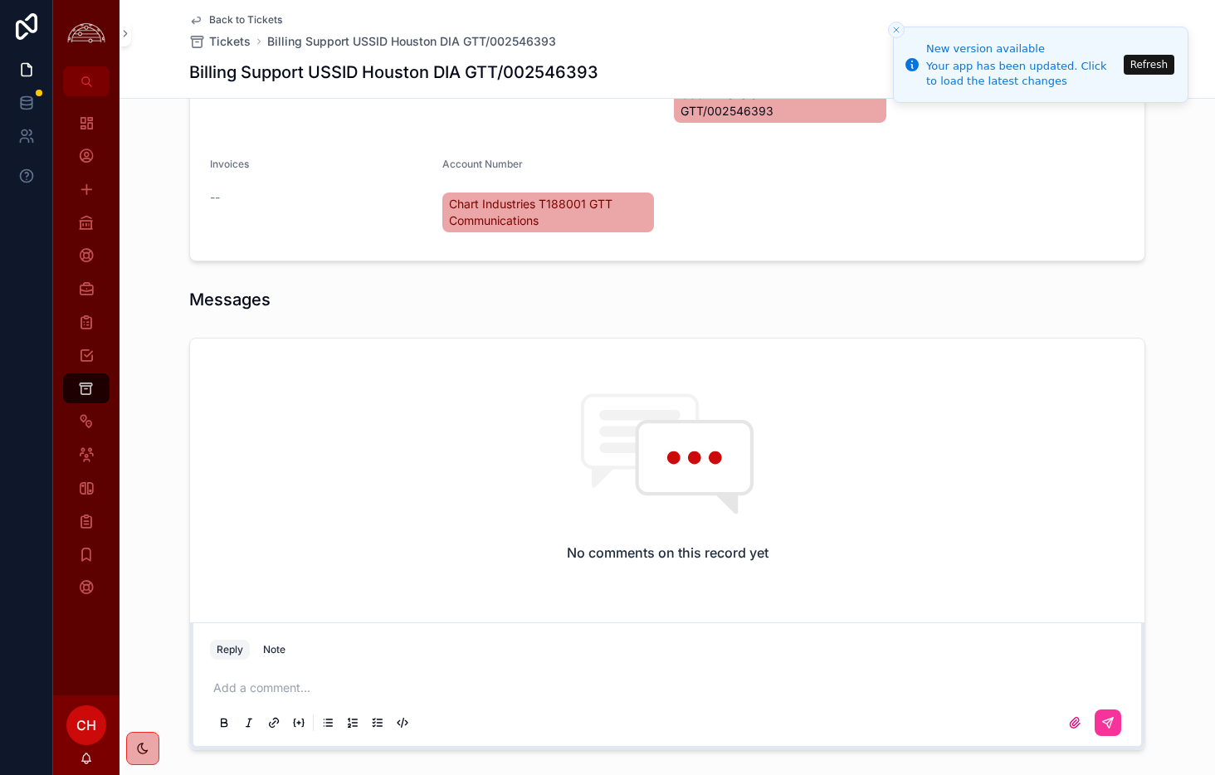
scroll to position [634, 0]
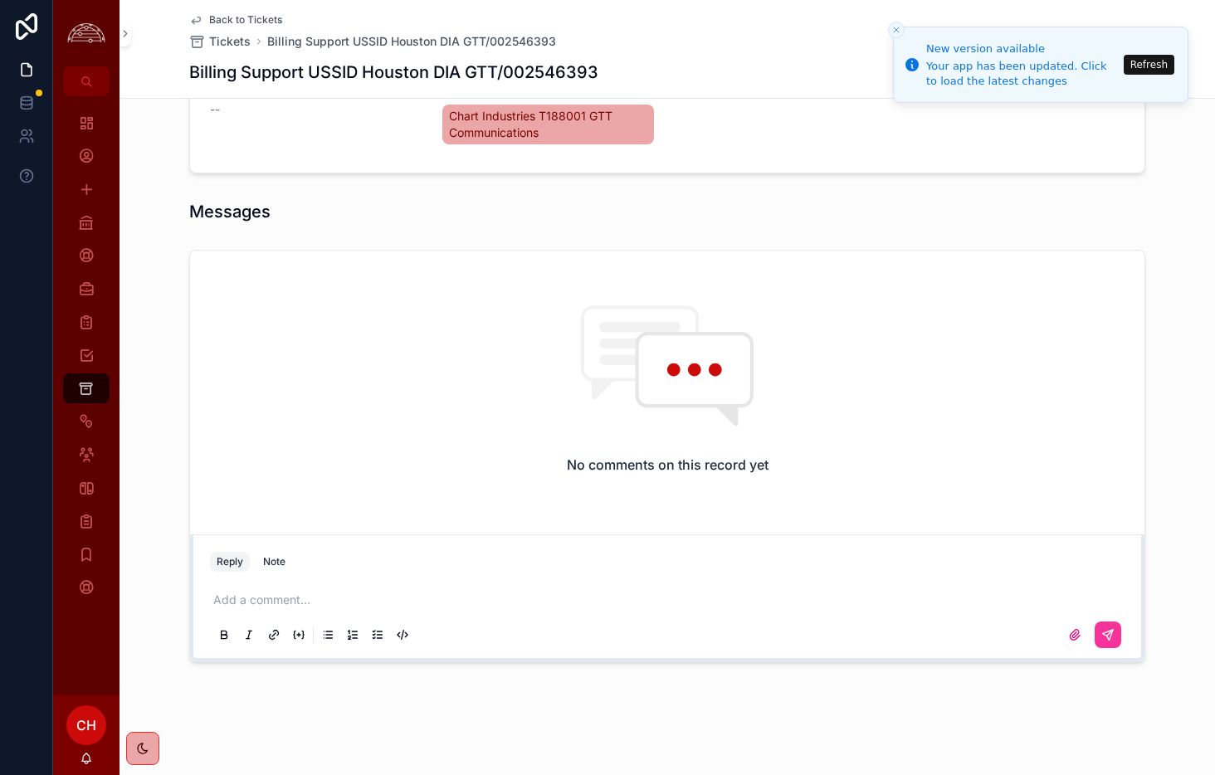
click at [401, 606] on p "scrollable content" at bounding box center [670, 600] width 915 height 17
click at [1115, 637] on button "scrollable content" at bounding box center [1108, 635] width 27 height 27
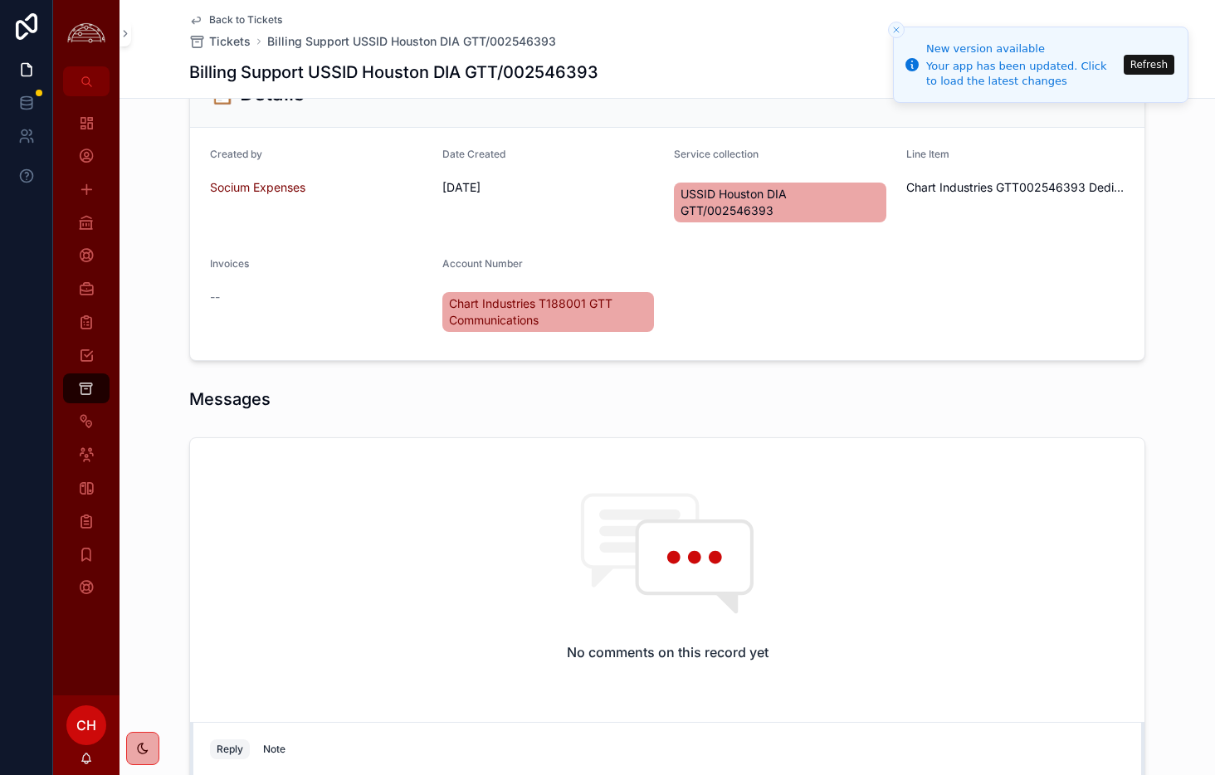
click at [895, 27] on icon "Close toast" at bounding box center [896, 30] width 10 height 10
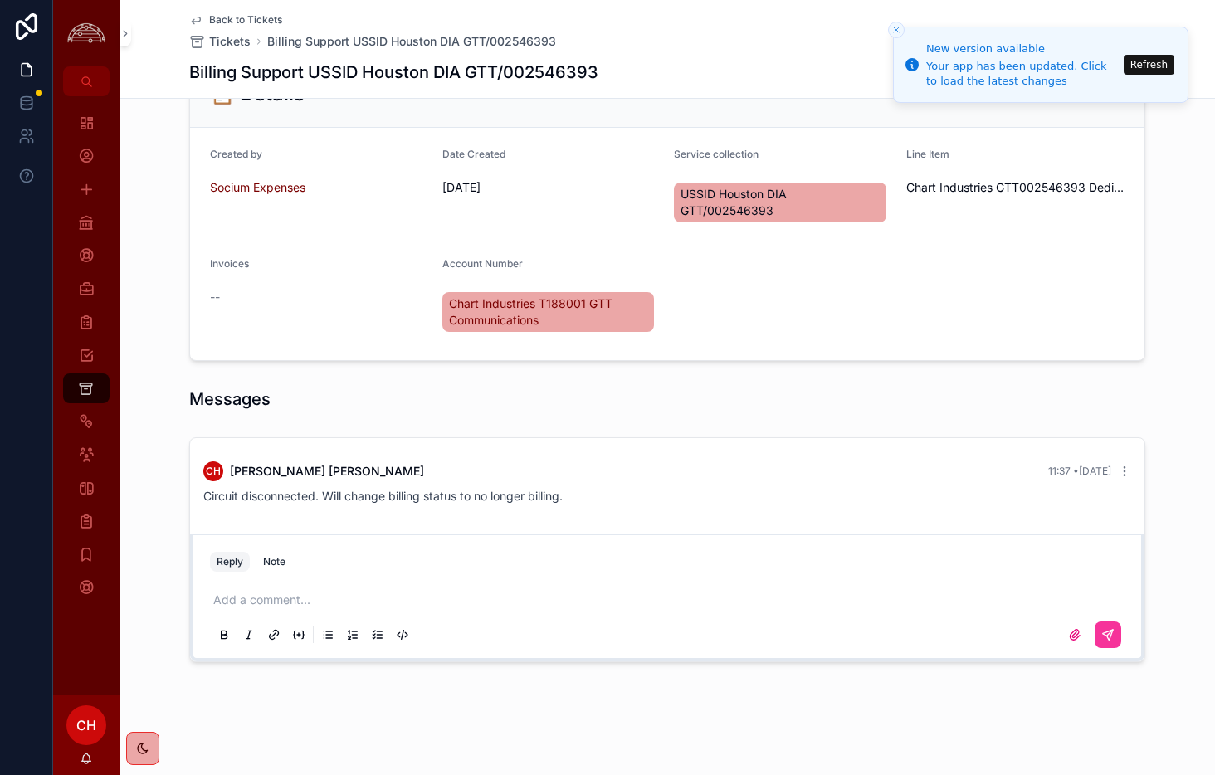
scroll to position [0, 0]
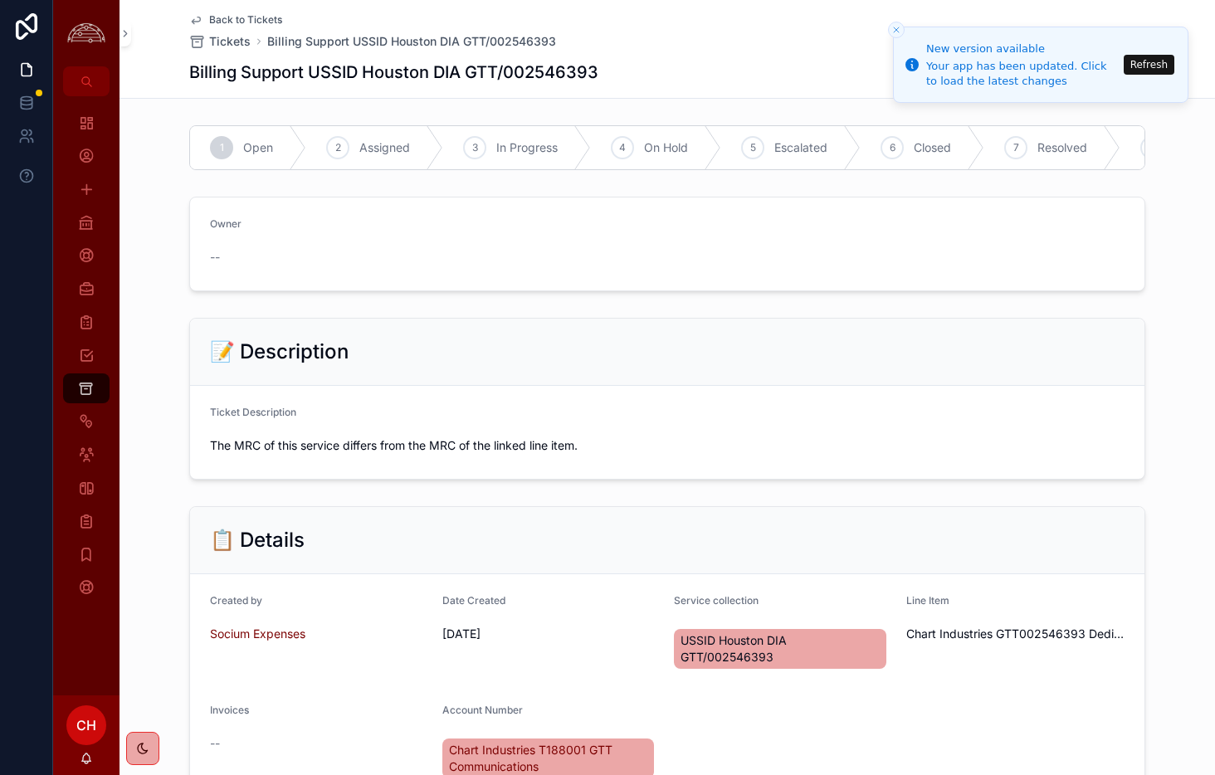
click at [1011, 148] on div "7" at bounding box center [1015, 147] width 23 height 23
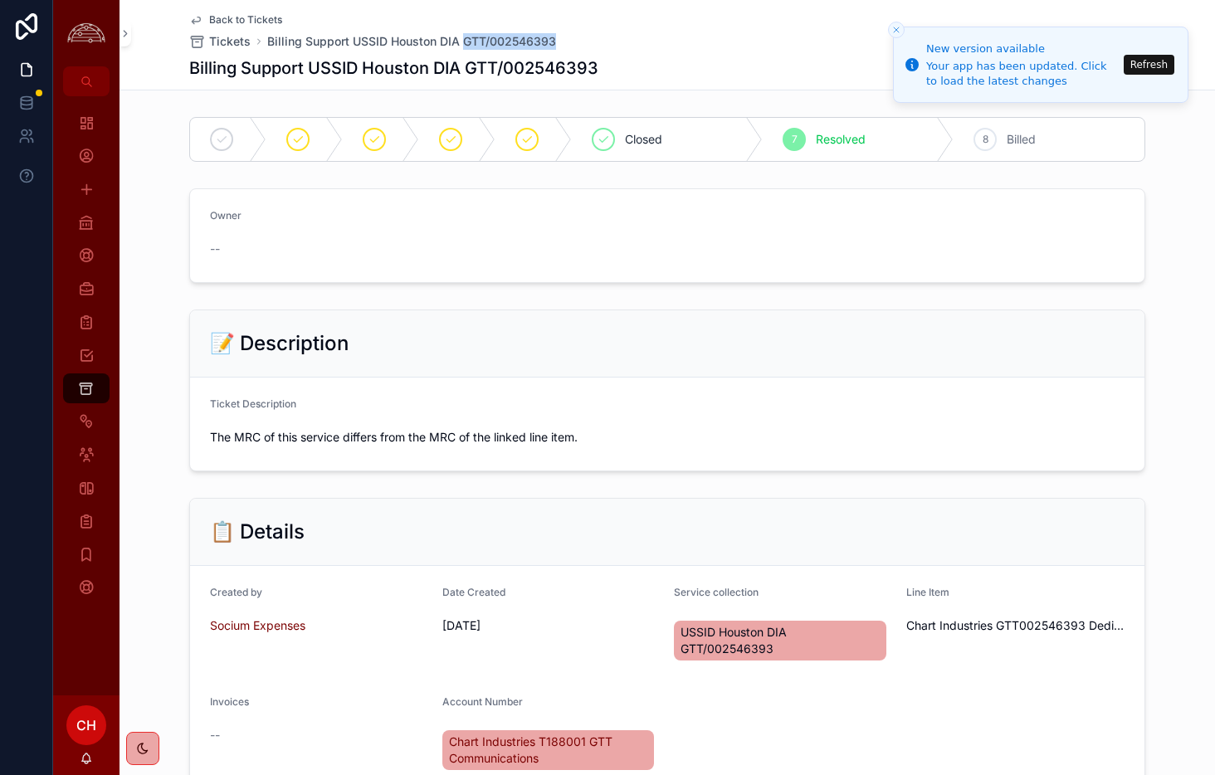
drag, startPoint x: 573, startPoint y: 41, endPoint x: 464, endPoint y: 48, distance: 109.8
click at [464, 48] on div "Back to Tickets Tickets Billing Support USSID Houston DIA GTT/002546393" at bounding box center [667, 31] width 956 height 37
copy span "GTT/002546393"
click at [93, 216] on icon "scrollable content" at bounding box center [86, 222] width 17 height 17
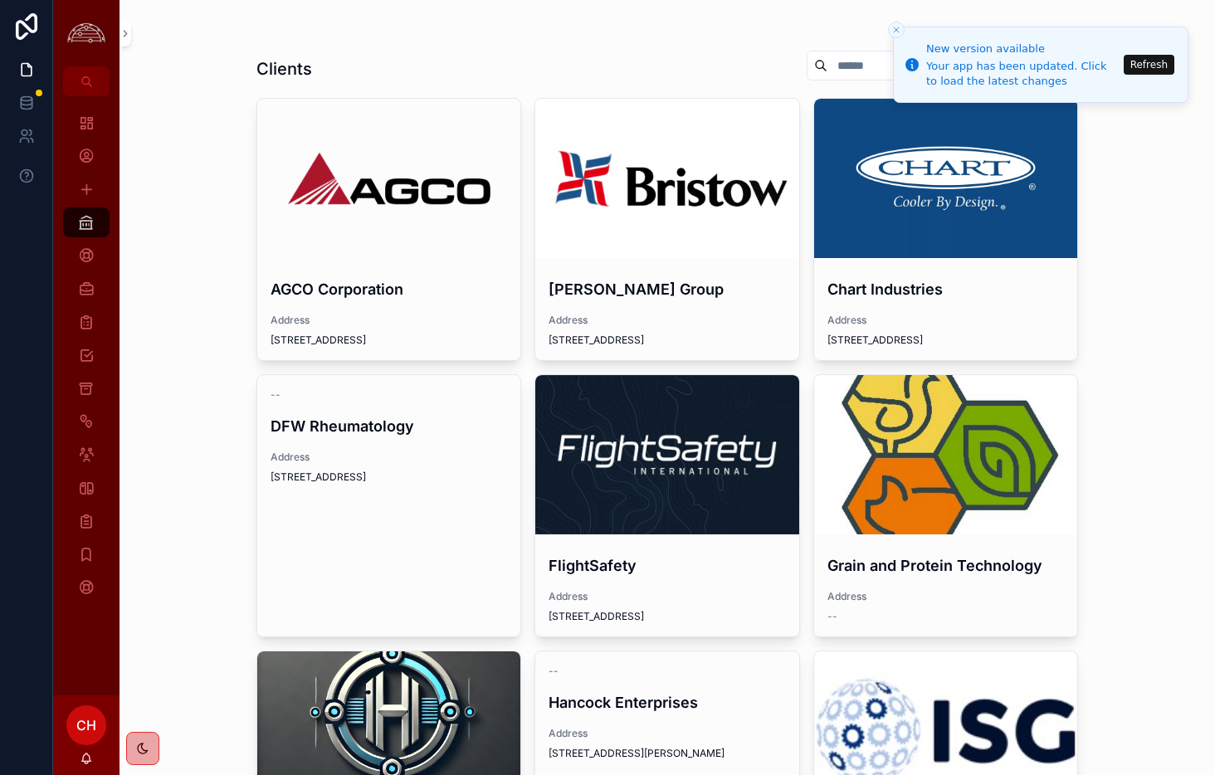
click at [1032, 221] on div "scrollable content" at bounding box center [946, 178] width 264 height 159
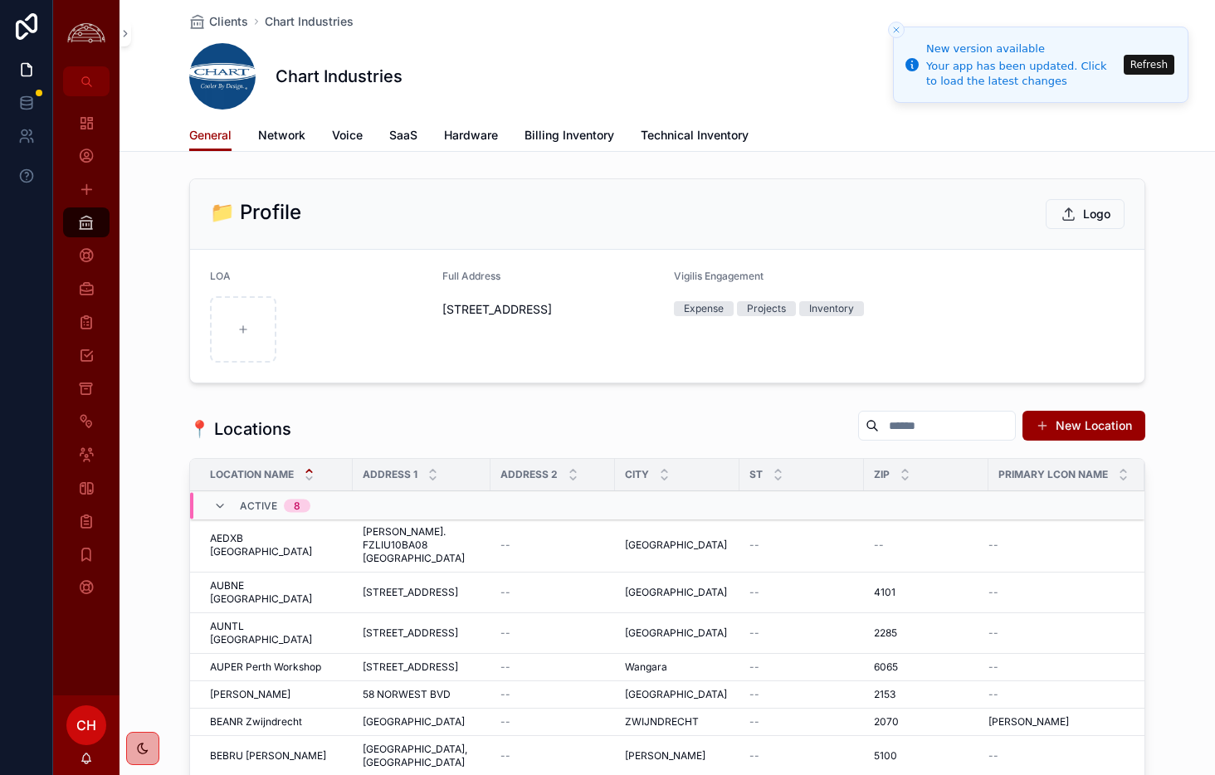
click at [898, 33] on icon "Close toast" at bounding box center [896, 30] width 10 height 10
click at [576, 135] on span "Billing Inventory" at bounding box center [569, 135] width 90 height 17
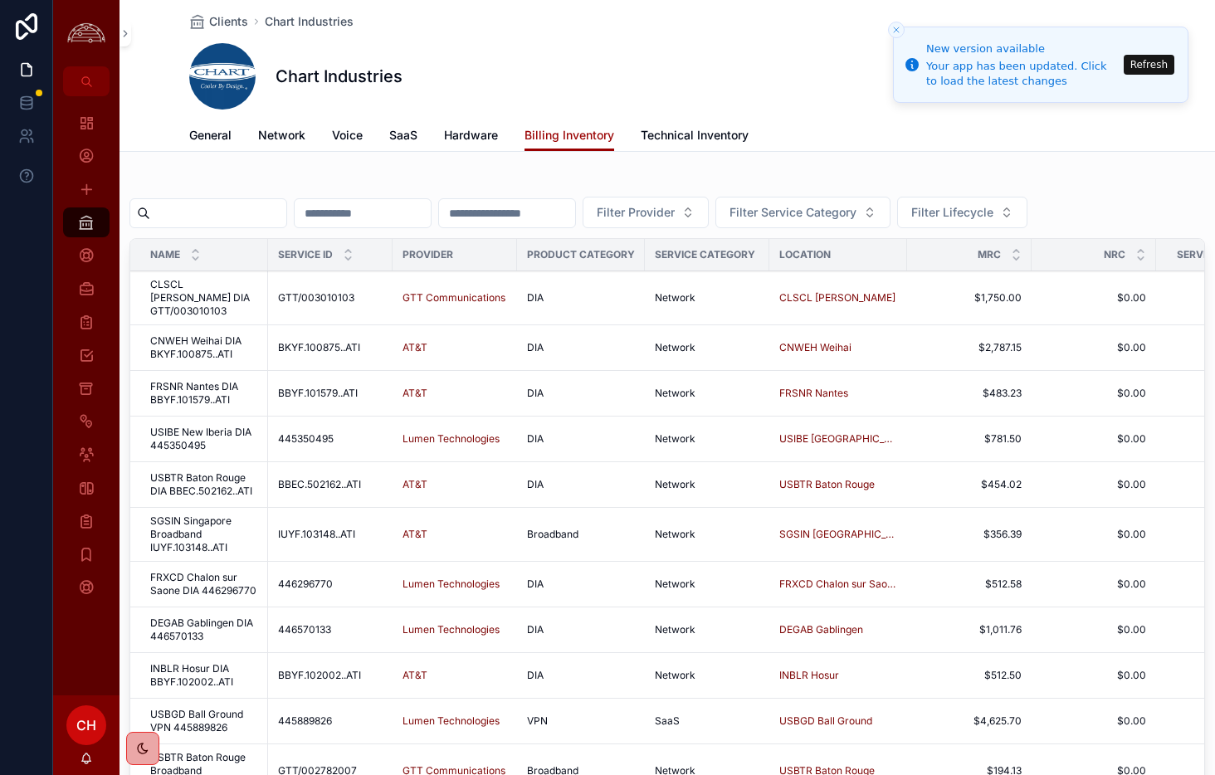
click at [903, 32] on button "Close toast" at bounding box center [896, 30] width 17 height 17
click at [894, 31] on icon "Close toast" at bounding box center [896, 30] width 10 height 10
click at [251, 224] on input "scrollable content" at bounding box center [218, 213] width 136 height 23
click at [575, 212] on input "scrollable content" at bounding box center [507, 213] width 136 height 23
paste input "**********"
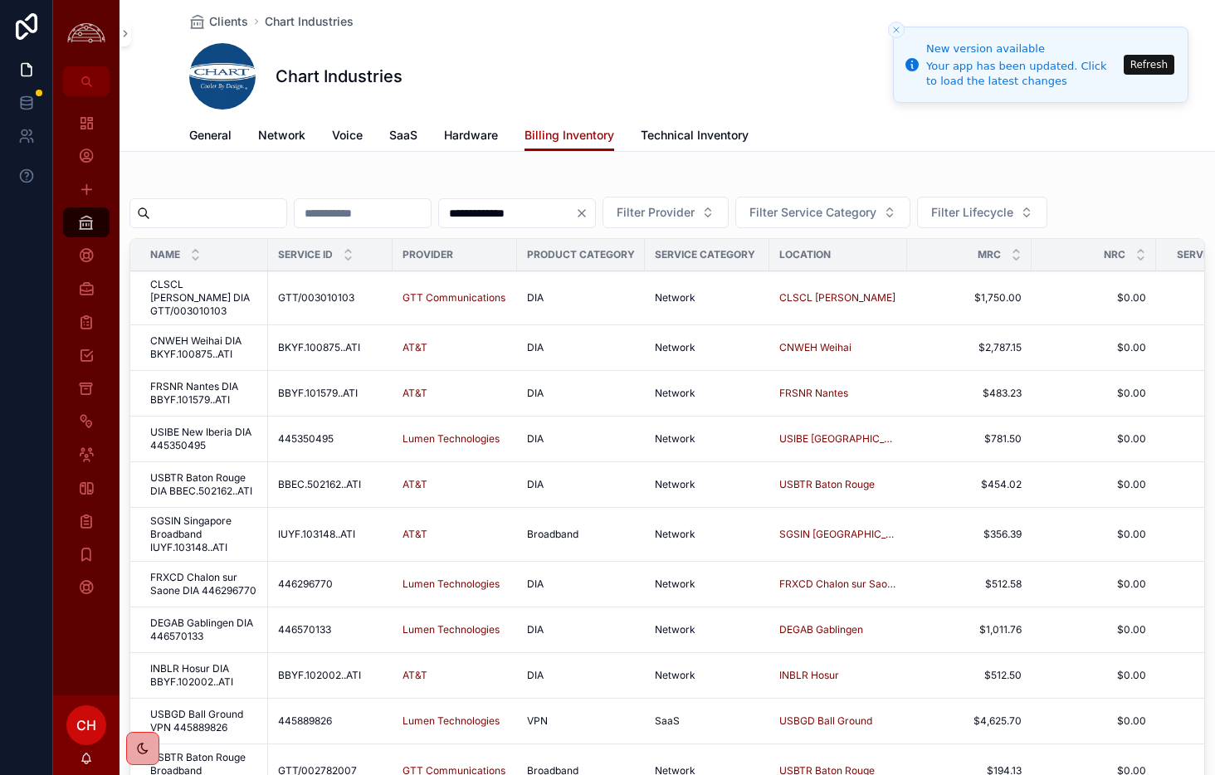
type input "**********"
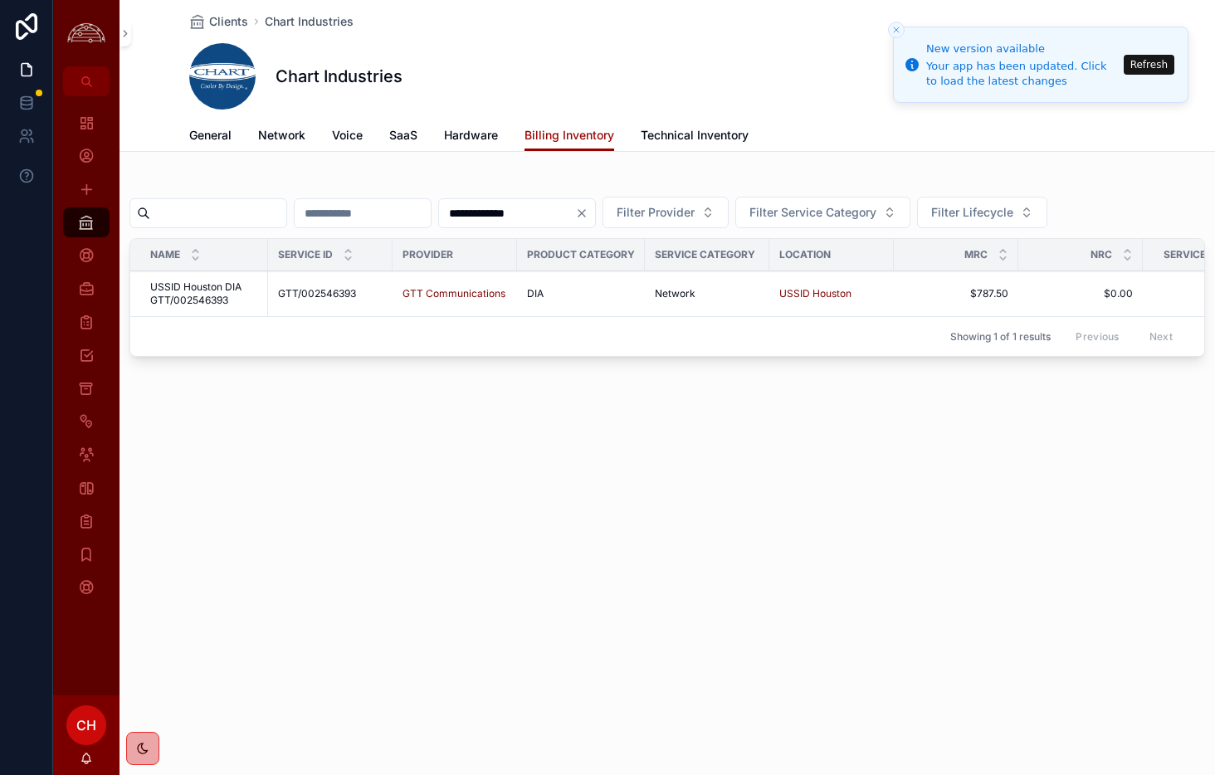
click at [243, 302] on span "USSID Houston DIA GTT/002546393" at bounding box center [204, 294] width 108 height 27
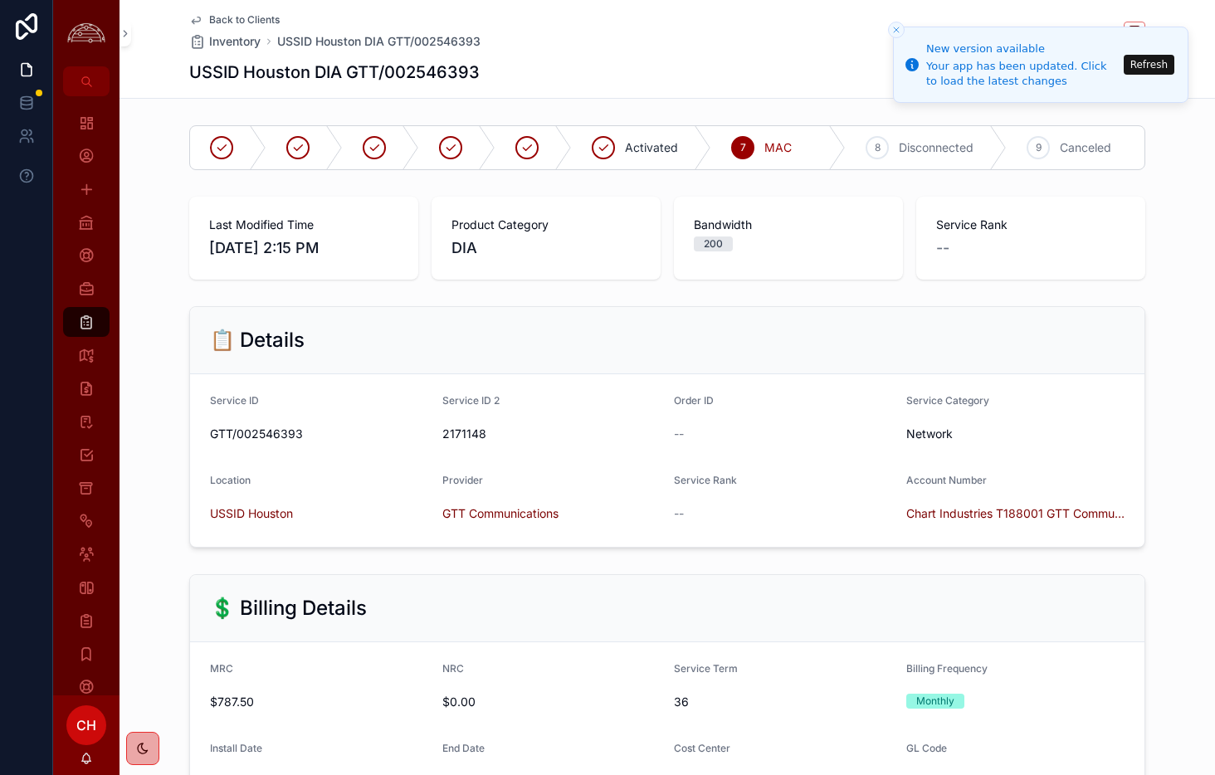
click at [900, 28] on icon "Close toast" at bounding box center [896, 30] width 10 height 10
click at [0, 0] on icon "scrollable content" at bounding box center [0, 0] width 0 height 0
click at [899, 27] on icon "Close toast" at bounding box center [896, 30] width 10 height 10
click at [1141, 63] on button "Refresh" at bounding box center [1149, 65] width 51 height 20
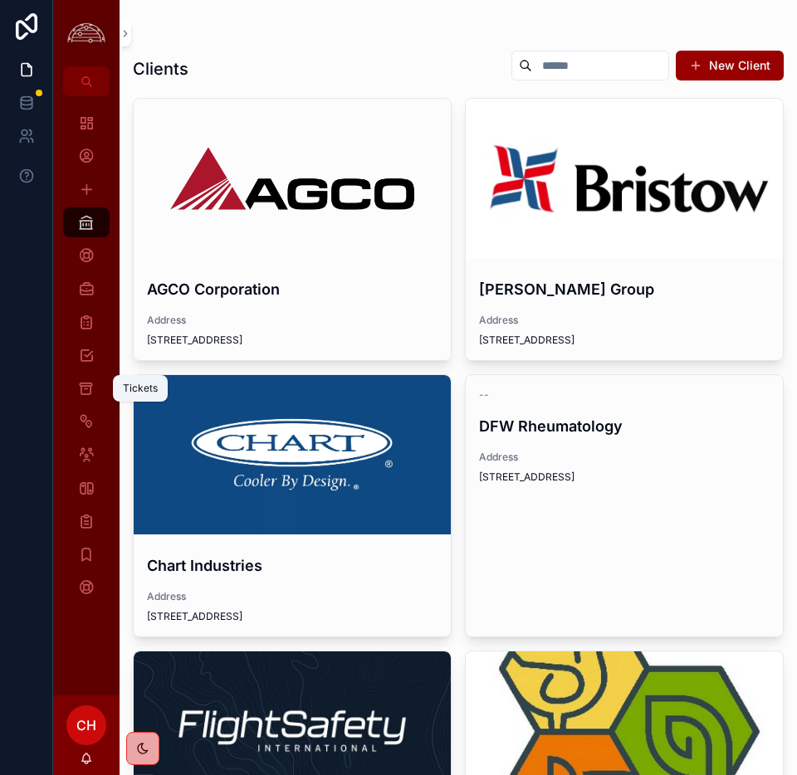
click at [88, 388] on icon "scrollable content" at bounding box center [86, 388] width 16 height 17
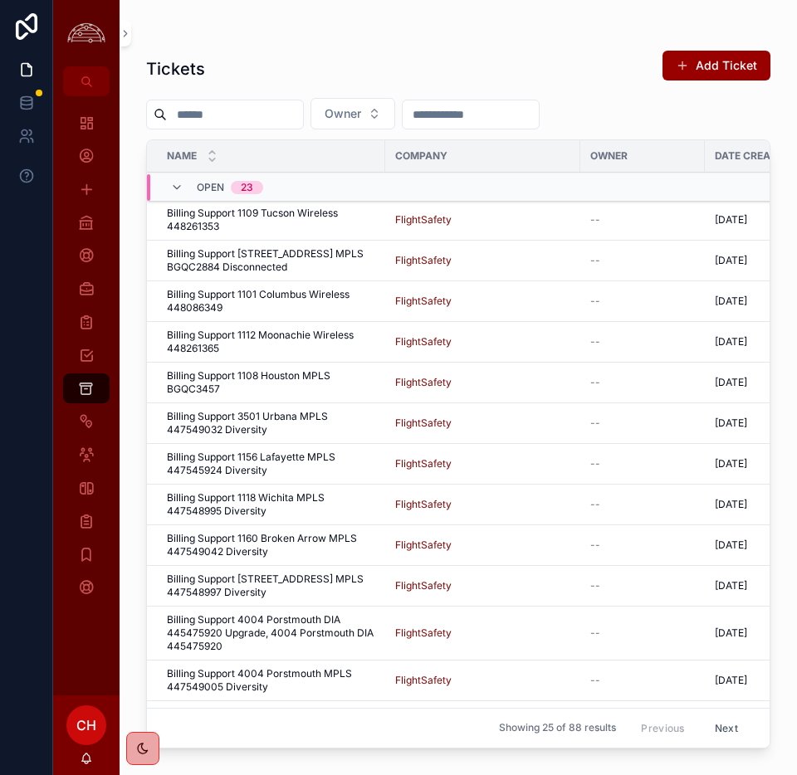
click at [417, 157] on span "Company" at bounding box center [421, 155] width 52 height 13
click at [270, 119] on input "scrollable content" at bounding box center [235, 114] width 136 height 23
click at [90, 525] on icon "scrollable content" at bounding box center [86, 521] width 17 height 17
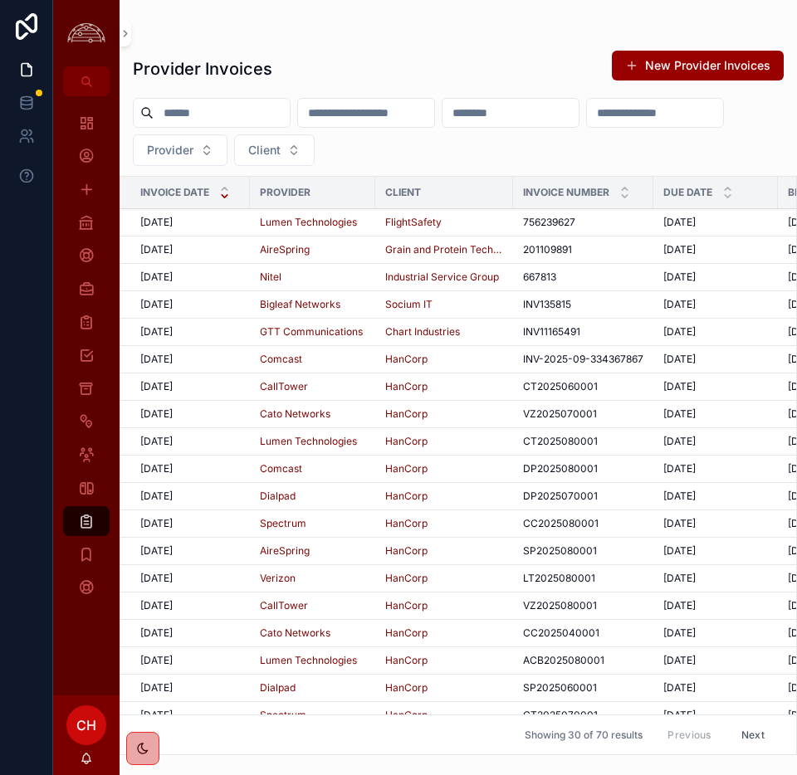
click at [196, 336] on div "10/1/2025 10/1/2025" at bounding box center [190, 331] width 100 height 13
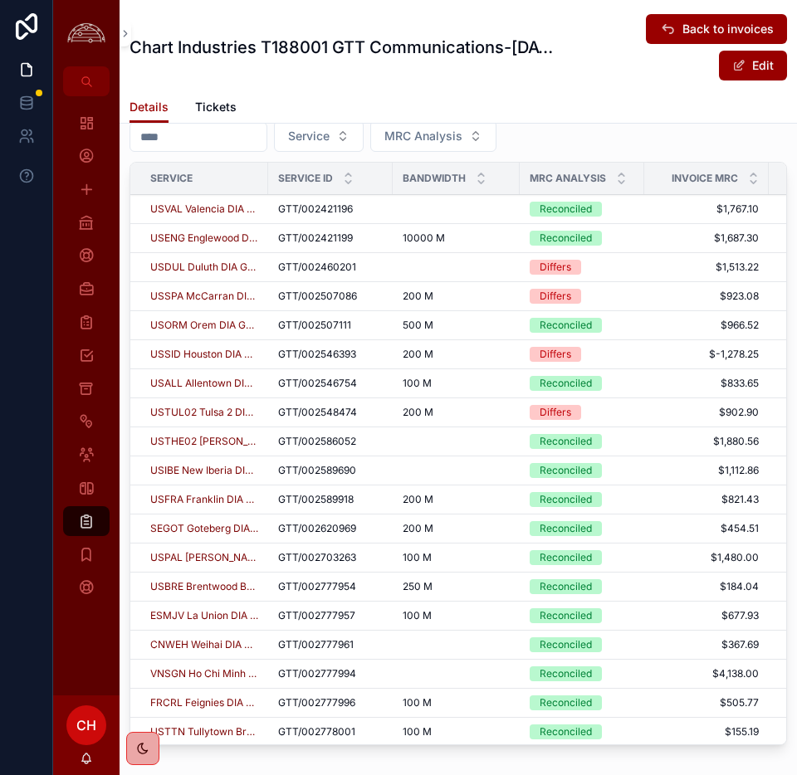
scroll to position [904, 0]
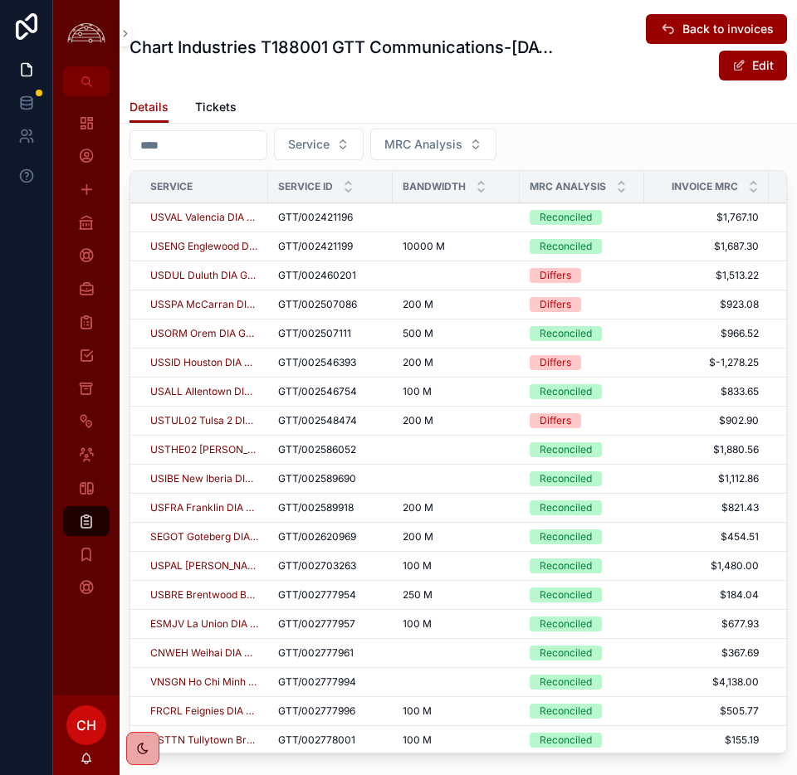
click at [621, 191] on icon "scrollable content" at bounding box center [621, 190] width 6 height 2
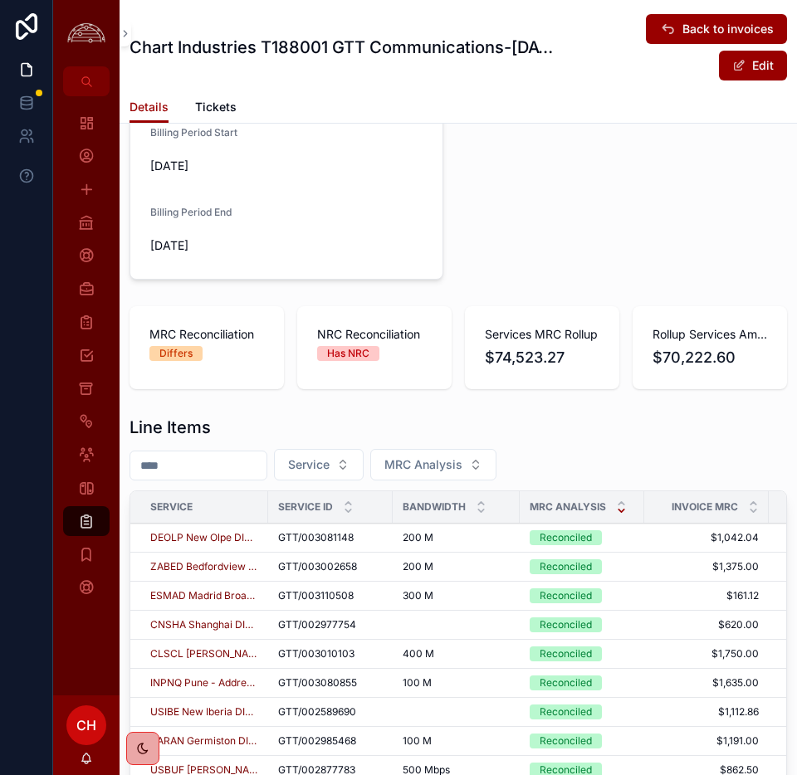
scroll to position [627, 0]
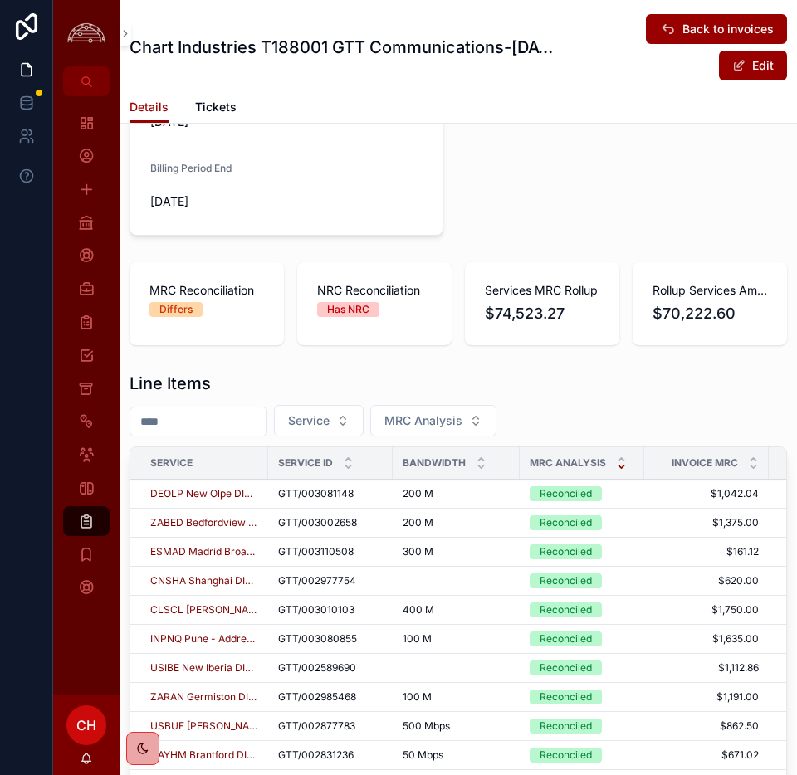
click at [622, 458] on icon "scrollable content" at bounding box center [621, 459] width 11 height 11
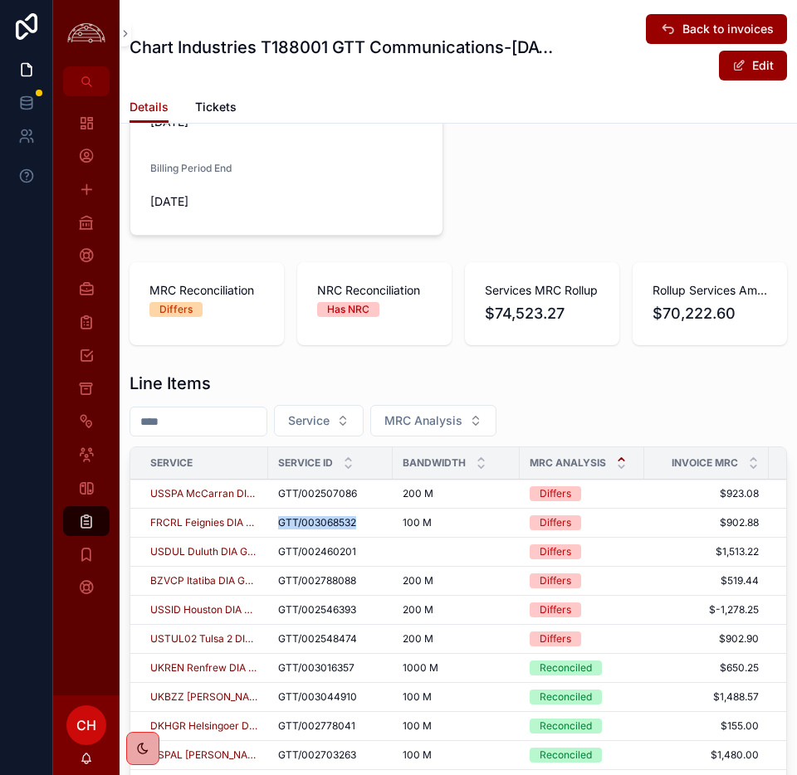
drag, startPoint x: 281, startPoint y: 524, endPoint x: 367, endPoint y: 527, distance: 86.4
click at [367, 527] on div "GTT/003068532 GTT/003068532" at bounding box center [330, 522] width 105 height 13
copy span "GTT/003068532"
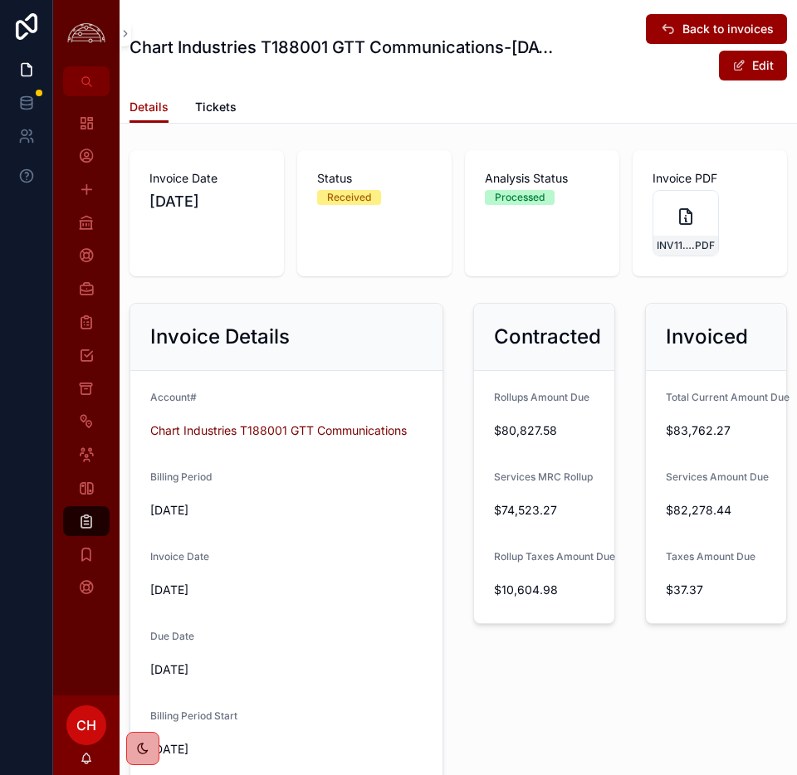
click at [700, 214] on div "INV11165491-C .PDF" at bounding box center [685, 223] width 66 height 66
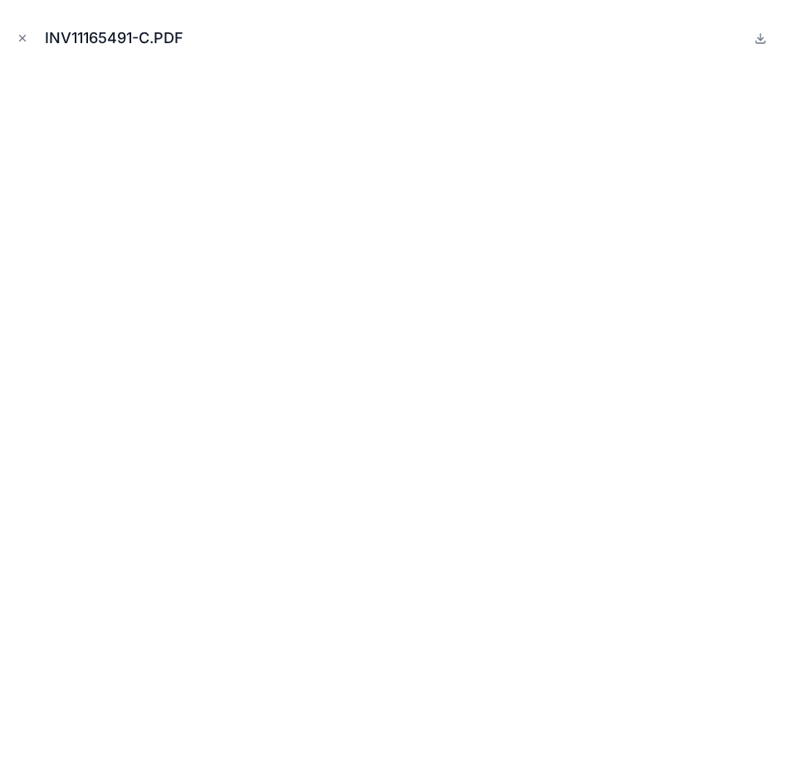
scroll to position [756, 0]
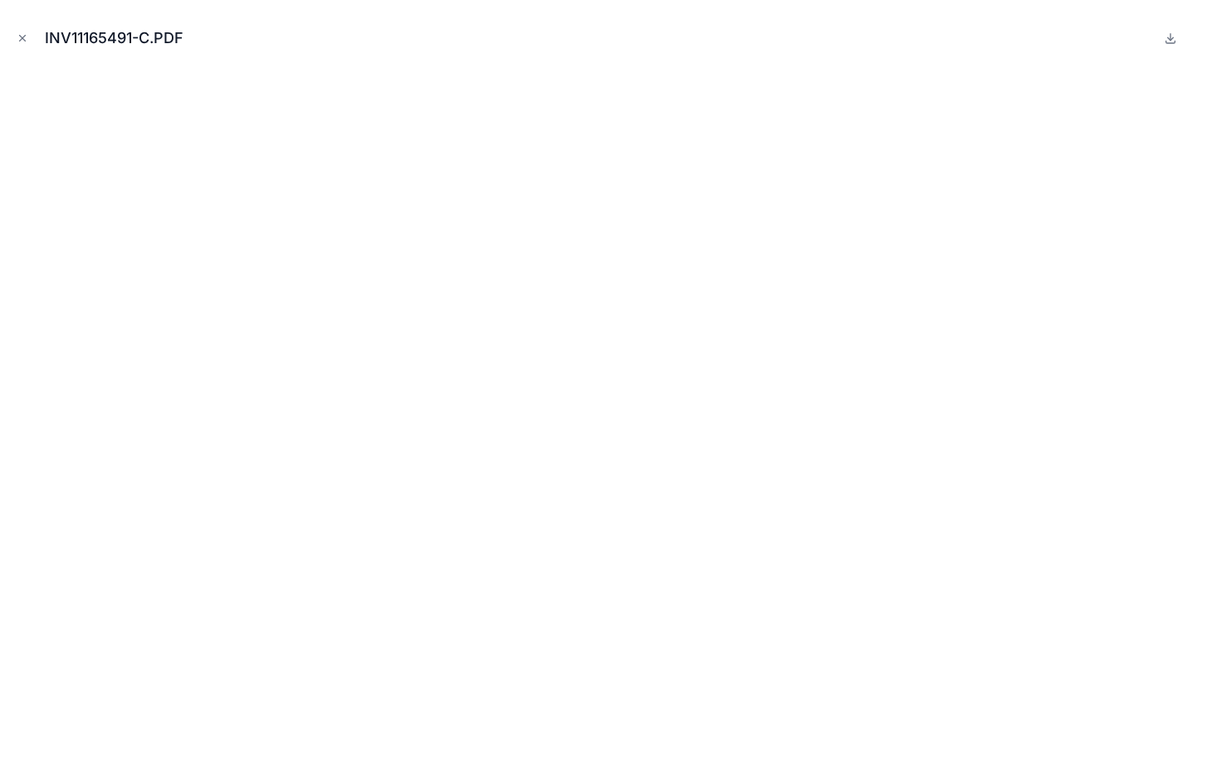
scroll to position [726, 0]
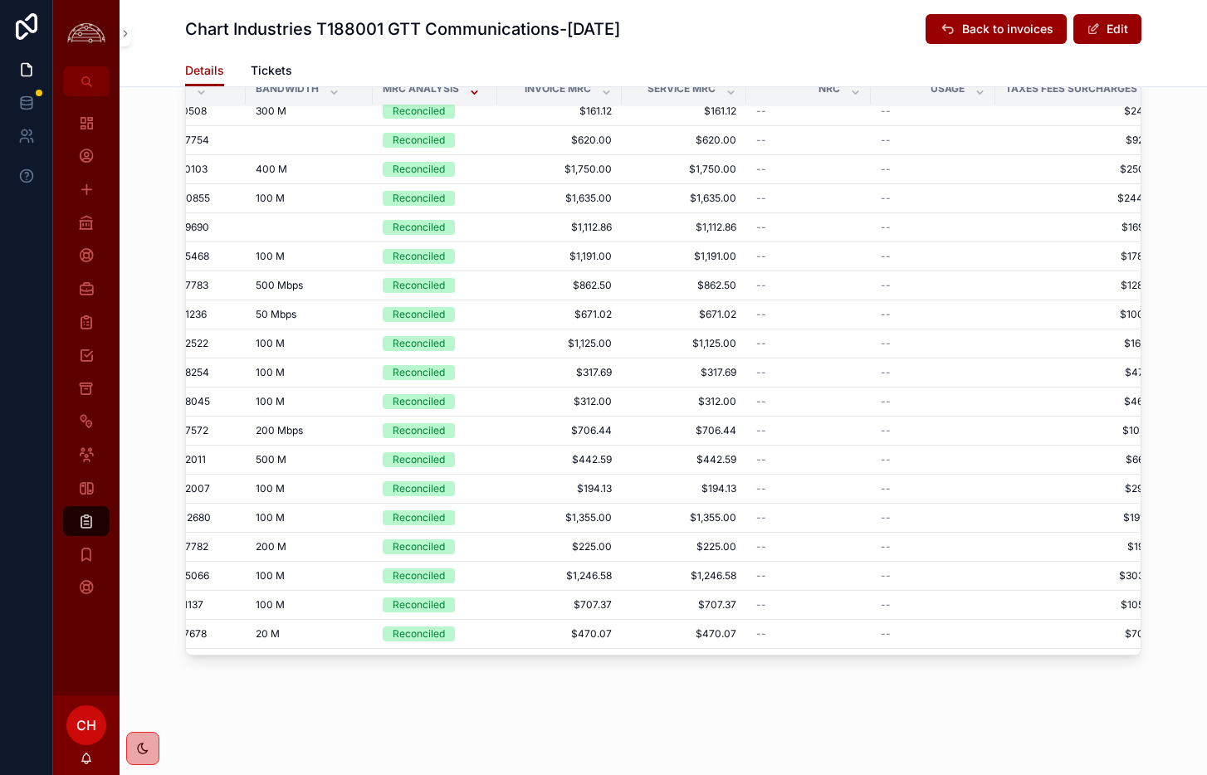
scroll to position [66, 478]
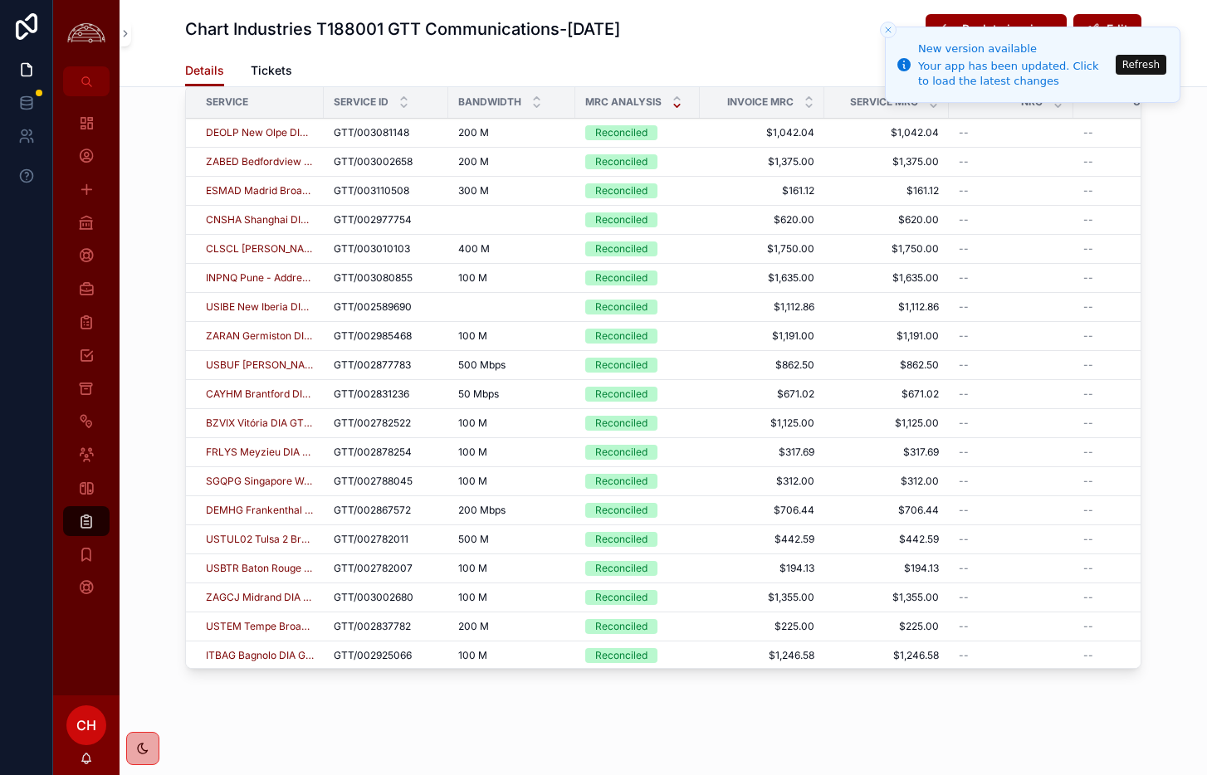
scroll to position [703, 0]
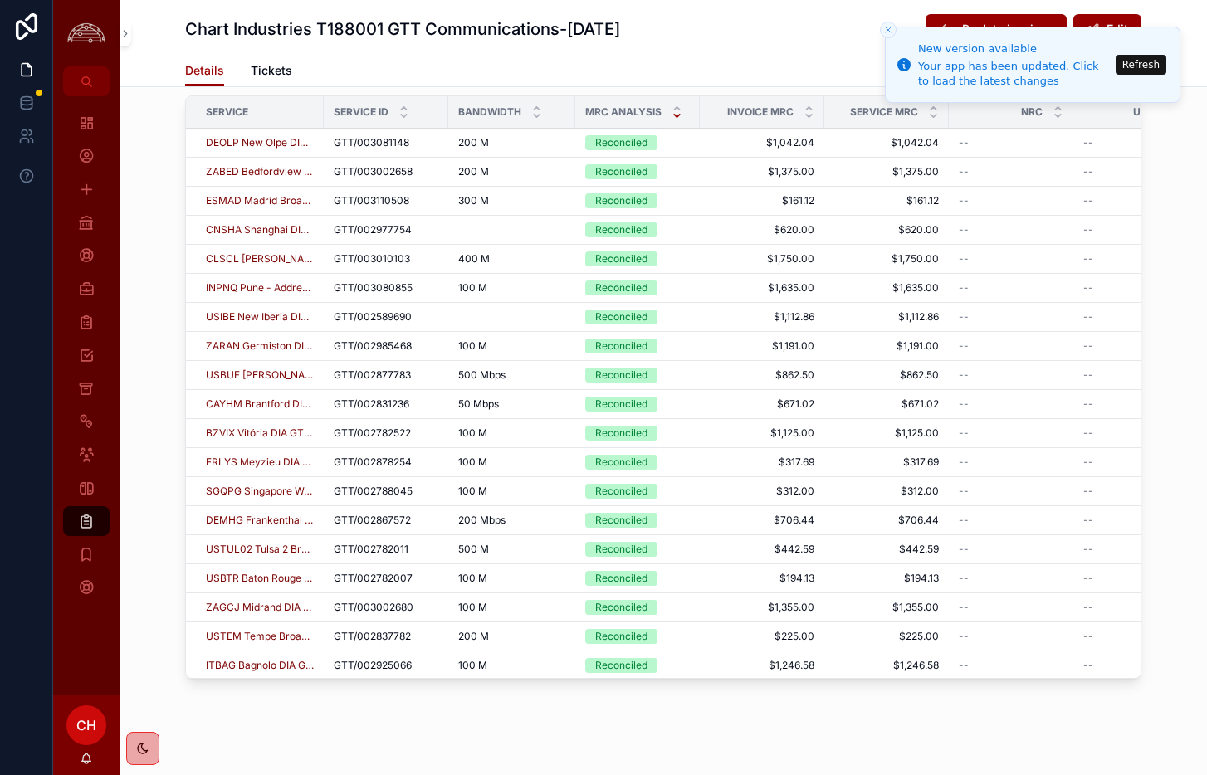
click at [682, 106] on div "MRC Analysis" at bounding box center [637, 112] width 124 height 32
click at [675, 109] on icon "scrollable content" at bounding box center [676, 108] width 11 height 11
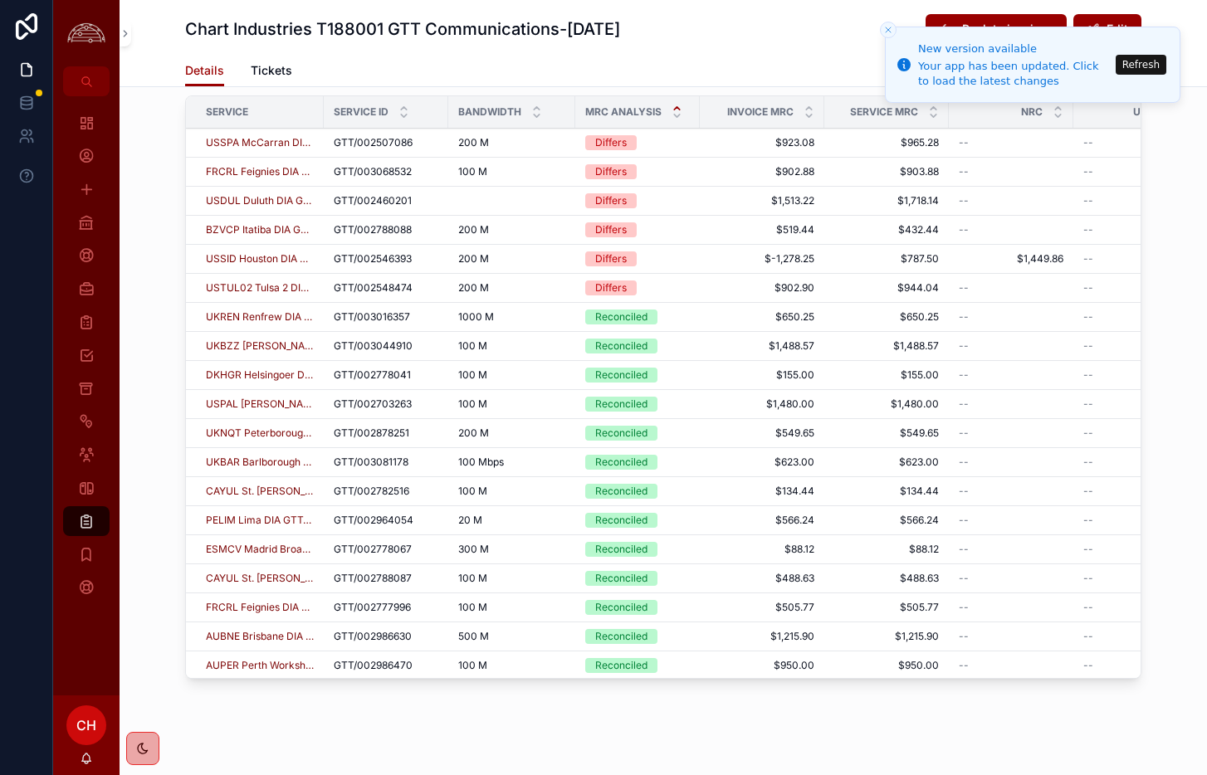
click at [796, 26] on icon "Close toast" at bounding box center [888, 30] width 10 height 10
click at [796, 27] on icon "Close toast" at bounding box center [888, 30] width 10 height 10
click at [796, 31] on line "Close toast" at bounding box center [888, 29] width 5 height 5
click at [796, 30] on icon "Close toast" at bounding box center [888, 30] width 10 height 10
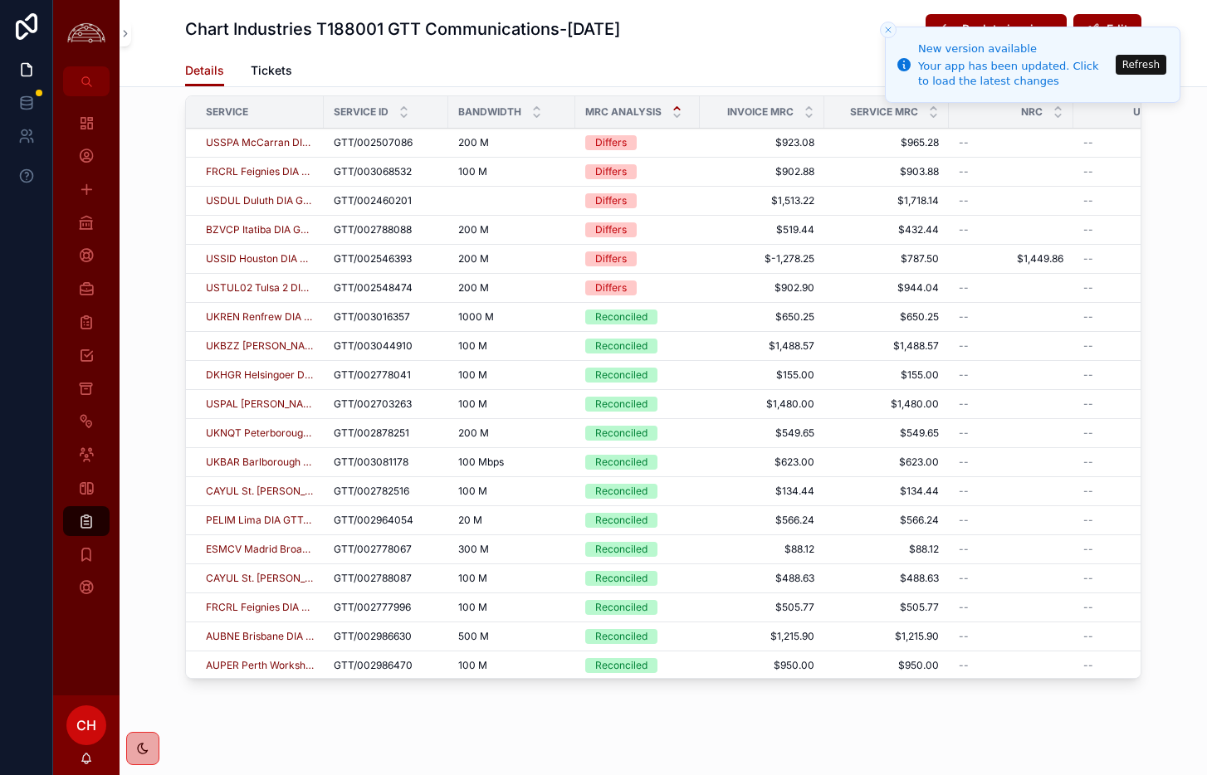
click at [796, 32] on icon "Close toast" at bounding box center [888, 30] width 10 height 10
click at [796, 30] on icon "Close toast" at bounding box center [888, 30] width 10 height 10
click at [536, 141] on div "200 M 200 M" at bounding box center [511, 142] width 107 height 13
click at [387, 209] on td "GTT/002460201 GTT/002460201" at bounding box center [386, 201] width 124 height 29
click at [388, 199] on span "GTT/002460201" at bounding box center [373, 200] width 78 height 13
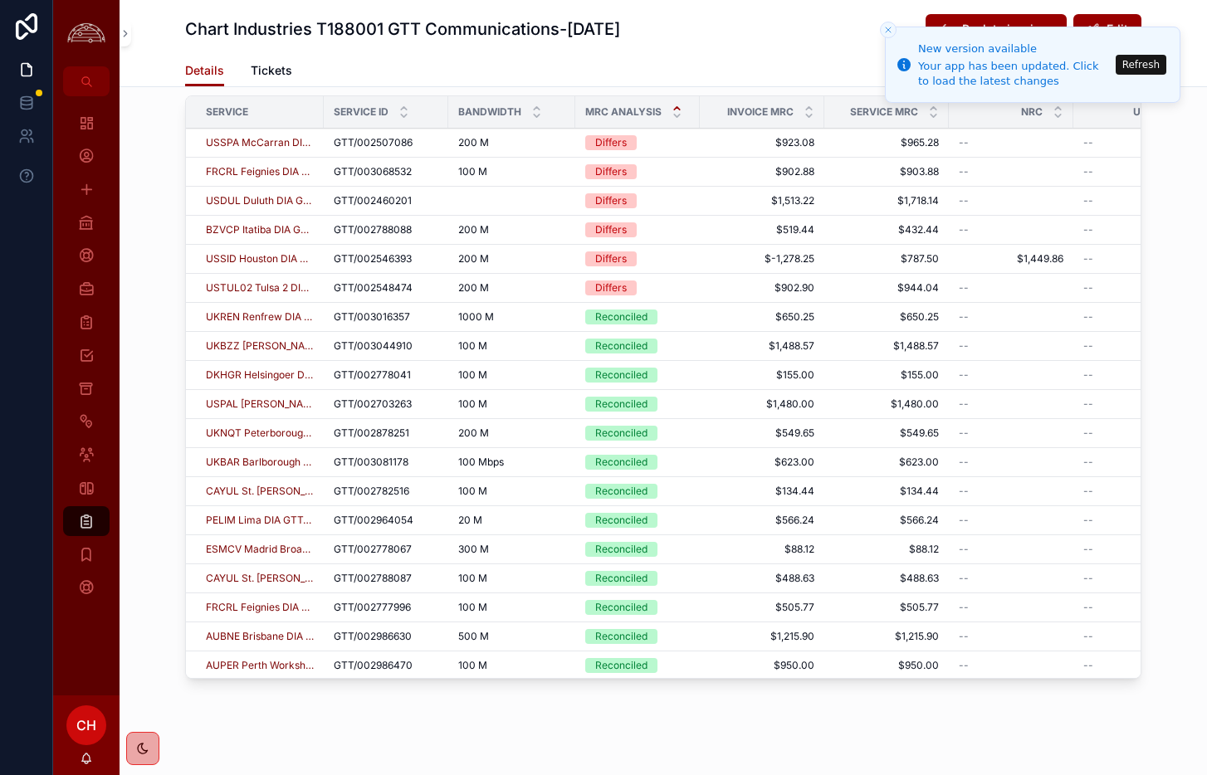
click at [195, 199] on td "USDUL Duluth DIA GTT/002460201" at bounding box center [255, 201] width 138 height 29
click at [239, 202] on span "USDUL Duluth DIA GTT/002460201" at bounding box center [260, 200] width 108 height 13
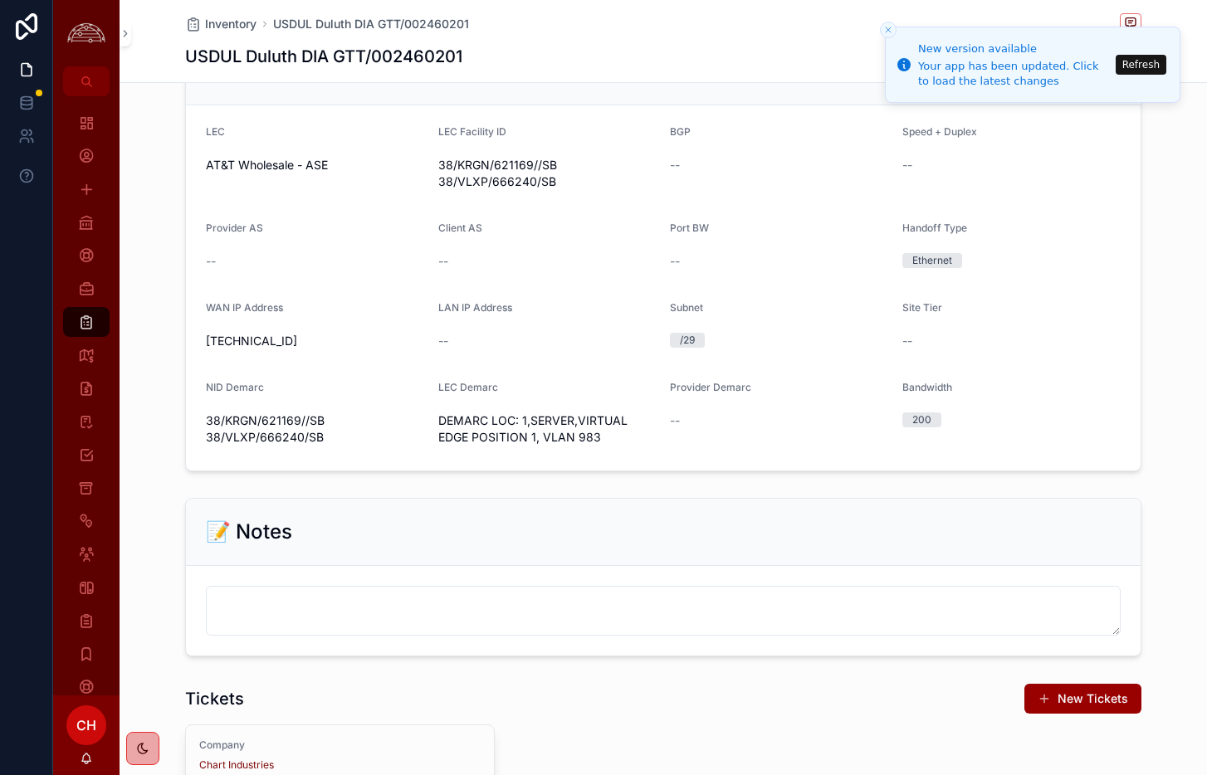
scroll to position [1095, 0]
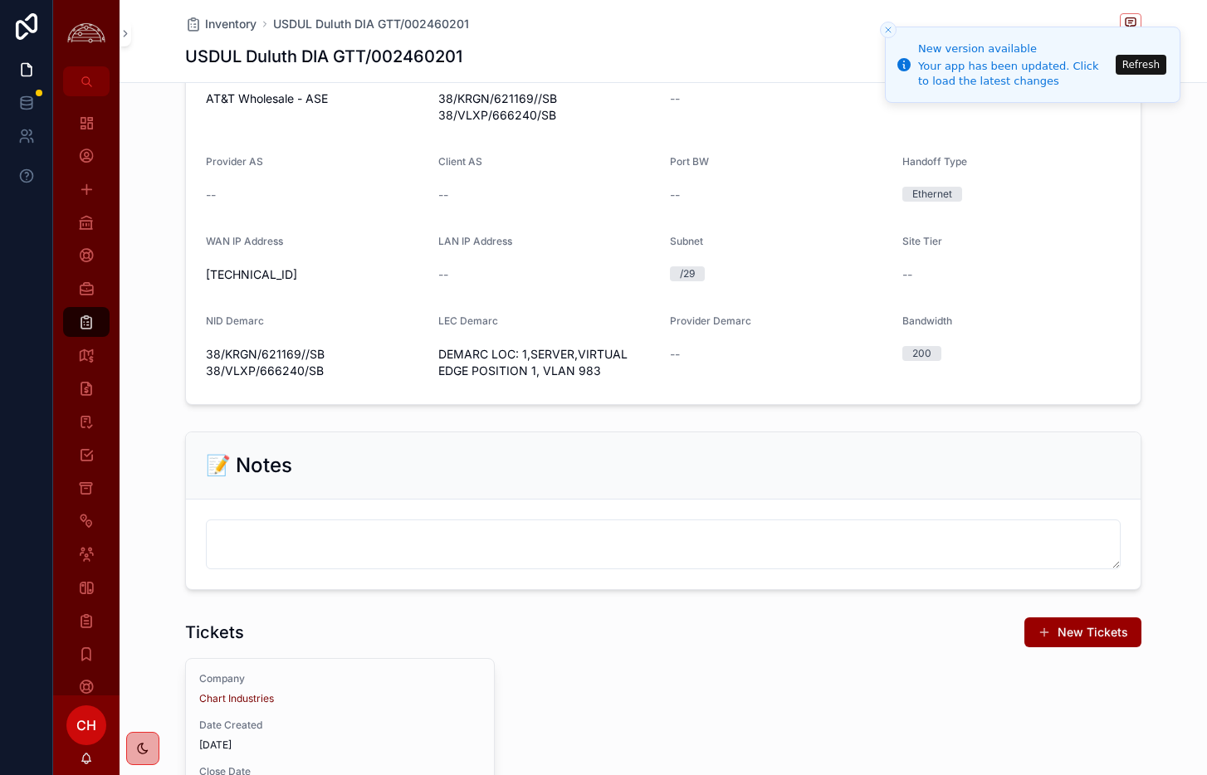
click at [796, 65] on button "Refresh" at bounding box center [1140, 65] width 51 height 20
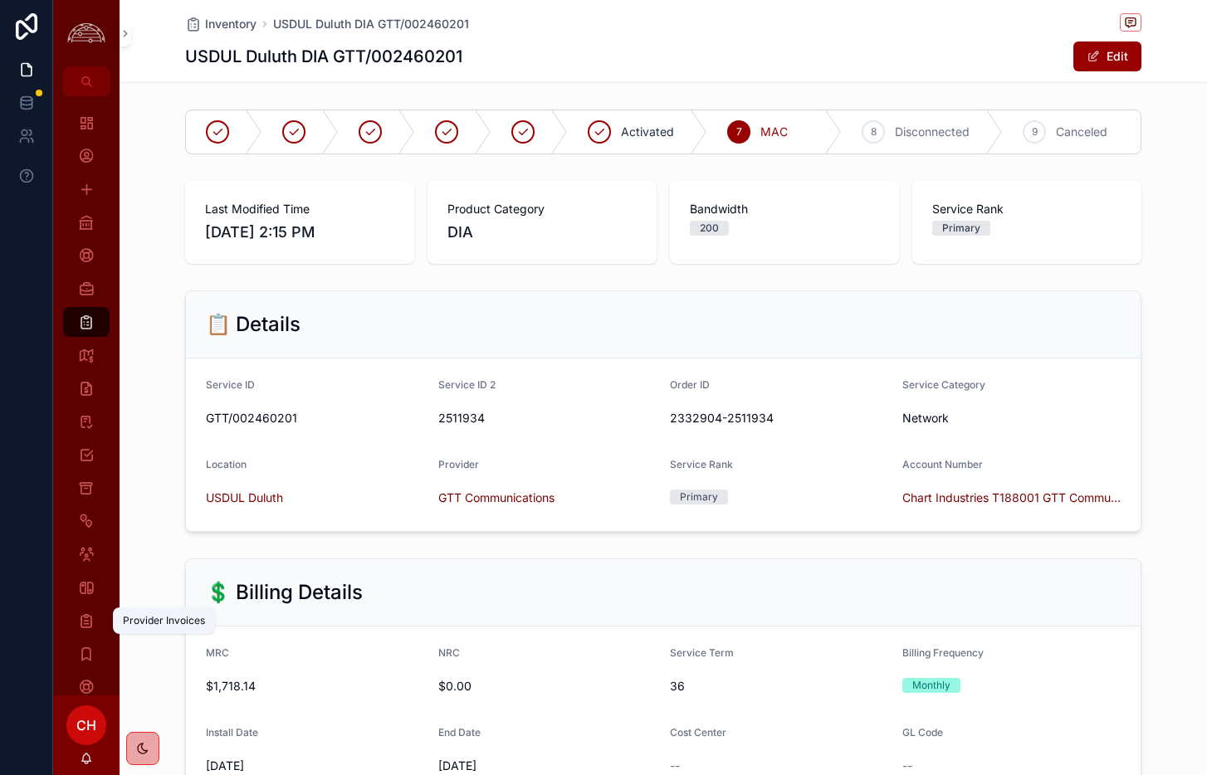
scroll to position [1, 0]
click at [89, 618] on icon "scrollable content" at bounding box center [86, 620] width 17 height 17
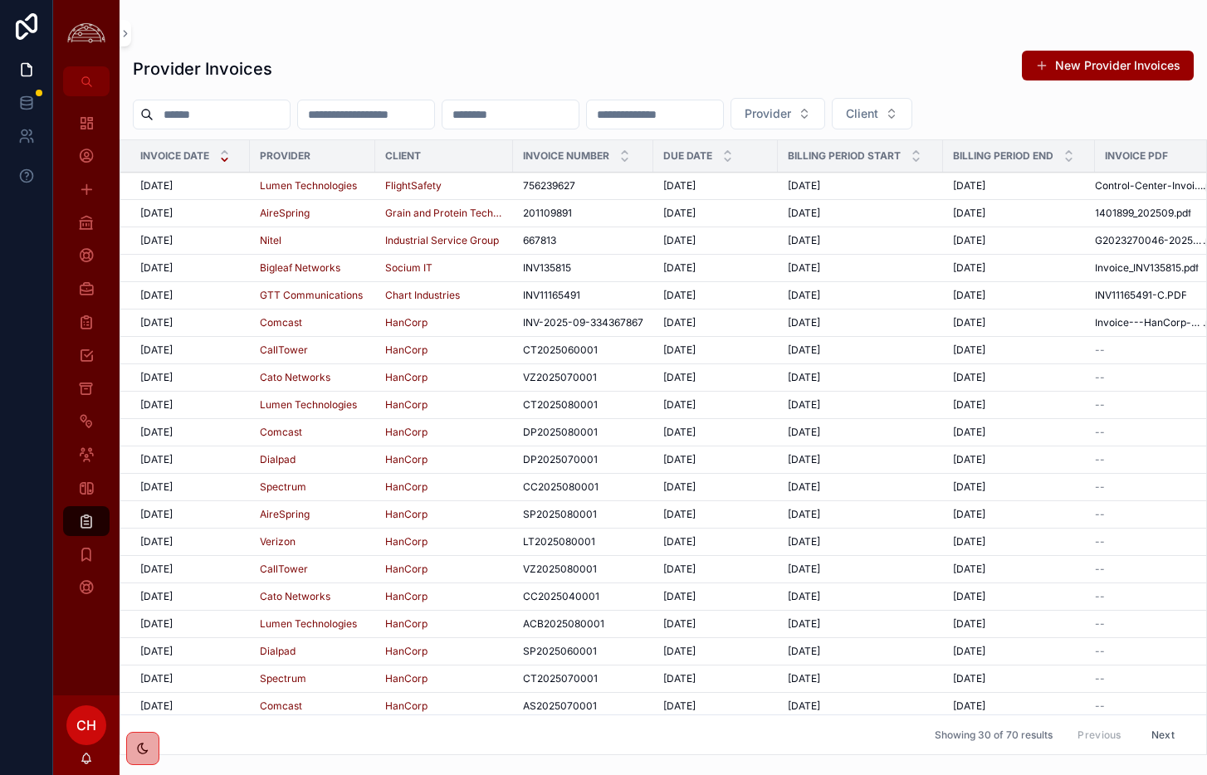
click at [208, 298] on div "10/1/2025 10/1/2025" at bounding box center [190, 295] width 100 height 13
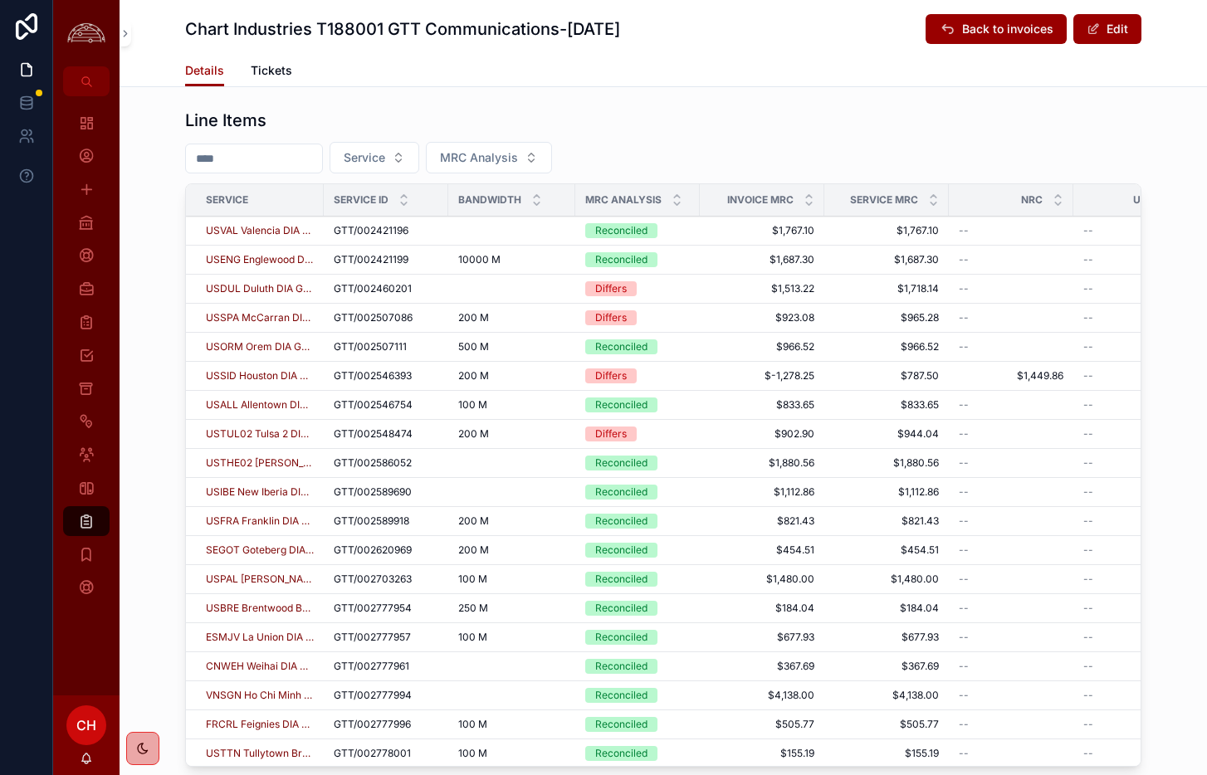
scroll to position [7, 0]
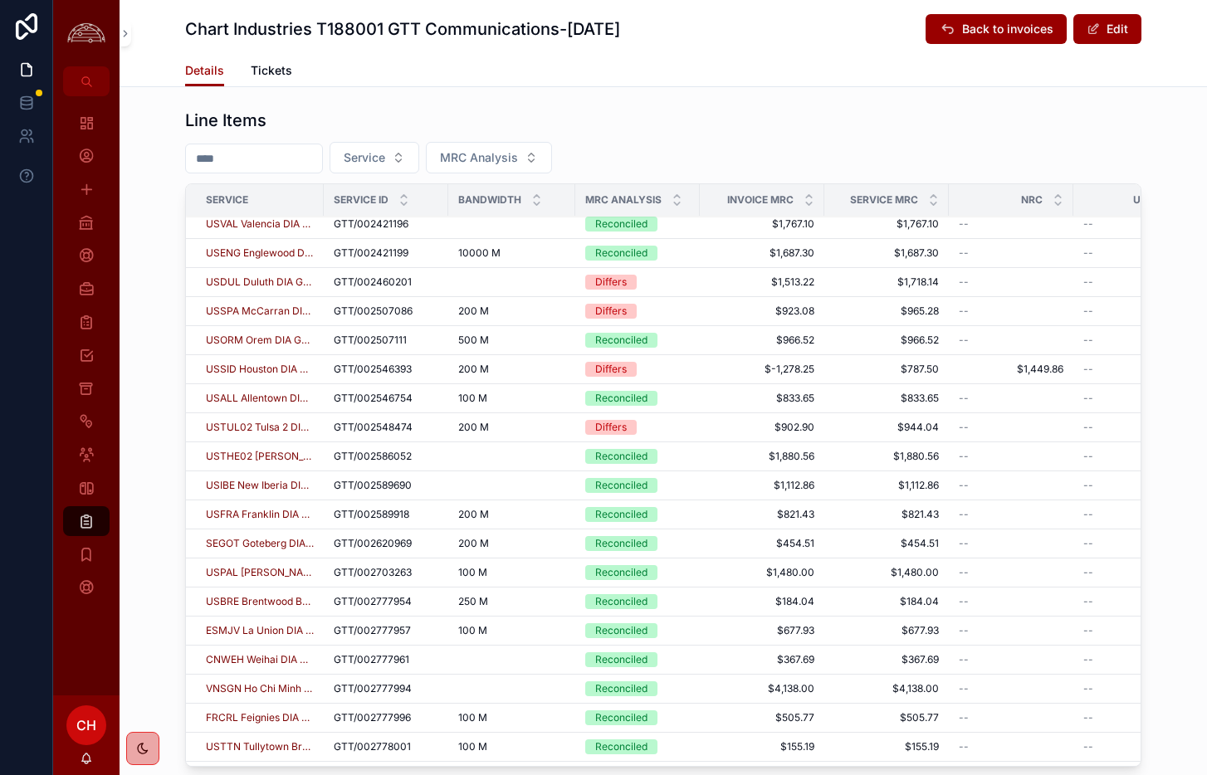
click at [321, 374] on td "USSID Houston DIA GTT/002546393" at bounding box center [255, 369] width 138 height 29
drag, startPoint x: 415, startPoint y: 370, endPoint x: 333, endPoint y: 375, distance: 82.3
click at [334, 375] on div "GTT/002546393 GTT/002546393" at bounding box center [386, 369] width 105 height 13
copy span "GTT/002546393"
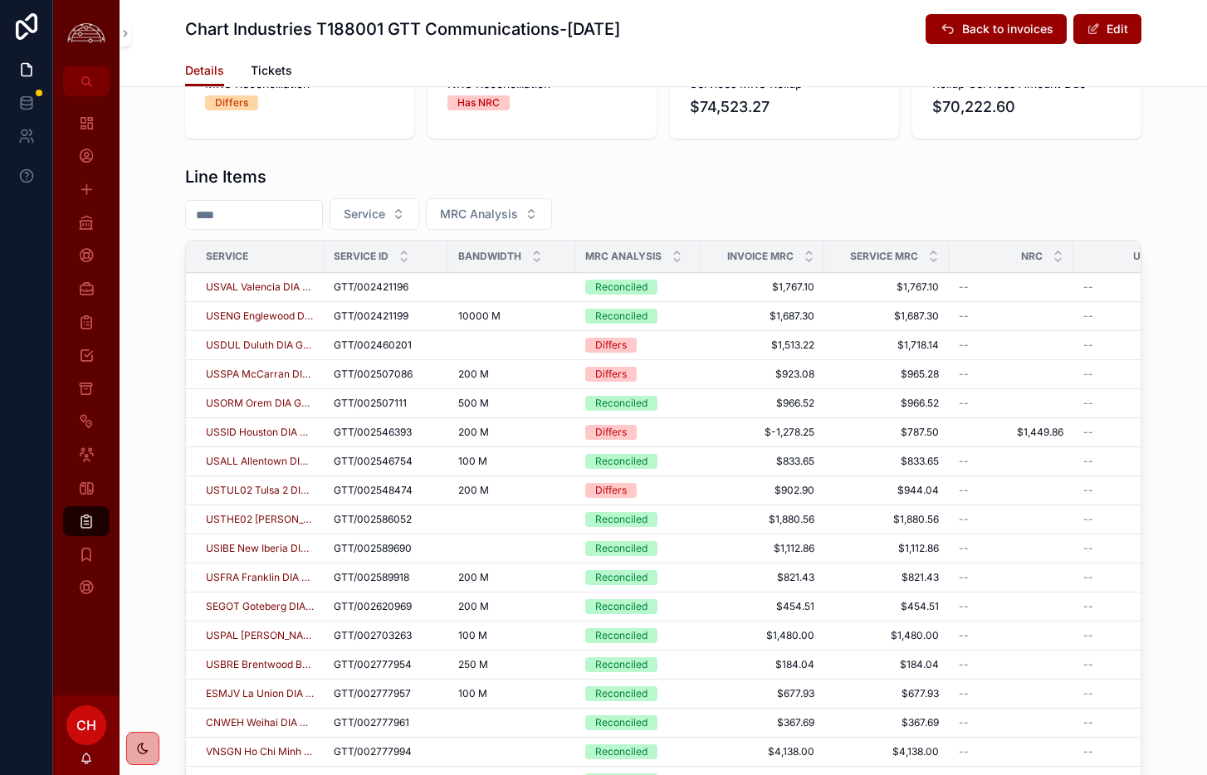
scroll to position [558, 0]
click at [278, 216] on input "scrollable content" at bounding box center [254, 215] width 136 height 23
type input "*****"
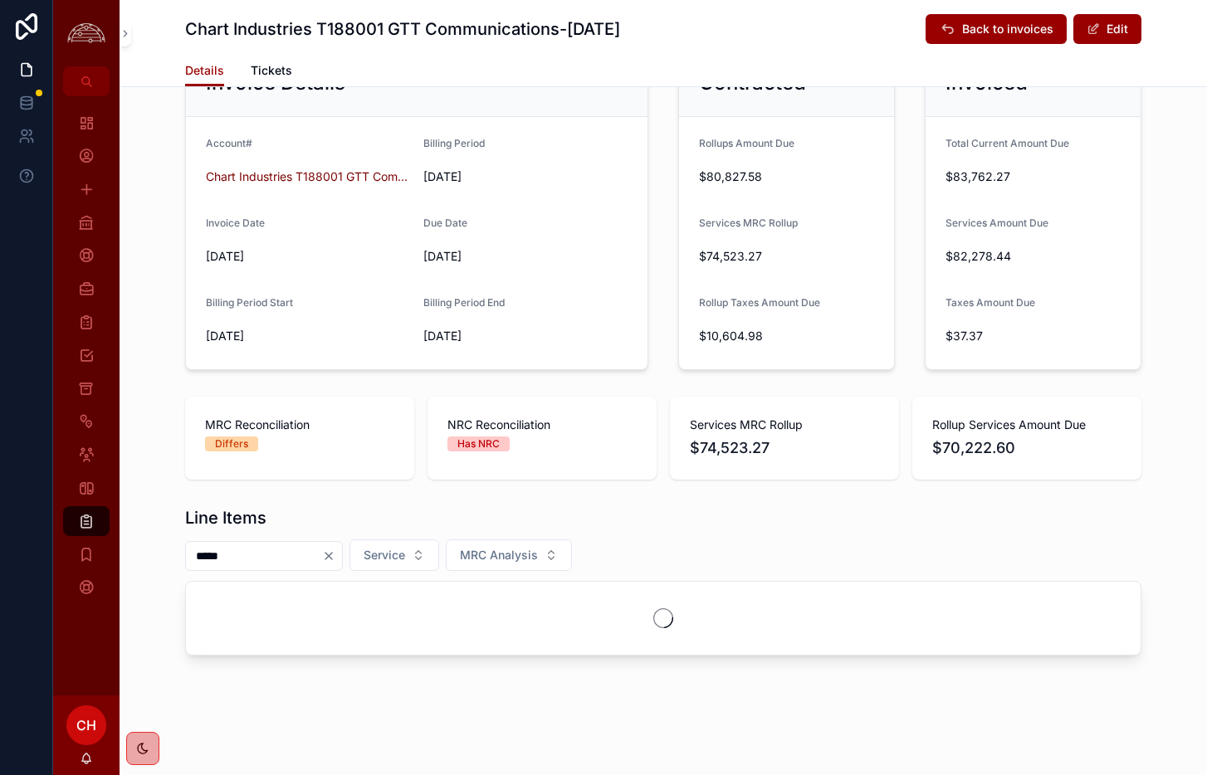
scroll to position [271, 0]
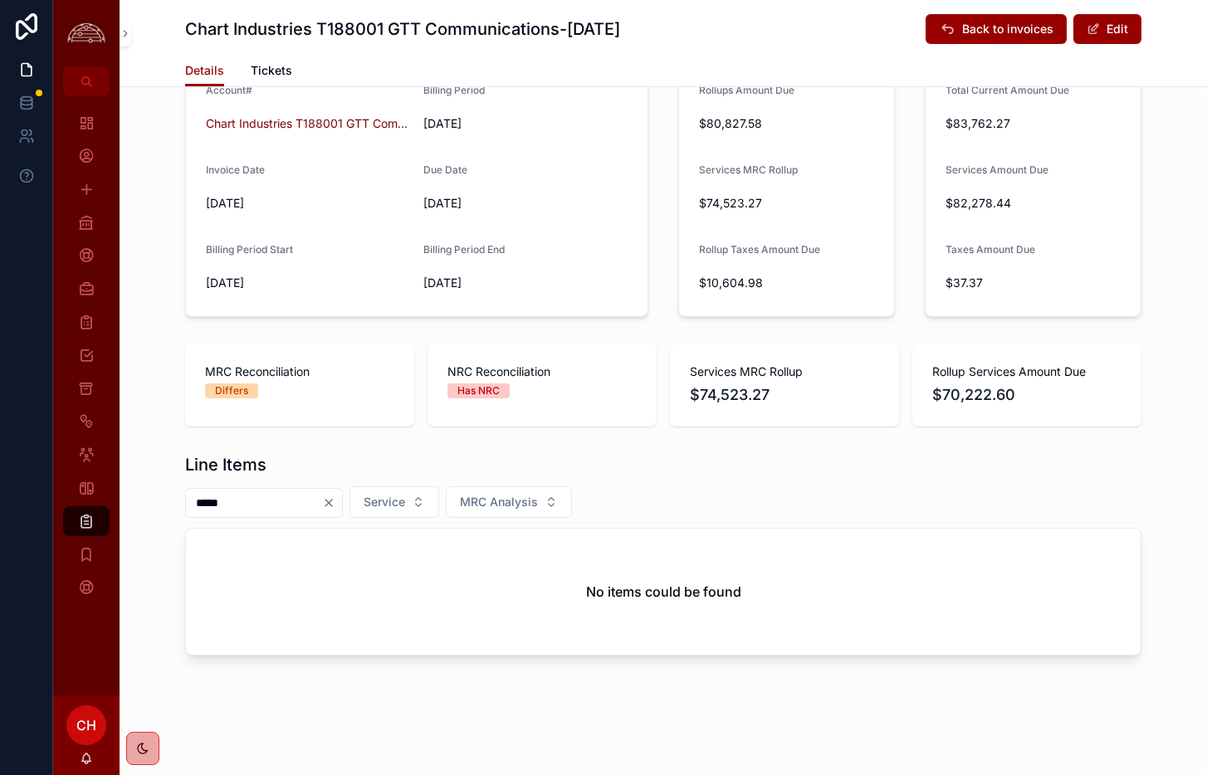
click at [335, 501] on icon "Clear" at bounding box center [328, 502] width 13 height 13
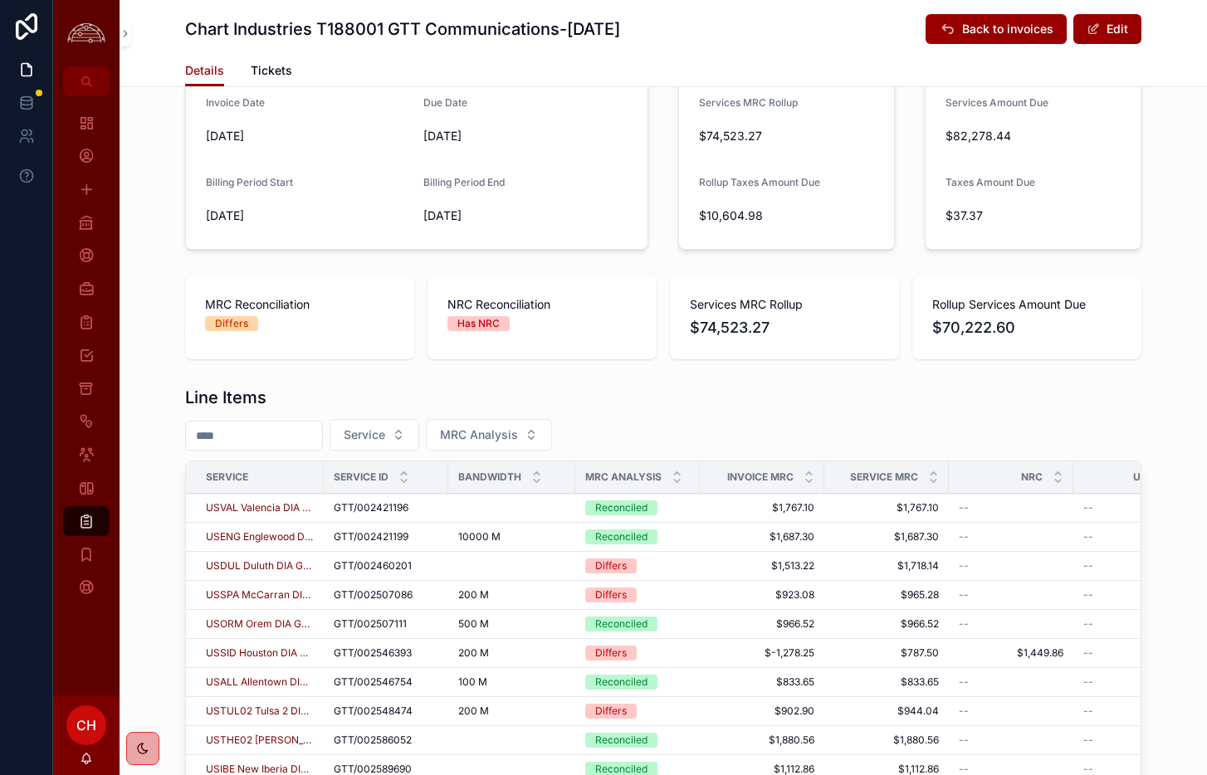
scroll to position [339, 0]
click at [238, 434] on input "scrollable content" at bounding box center [254, 433] width 136 height 23
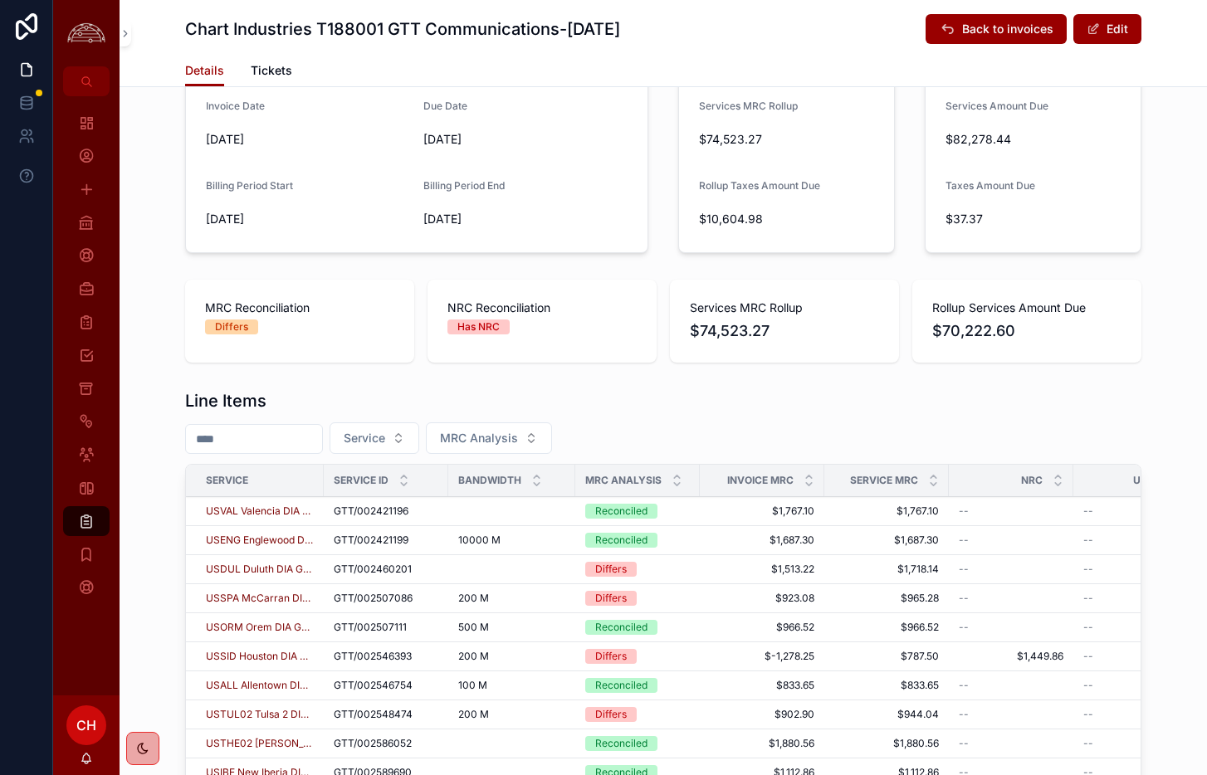
scroll to position [336, 0]
click at [269, 442] on input "scrollable content" at bounding box center [254, 437] width 136 height 23
paste input "*********"
type input "*********"
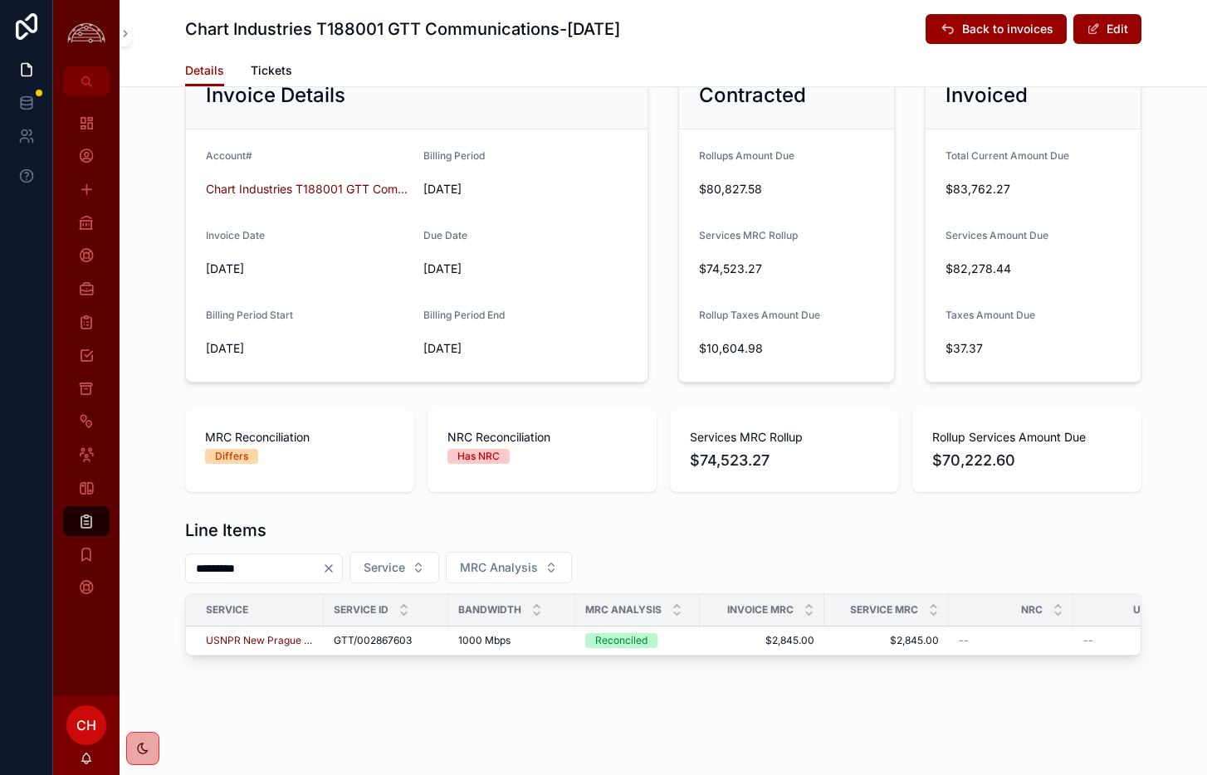
scroll to position [205, 0]
click at [335, 568] on icon "Clear" at bounding box center [328, 568] width 13 height 13
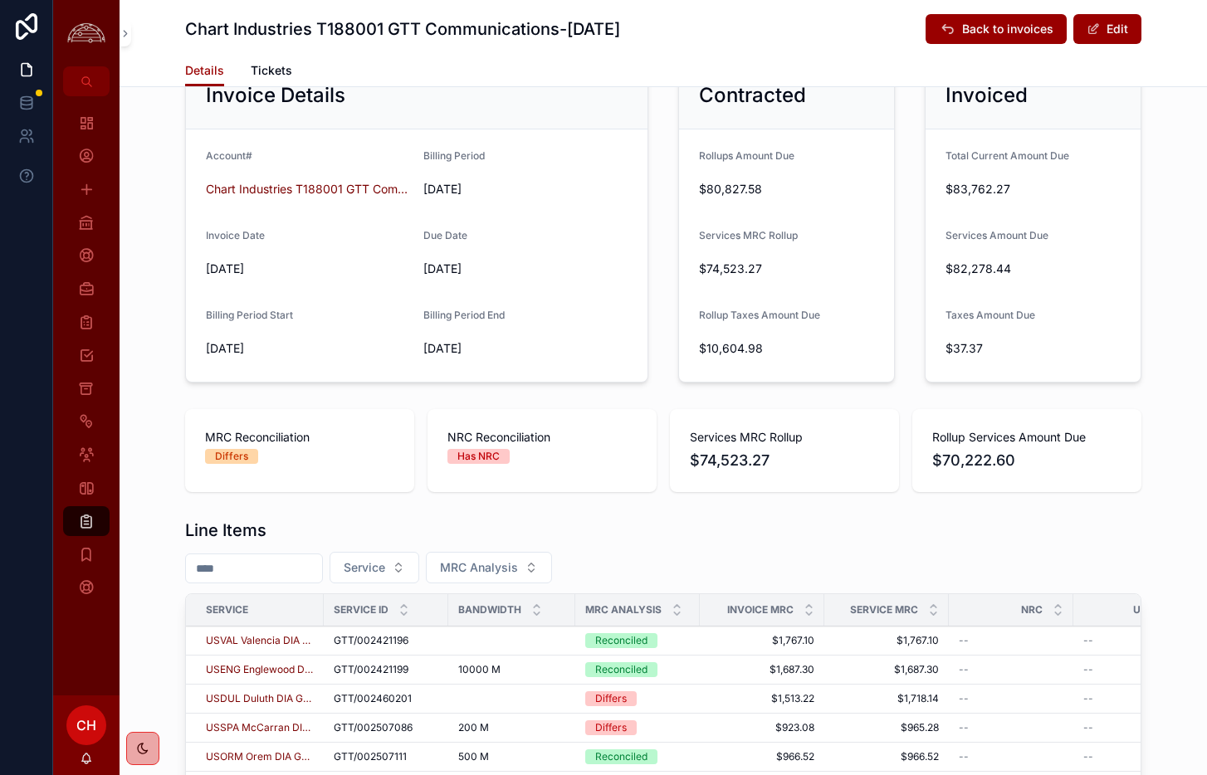
click at [300, 568] on input "scrollable content" at bounding box center [254, 568] width 136 height 23
paste input "*********"
type input "*********"
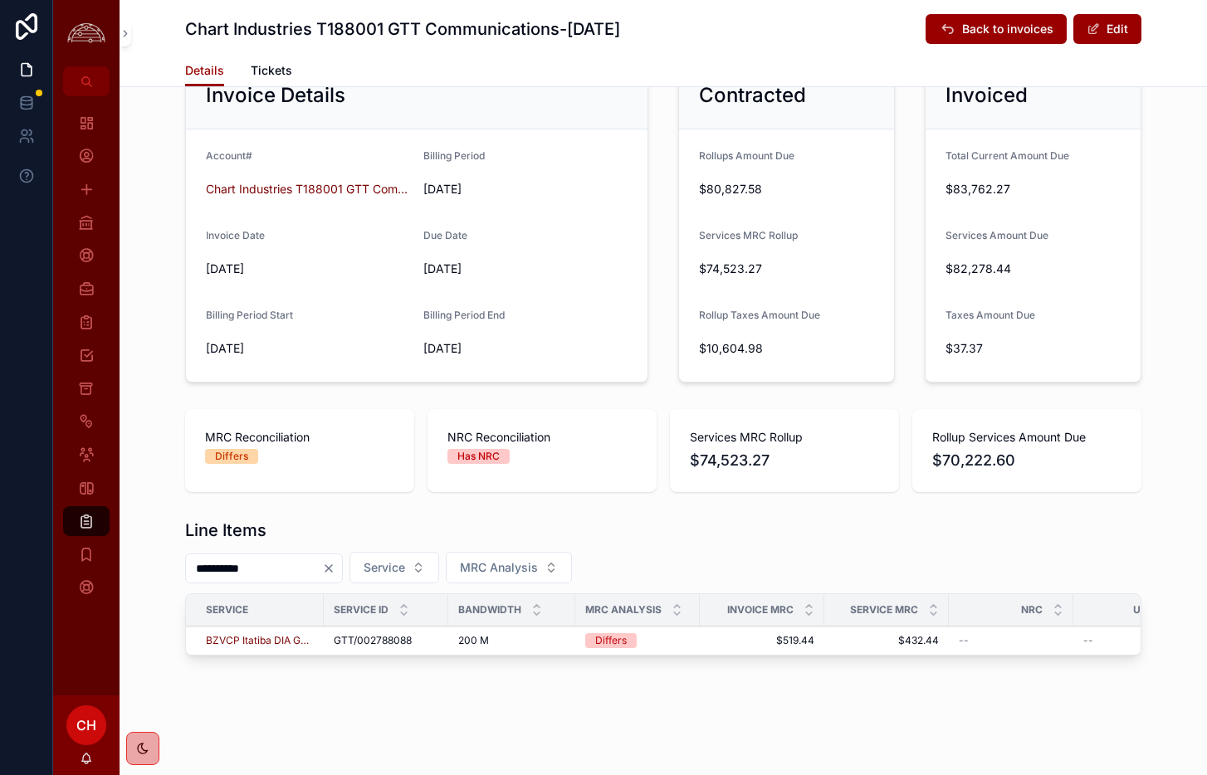
scroll to position [187, 0]
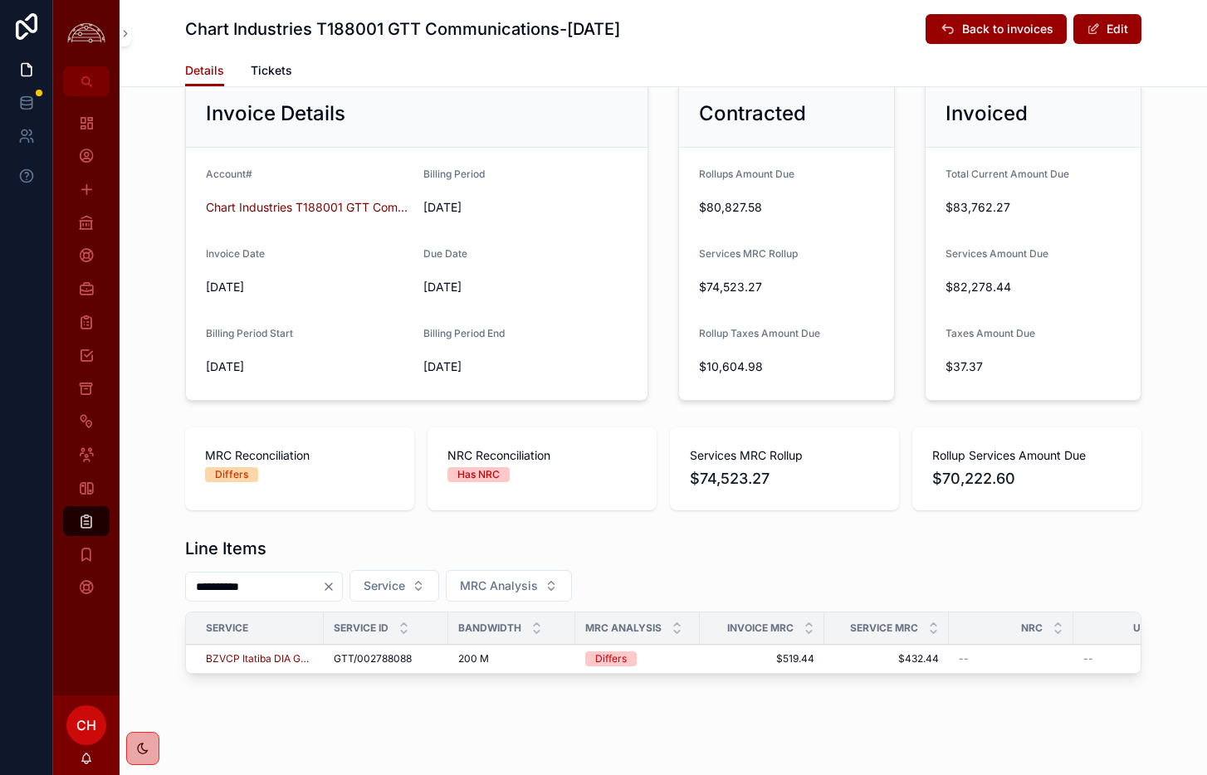
click at [902, 666] on td "$432.44 $432.44" at bounding box center [886, 659] width 124 height 29
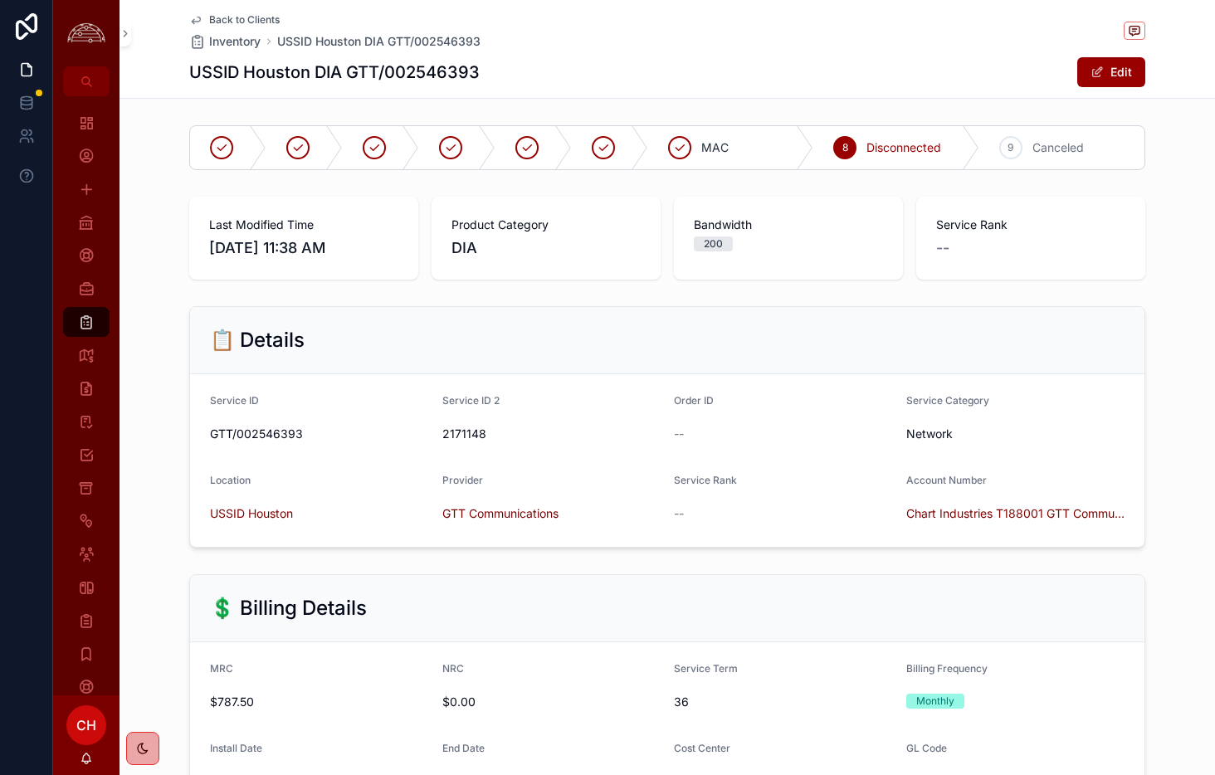
click at [1129, 76] on button "Edit" at bounding box center [1111, 72] width 68 height 30
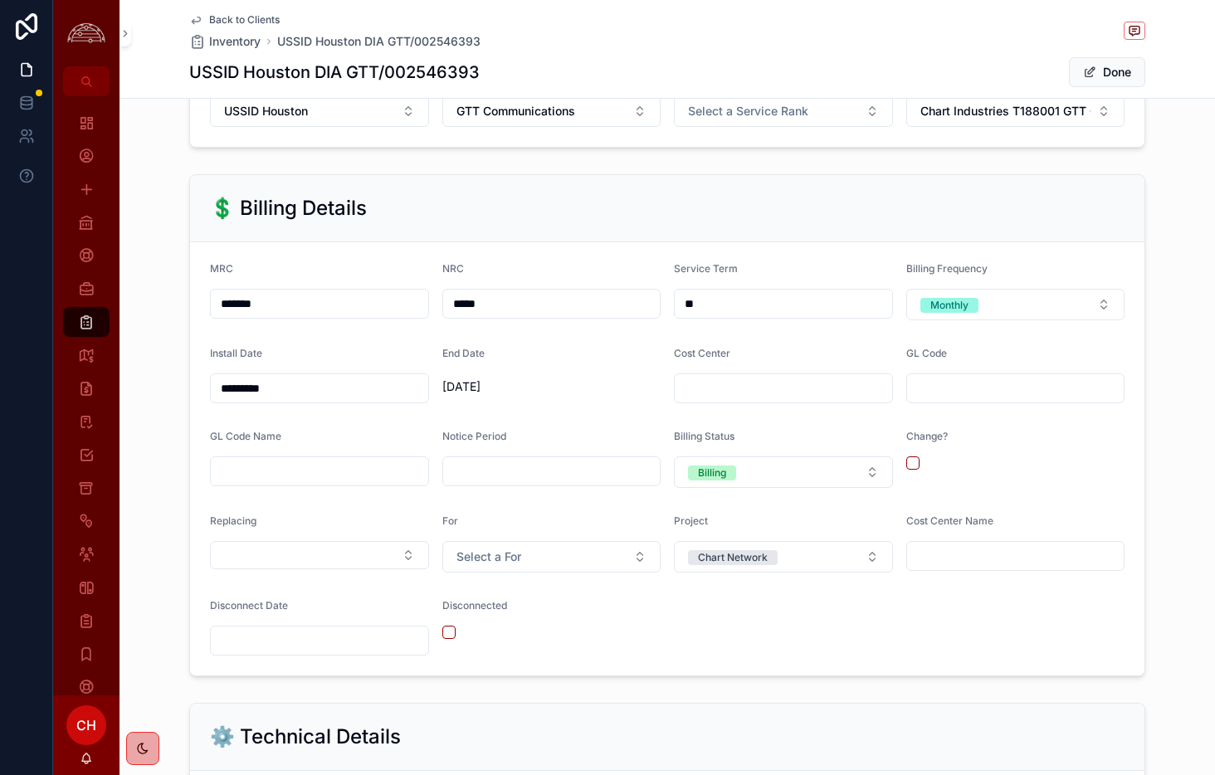
scroll to position [412, 0]
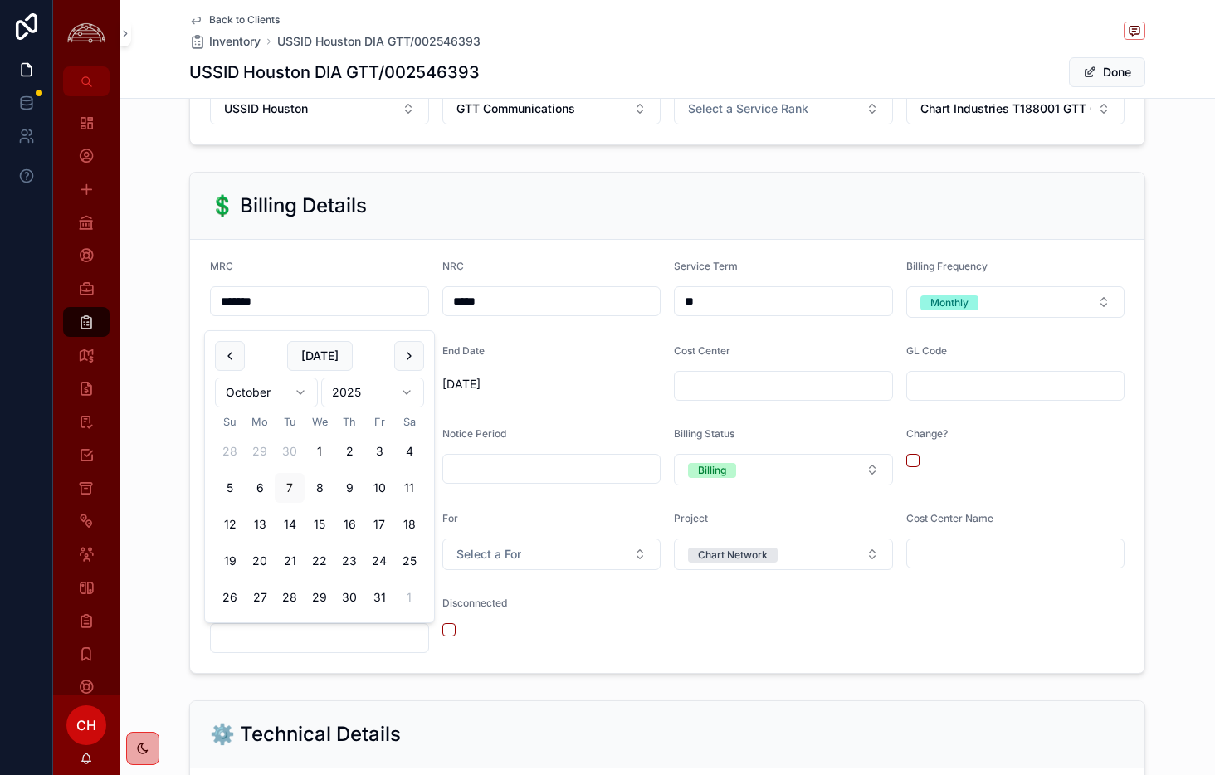
click at [321, 641] on input "scrollable content" at bounding box center [319, 638] width 217 height 23
click at [222, 356] on button "scrollable content" at bounding box center [230, 356] width 30 height 30
click at [368, 485] on button "12" at bounding box center [379, 488] width 30 height 30
type input "*********"
click at [632, 645] on div "Disconnected" at bounding box center [551, 625] width 219 height 56
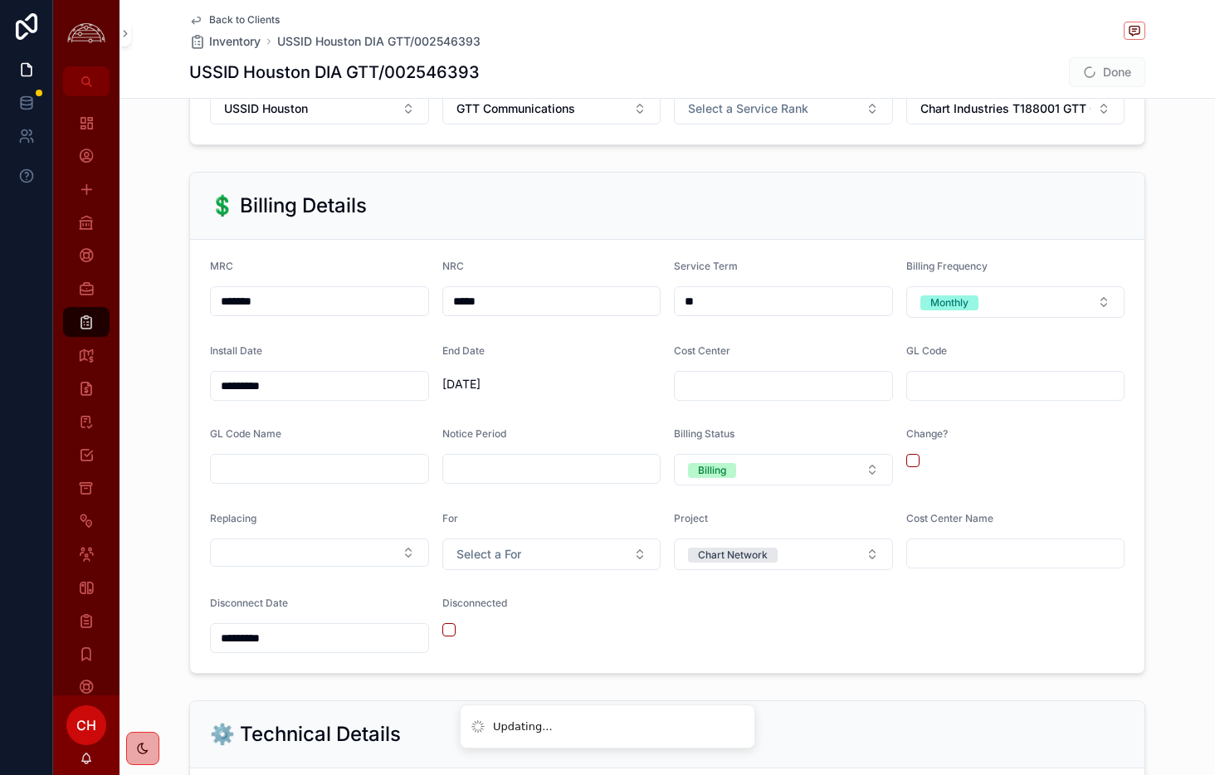
click at [819, 467] on button "Billing" at bounding box center [783, 470] width 219 height 32
click at [744, 589] on div "Not Billing" at bounding box center [783, 585] width 231 height 25
click at [582, 607] on div "Disconnected" at bounding box center [551, 607] width 219 height 20
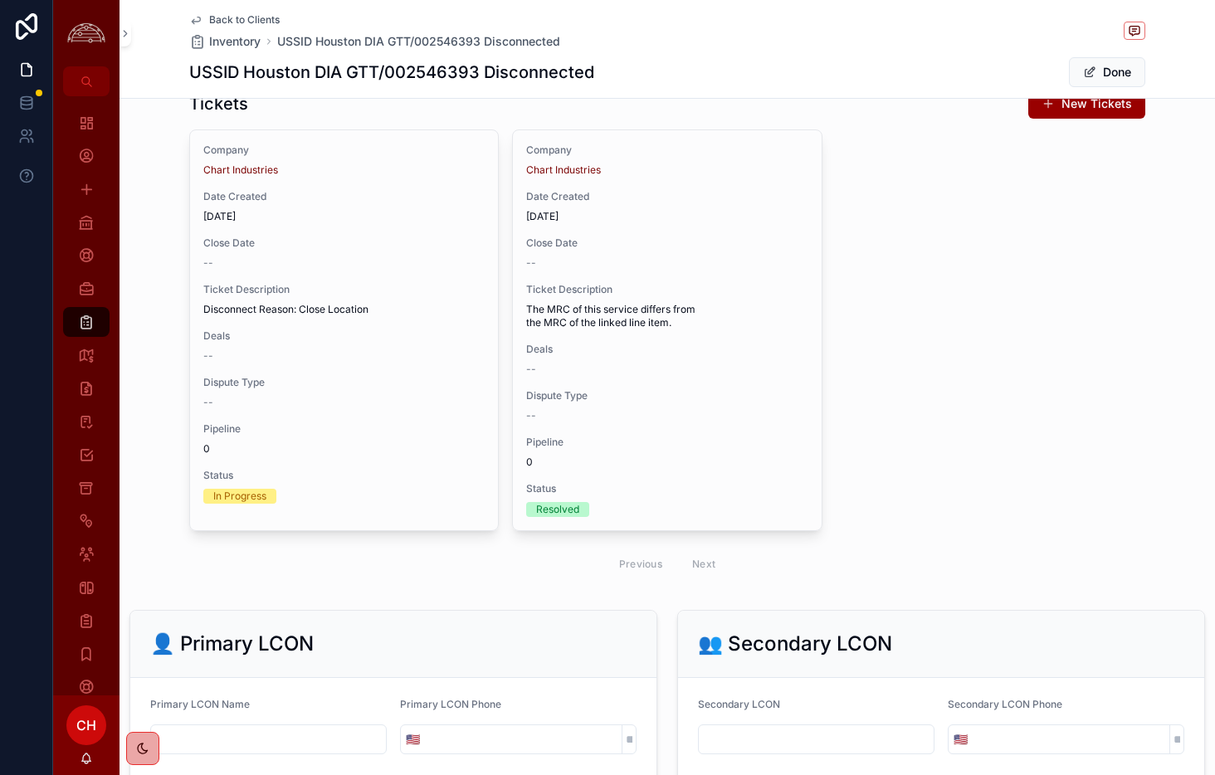
scroll to position [1647, 0]
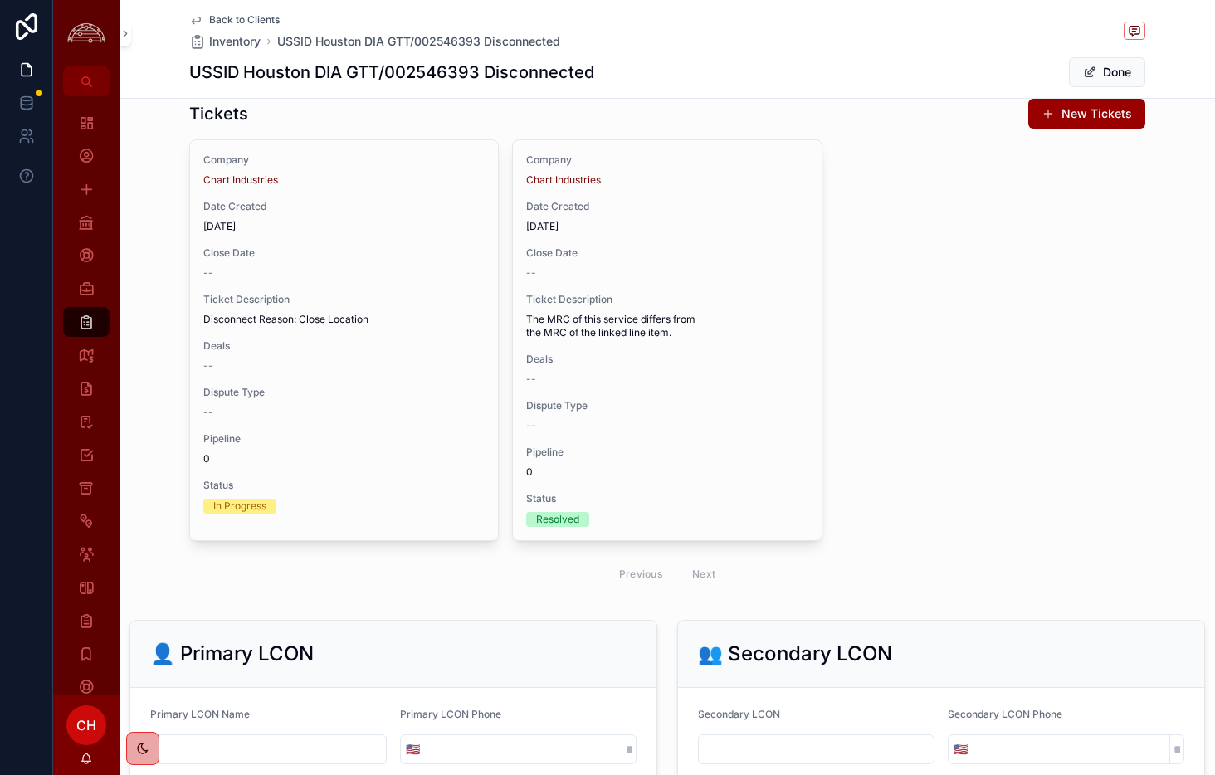
click at [1103, 71] on button "Done" at bounding box center [1107, 72] width 76 height 30
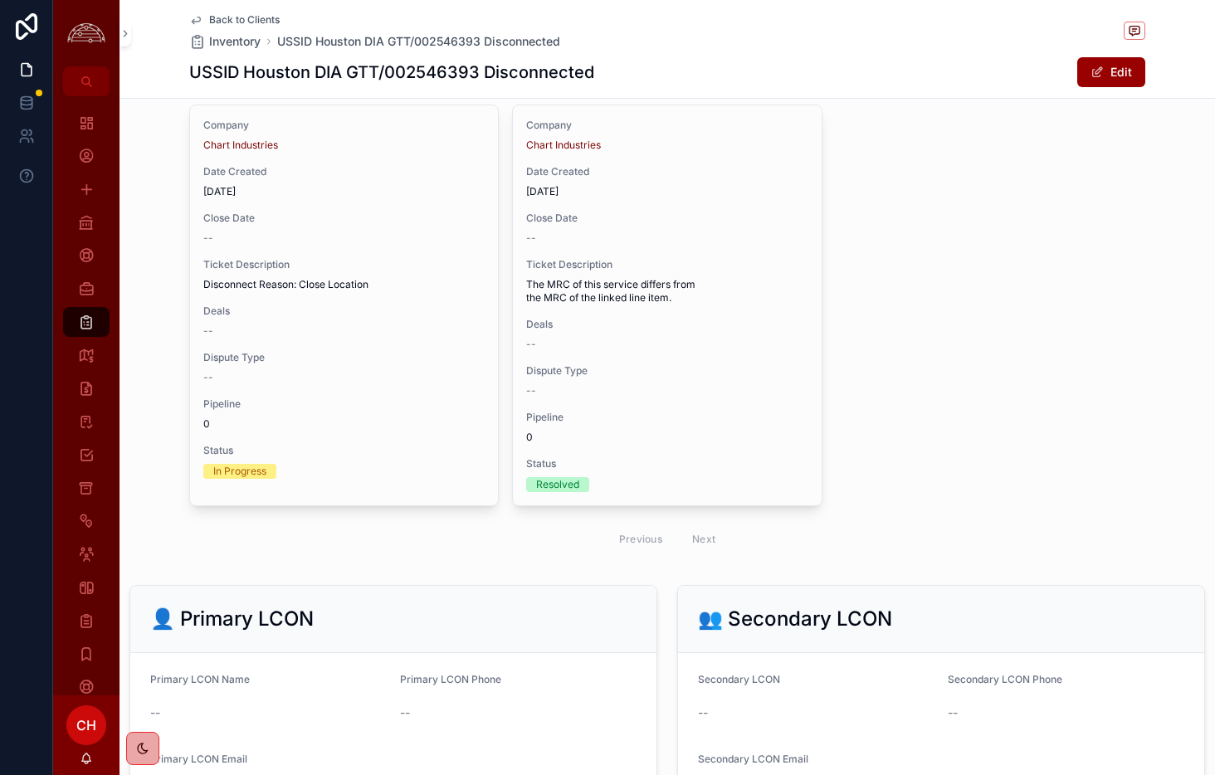
scroll to position [1612, 0]
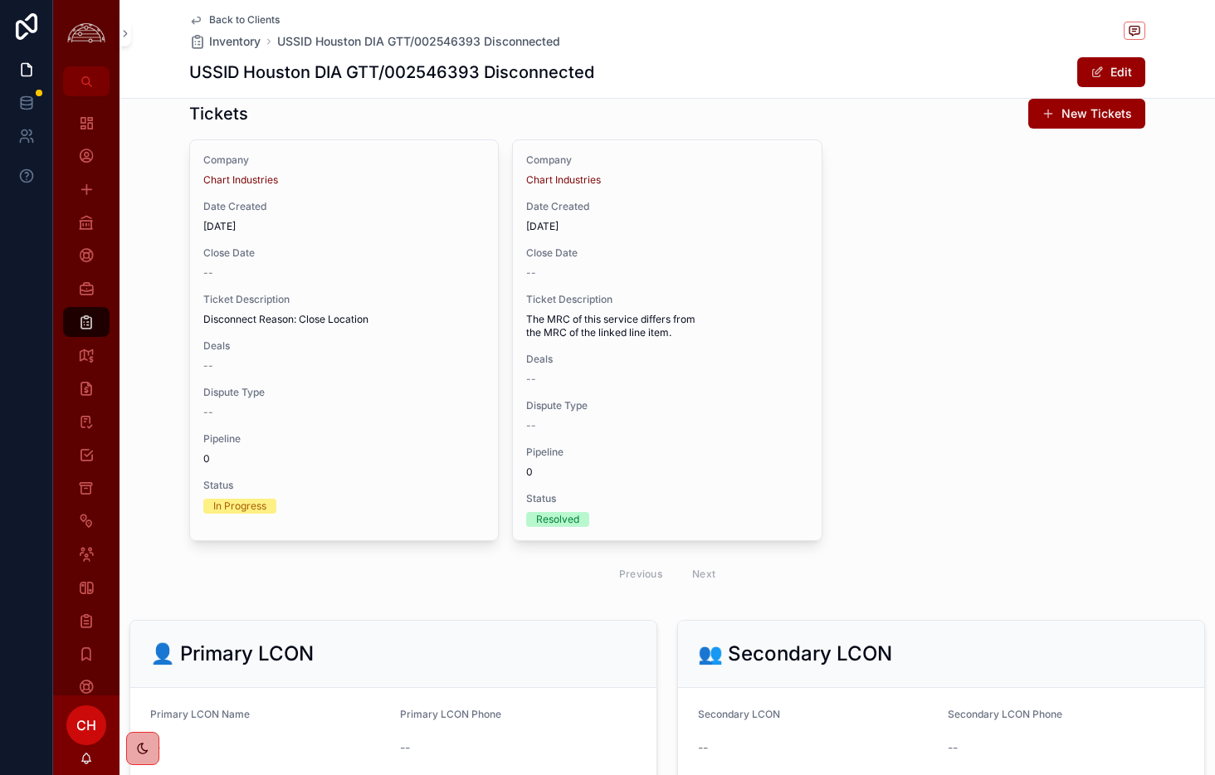
click at [416, 339] on span "Deals" at bounding box center [343, 345] width 281 height 13
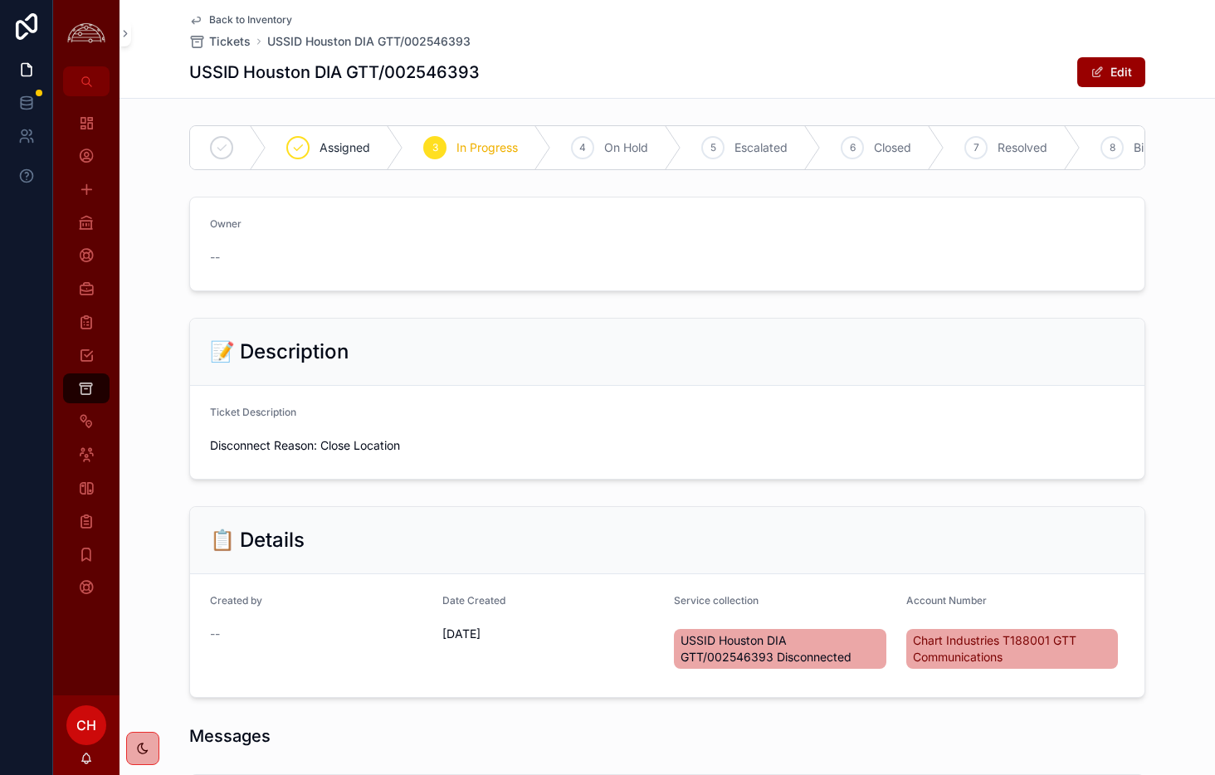
click at [987, 149] on div "7" at bounding box center [975, 147] width 23 height 23
click at [988, 306] on div "Closed 7 Resolved 8 Billed Owner -- 📝 Description Ticket Description Disconnect…" at bounding box center [667, 559] width 1095 height 881
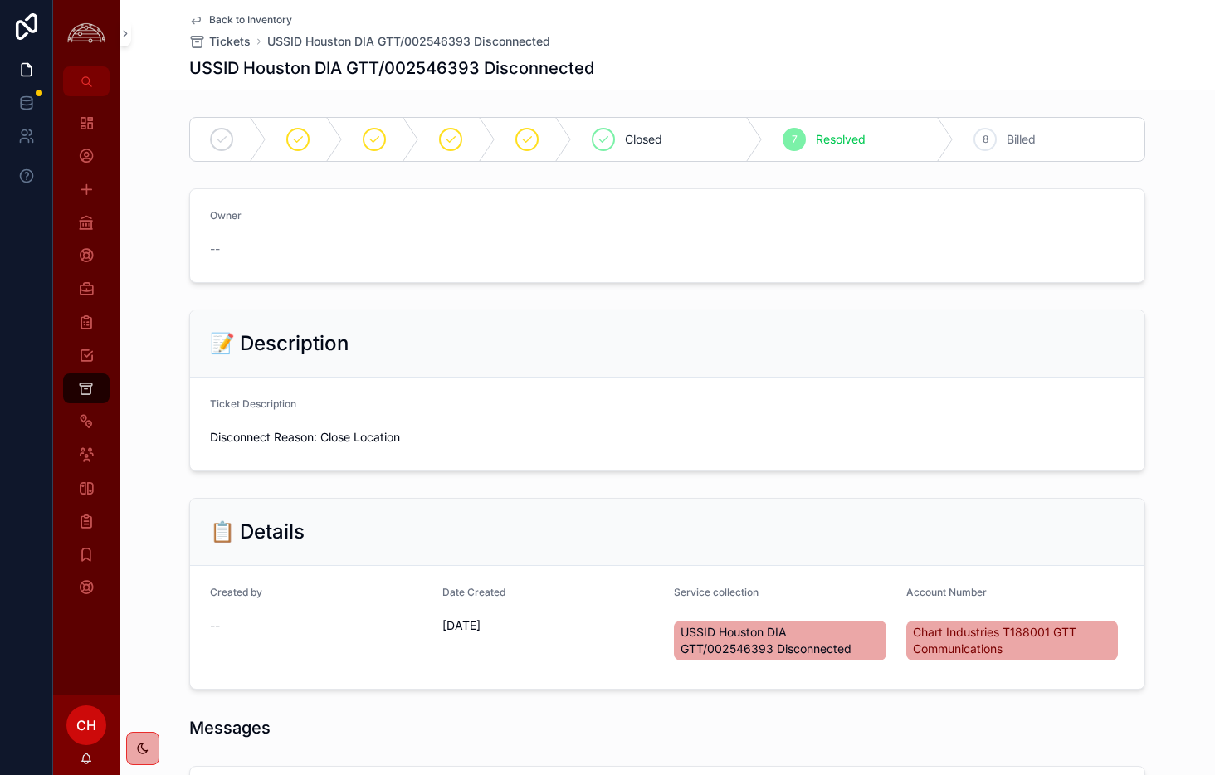
click at [227, 17] on span "Back to Inventory" at bounding box center [250, 19] width 83 height 13
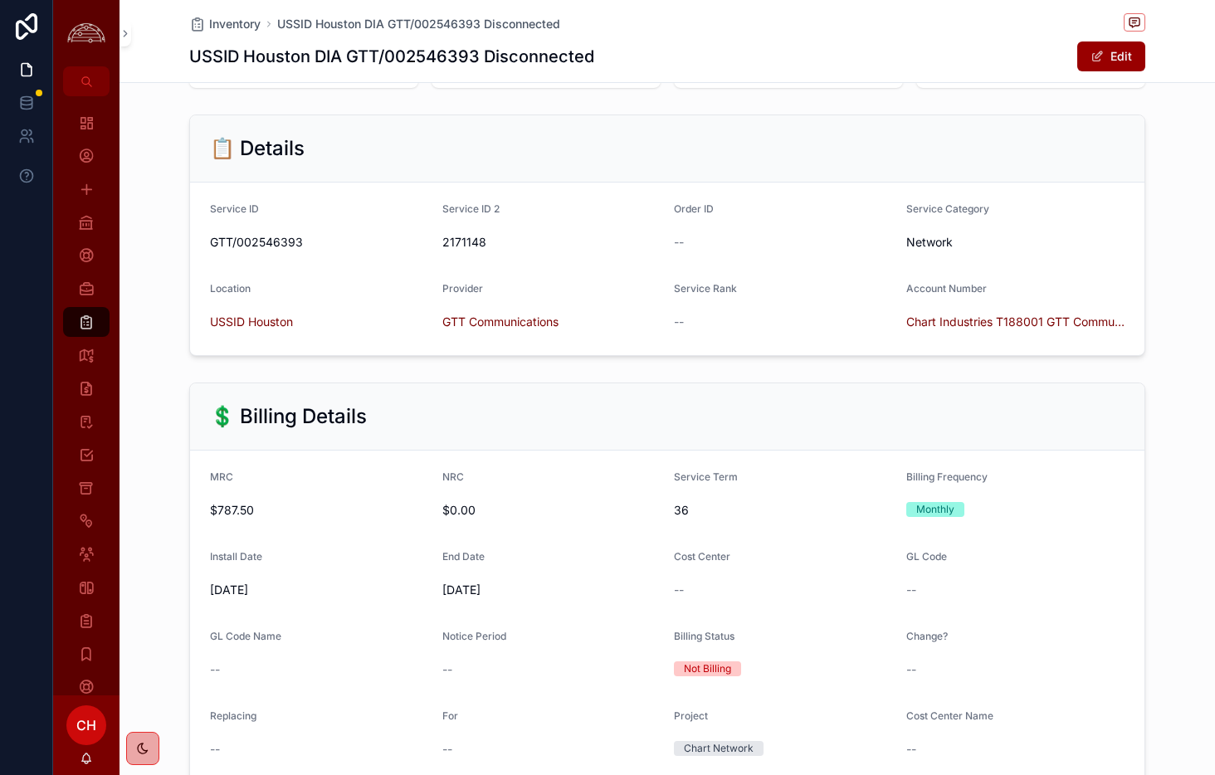
scroll to position [179, 0]
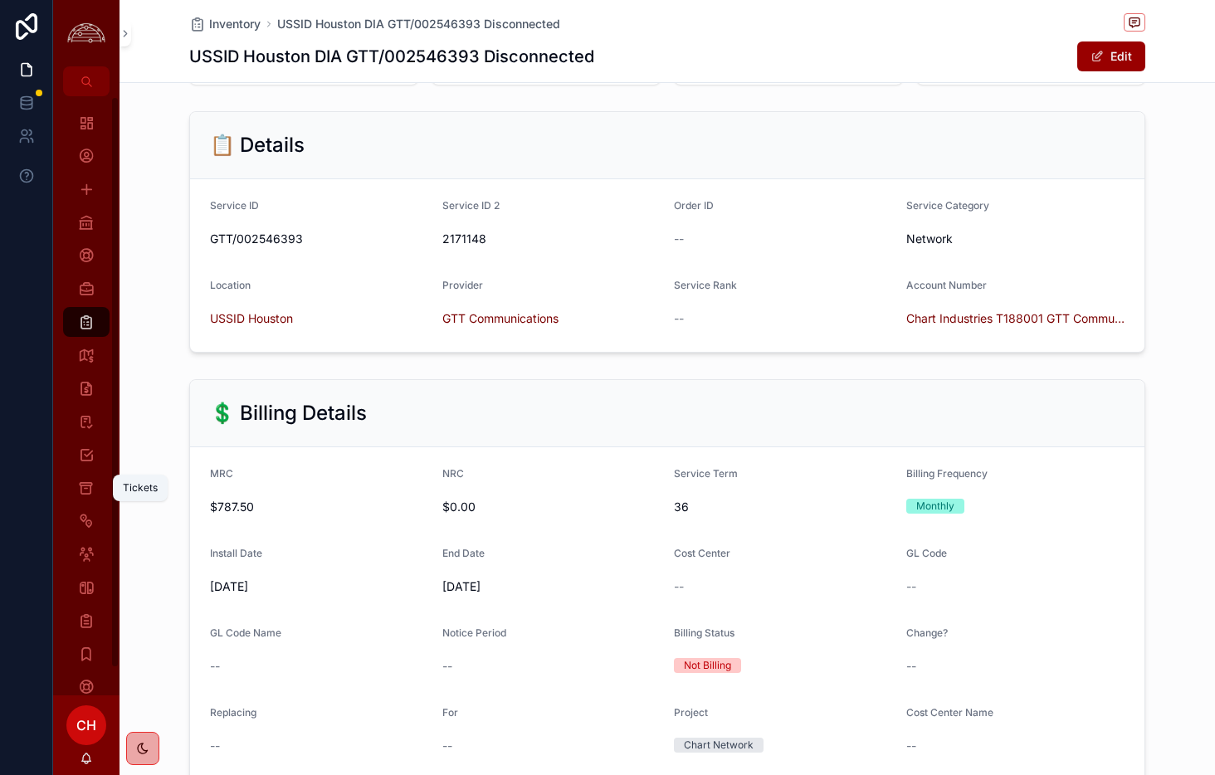
click at [94, 481] on icon "scrollable content" at bounding box center [86, 488] width 16 height 17
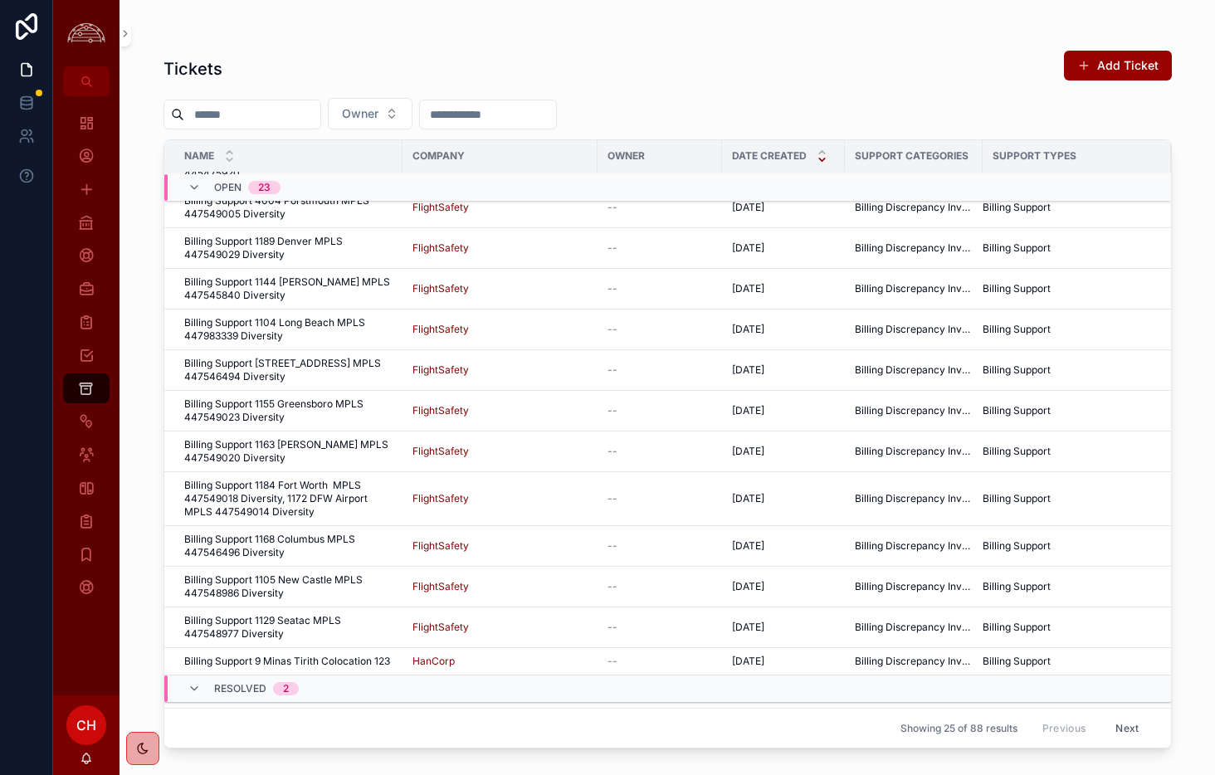
scroll to position [572, 0]
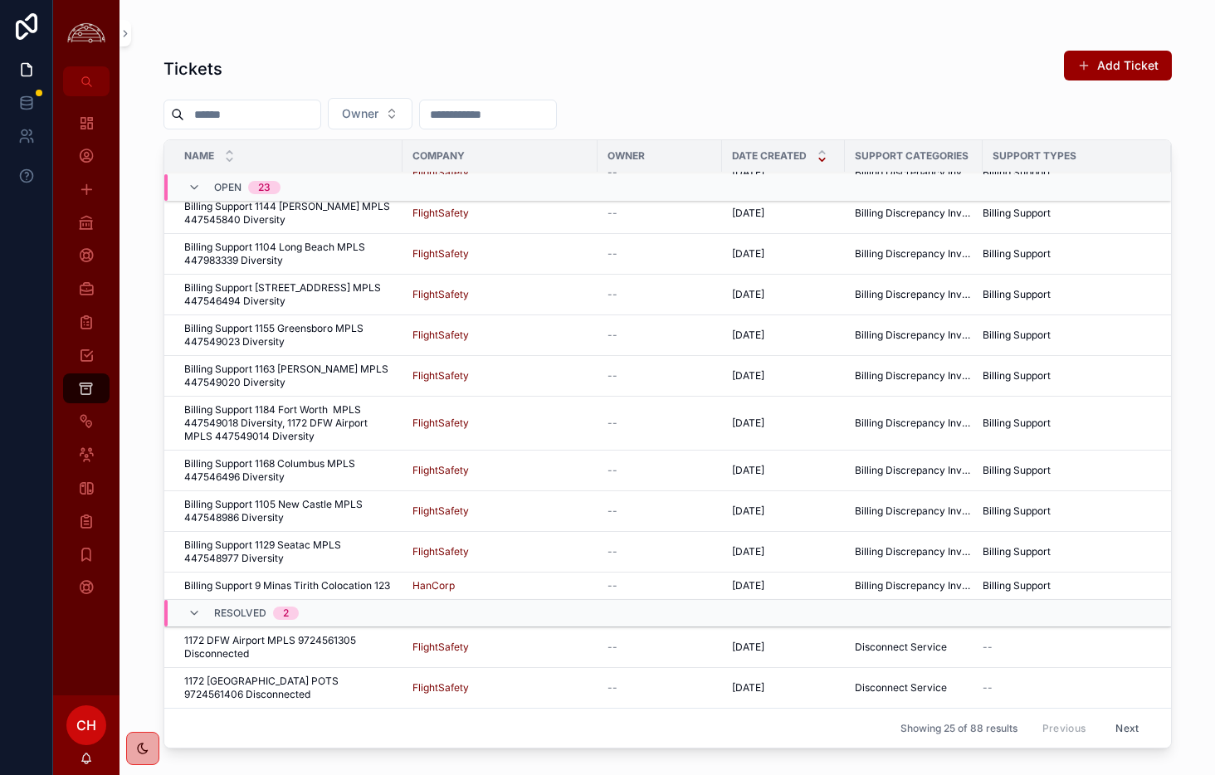
click at [1120, 725] on button "Next" at bounding box center [1127, 728] width 46 height 26
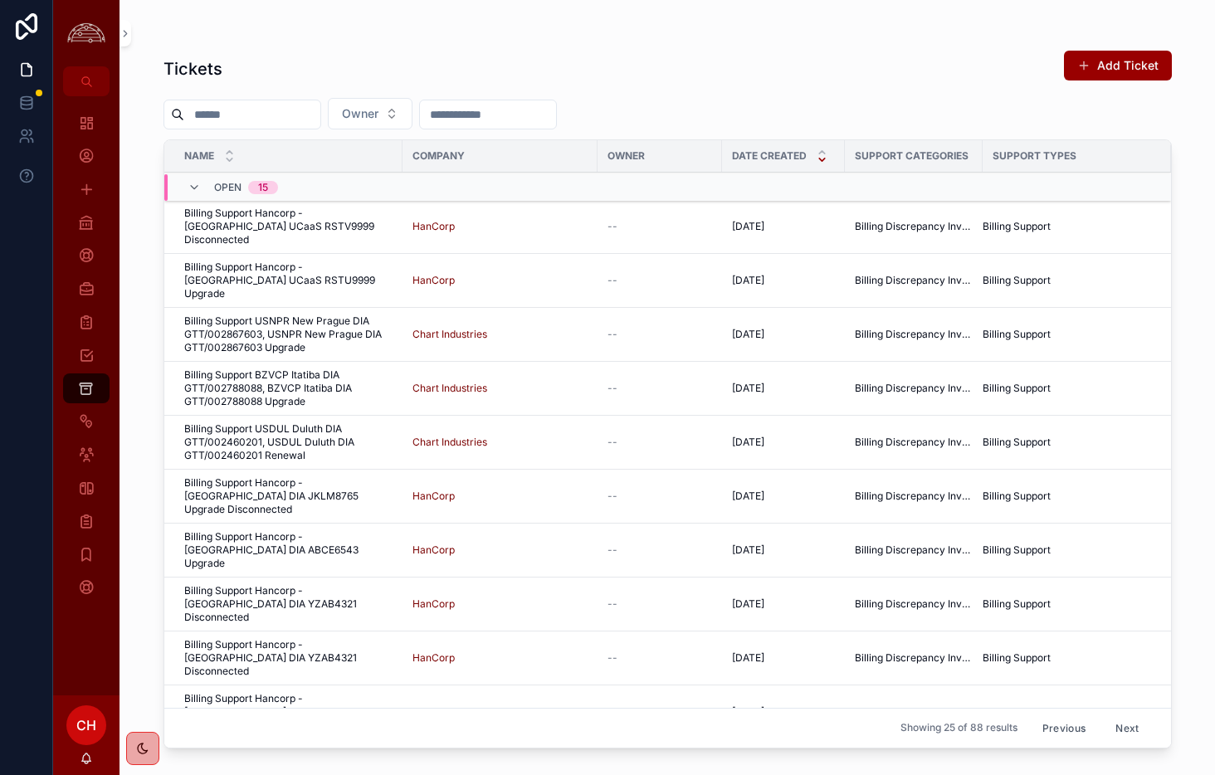
click at [267, 319] on span "Billing Support USNPR New Prague DIA GTT/002867603, USNPR New Prague DIA GTT/00…" at bounding box center [288, 335] width 208 height 40
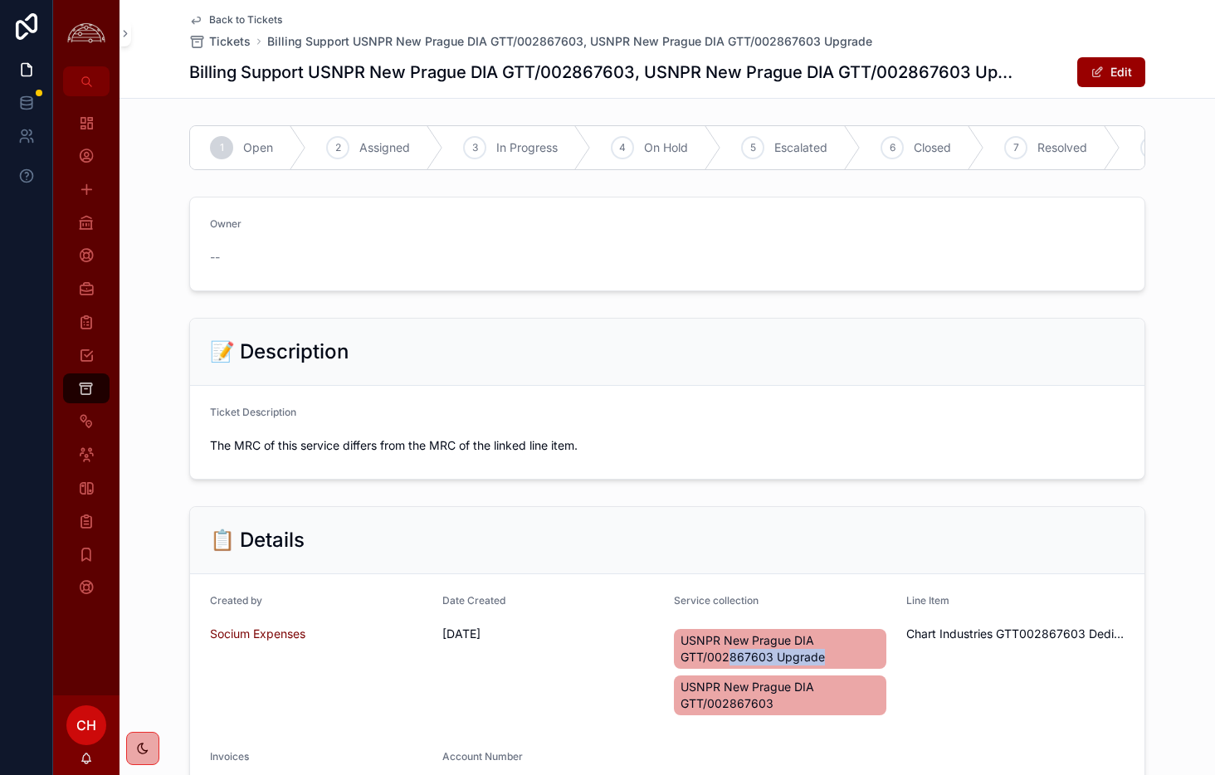
drag, startPoint x: 775, startPoint y: 666, endPoint x: 729, endPoint y: 663, distance: 46.5
click at [729, 663] on div "USNPR New Prague DIA GTT/002867603 Upgrade" at bounding box center [780, 649] width 212 height 40
drag, startPoint x: 837, startPoint y: 656, endPoint x: 792, endPoint y: 657, distance: 44.8
click at [834, 656] on span "USNPR New Prague DIA GTT/002867603 Upgrade" at bounding box center [780, 648] width 199 height 33
drag, startPoint x: 773, startPoint y: 658, endPoint x: 710, endPoint y: 661, distance: 63.2
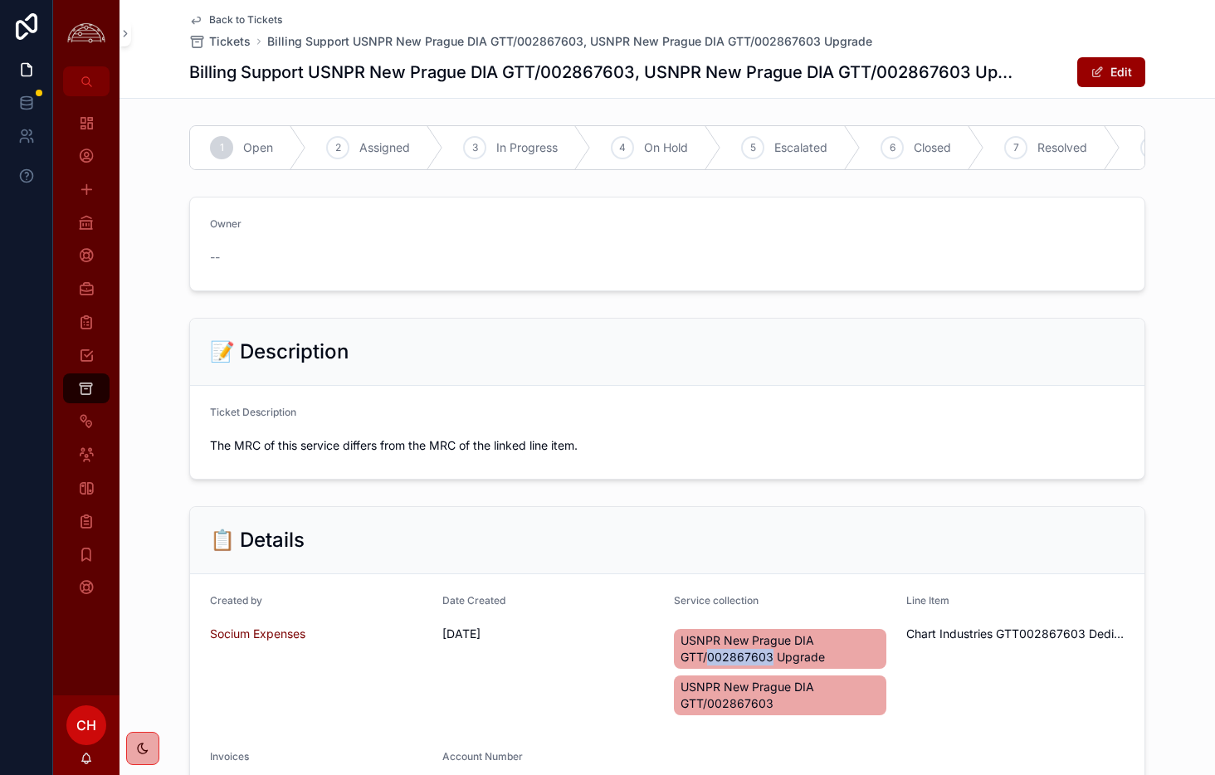
click at [710, 661] on span "USNPR New Prague DIA GTT/002867603 Upgrade" at bounding box center [780, 648] width 199 height 33
copy span "002867603"
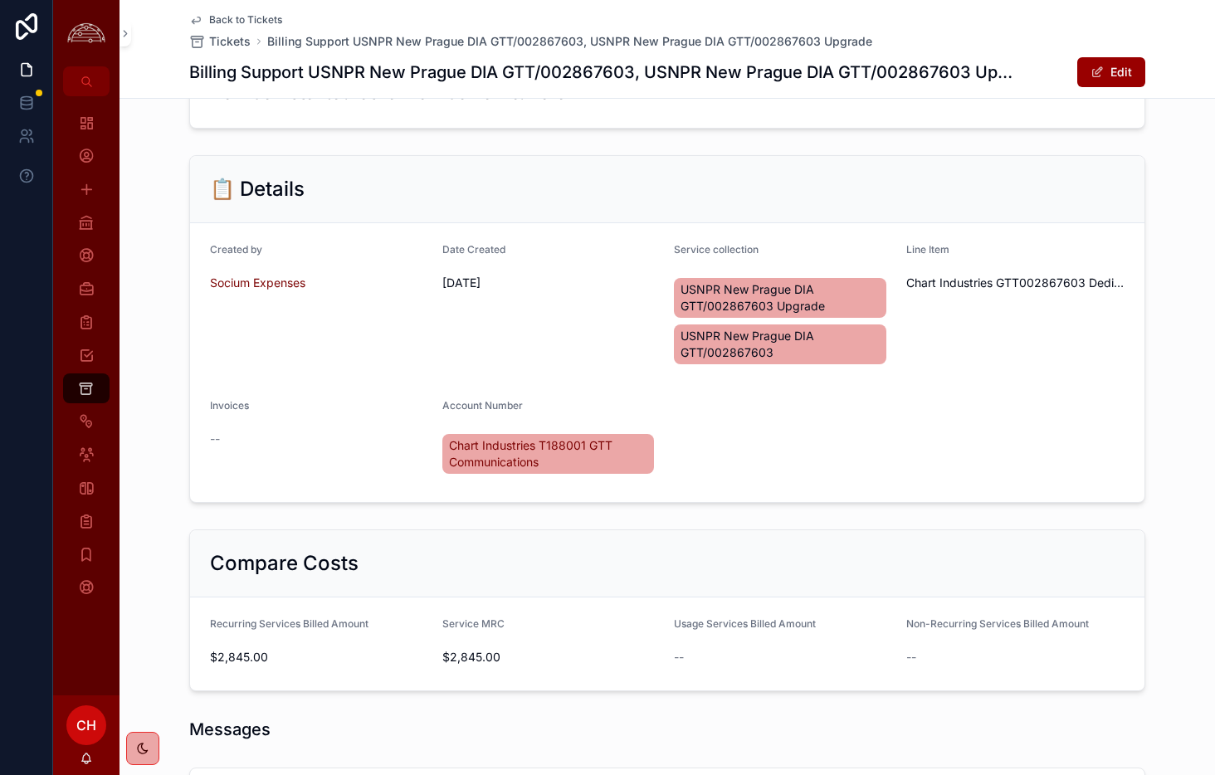
scroll to position [417, 0]
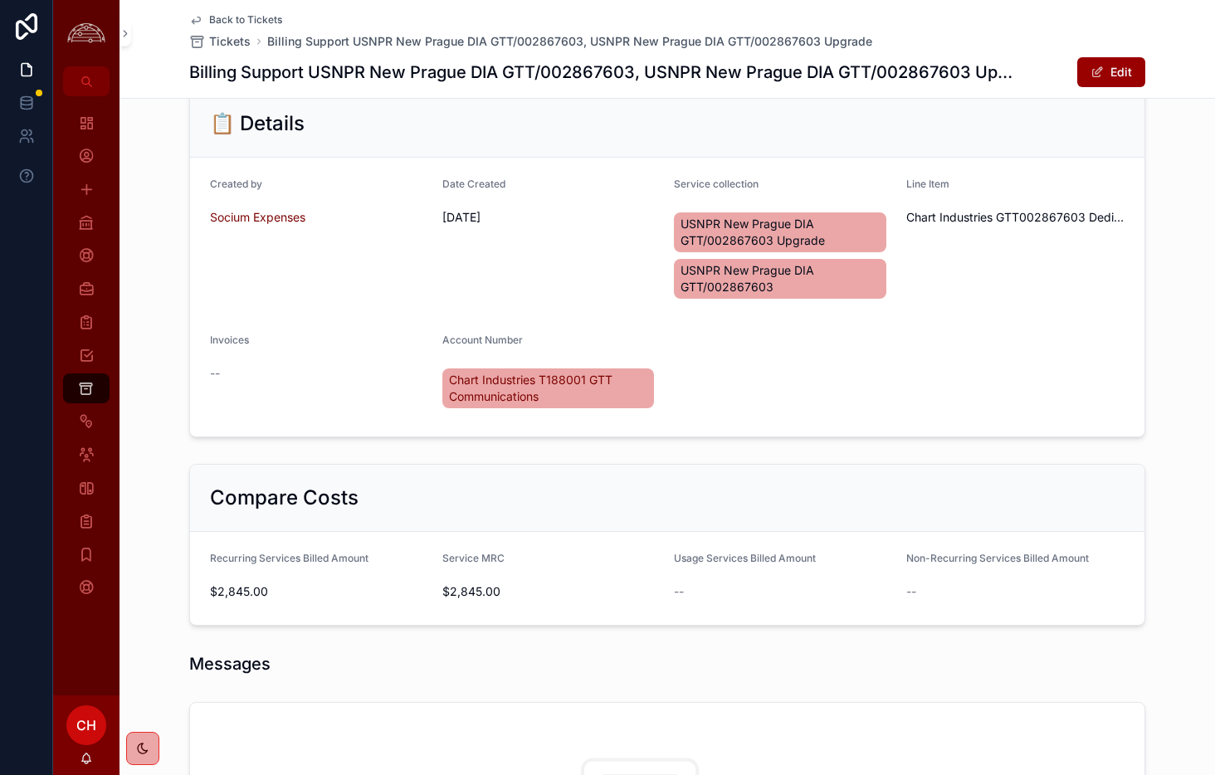
click at [741, 228] on span "USNPR New Prague DIA GTT/002867603 Upgrade" at bounding box center [780, 232] width 199 height 33
click at [85, 224] on icon "scrollable content" at bounding box center [86, 222] width 17 height 17
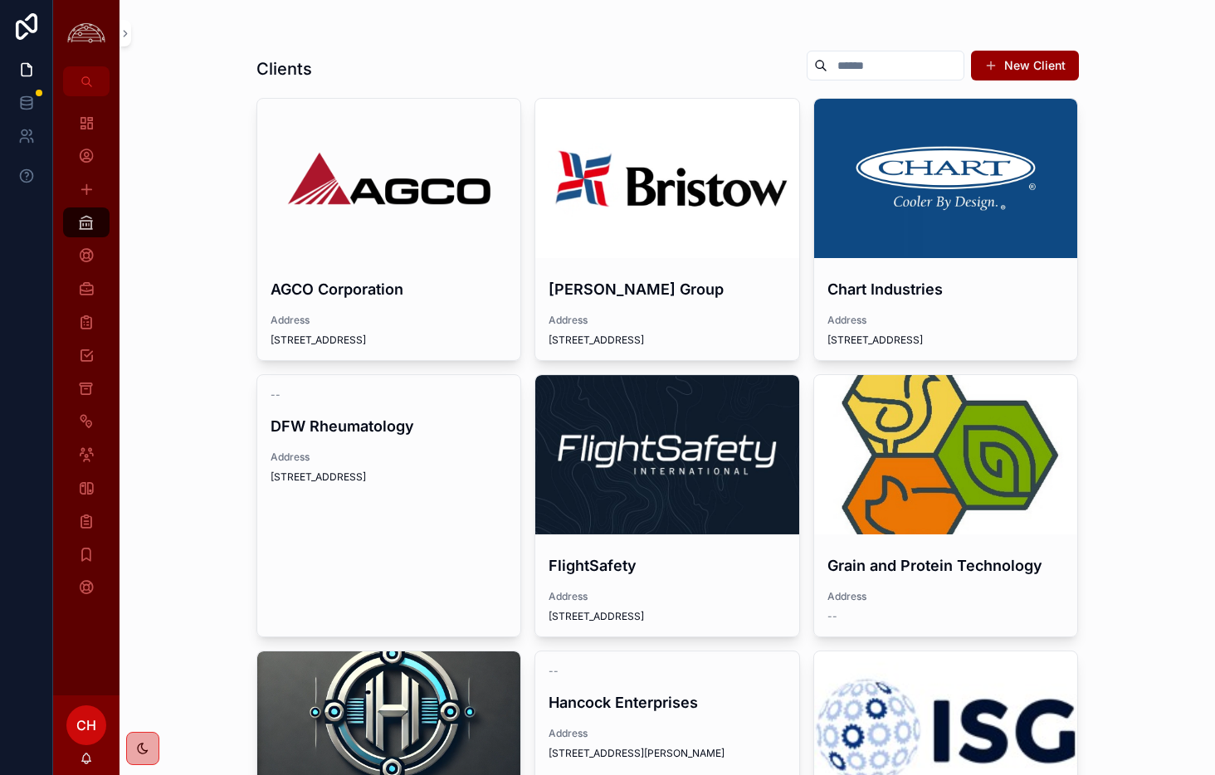
click at [853, 287] on h4 "Chart Industries" at bounding box center [945, 289] width 237 height 22
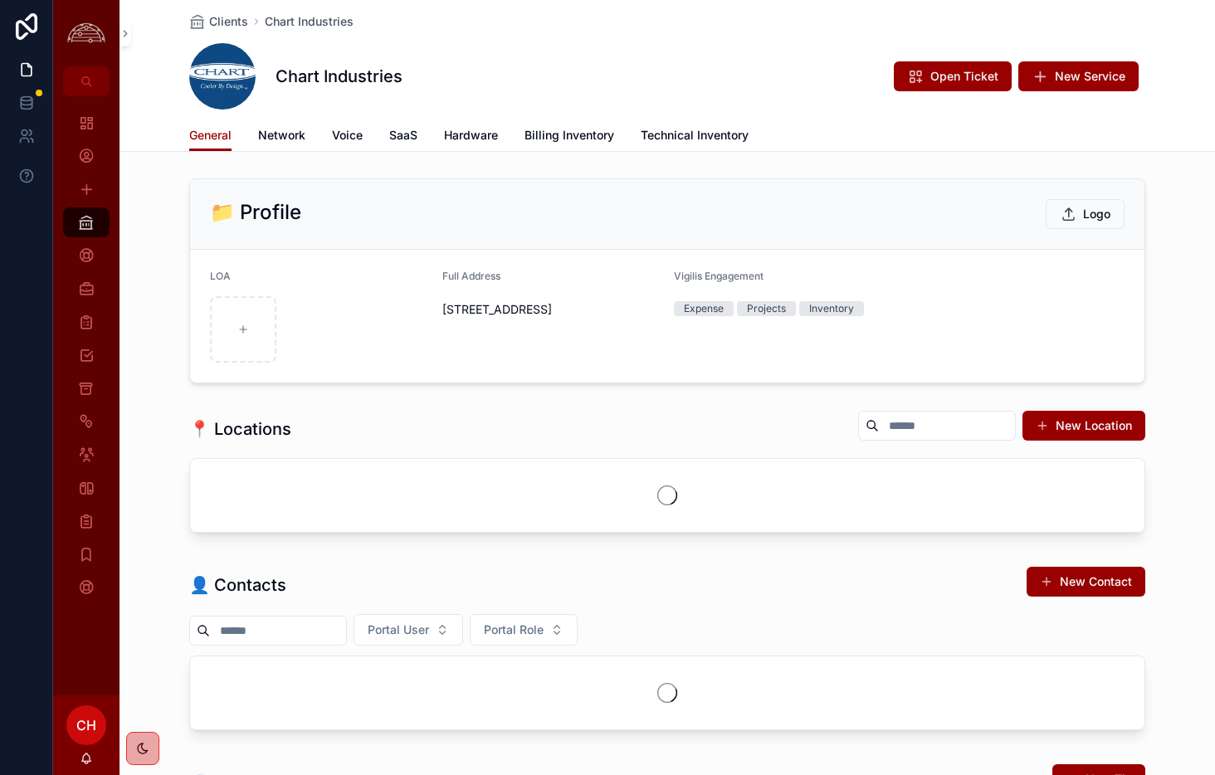
click at [573, 129] on span "Billing Inventory" at bounding box center [569, 135] width 90 height 17
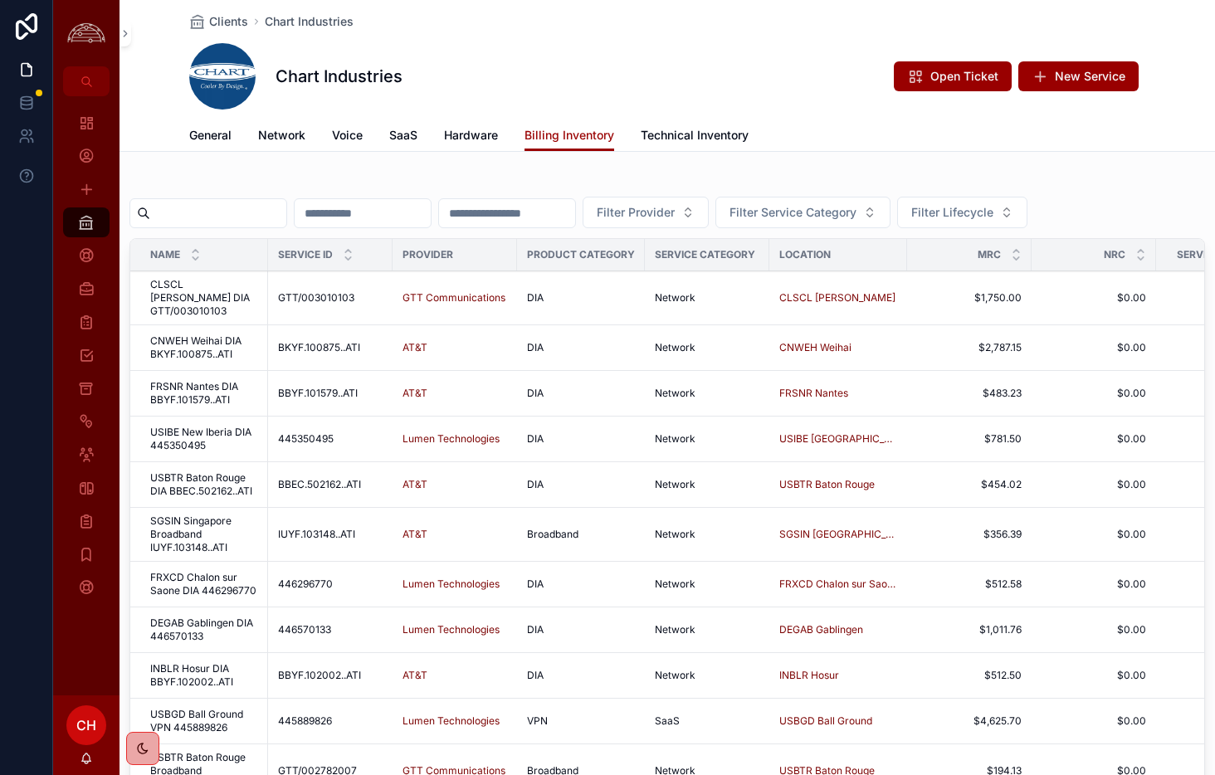
click at [267, 210] on input "scrollable content" at bounding box center [218, 213] width 136 height 23
type input "*****"
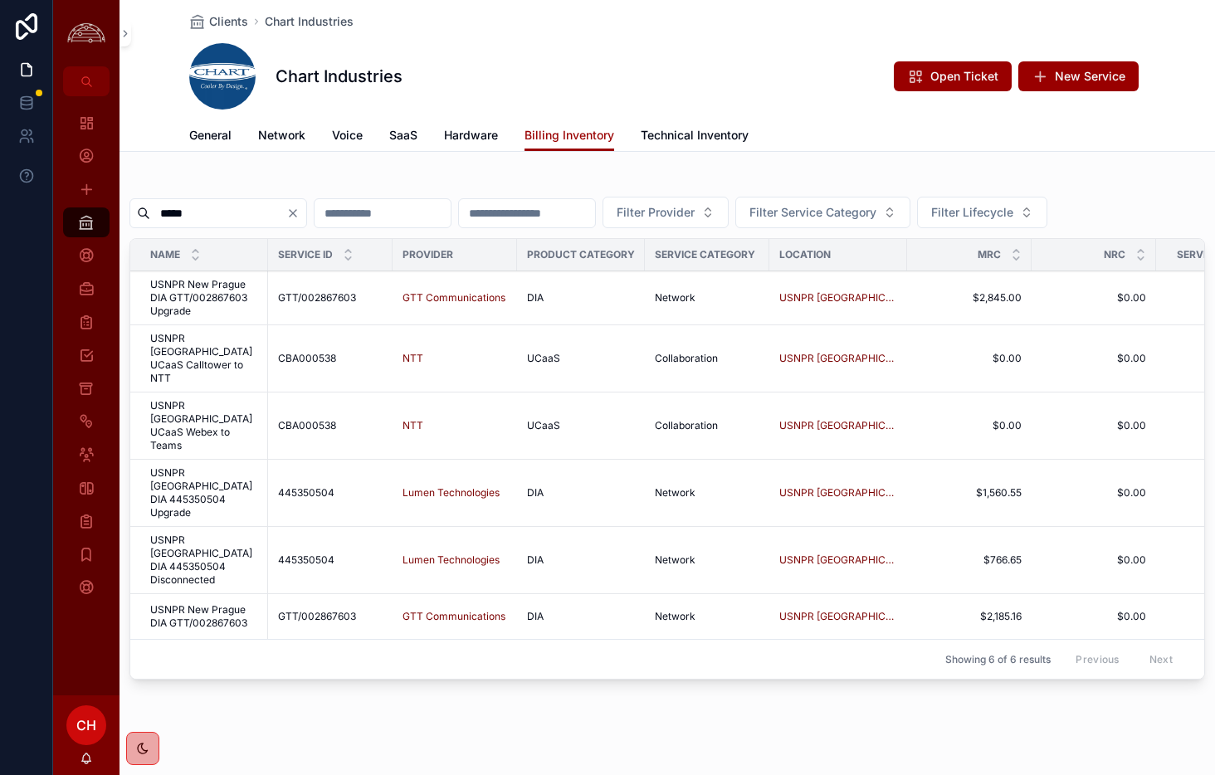
click at [695, 212] on span "Filter Provider" at bounding box center [656, 212] width 78 height 17
type input "***"
click at [714, 281] on span "GTT Communications" at bounding box center [680, 279] width 116 height 17
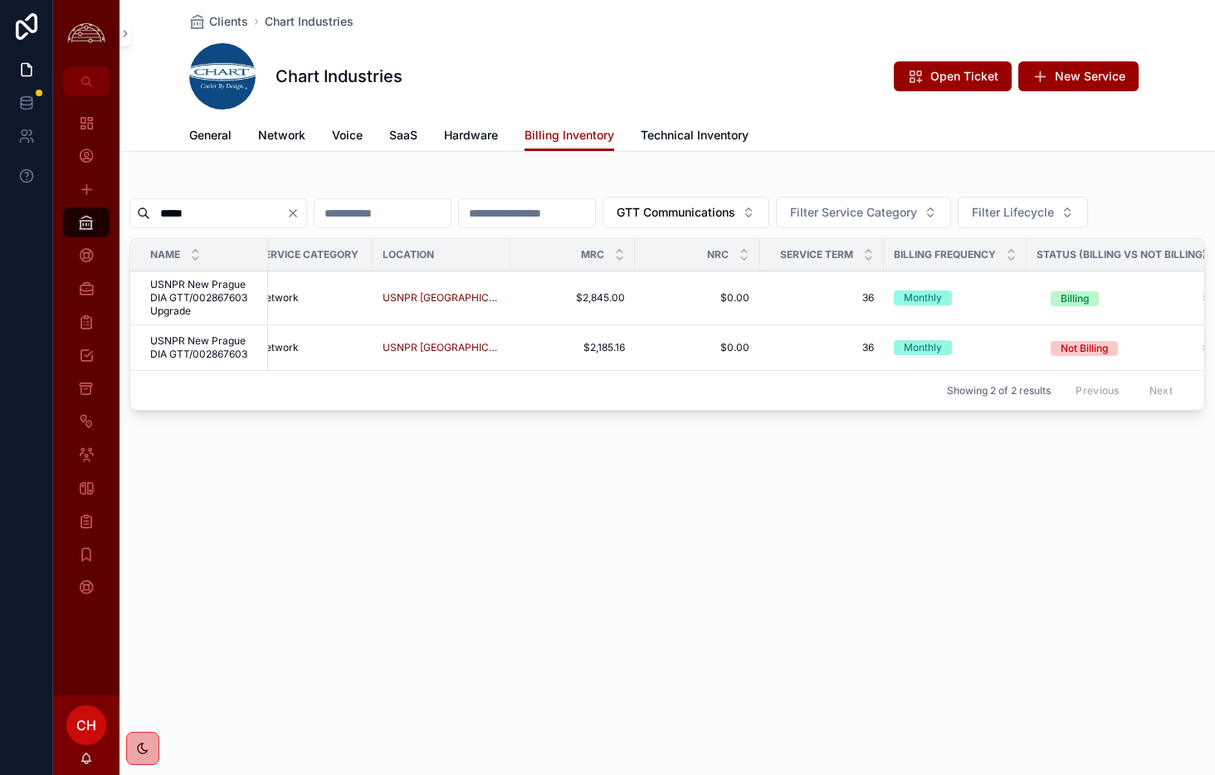
scroll to position [0, 390]
click at [88, 392] on icon "scrollable content" at bounding box center [86, 388] width 16 height 17
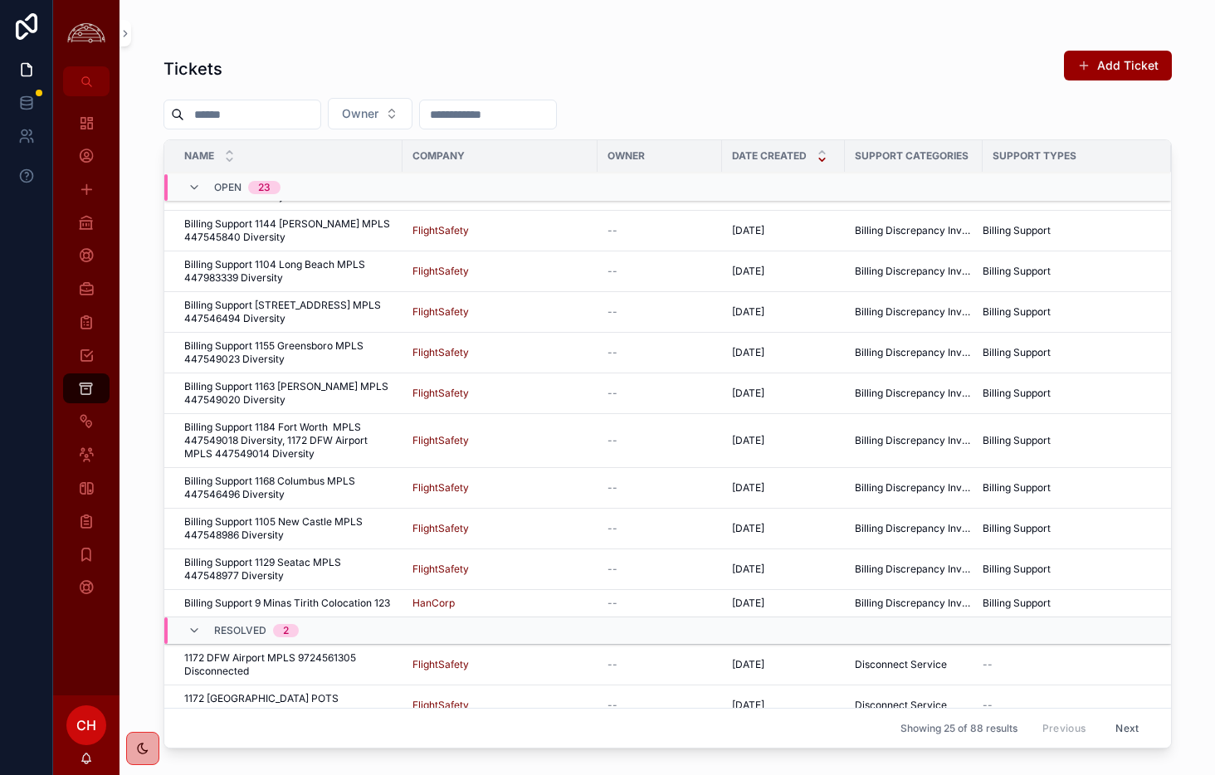
scroll to position [572, 0]
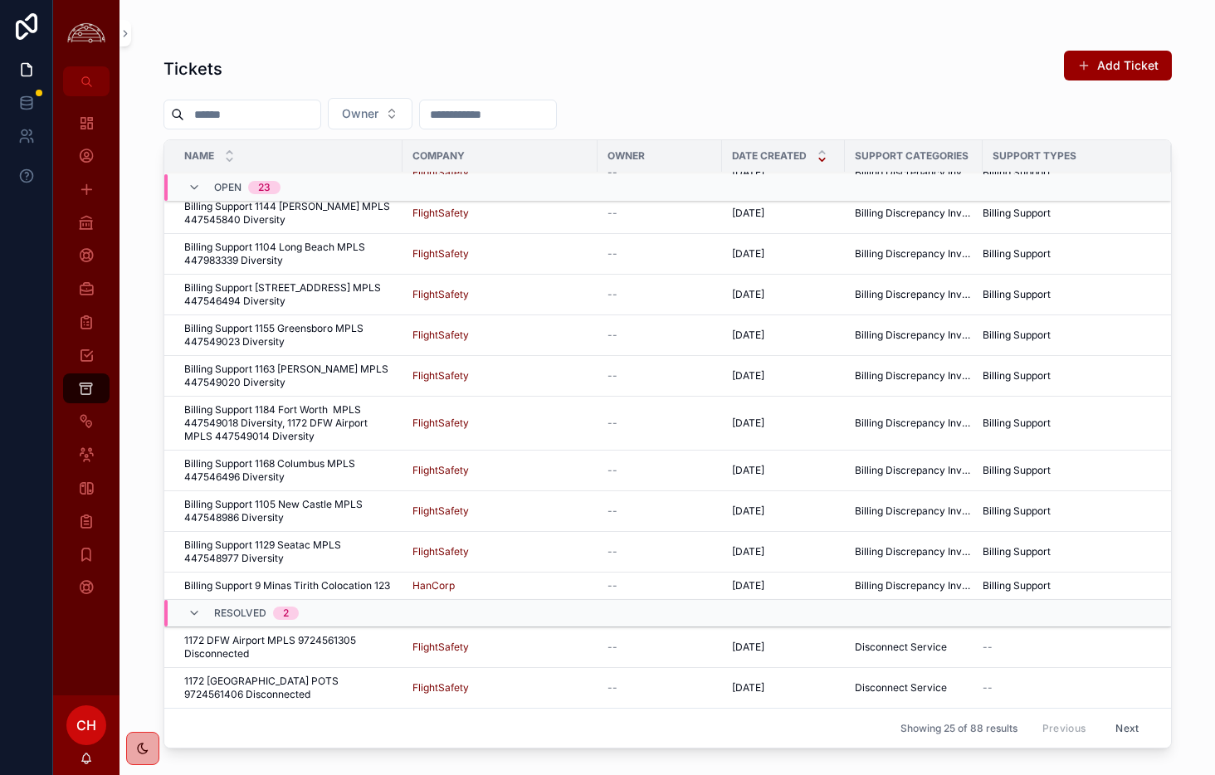
click at [1125, 733] on button "Next" at bounding box center [1127, 728] width 46 height 26
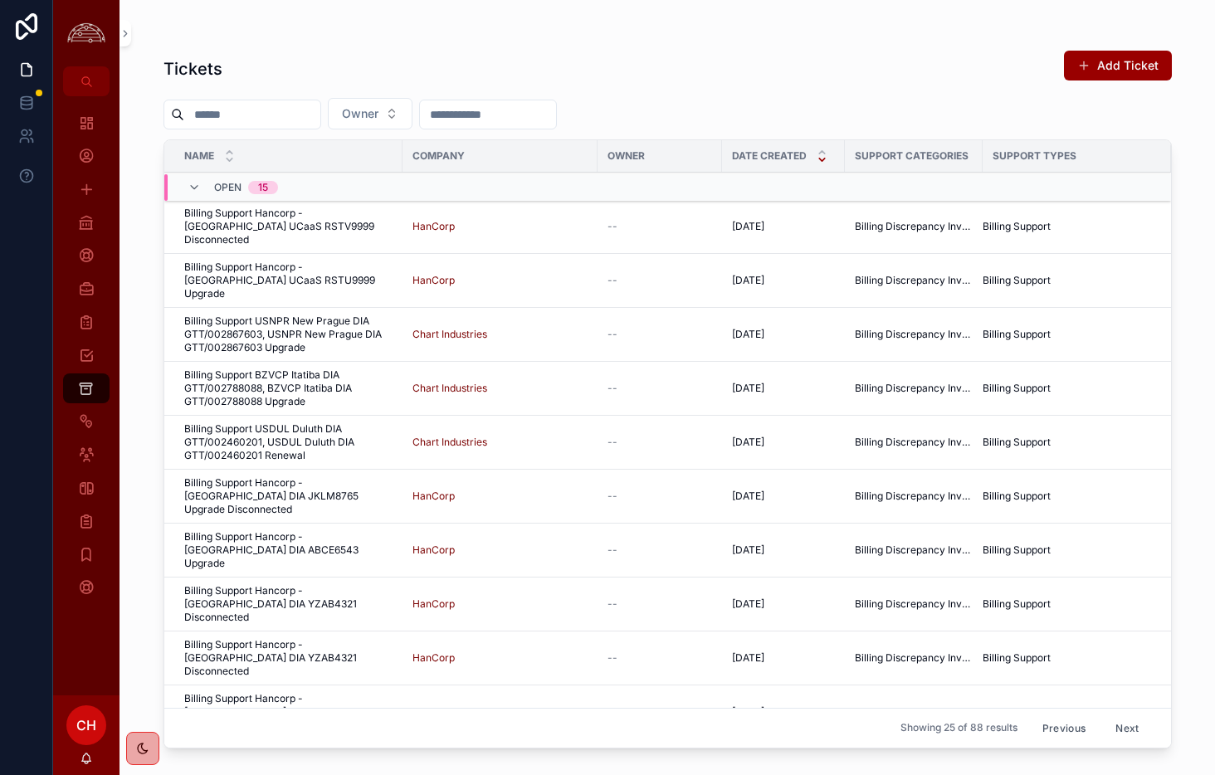
click at [351, 324] on span "Billing Support USNPR New Prague DIA GTT/002867603, USNPR New Prague DIA GTT/00…" at bounding box center [288, 335] width 208 height 40
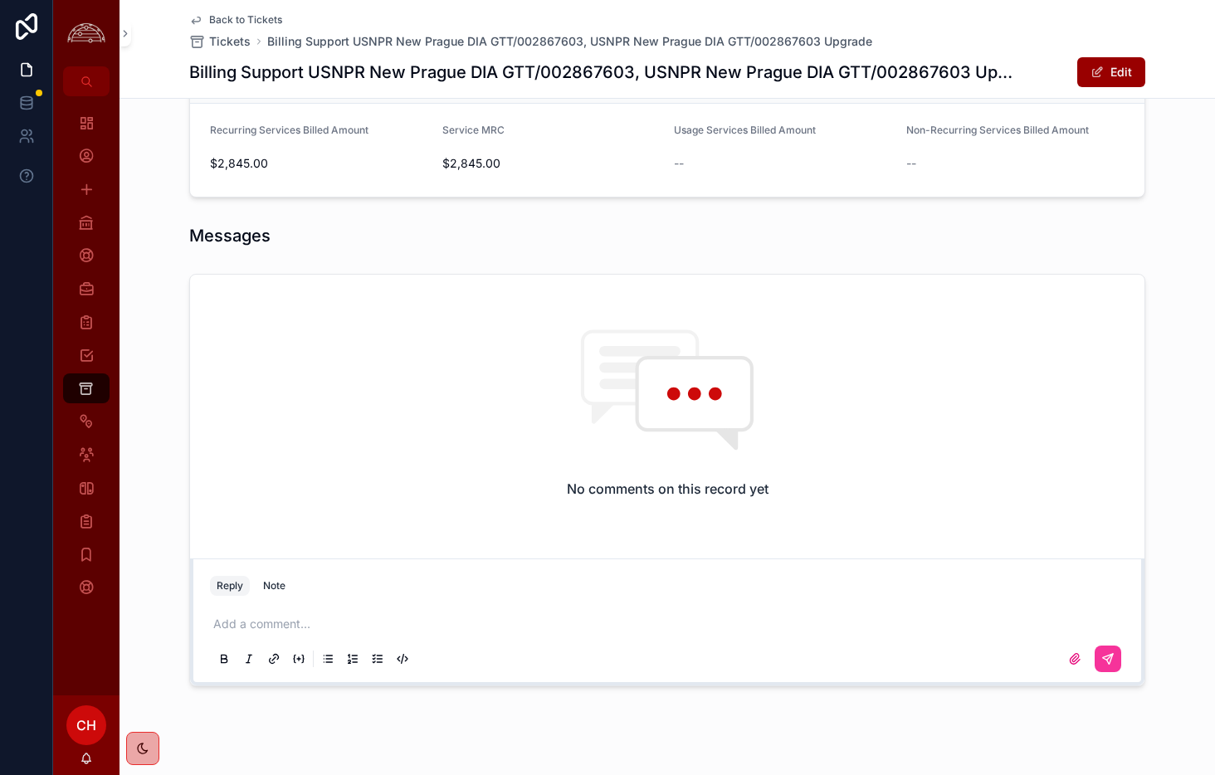
scroll to position [860, 0]
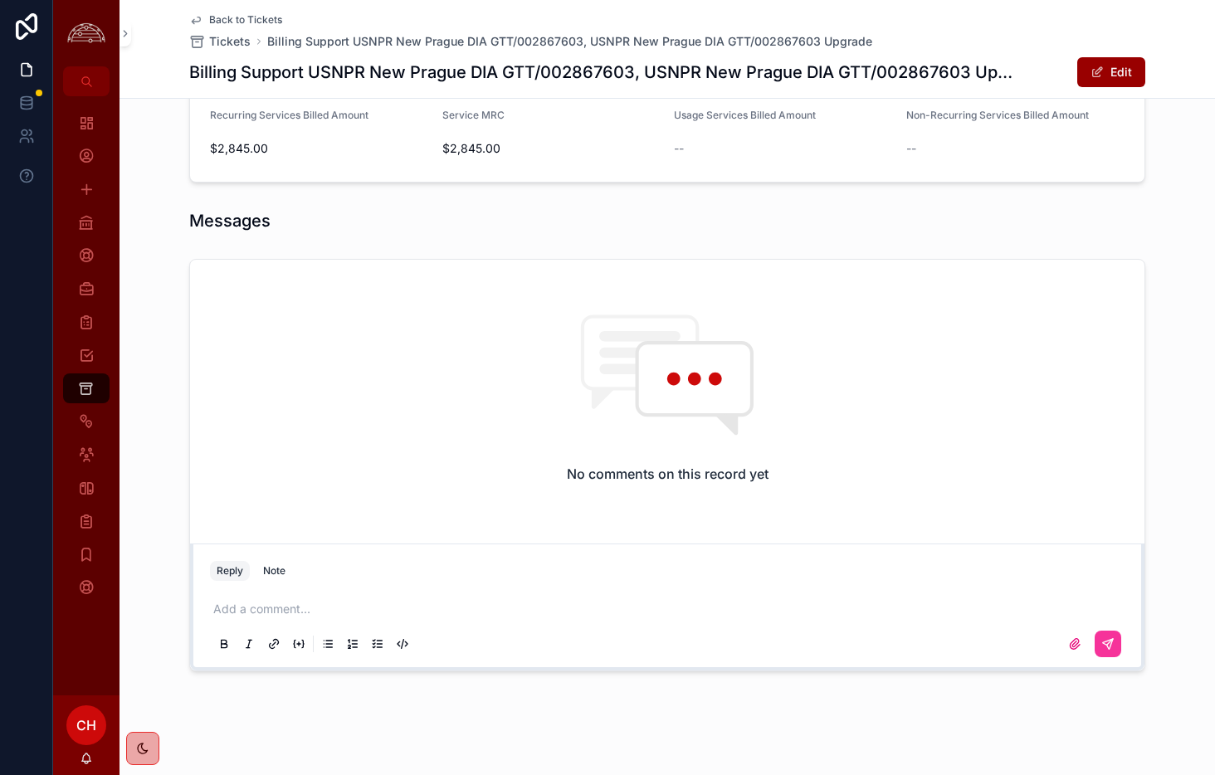
click at [260, 618] on div "Add a comment..." at bounding box center [667, 626] width 915 height 70
click at [261, 617] on p "scrollable content" at bounding box center [670, 609] width 915 height 17
click at [1116, 646] on button "scrollable content" at bounding box center [1108, 644] width 27 height 27
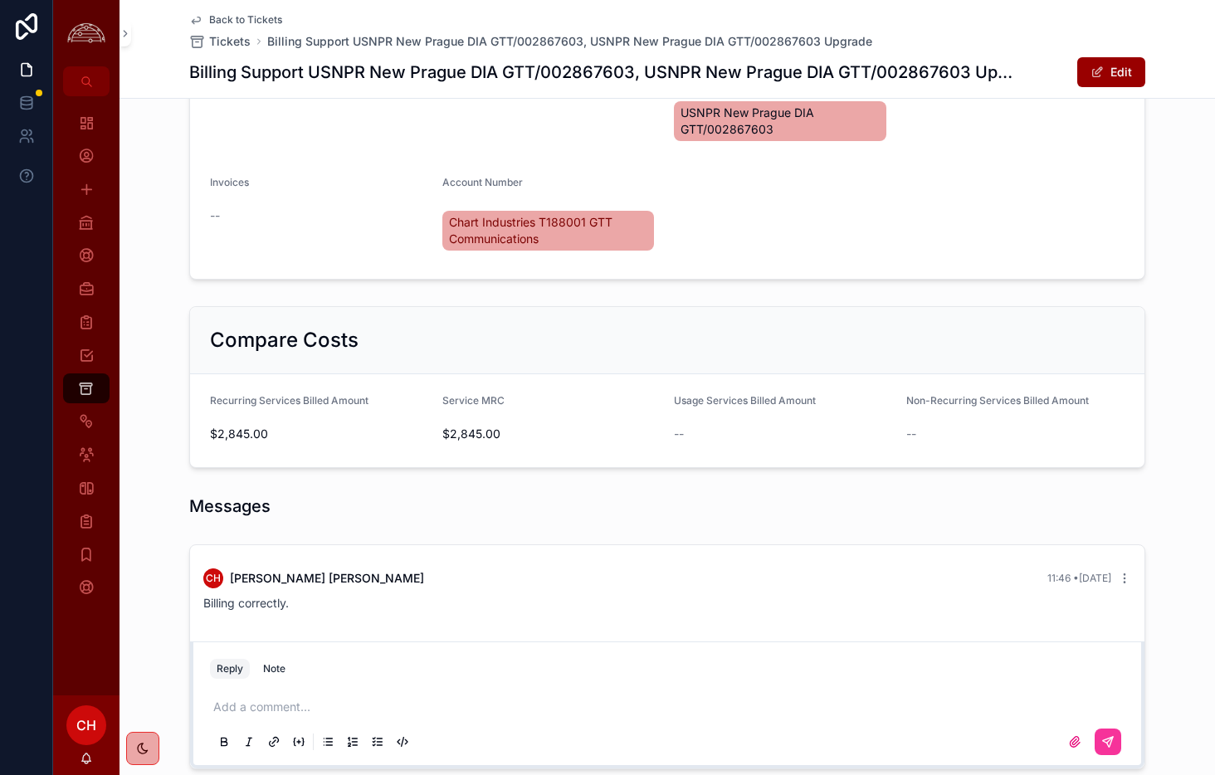
scroll to position [0, 0]
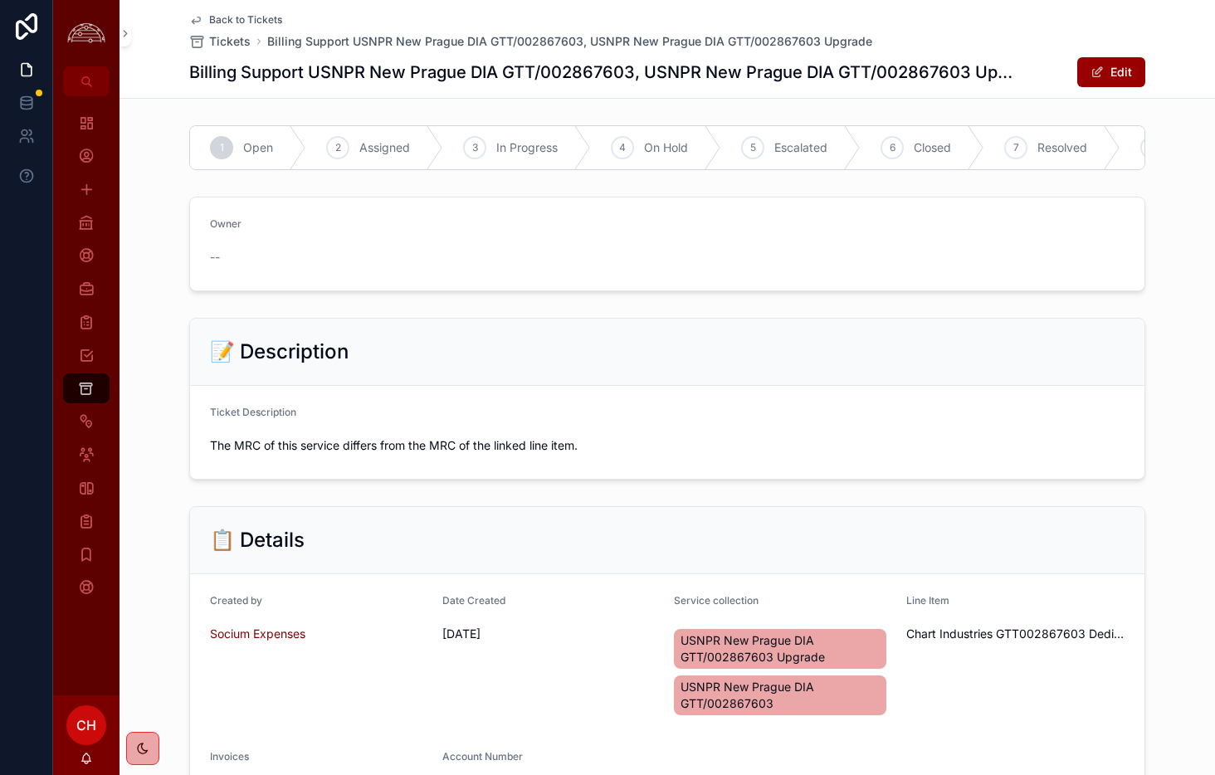
click at [904, 146] on div "6" at bounding box center [892, 147] width 23 height 23
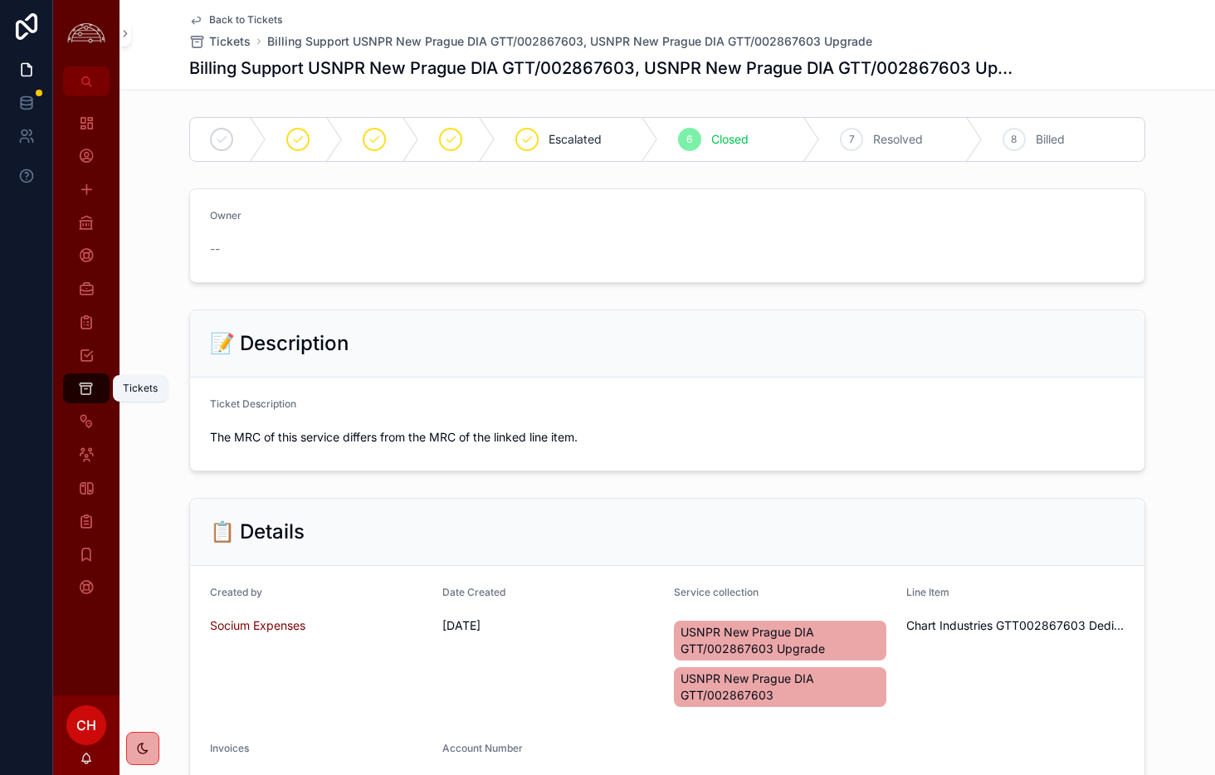
click at [88, 393] on icon "scrollable content" at bounding box center [86, 388] width 16 height 17
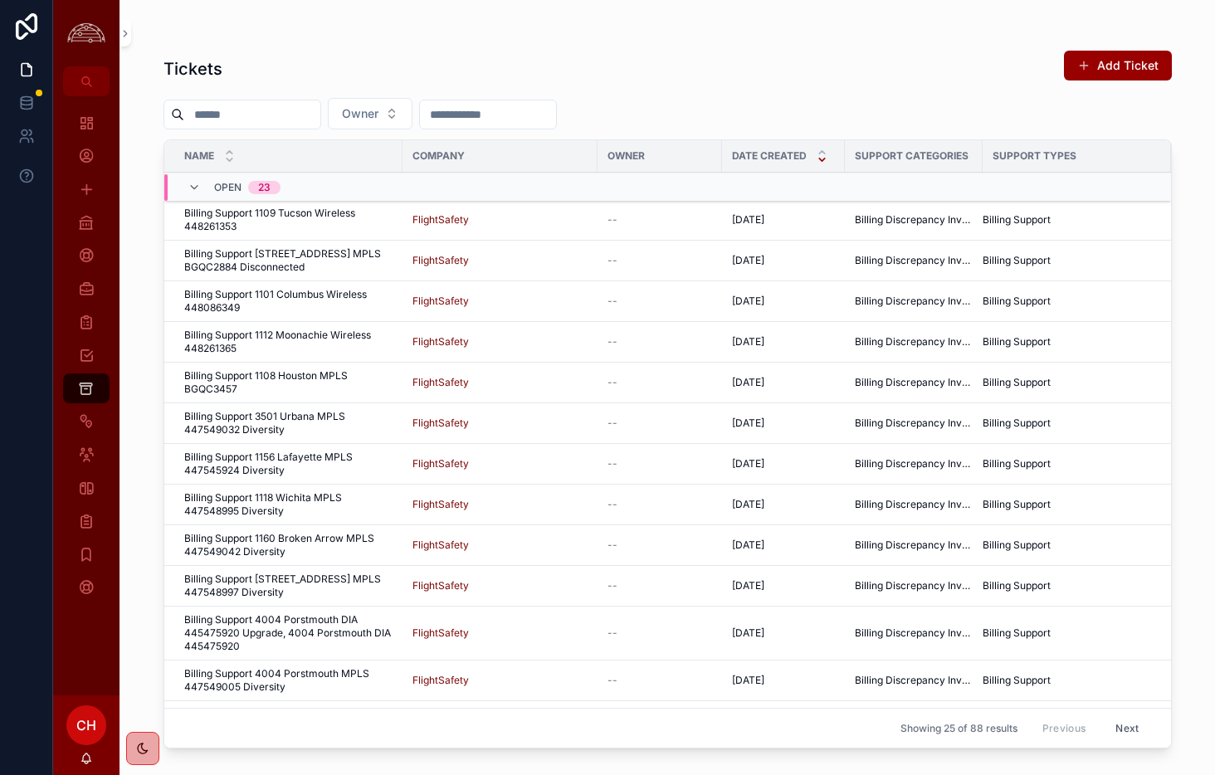
scroll to position [572, 0]
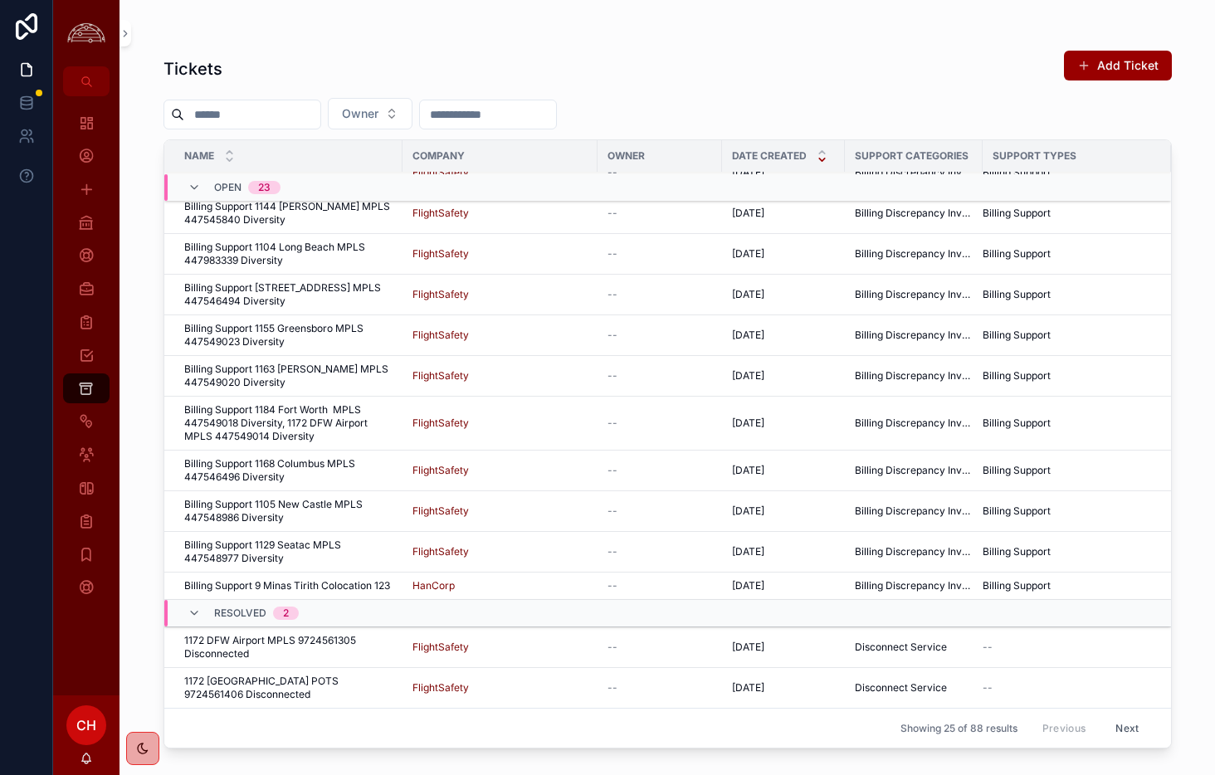
click at [1127, 725] on button "Next" at bounding box center [1127, 728] width 46 height 26
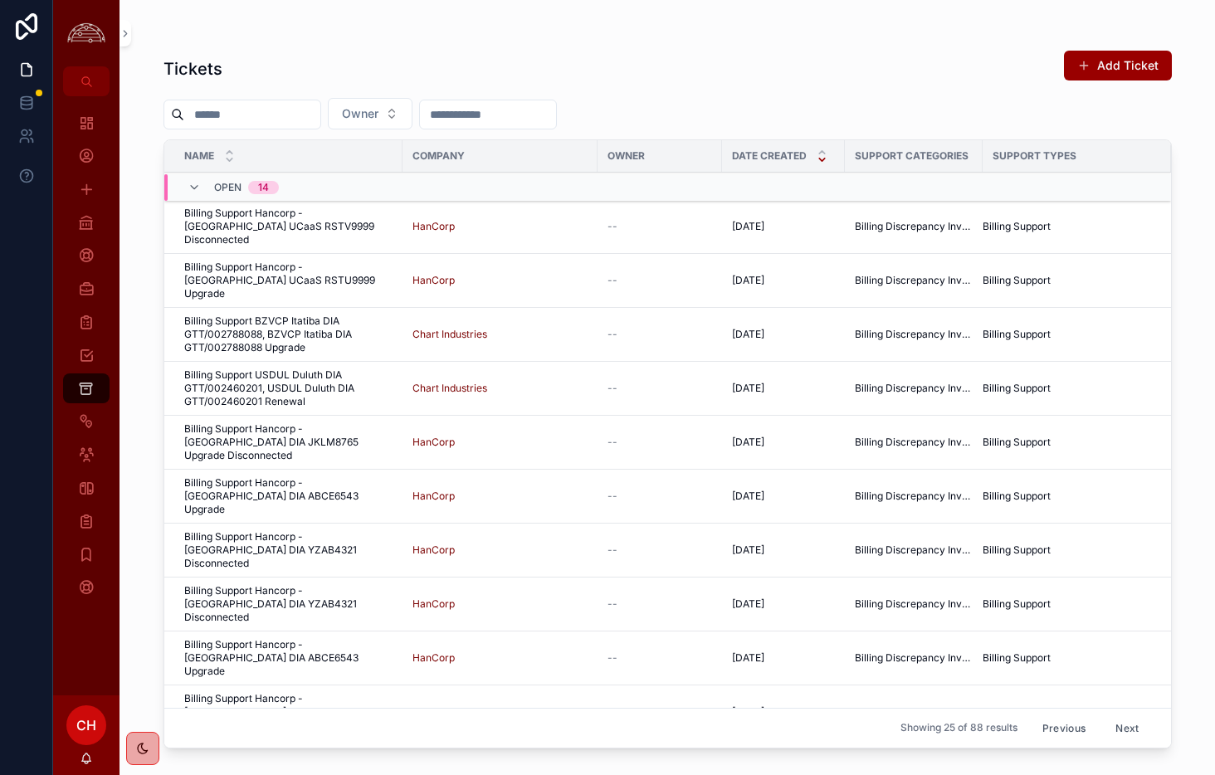
click at [304, 315] on span "Billing Support BZVCP Itatiba DIA GTT/002788088, BZVCP Itatiba DIA GTT/00278808…" at bounding box center [288, 335] width 208 height 40
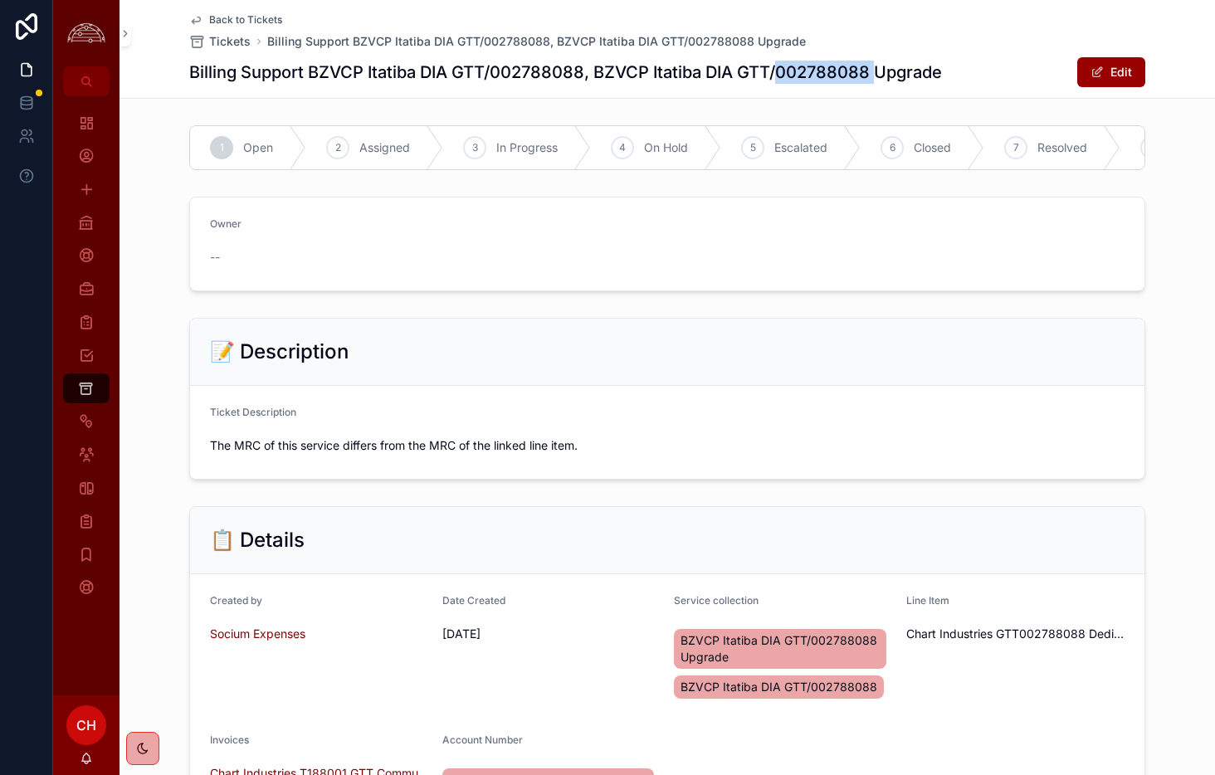
drag, startPoint x: 881, startPoint y: 73, endPoint x: 780, endPoint y: 71, distance: 101.3
click at [780, 71] on h1 "Billing Support BZVCP Itatiba DIA GTT/002788088, BZVCP Itatiba DIA GTT/00278808…" at bounding box center [565, 72] width 753 height 23
copy h1 "002788088"
click at [95, 217] on div "Clients" at bounding box center [86, 222] width 27 height 27
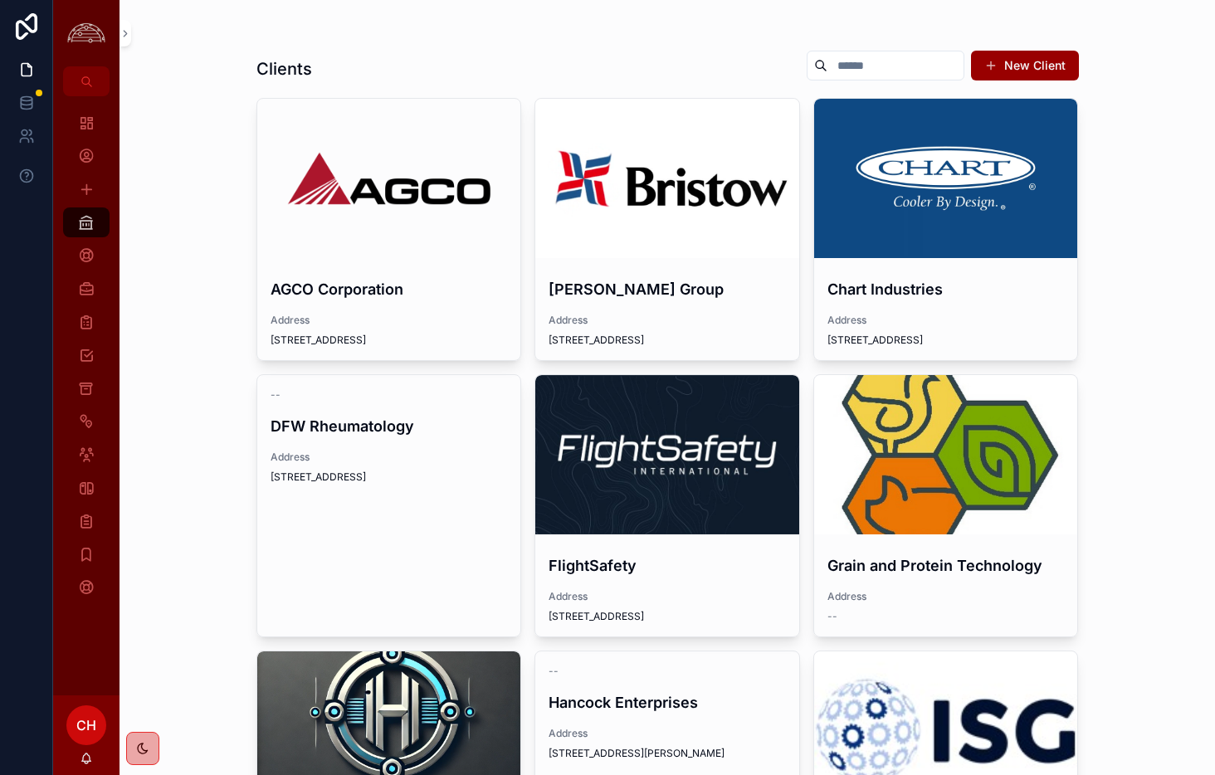
click at [1002, 262] on link "Chart Industries Address 2200 Airport Industrial Drive" at bounding box center [946, 229] width 266 height 263
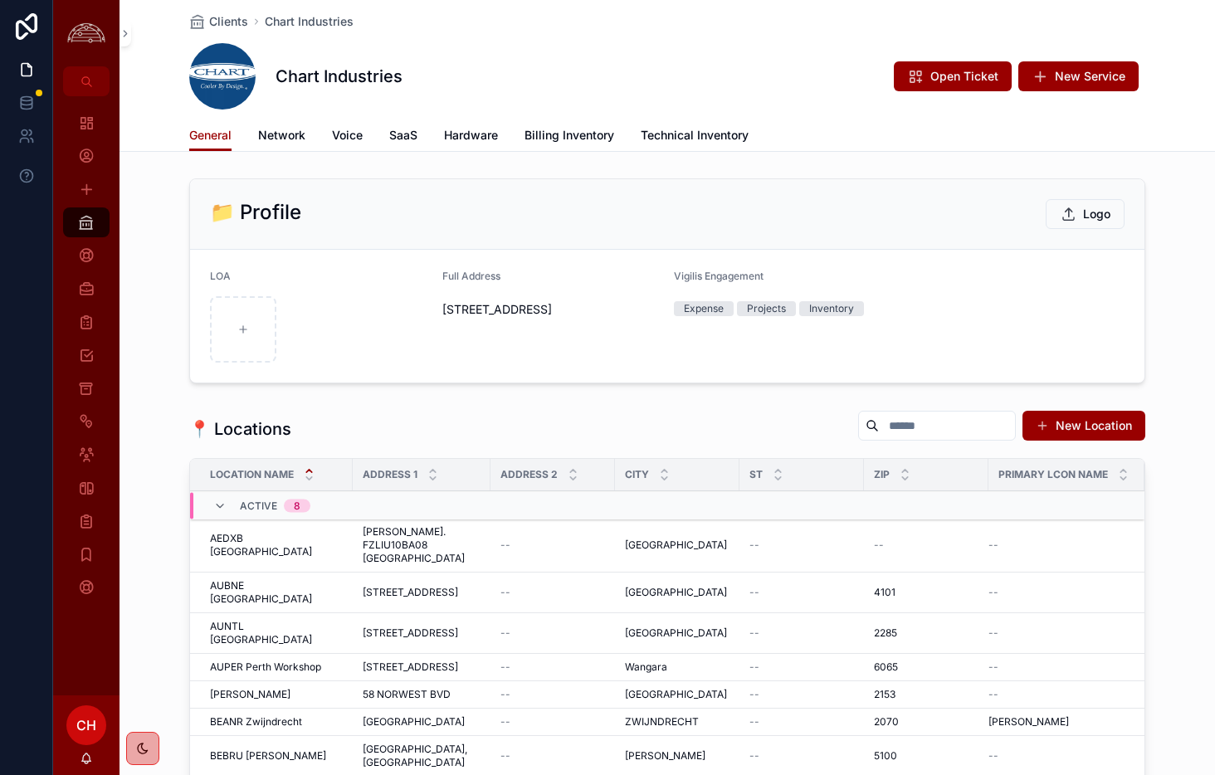
click at [543, 139] on span "Billing Inventory" at bounding box center [569, 135] width 90 height 17
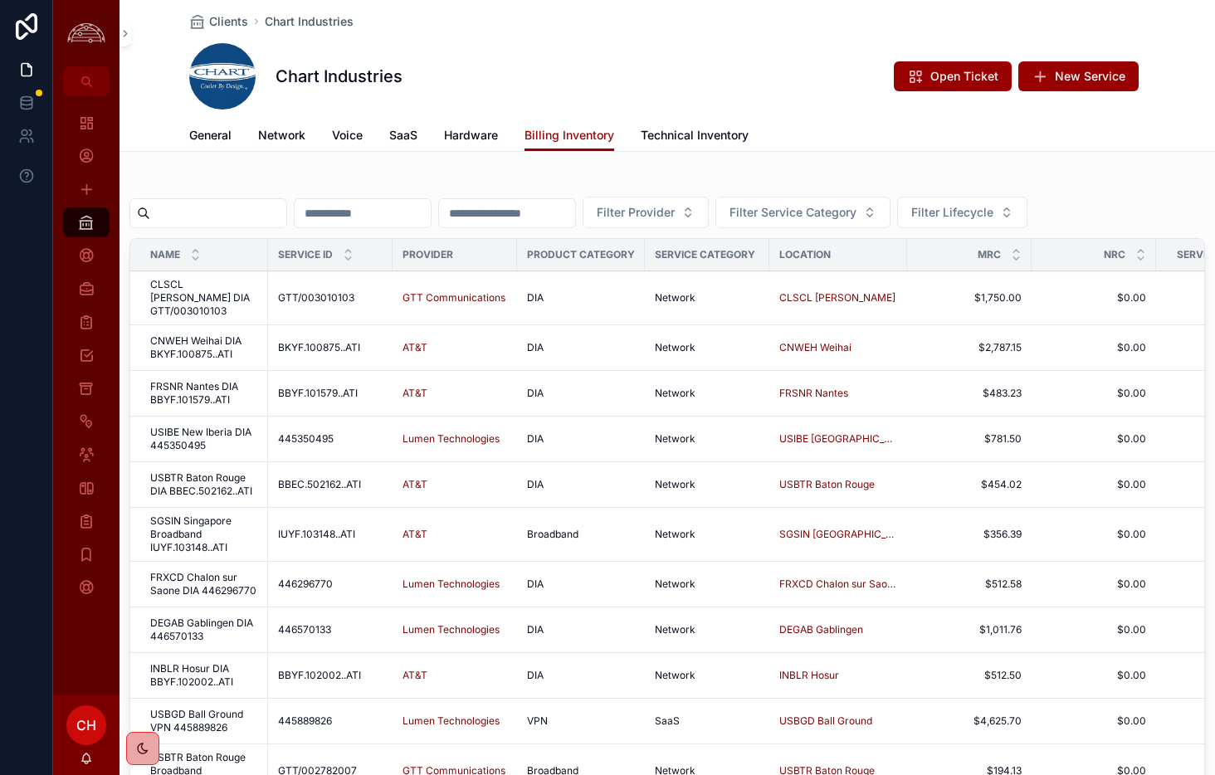
click at [268, 203] on input "scrollable content" at bounding box center [218, 213] width 136 height 23
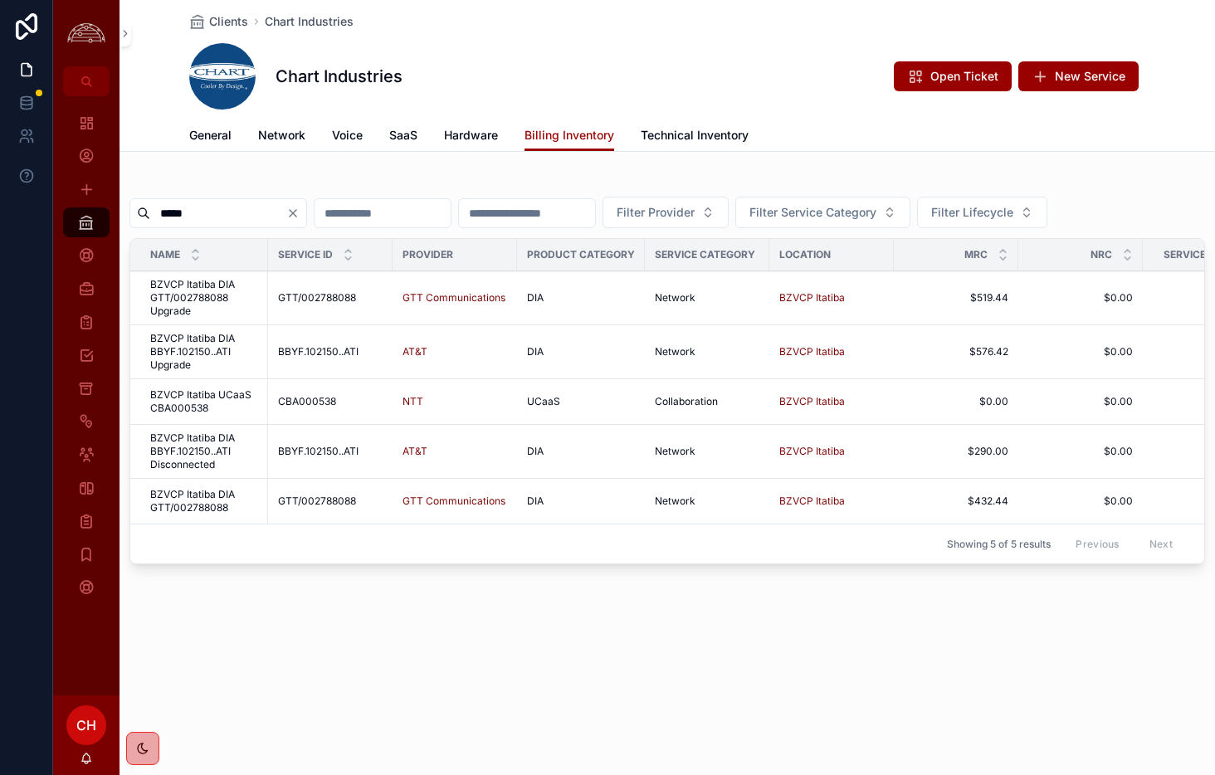
click at [261, 211] on input "*****" at bounding box center [218, 213] width 136 height 23
type input "*****"
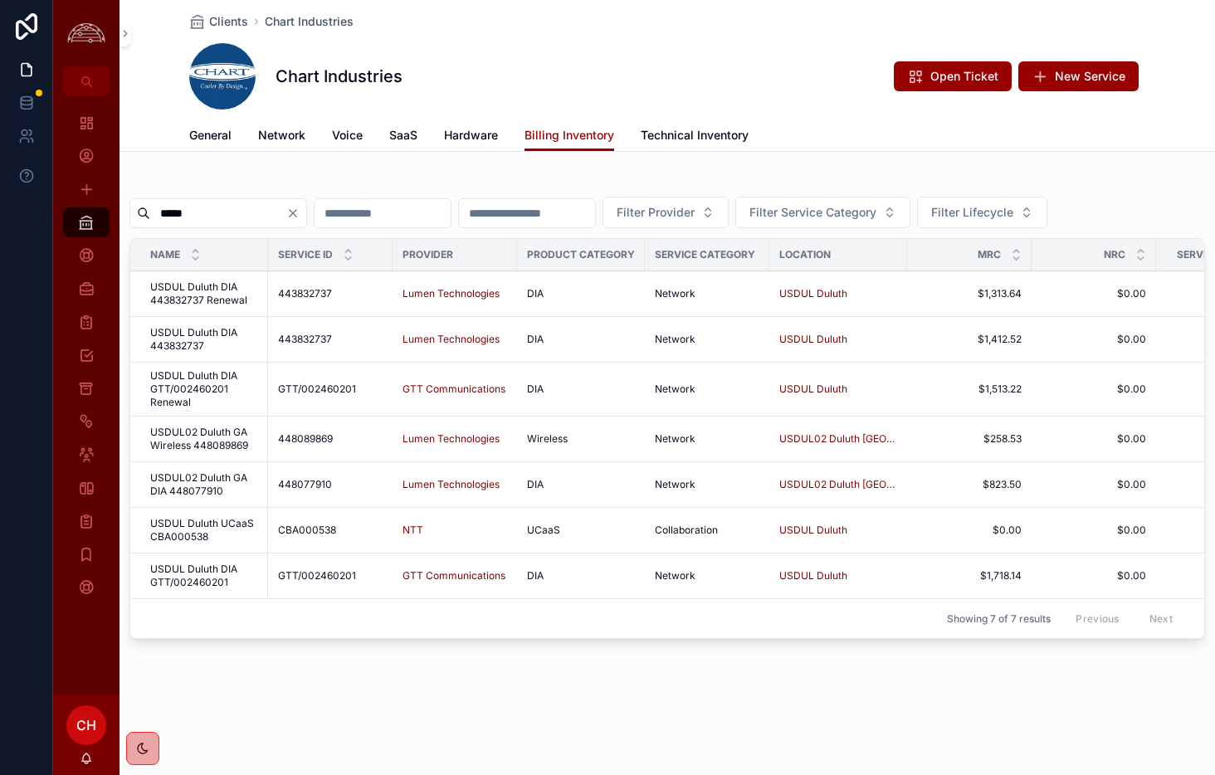
click at [695, 208] on span "Filter Provider" at bounding box center [656, 212] width 78 height 17
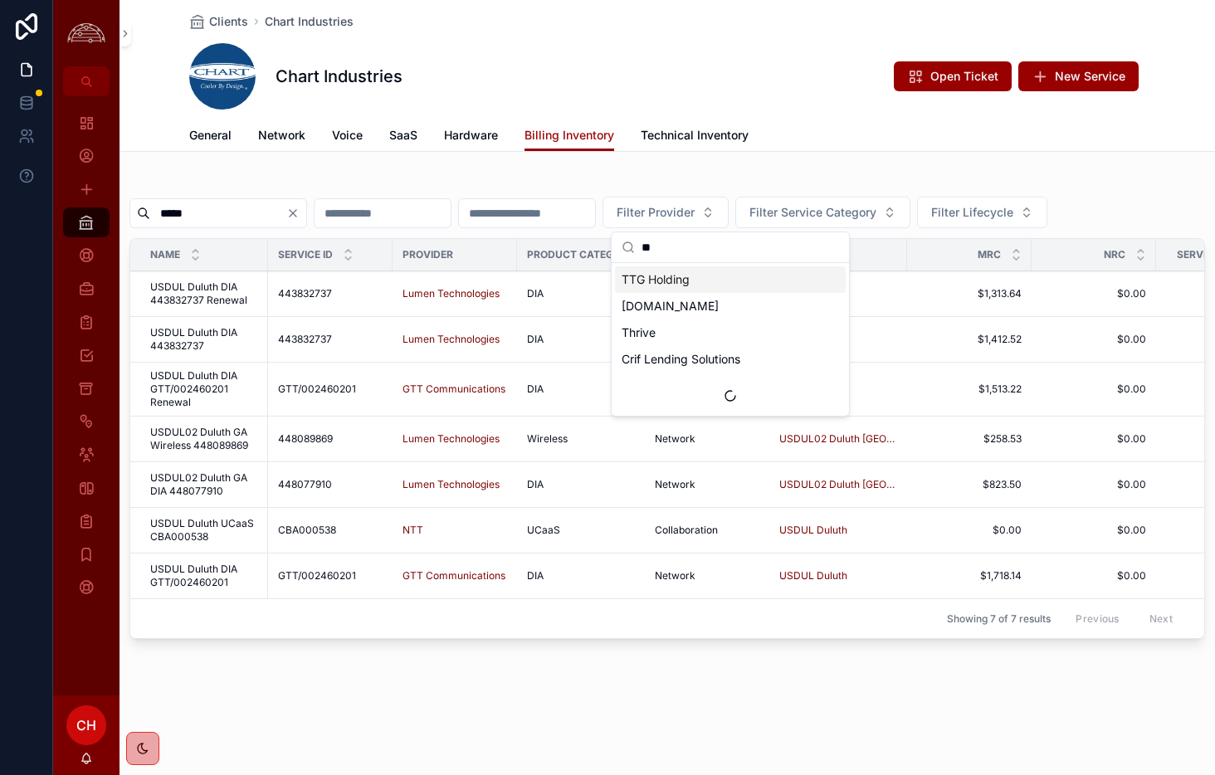
type input "*"
type input "***"
click at [734, 285] on span "GTT Communications" at bounding box center [680, 279] width 116 height 17
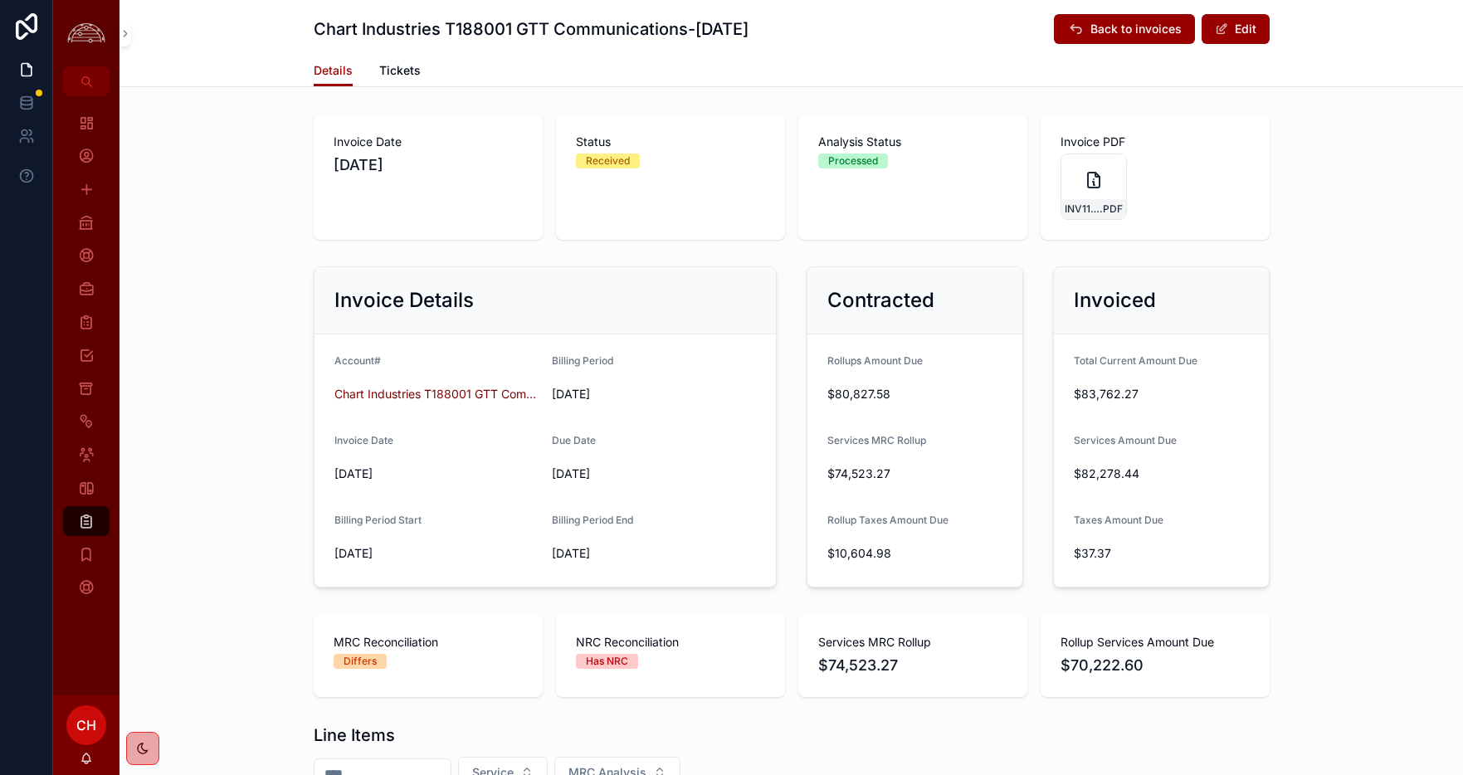
scroll to position [2, 0]
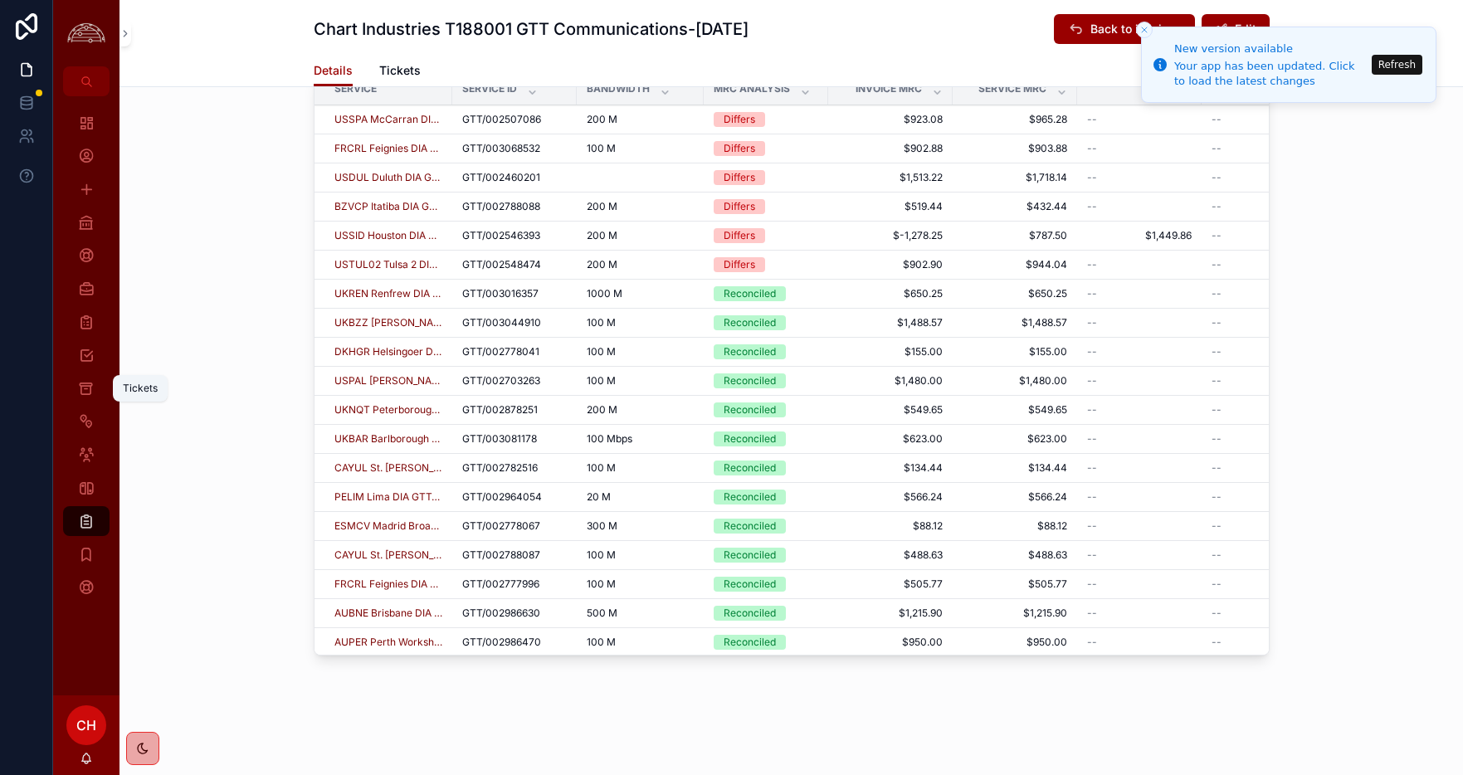
click at [84, 384] on icon "scrollable content" at bounding box center [86, 388] width 16 height 17
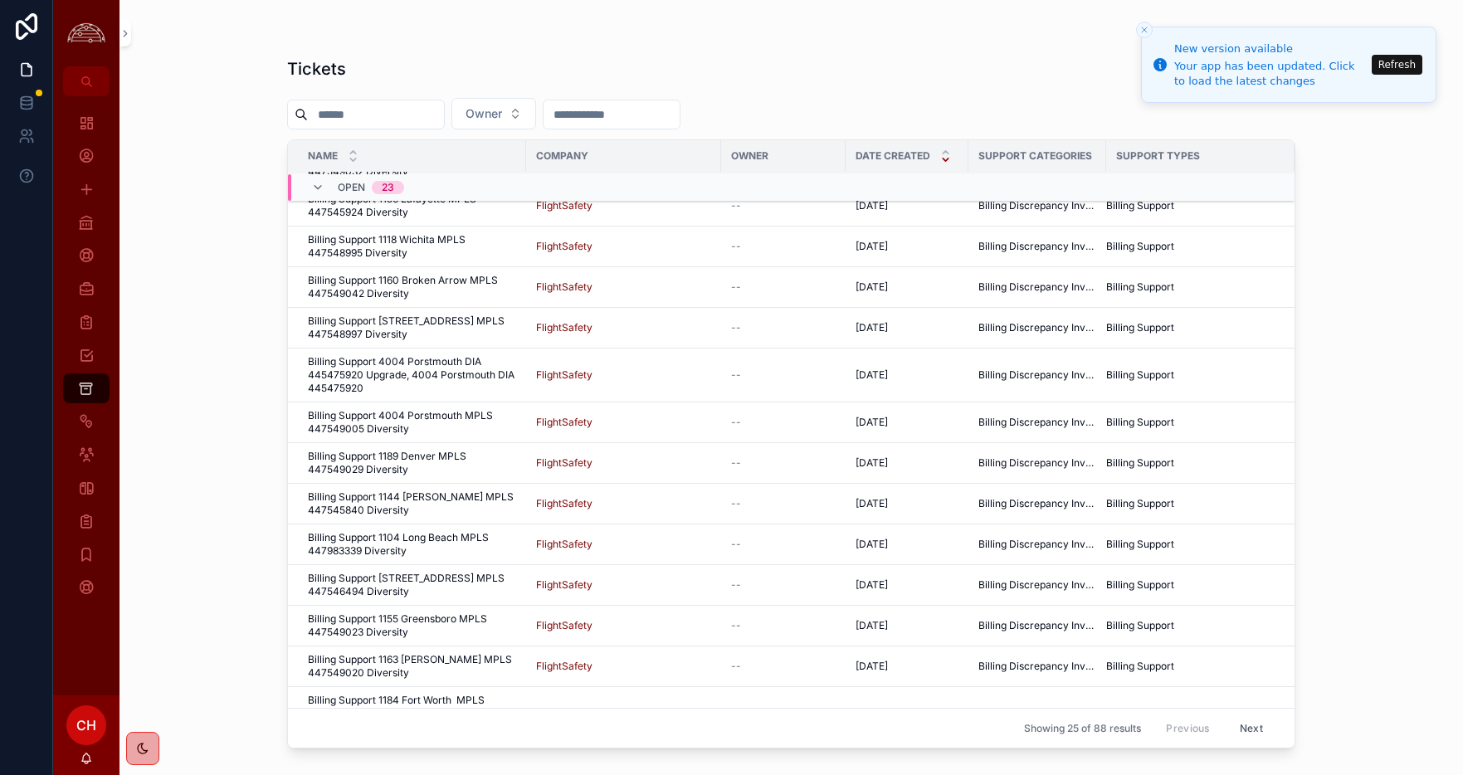
scroll to position [572, 0]
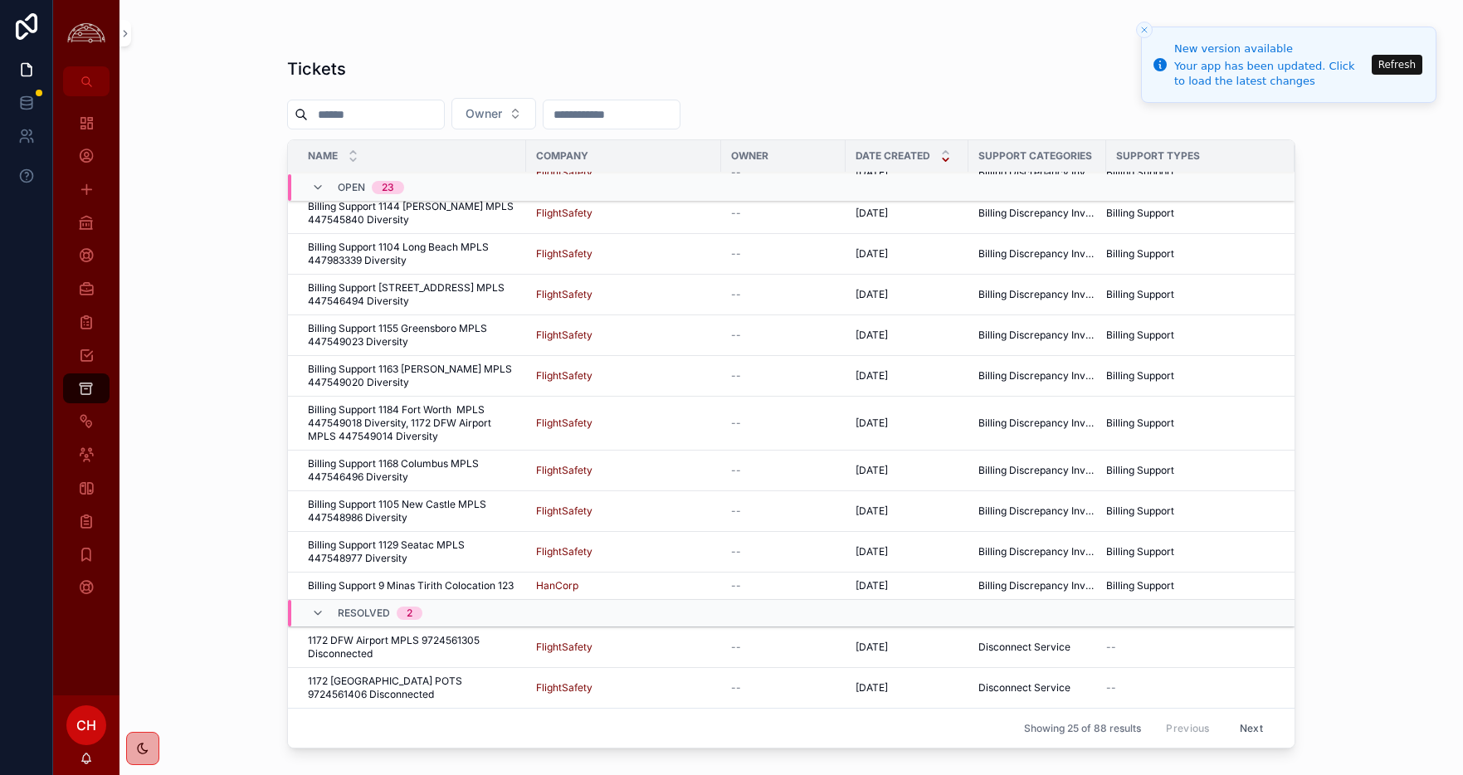
click at [1245, 723] on button "Next" at bounding box center [1251, 728] width 46 height 26
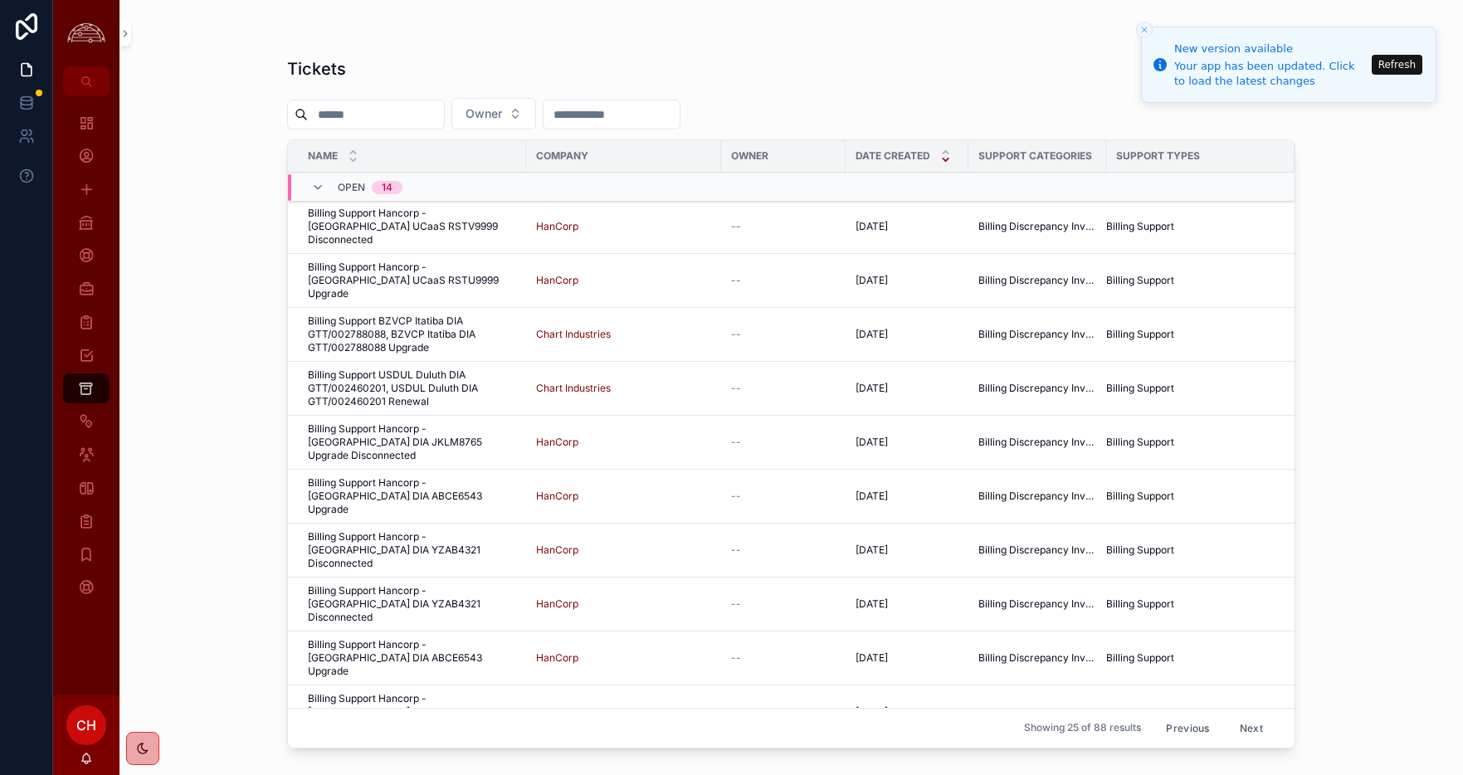
click at [440, 319] on span "Billing Support BZVCP Itatiba DIA GTT/002788088, BZVCP Itatiba DIA GTT/00278808…" at bounding box center [412, 335] width 208 height 40
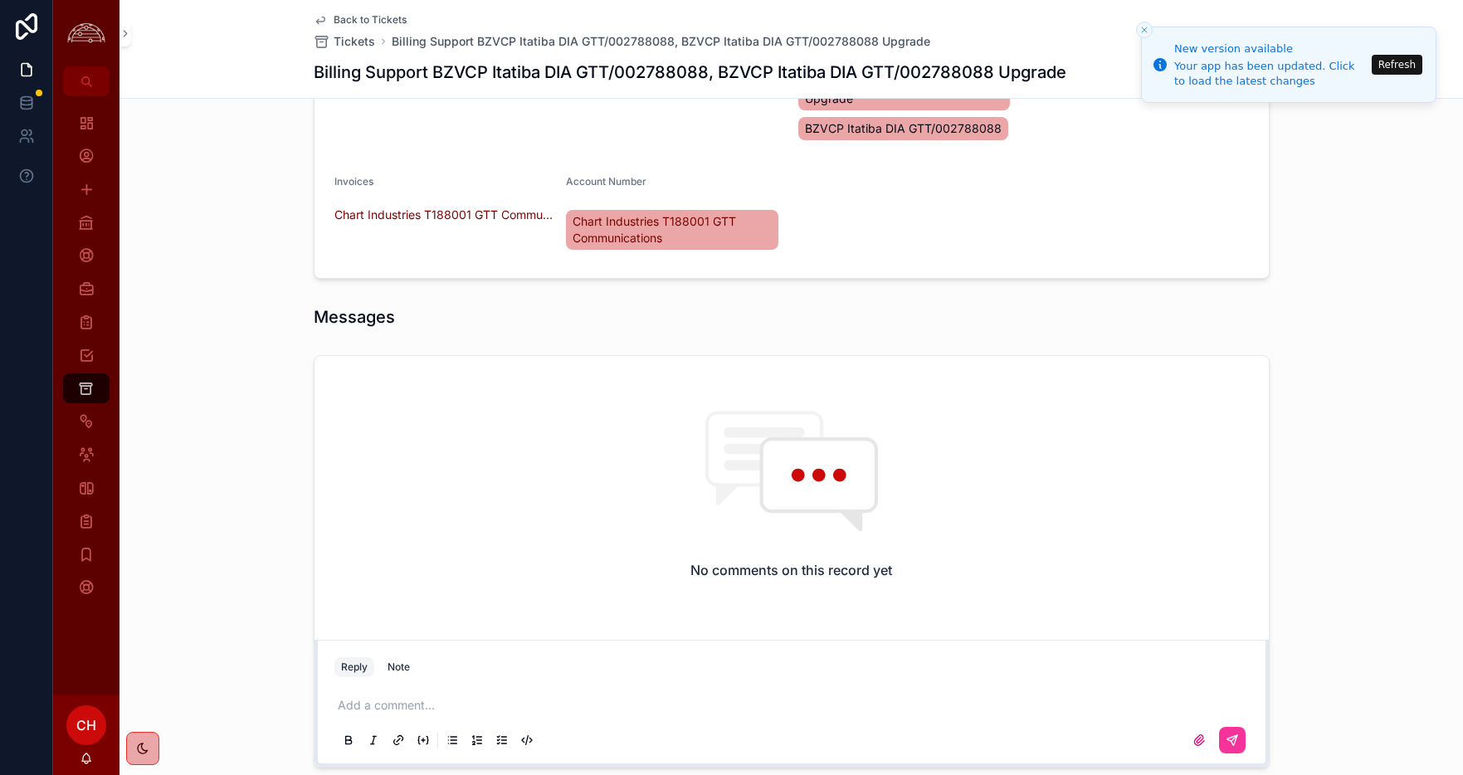
scroll to position [664, 0]
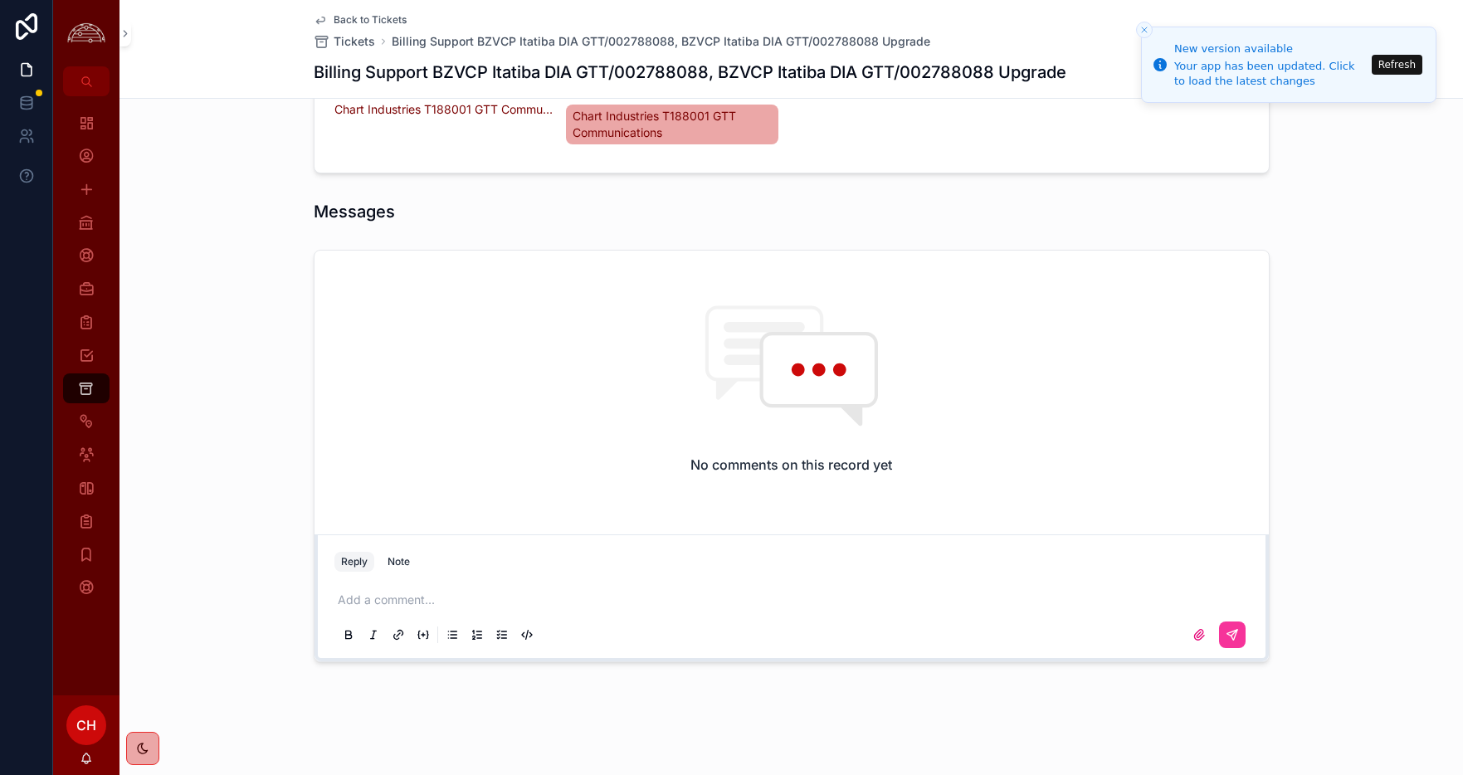
click at [502, 603] on p "scrollable content" at bounding box center [795, 600] width 915 height 17
click at [1236, 628] on icon "scrollable content" at bounding box center [1232, 634] width 13 height 13
click at [1146, 27] on icon "Close toast" at bounding box center [1144, 30] width 10 height 10
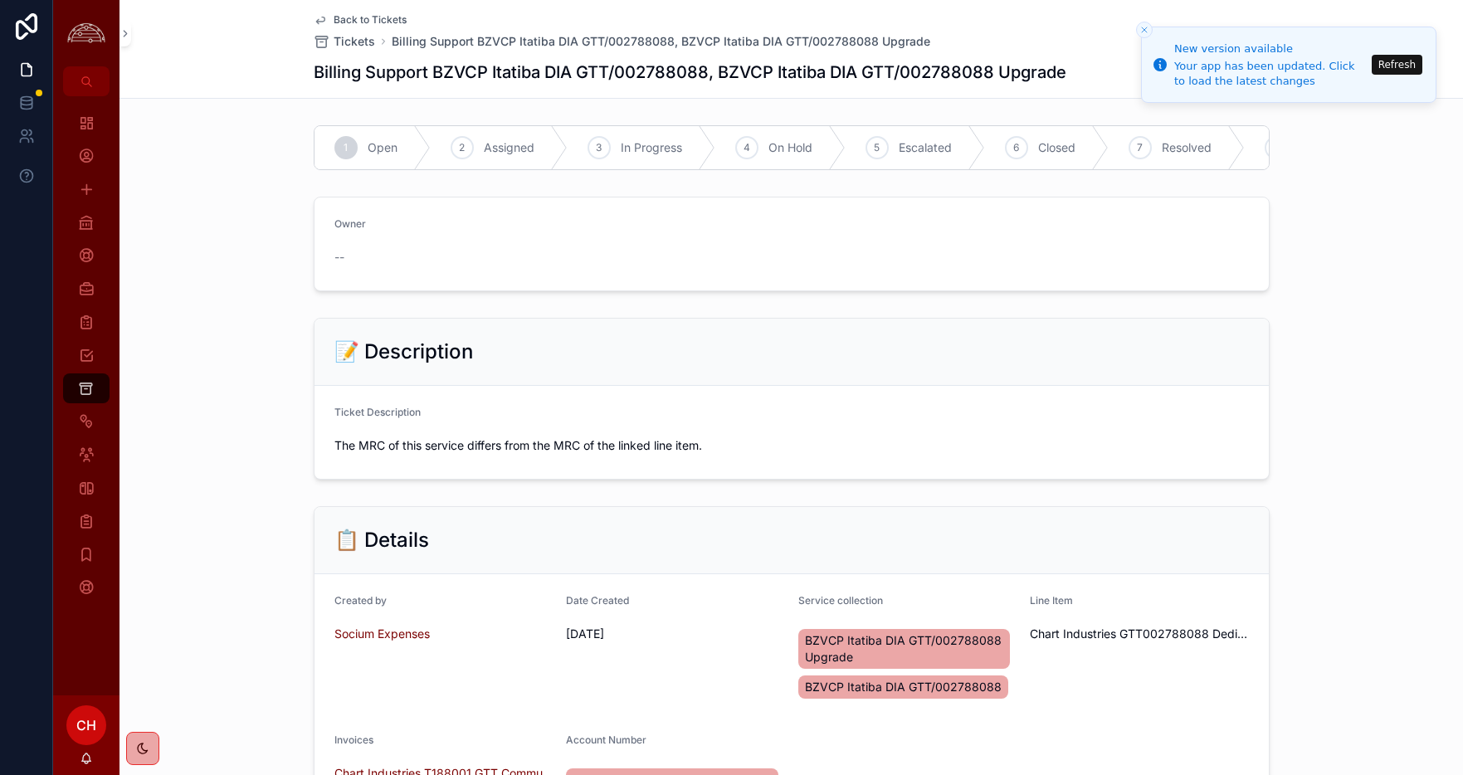
click at [1038, 147] on div "6 Closed" at bounding box center [1047, 147] width 124 height 43
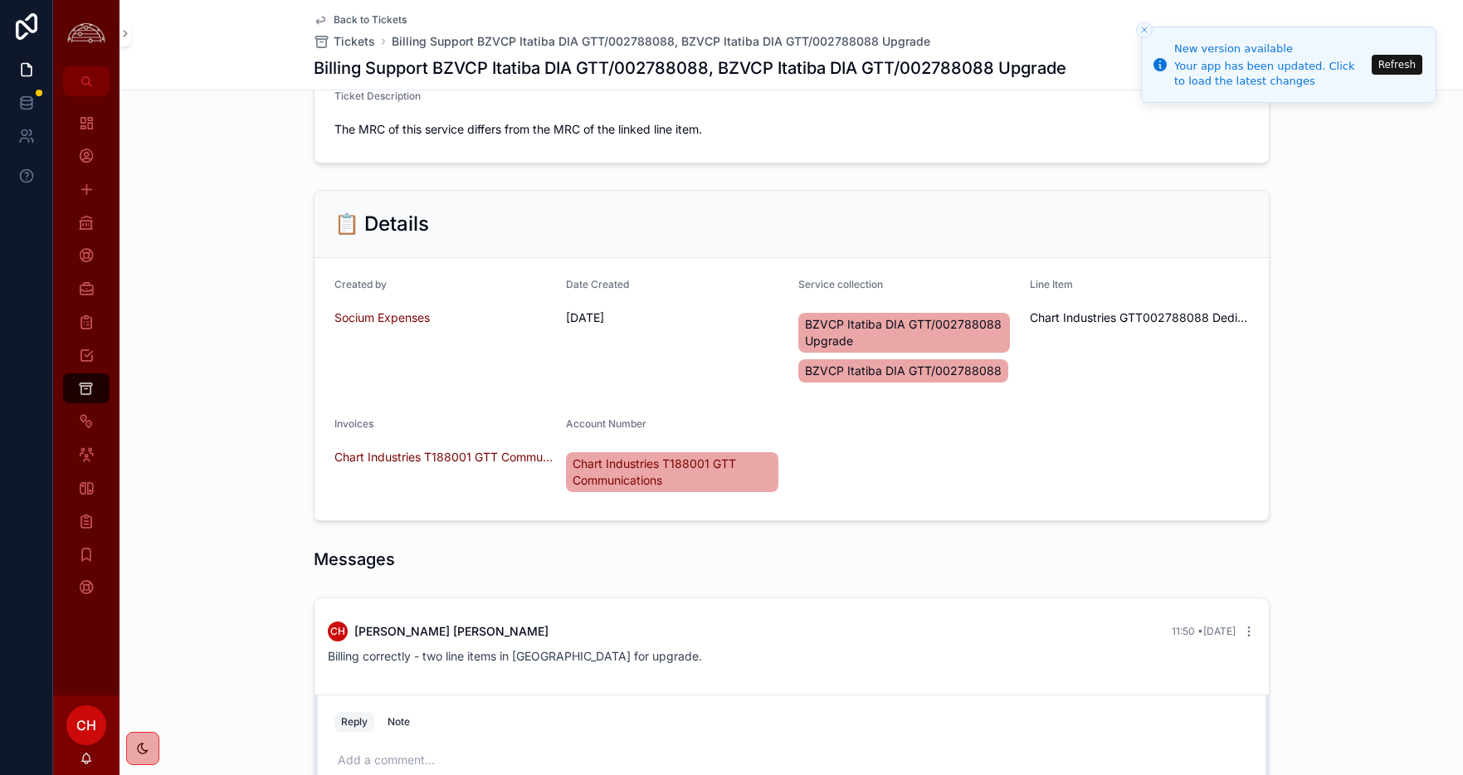
scroll to position [300, 0]
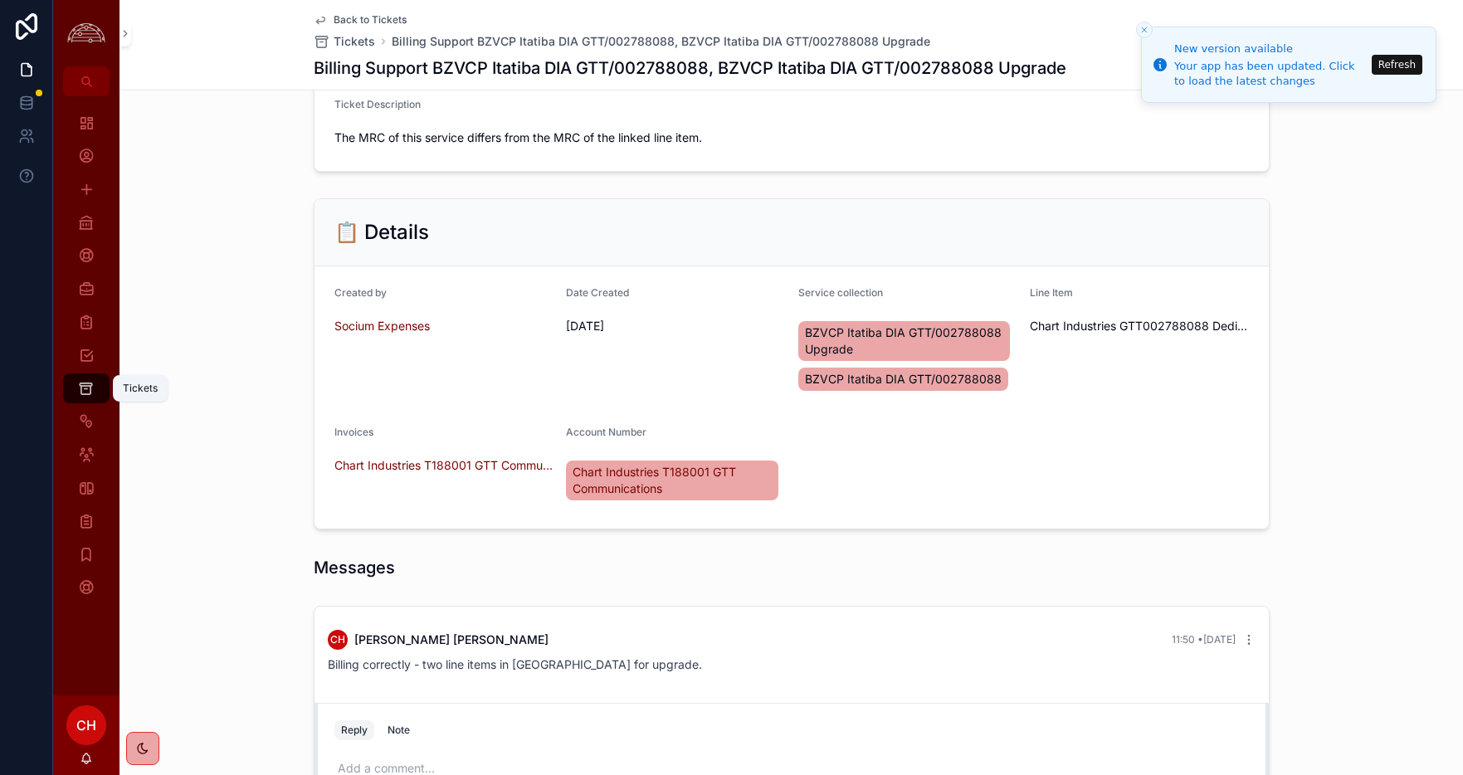
click at [92, 386] on icon "scrollable content" at bounding box center [86, 388] width 16 height 17
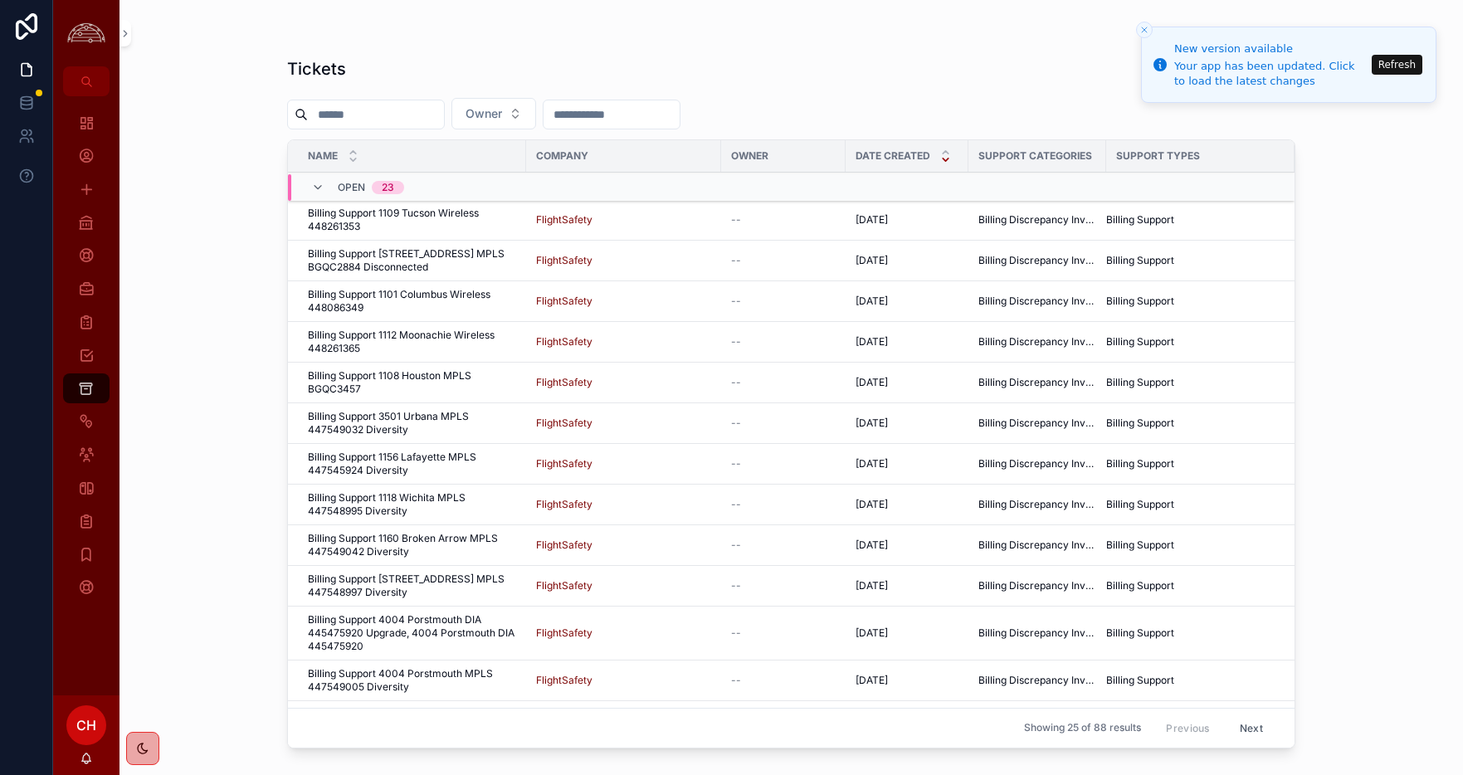
scroll to position [572, 0]
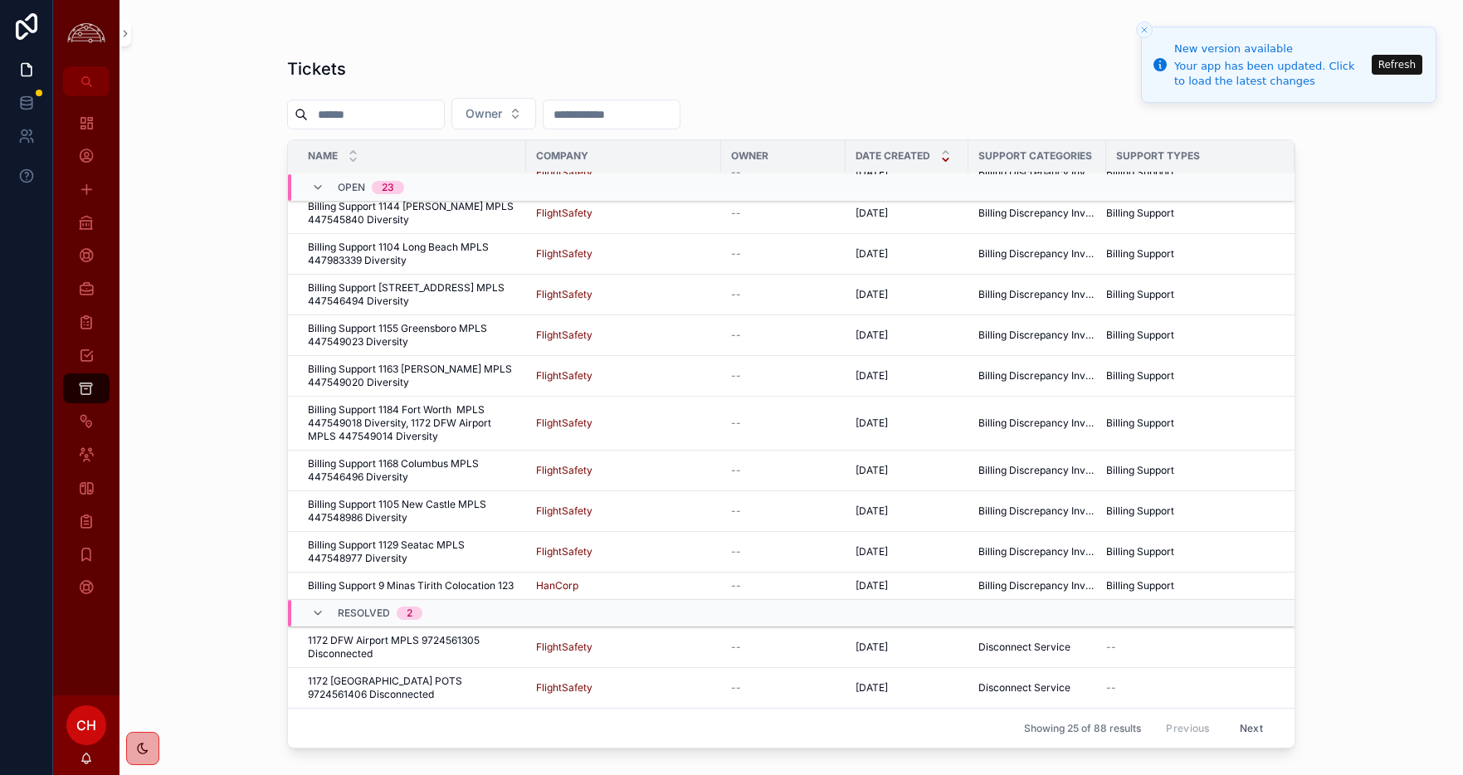
click at [1255, 725] on button "Next" at bounding box center [1251, 728] width 46 height 26
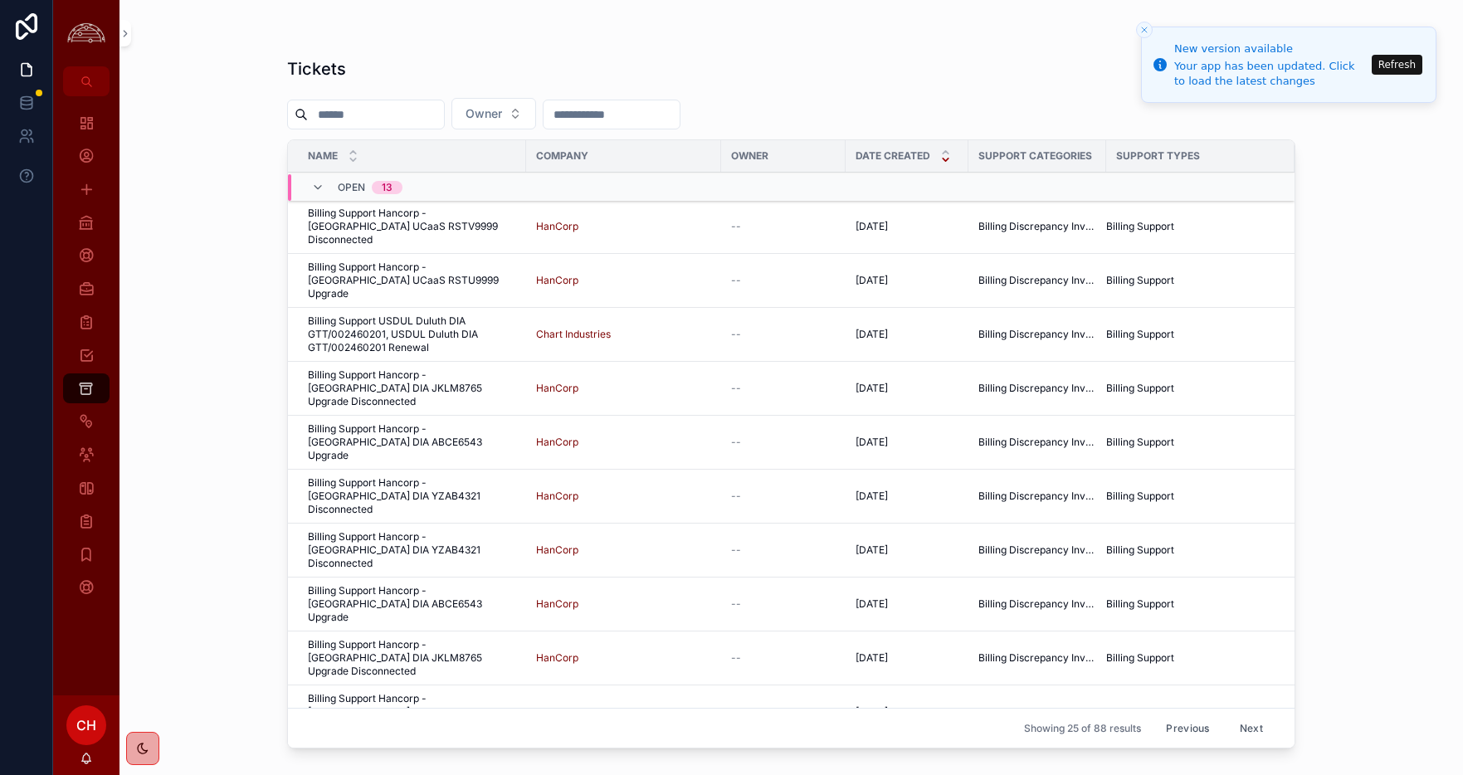
click at [464, 321] on span "Billing Support USDUL Duluth DIA GTT/002460201, USDUL Duluth DIA GTT/002460201 …" at bounding box center [412, 335] width 208 height 40
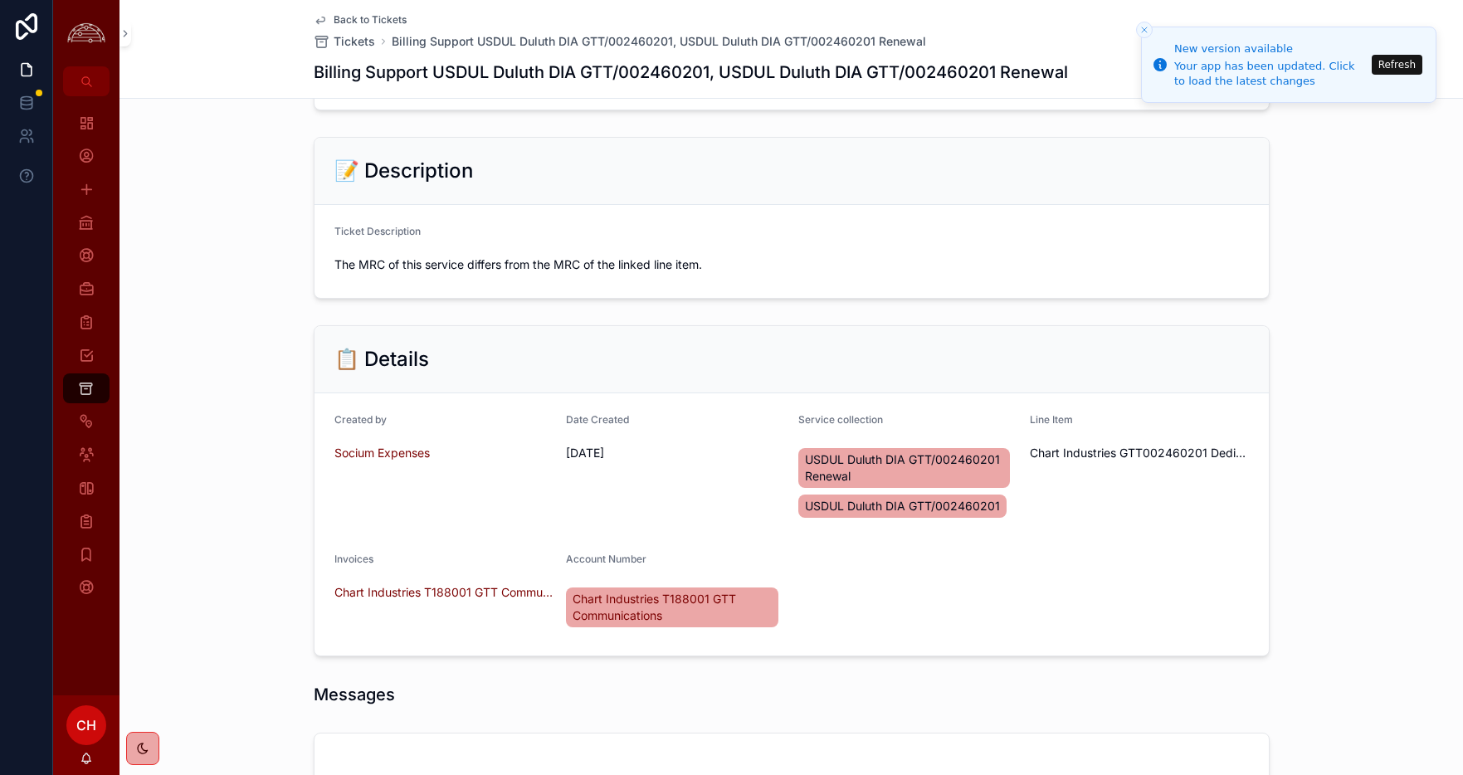
scroll to position [183, 0]
click at [979, 69] on h1 "Billing Support USDUL Duluth DIA GTT/002460201, USDUL Duluth DIA GTT/002460201 …" at bounding box center [691, 72] width 754 height 23
copy h1 "002460201"
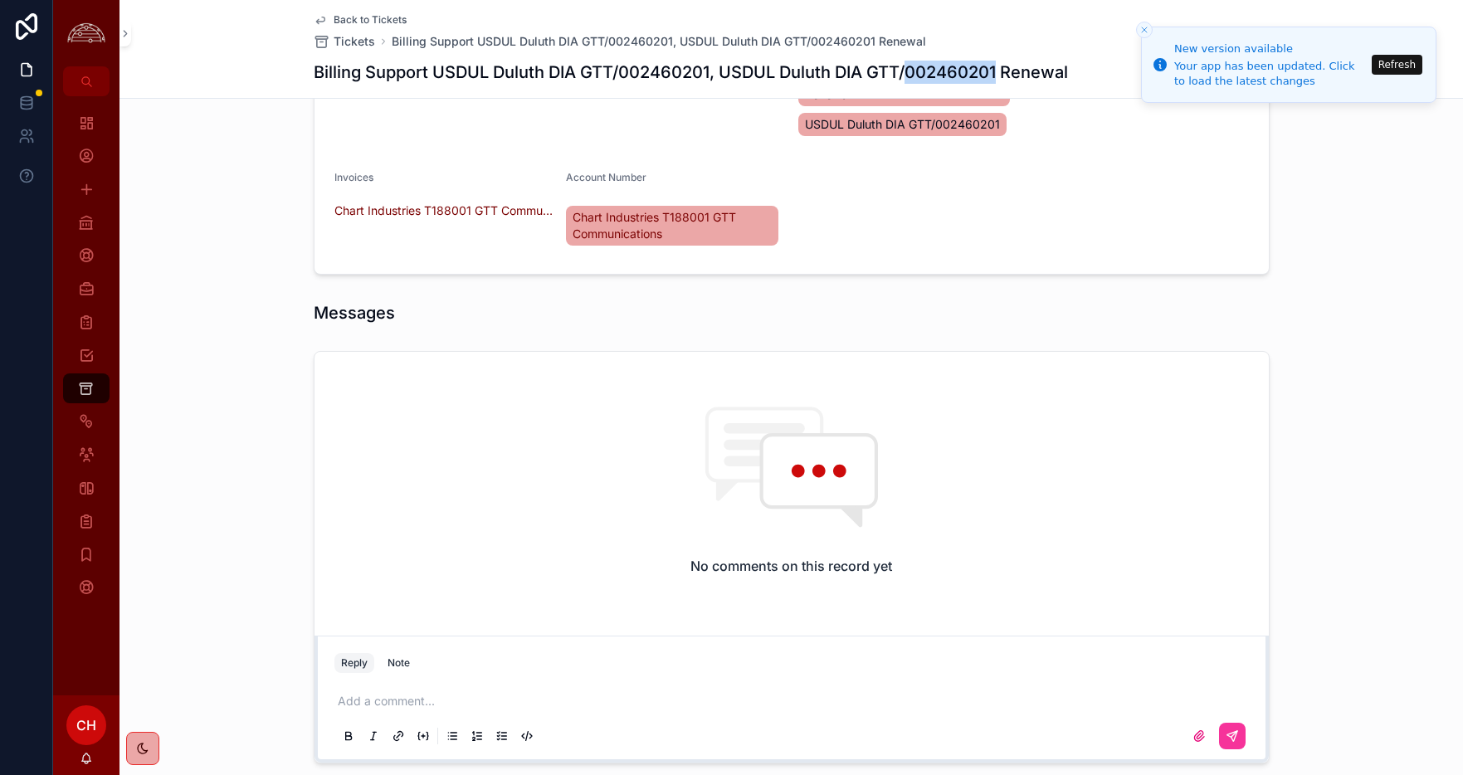
scroll to position [664, 0]
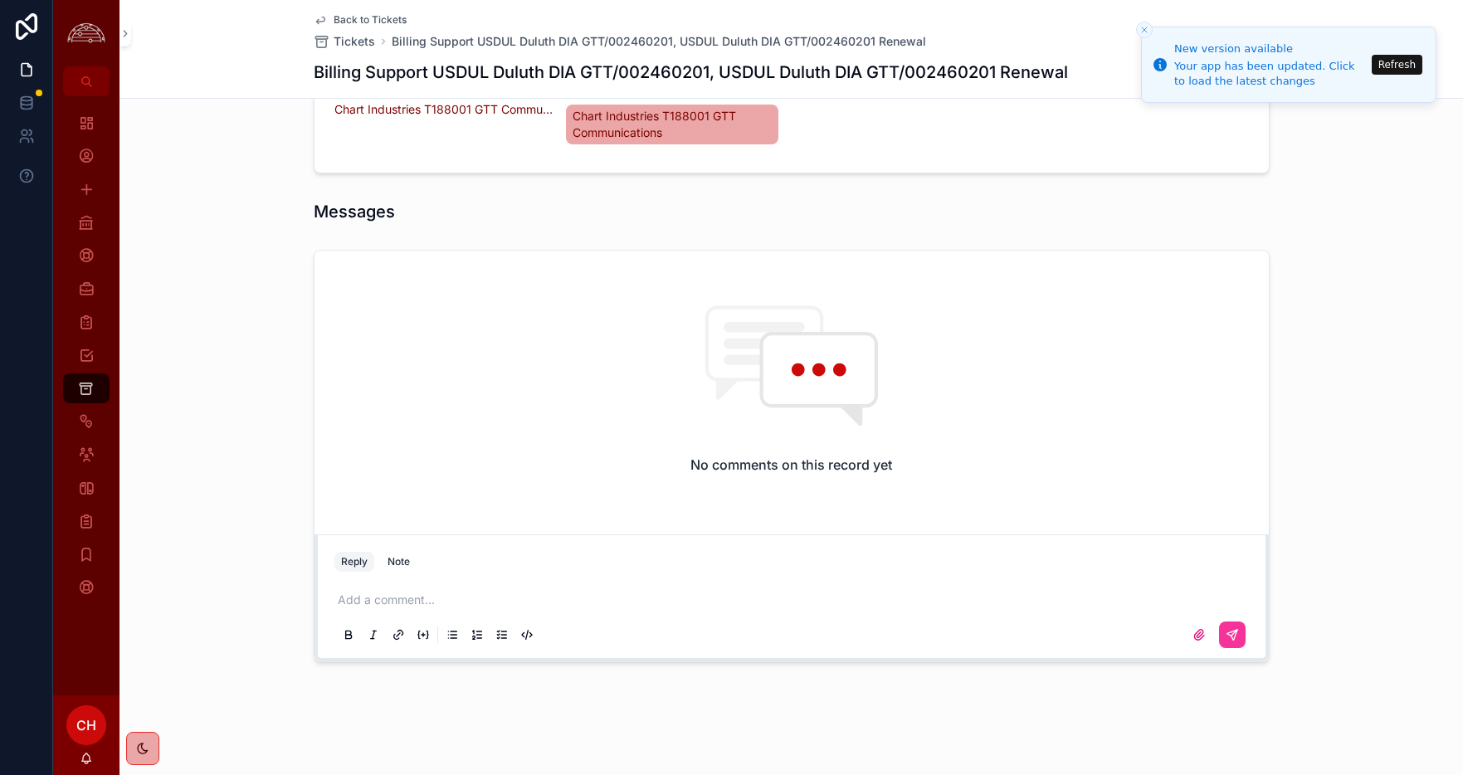
click at [398, 607] on p "scrollable content" at bounding box center [795, 600] width 915 height 17
click at [1243, 634] on button "scrollable content" at bounding box center [1232, 635] width 27 height 27
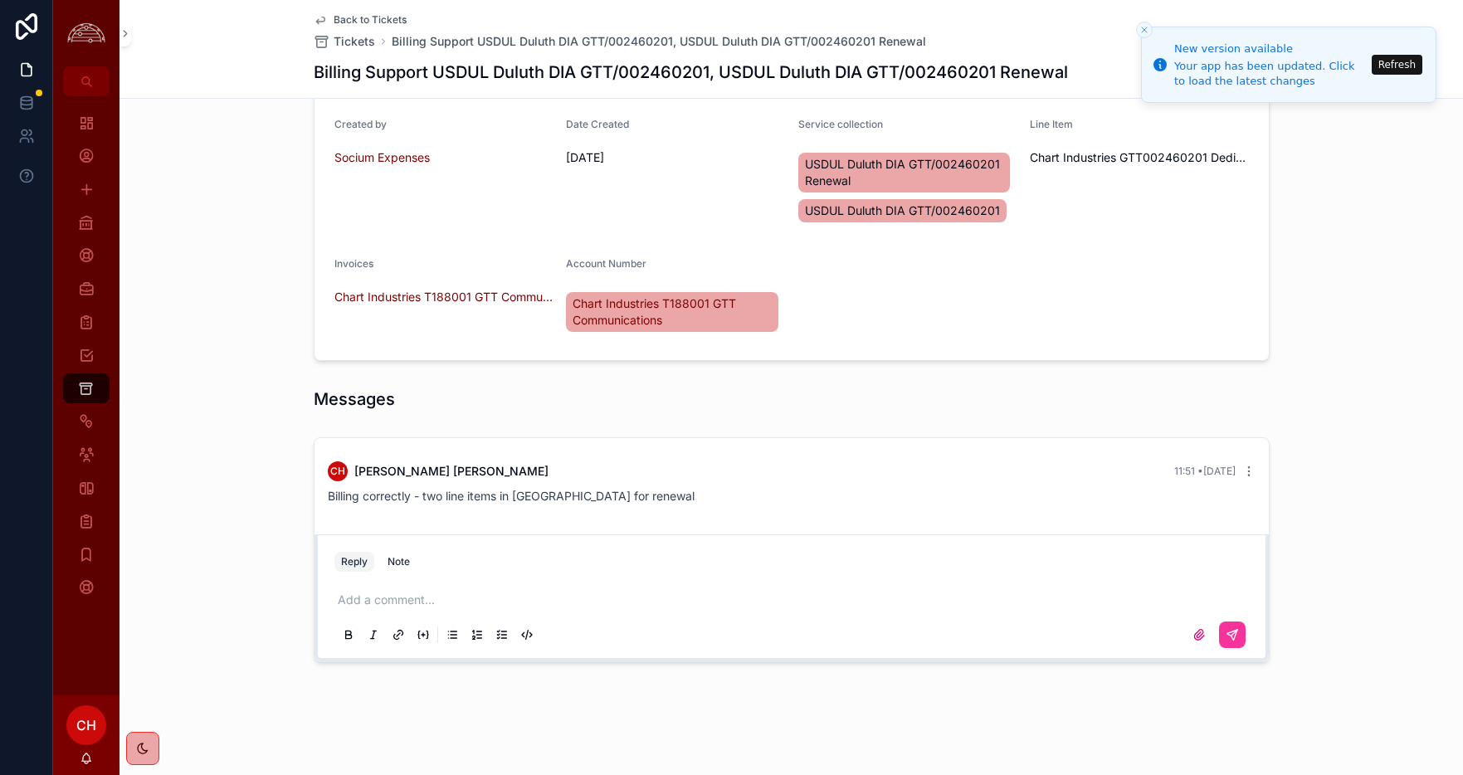
scroll to position [0, 0]
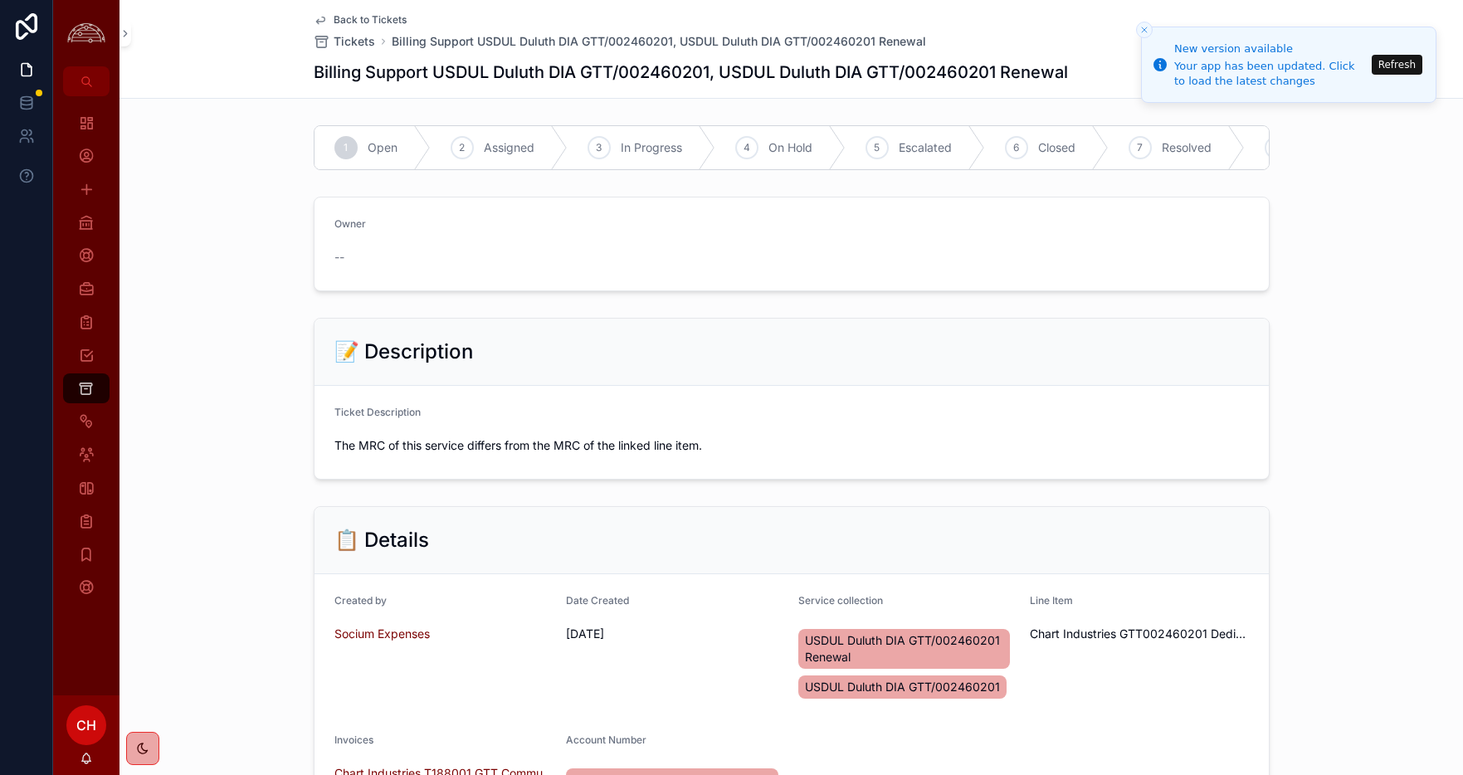
click at [1044, 147] on span "Closed" at bounding box center [1056, 147] width 37 height 17
click at [1139, 26] on icon "Close toast" at bounding box center [1144, 30] width 10 height 10
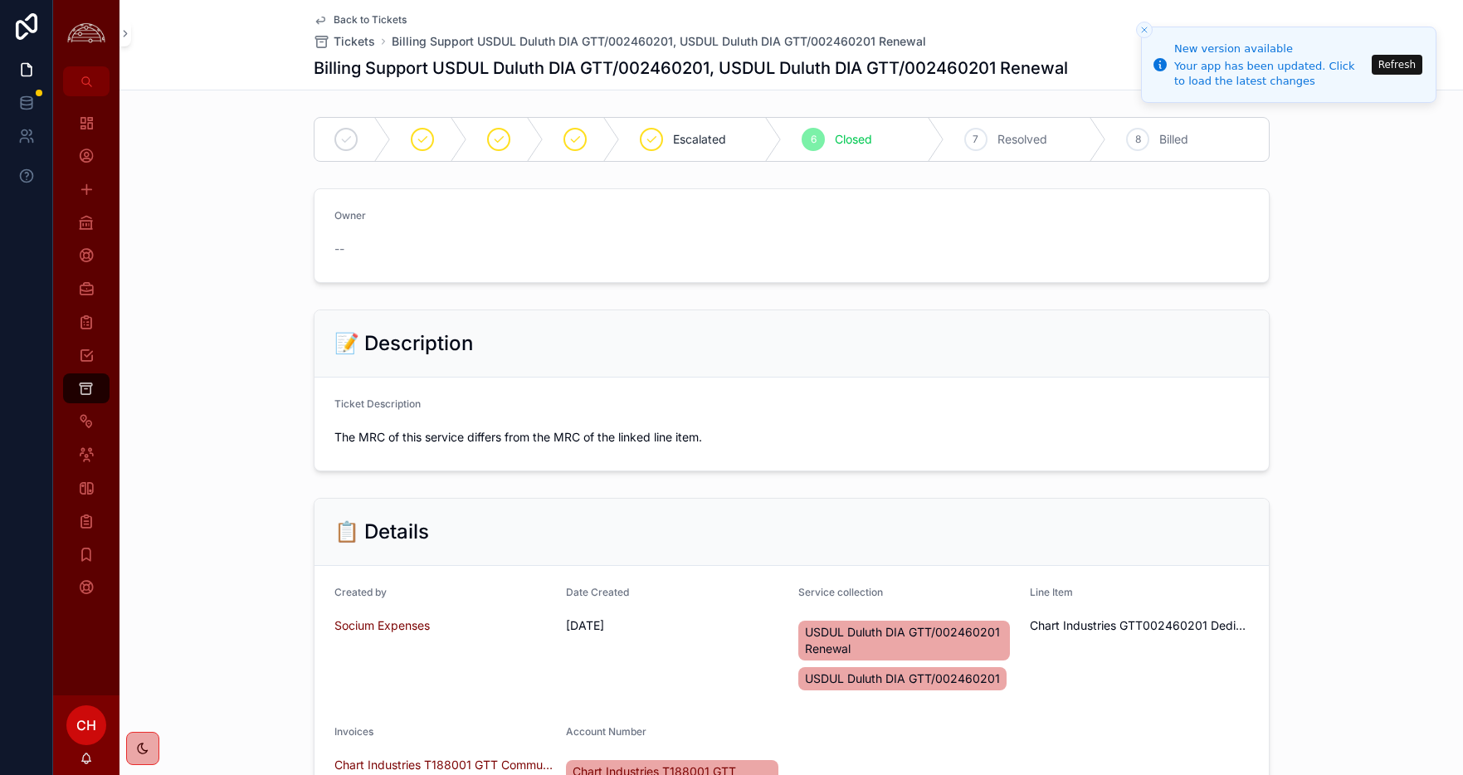
click at [1150, 30] on button "Close toast" at bounding box center [1144, 30] width 17 height 17
click at [79, 386] on icon "scrollable content" at bounding box center [86, 388] width 16 height 17
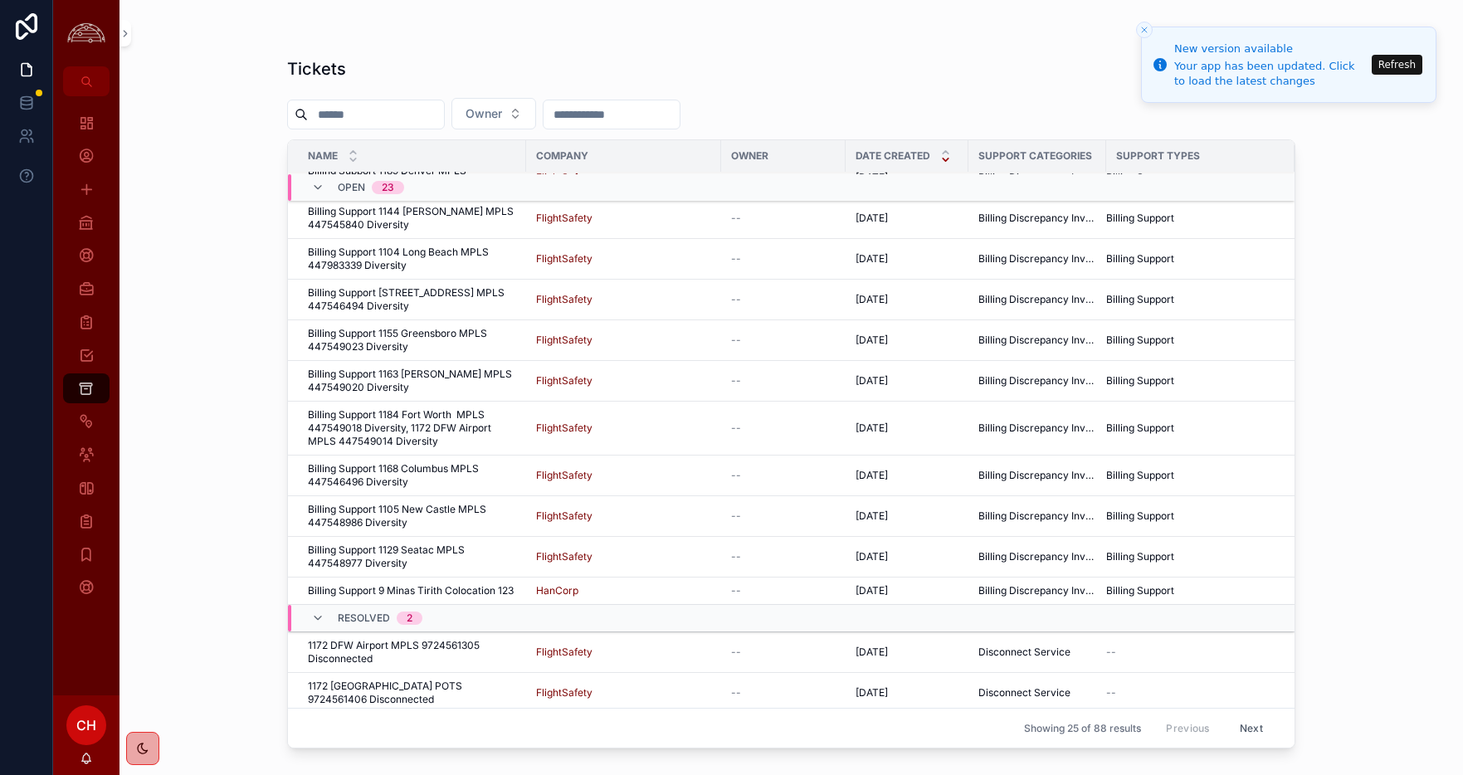
scroll to position [572, 0]
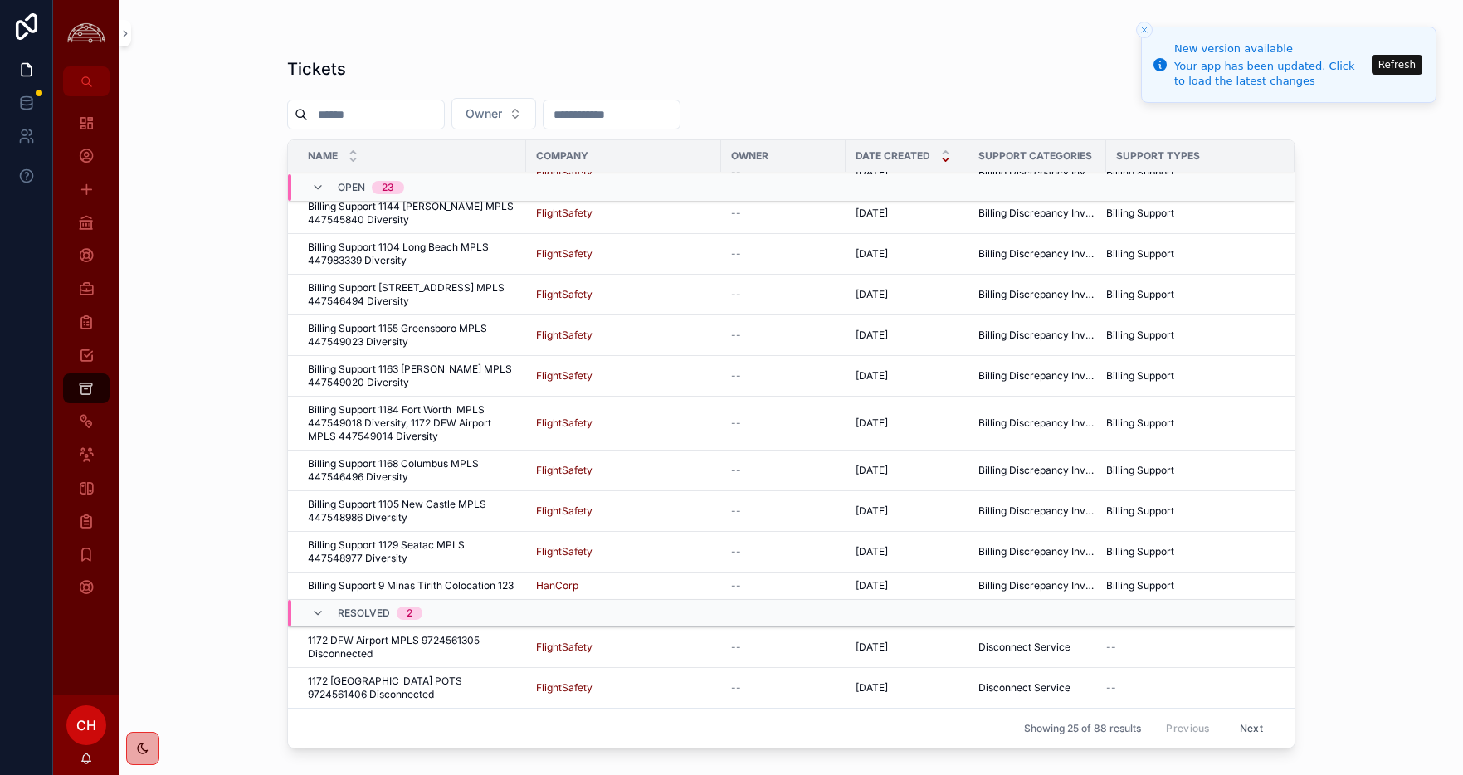
click at [1247, 729] on button "Next" at bounding box center [1251, 728] width 46 height 26
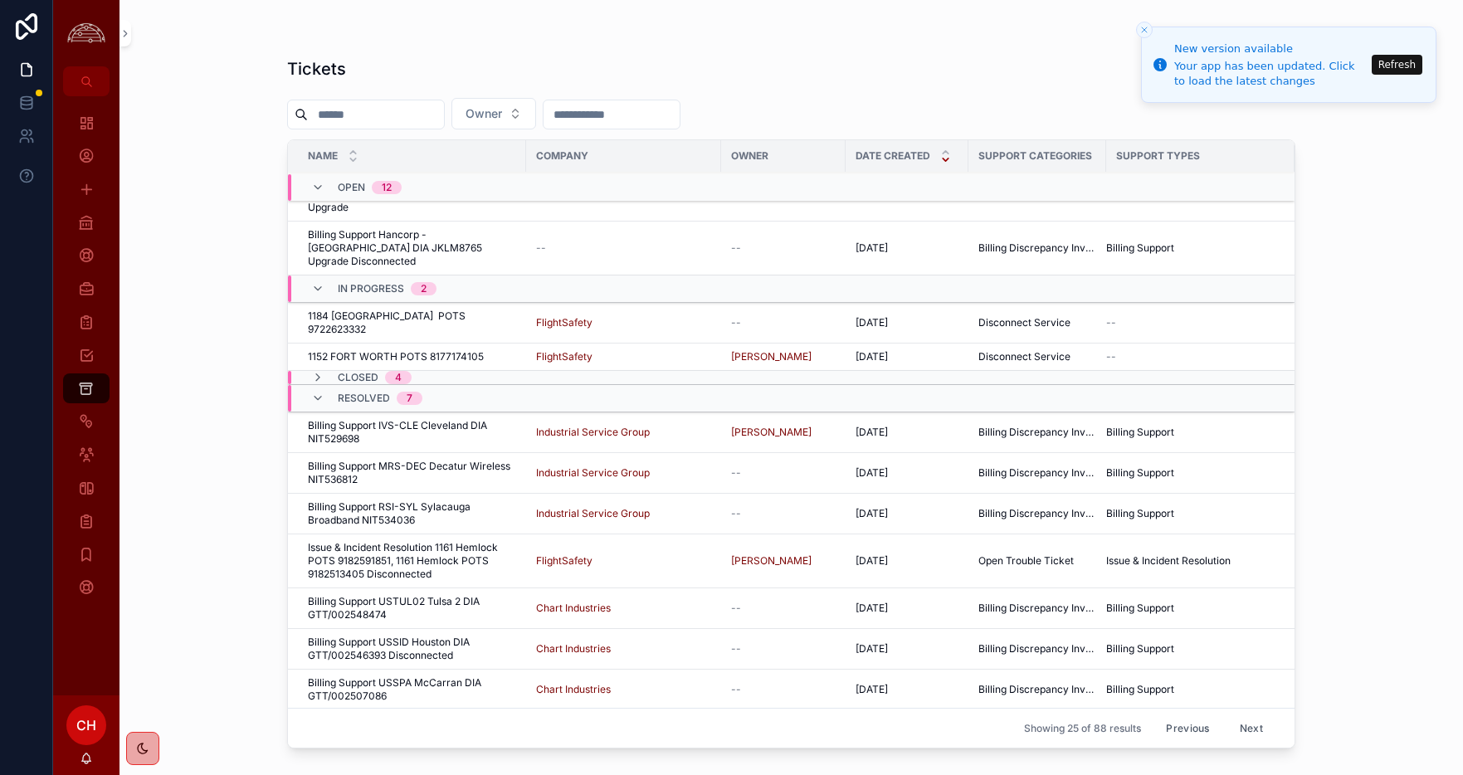
scroll to position [401, 0]
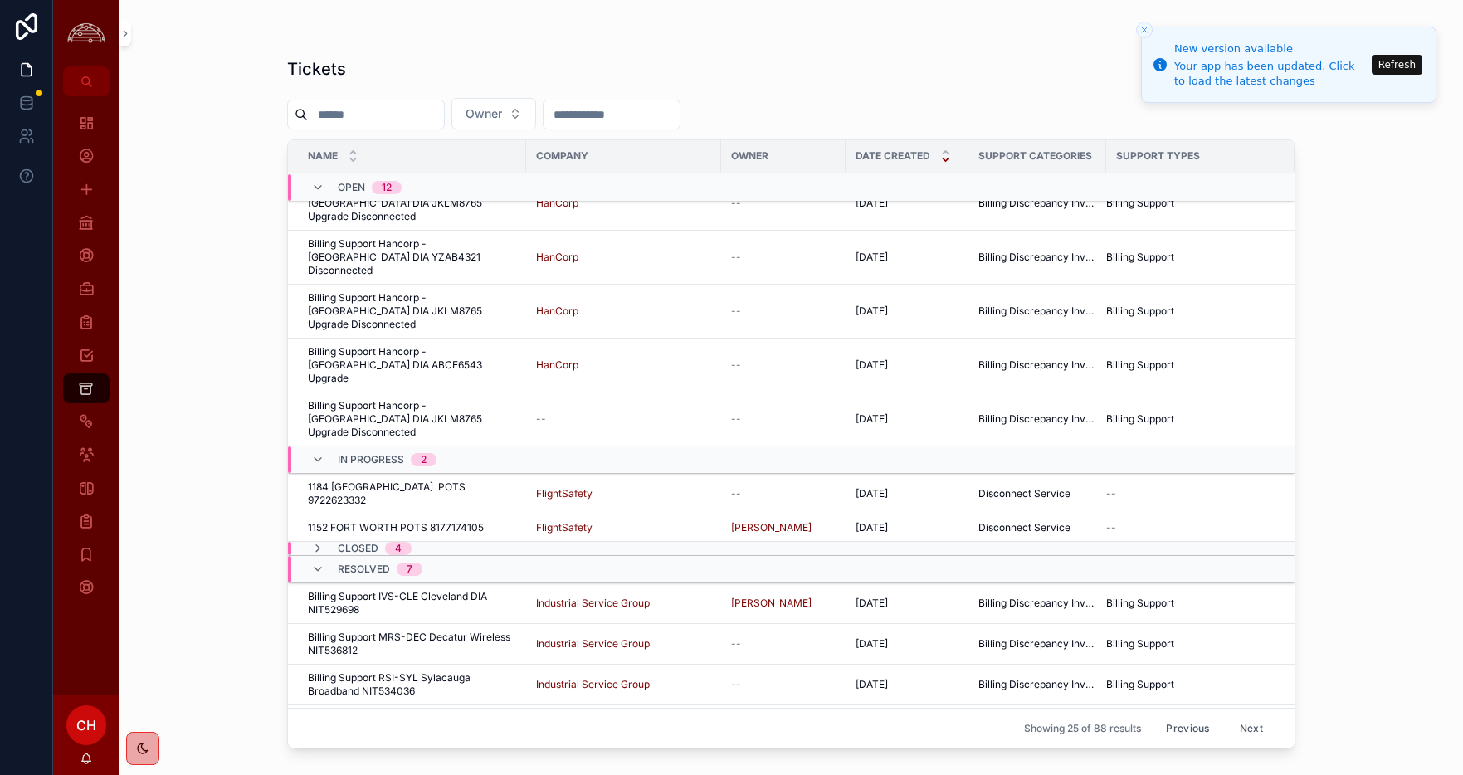
click at [320, 542] on icon "scrollable content" at bounding box center [317, 548] width 13 height 13
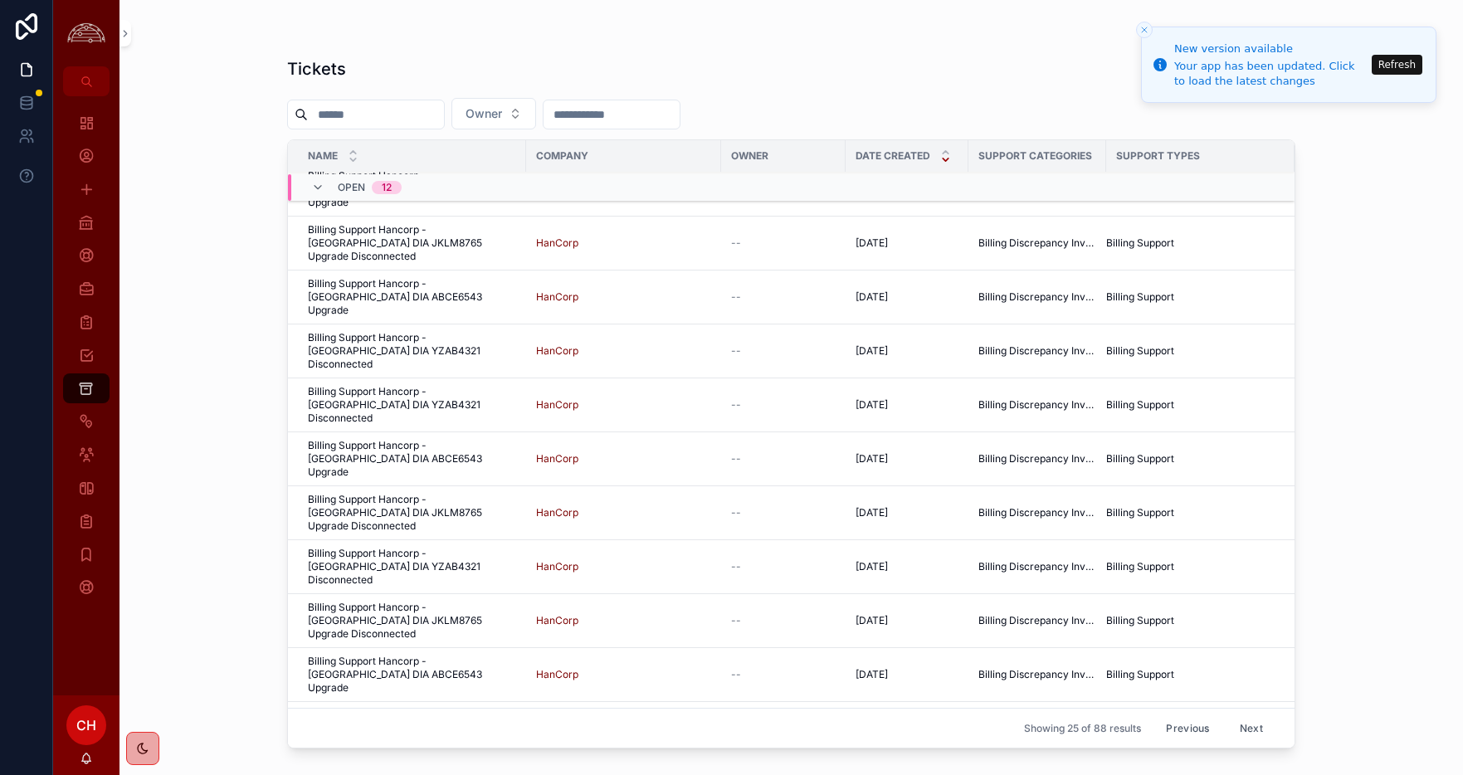
scroll to position [369, 0]
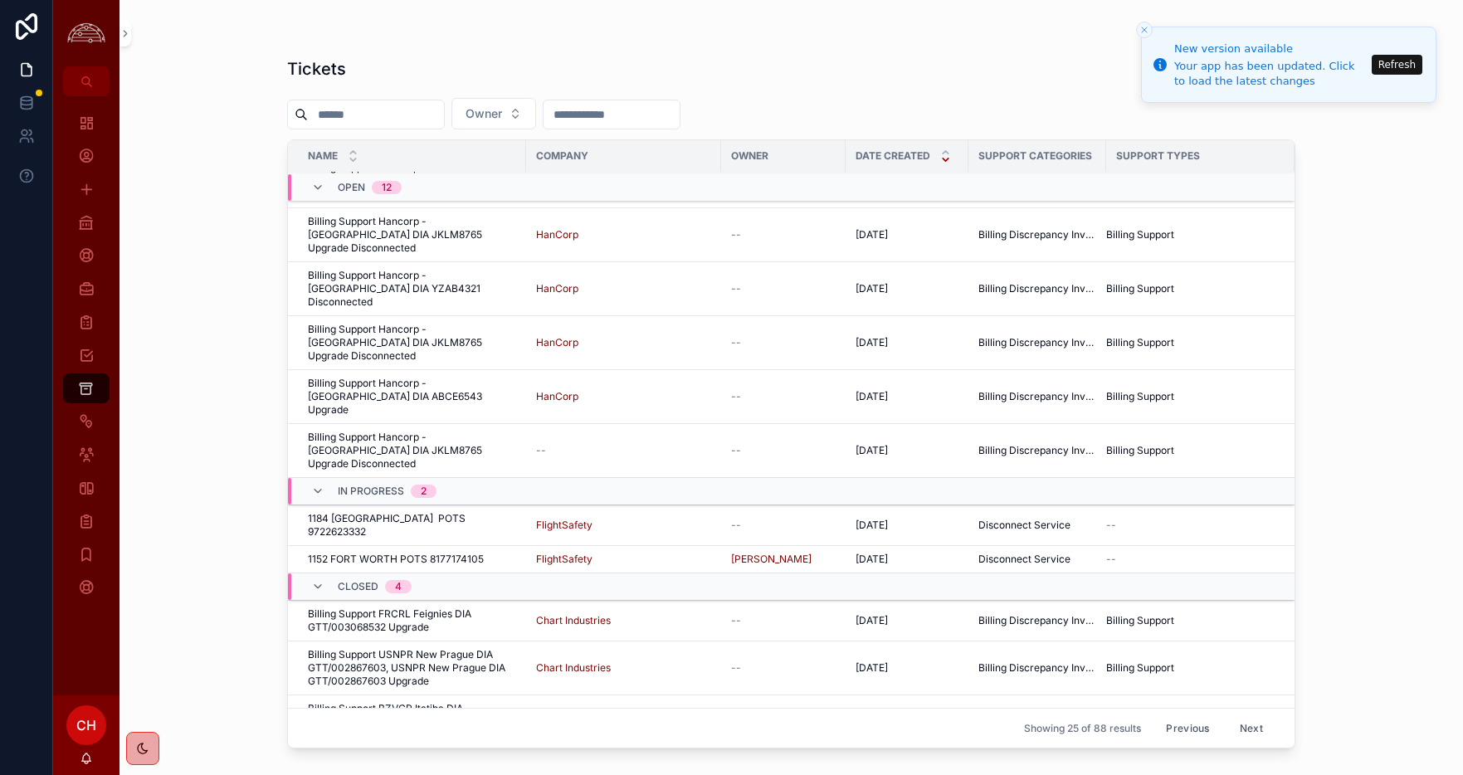
click at [1245, 732] on button "Next" at bounding box center [1251, 728] width 46 height 26
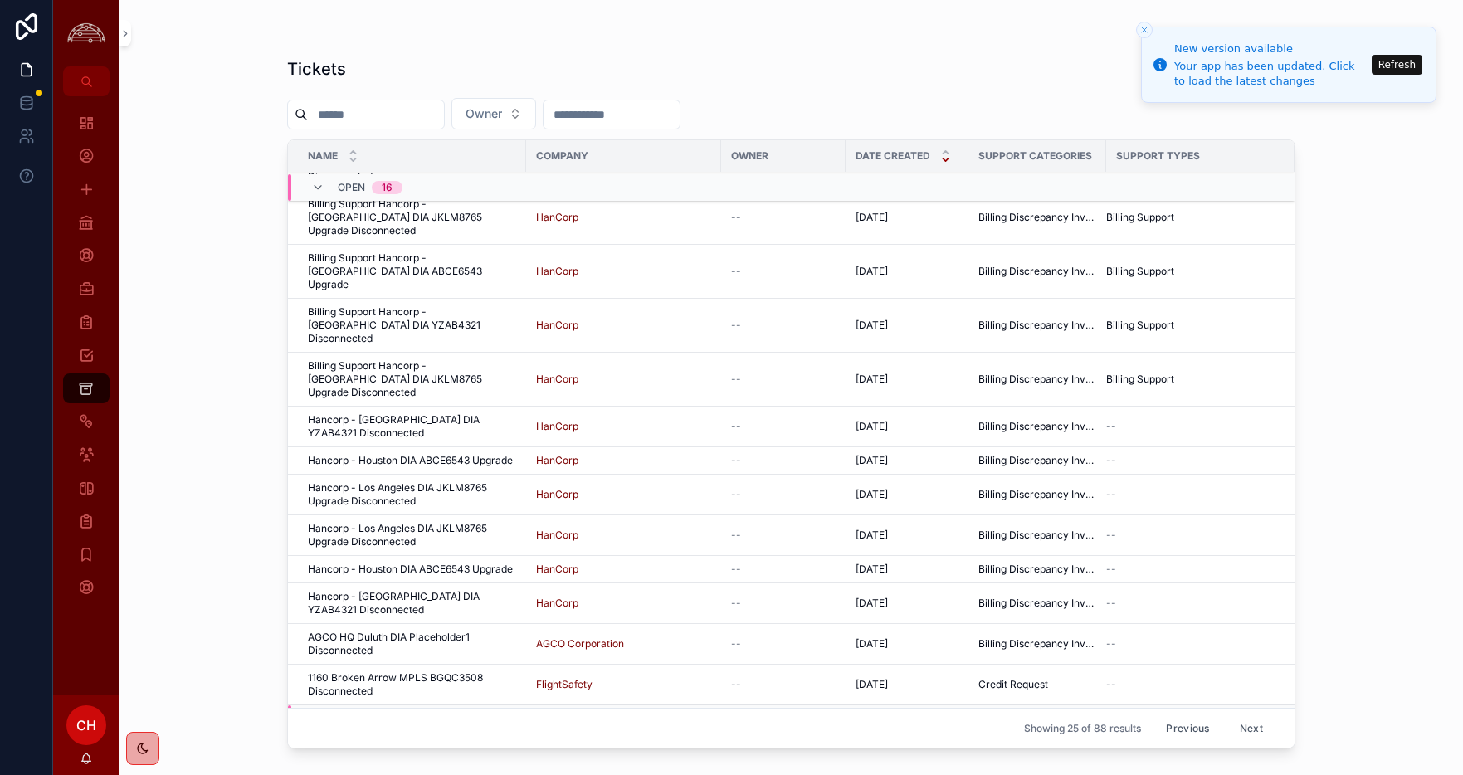
scroll to position [547, 0]
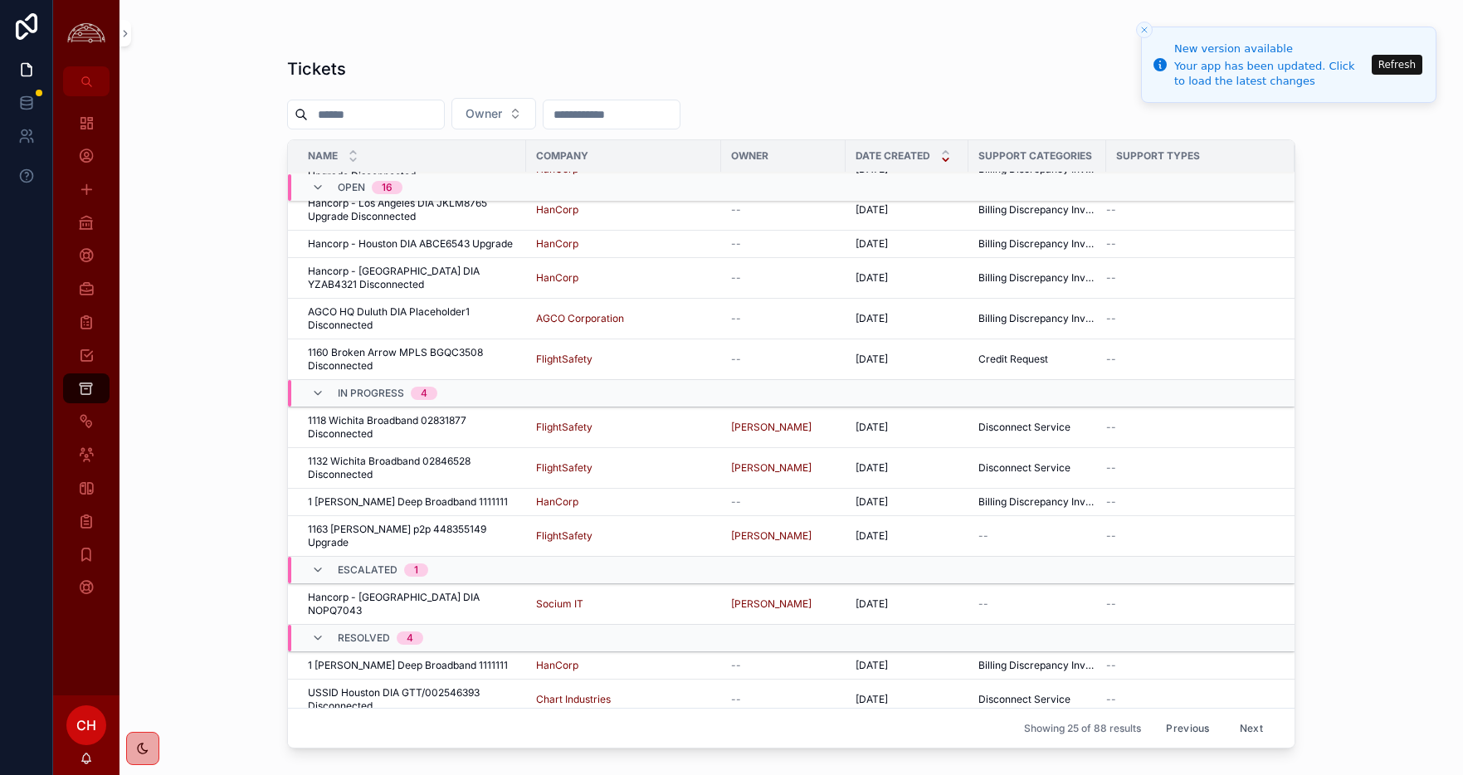
click at [1256, 728] on button "Next" at bounding box center [1251, 728] width 46 height 26
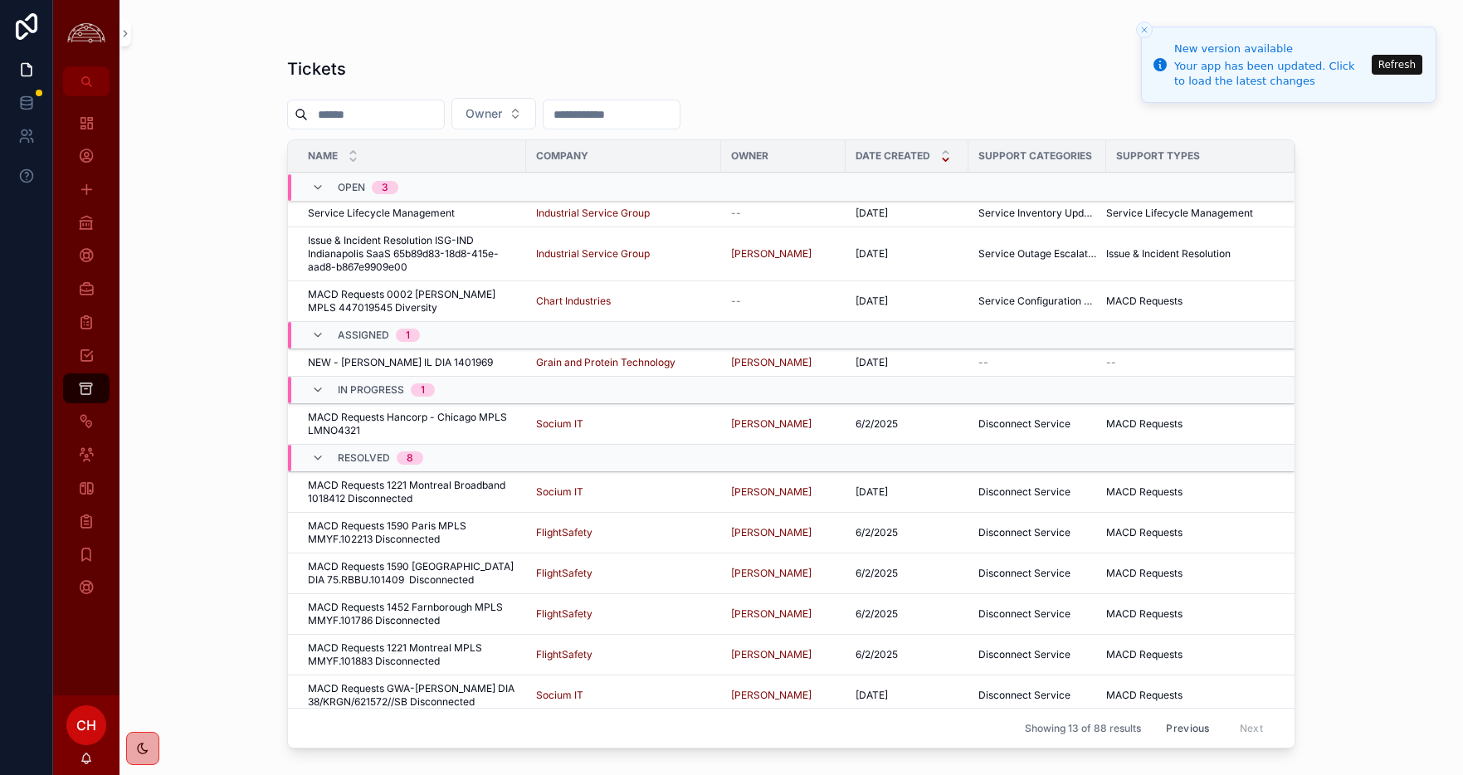
click at [421, 306] on span "MACD Requests 0002 Allen MPLS 447019545 Diversity" at bounding box center [412, 301] width 208 height 27
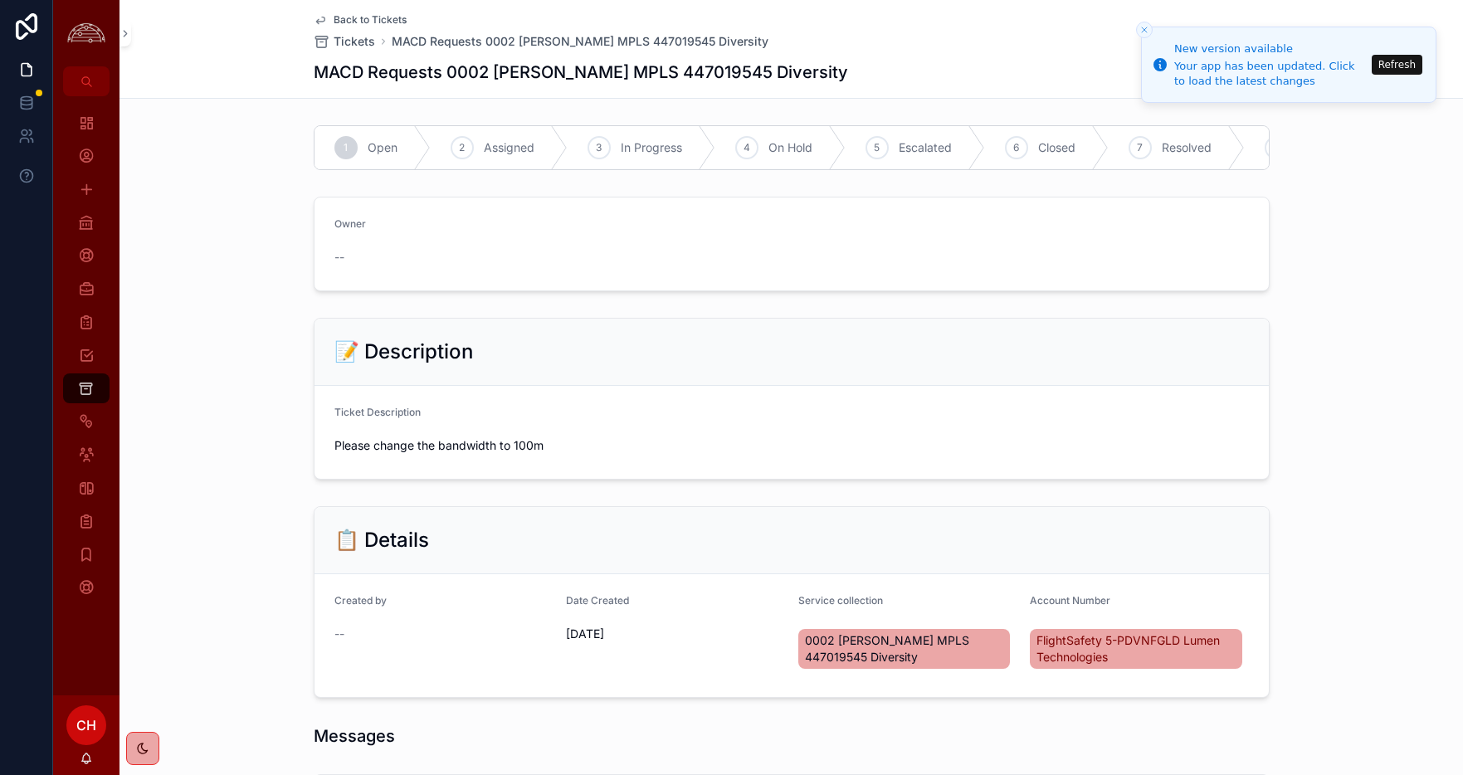
click at [1149, 32] on icon "Close toast" at bounding box center [1144, 30] width 10 height 10
click at [359, 17] on span "Back to Tickets" at bounding box center [370, 19] width 73 height 13
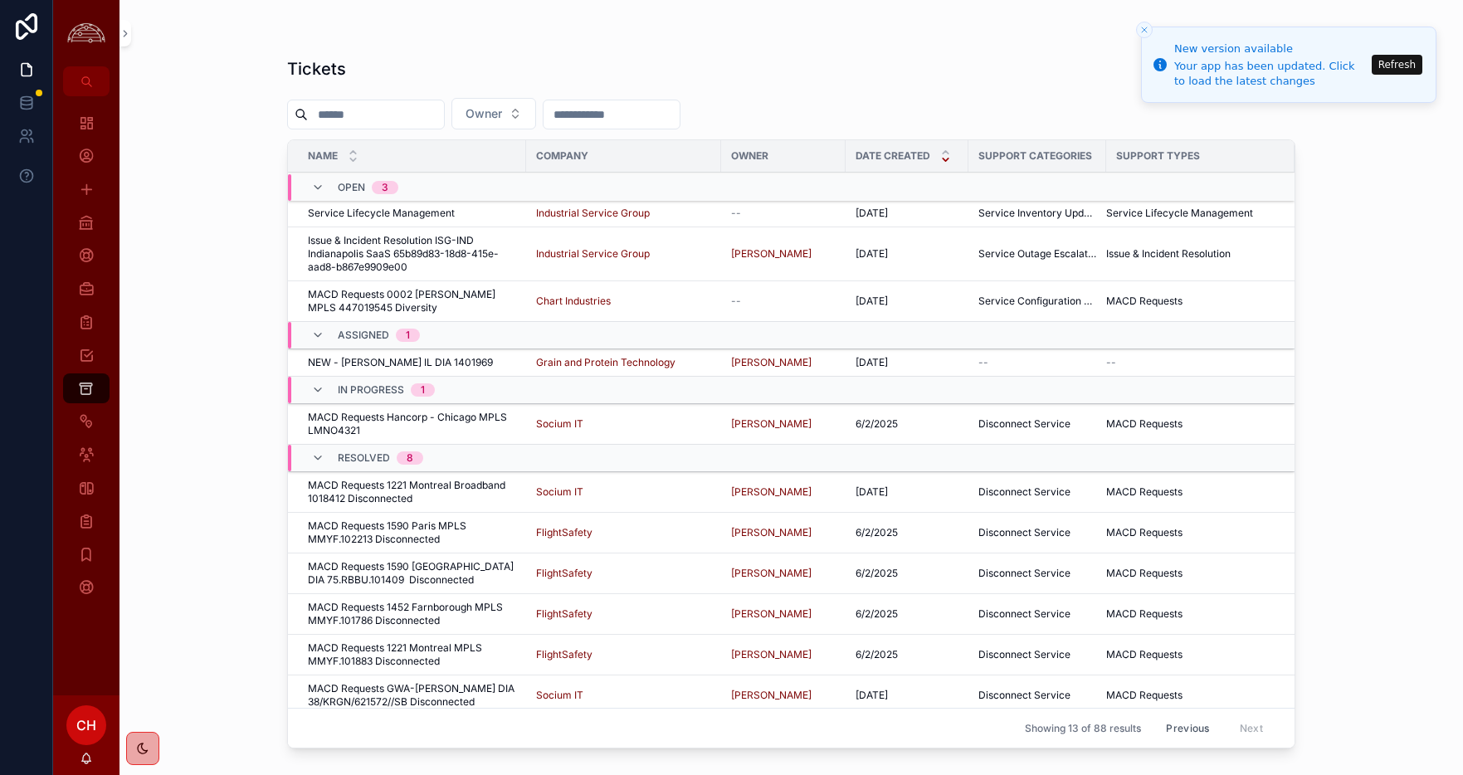
click at [1179, 729] on button "Previous" at bounding box center [1187, 728] width 66 height 26
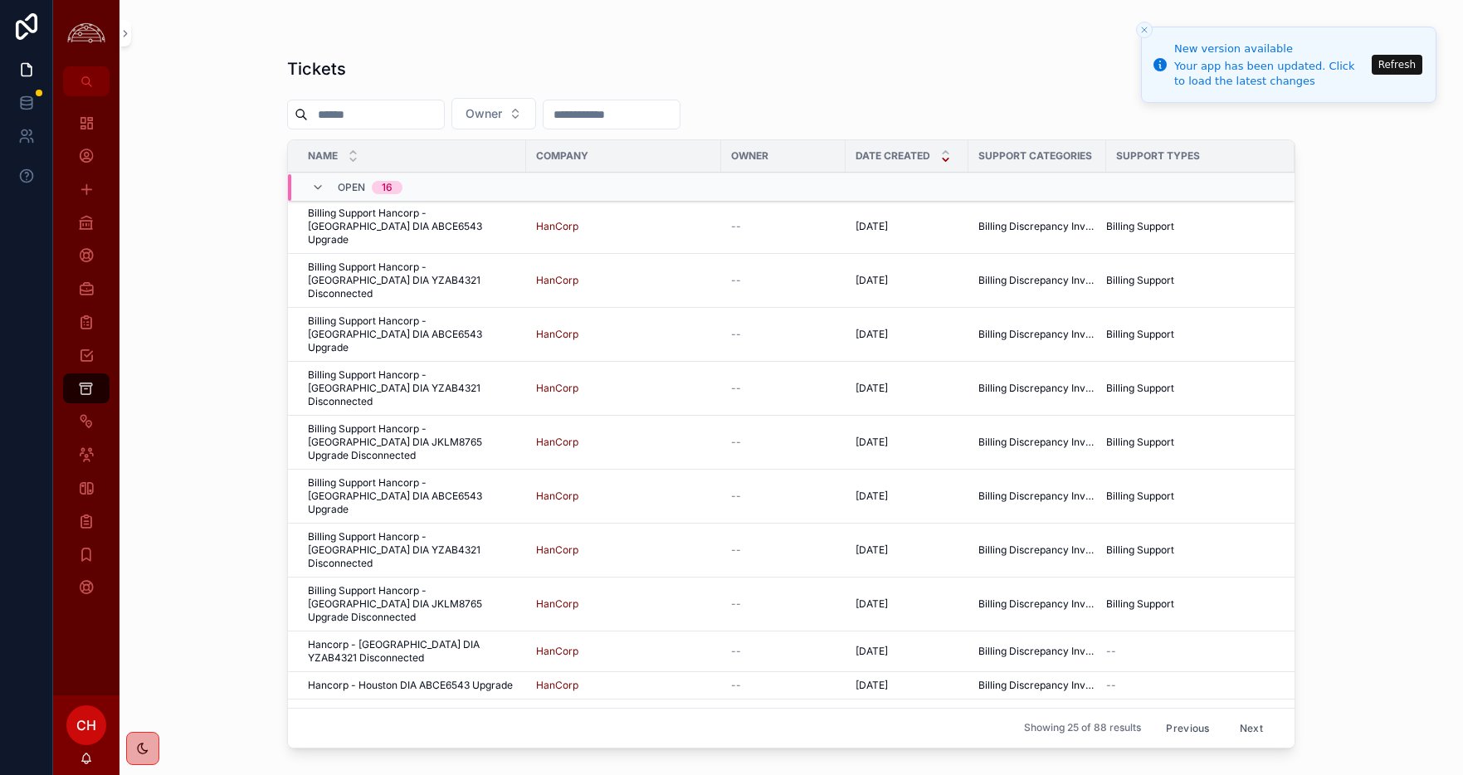
click at [1180, 729] on button "Previous" at bounding box center [1187, 728] width 66 height 26
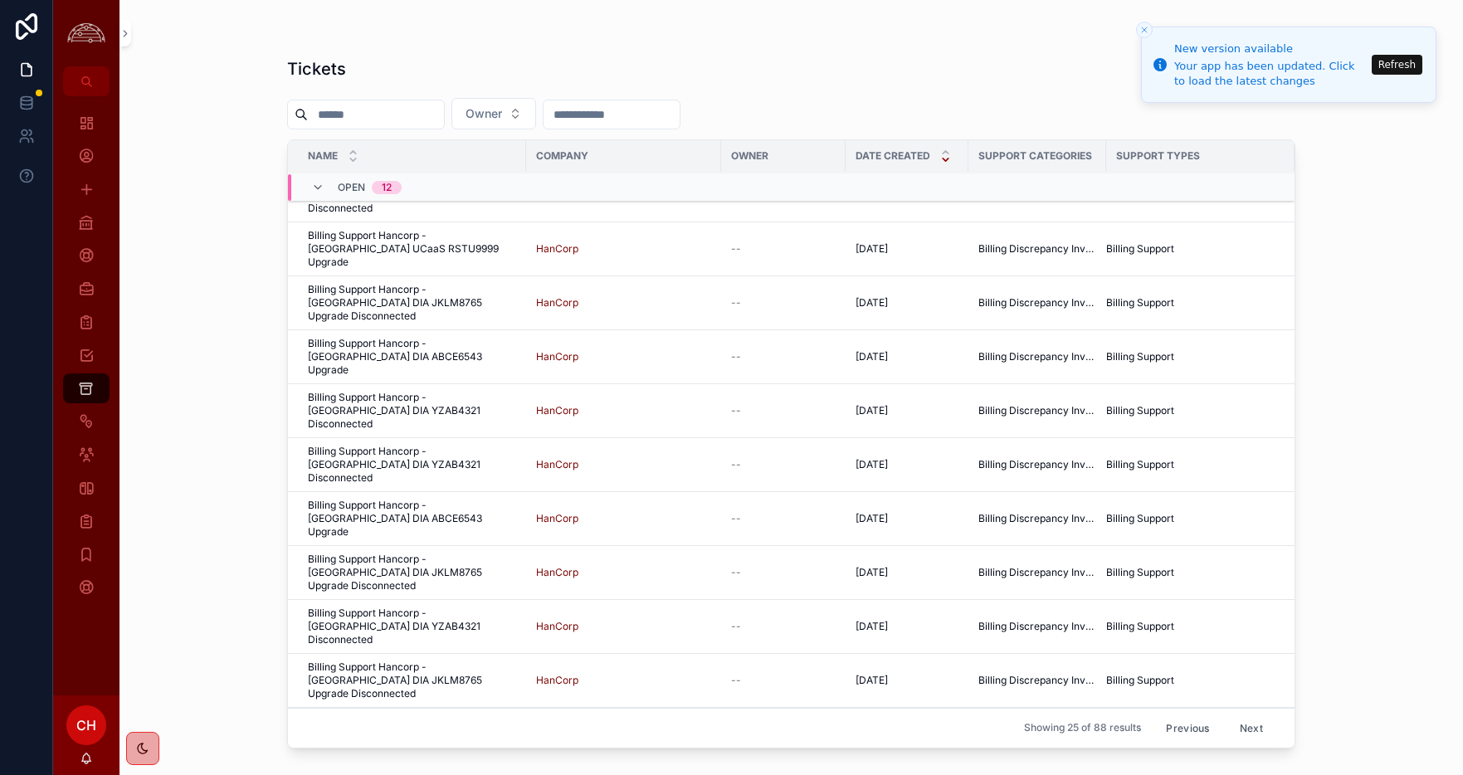
scroll to position [33, 0]
click at [88, 228] on icon "scrollable content" at bounding box center [86, 222] width 17 height 17
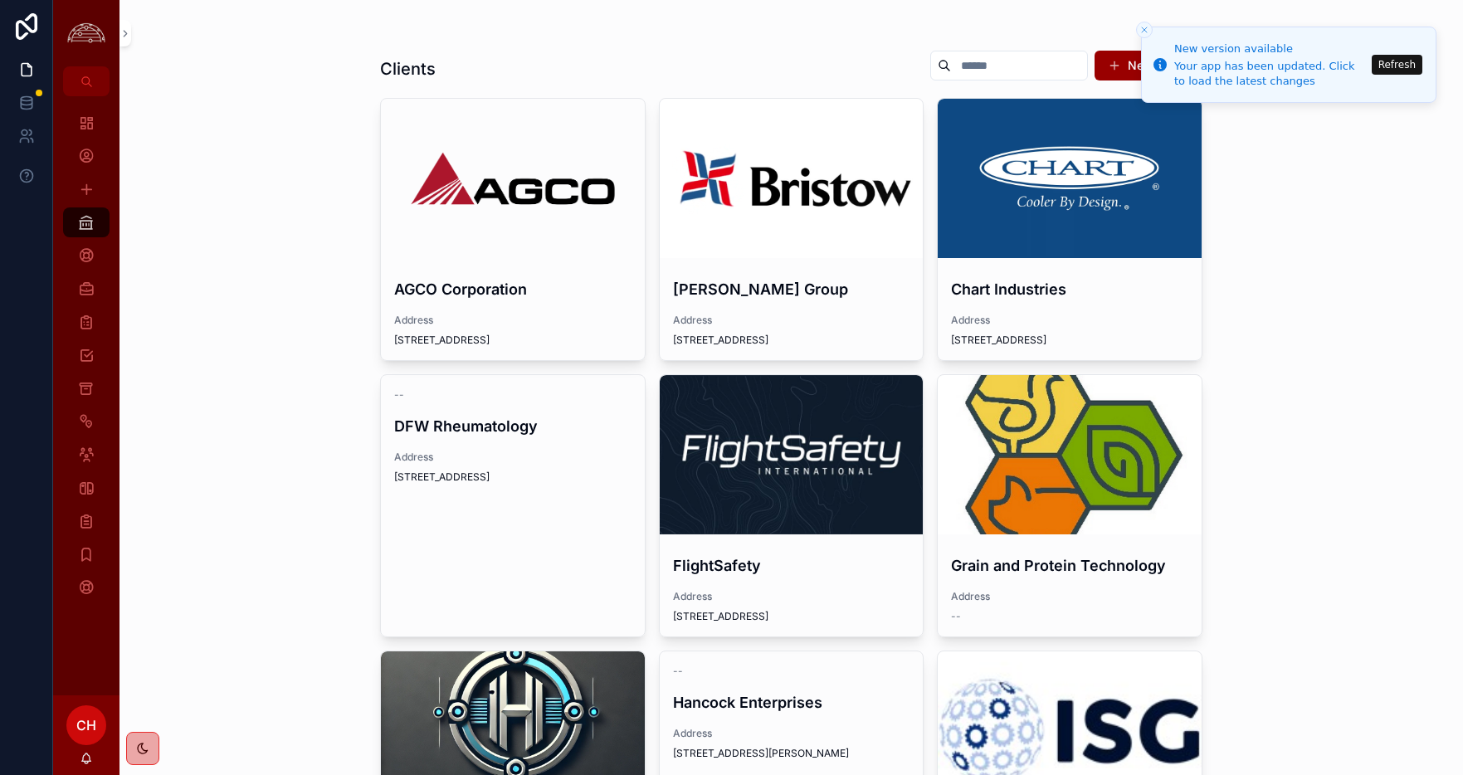
click at [874, 201] on div "scrollable content" at bounding box center [792, 178] width 264 height 159
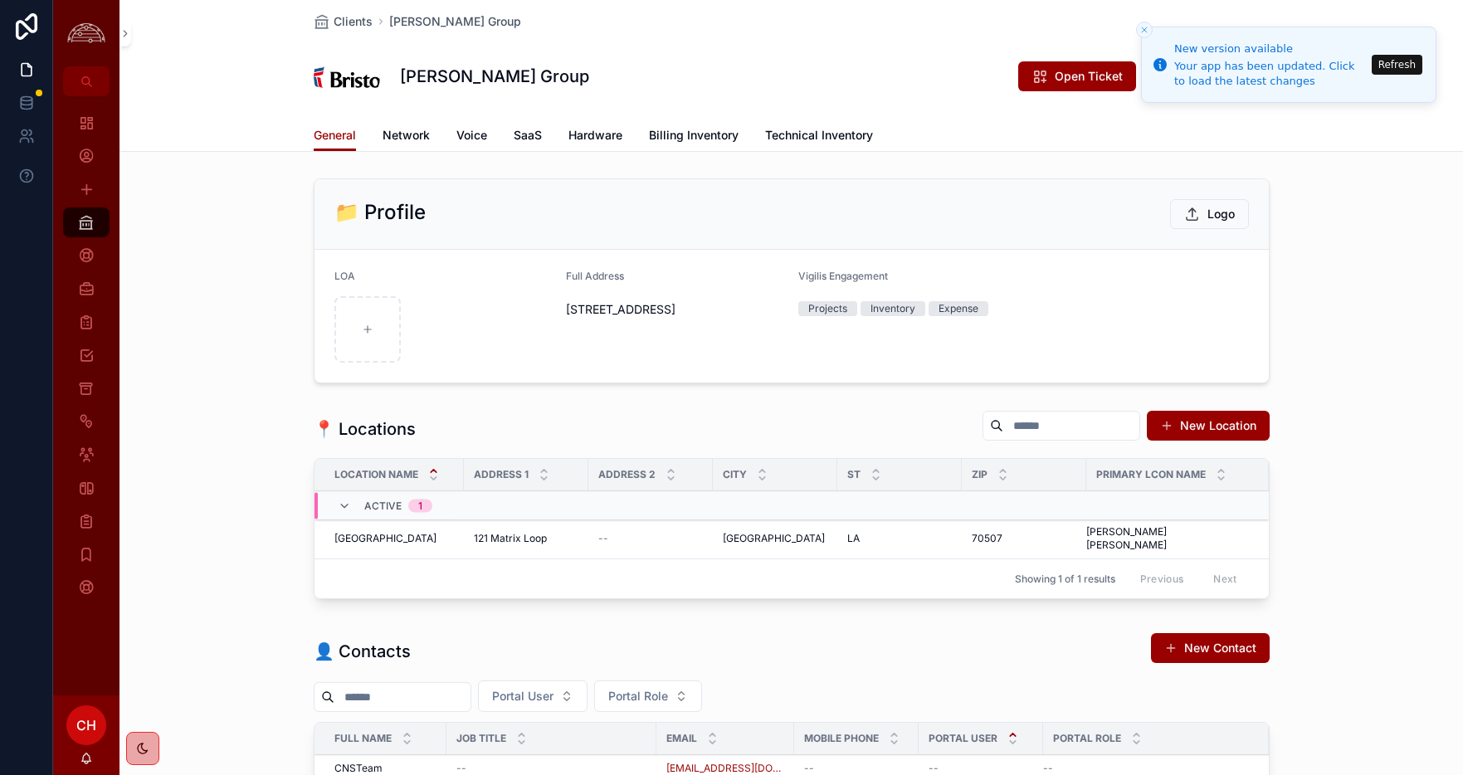
click at [428, 139] on span "Network" at bounding box center [406, 135] width 47 height 17
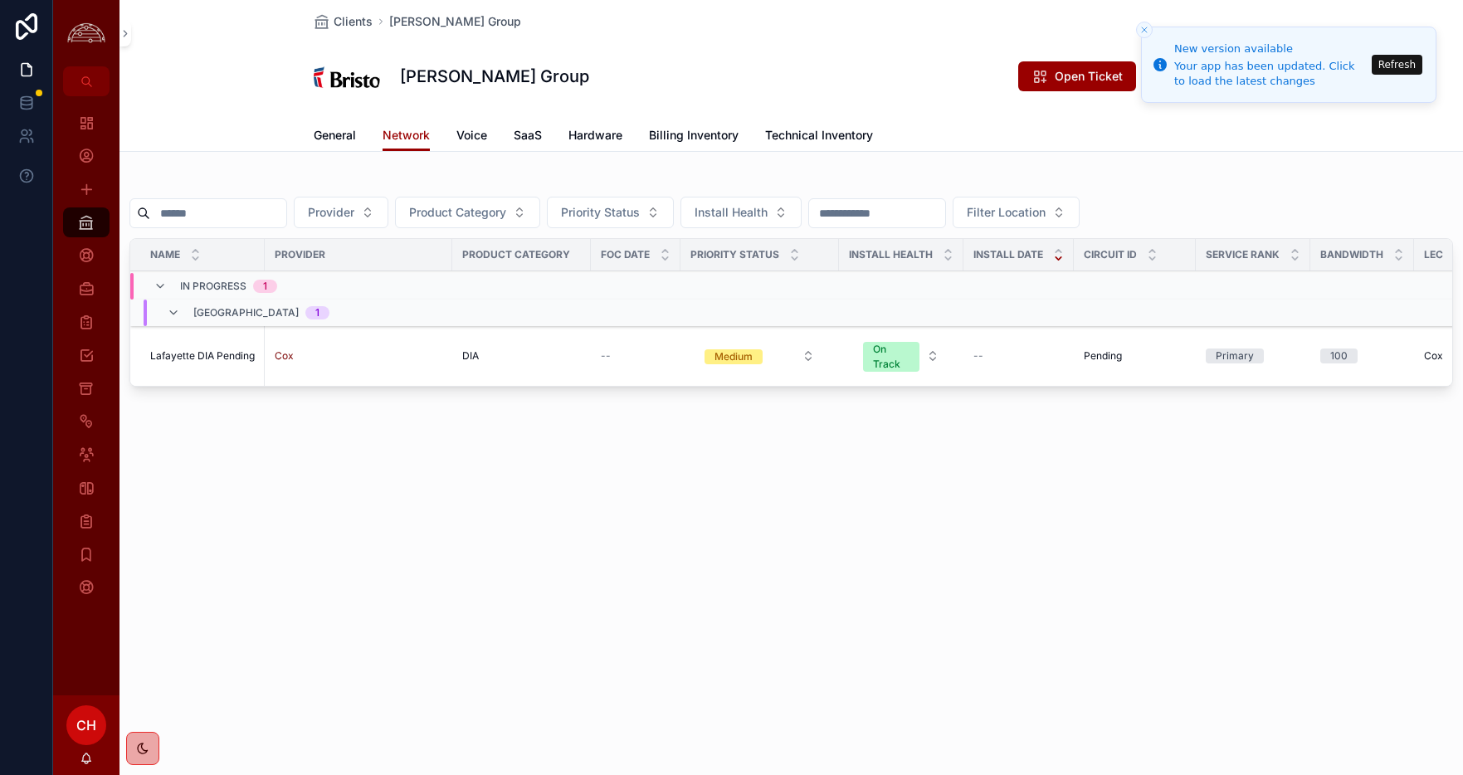
click at [90, 225] on icon "scrollable content" at bounding box center [86, 222] width 17 height 17
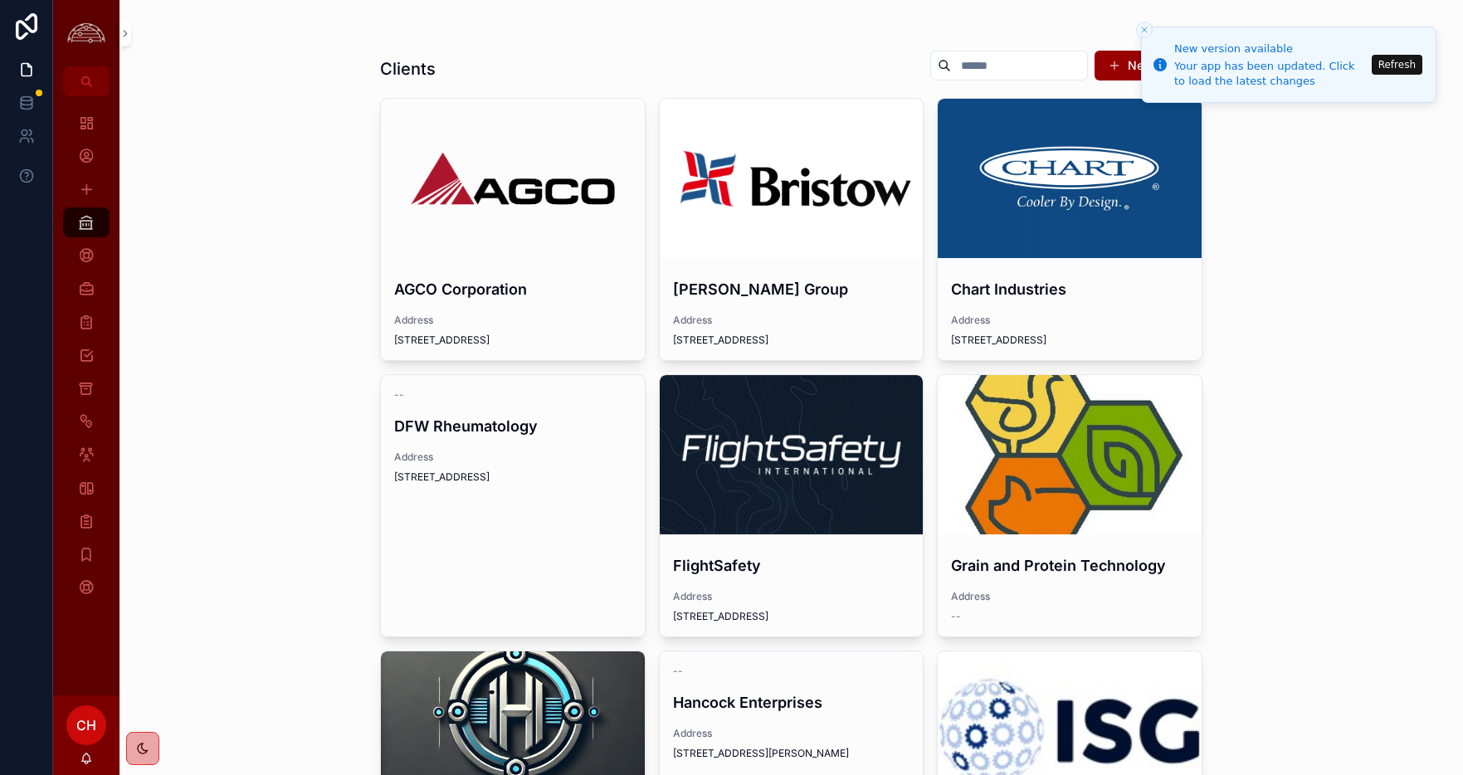
click at [1141, 25] on icon "Close toast" at bounding box center [1144, 30] width 10 height 10
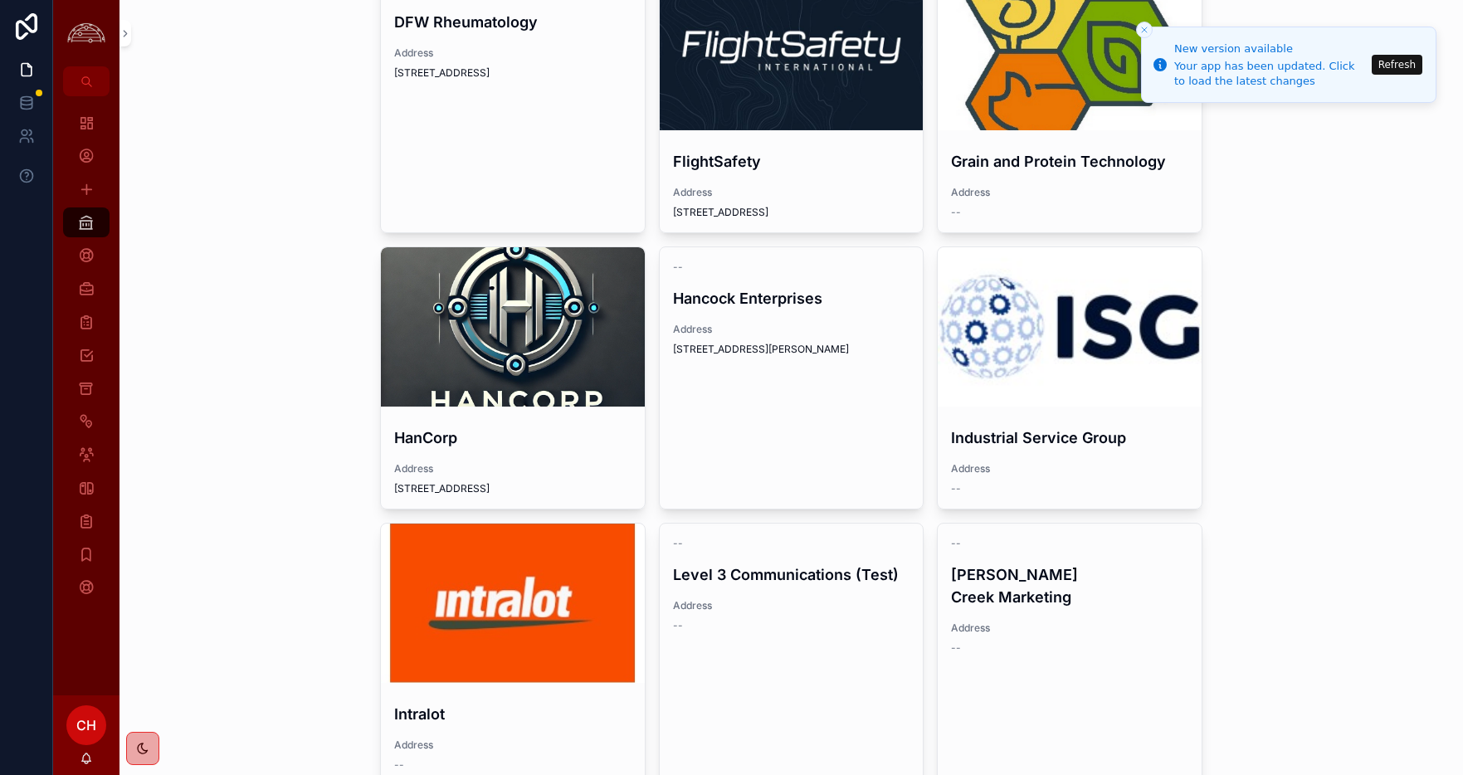
scroll to position [439, 0]
